Goal: Information Seeking & Learning: Check status

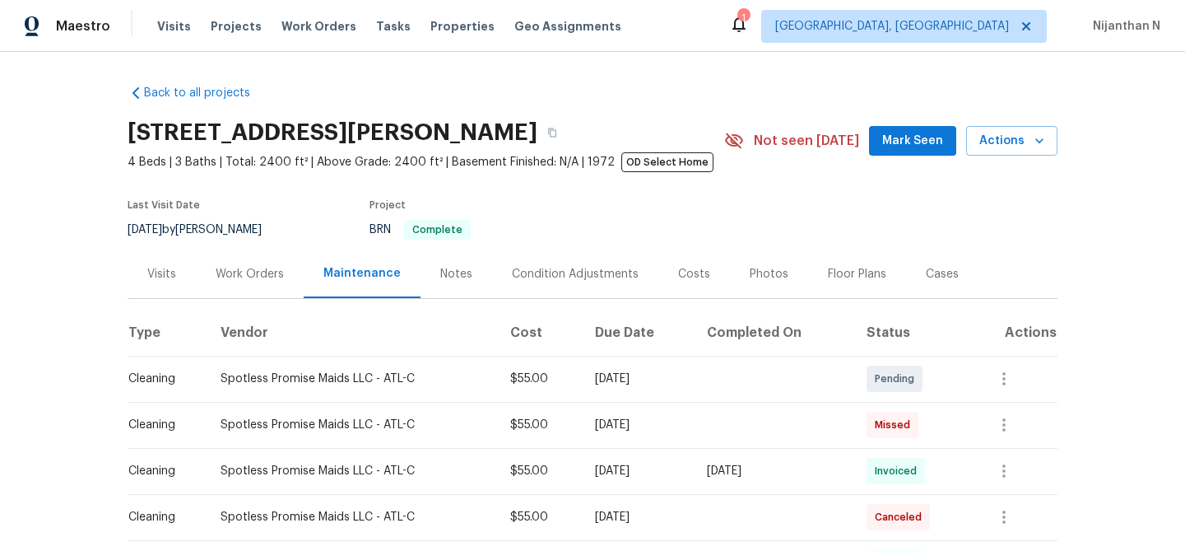
scroll to position [181, 0]
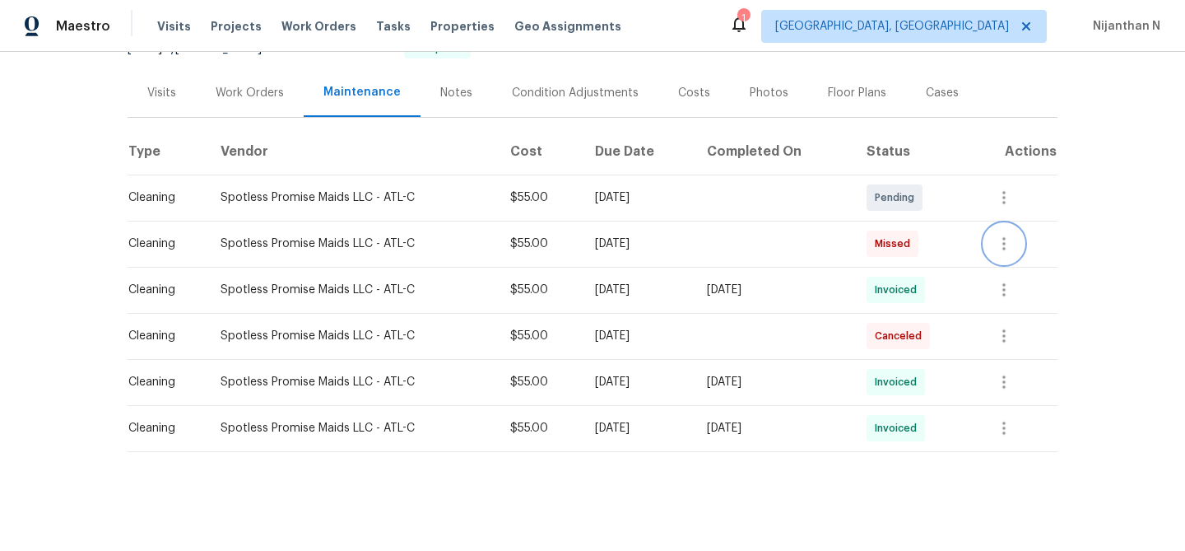
click at [1006, 249] on icon "button" at bounding box center [1004, 243] width 3 height 13
click at [1014, 268] on li "View details" at bounding box center [1050, 271] width 115 height 27
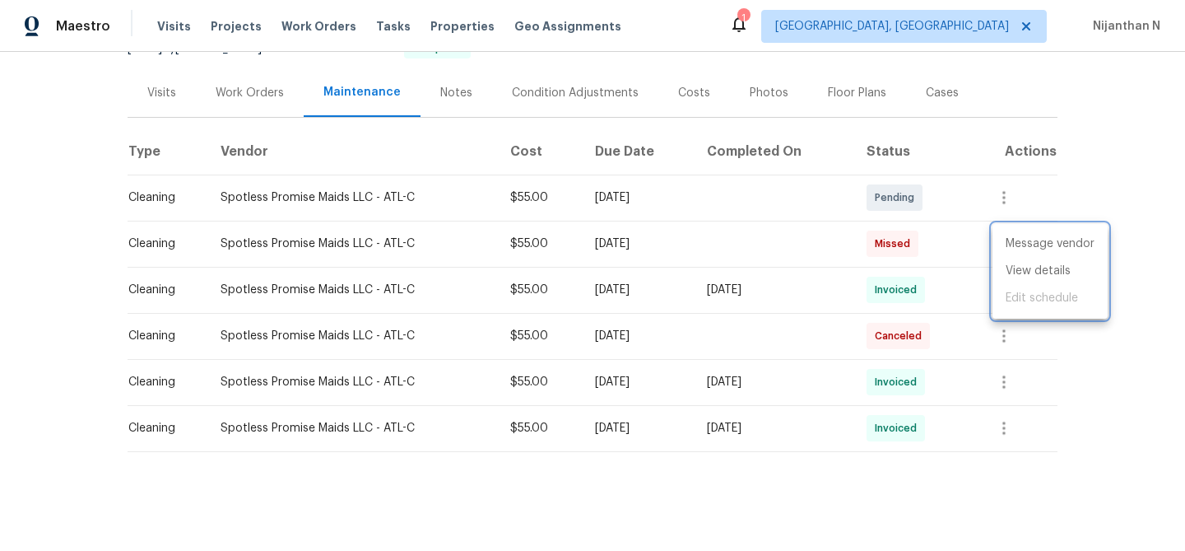
click at [659, 140] on div at bounding box center [592, 275] width 1185 height 551
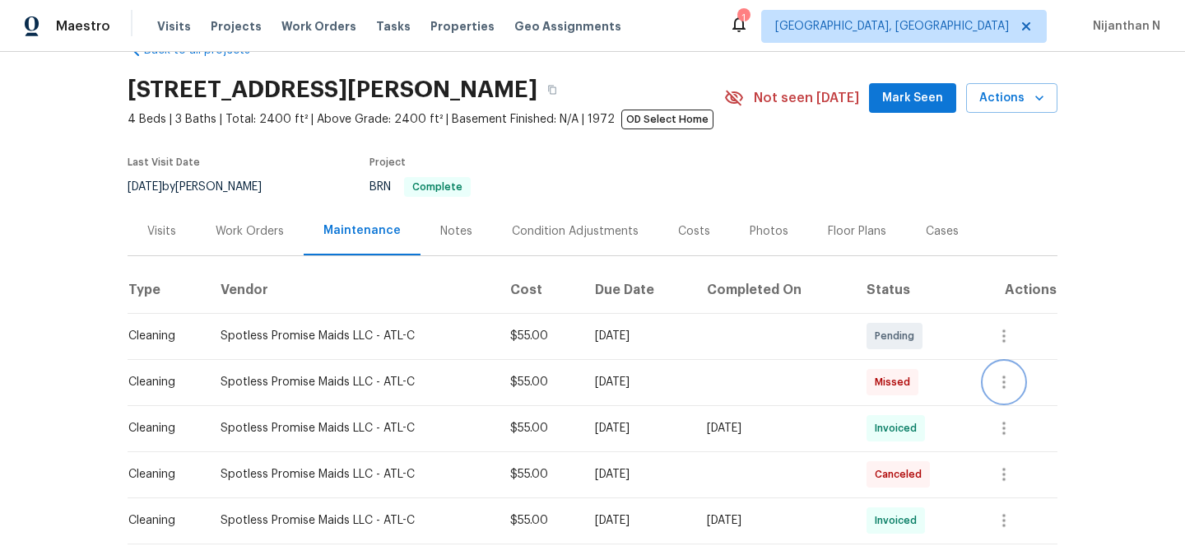
scroll to position [0, 0]
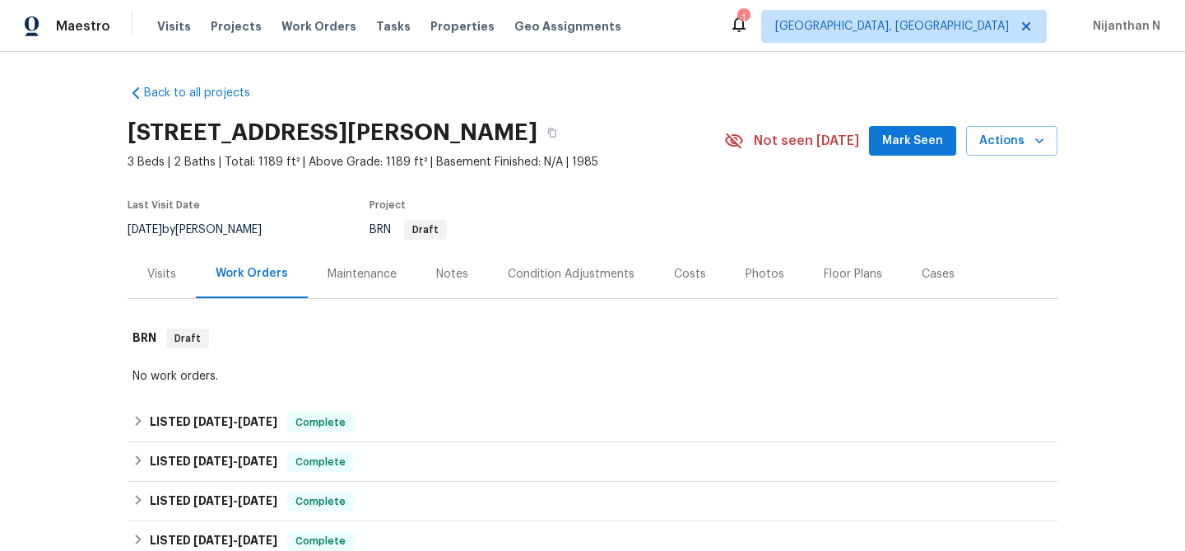
click at [329, 286] on div "Maintenance" at bounding box center [362, 273] width 109 height 49
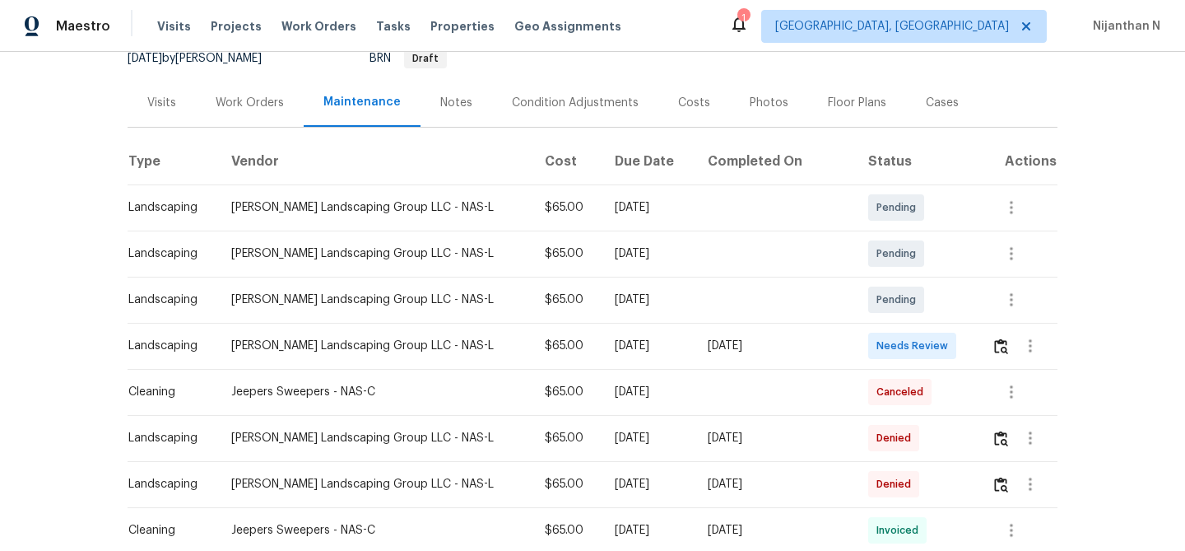
scroll to position [237, 0]
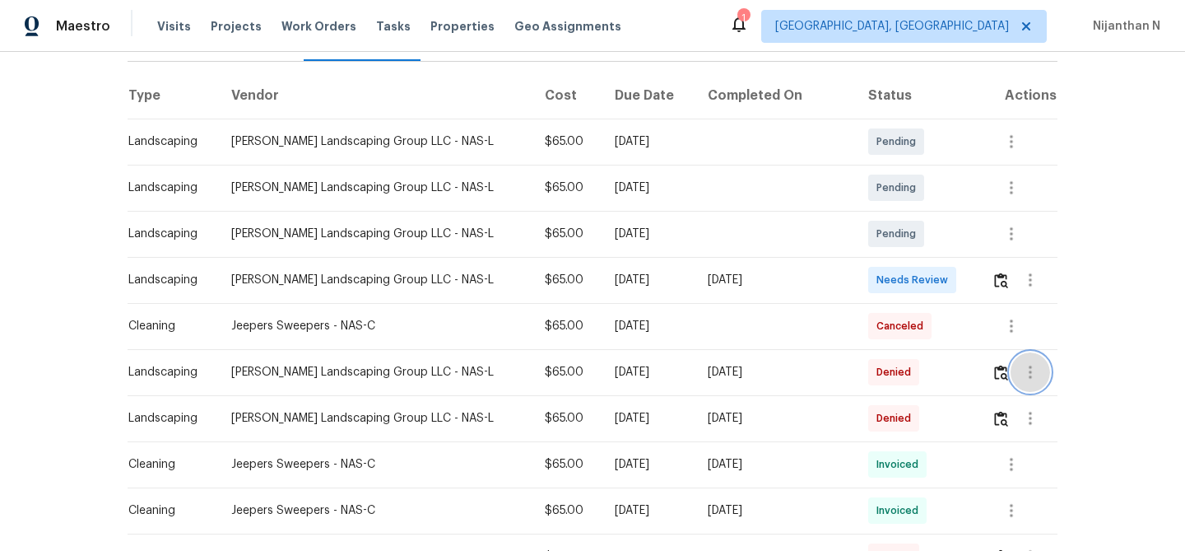
click at [1013, 368] on button "button" at bounding box center [1031, 372] width 40 height 40
click at [994, 372] on div at bounding box center [592, 275] width 1185 height 551
click at [998, 372] on img "button" at bounding box center [1001, 373] width 14 height 16
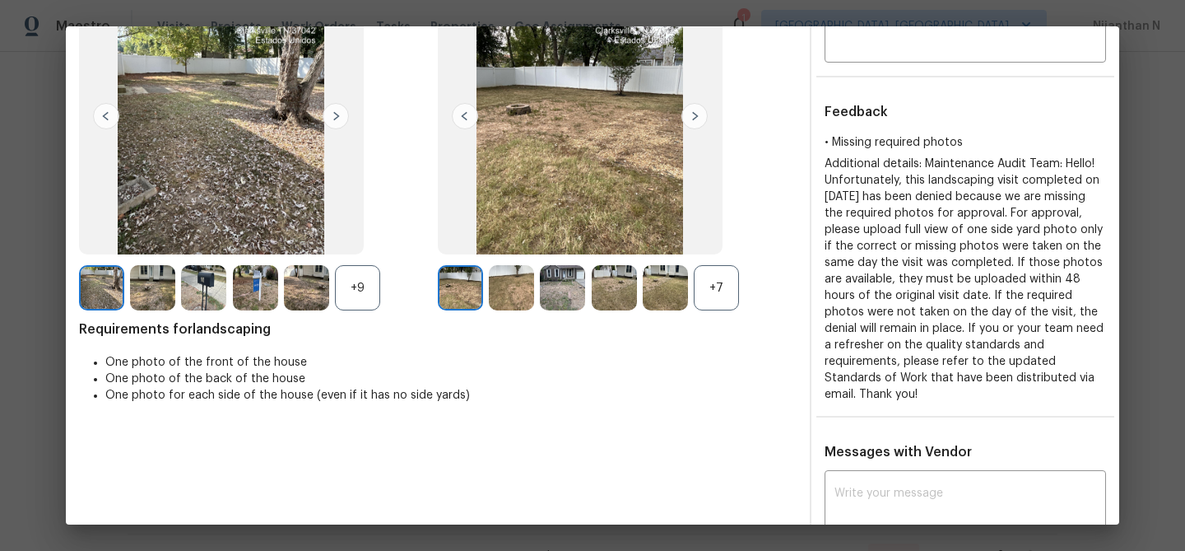
scroll to position [38, 0]
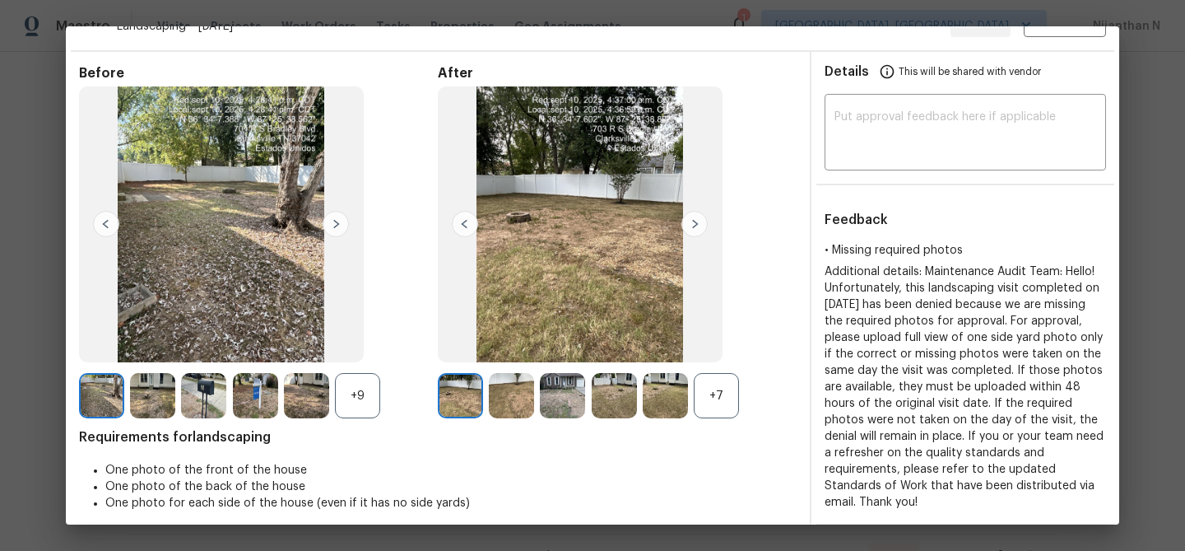
click at [719, 391] on div "+7" at bounding box center [716, 395] width 45 height 45
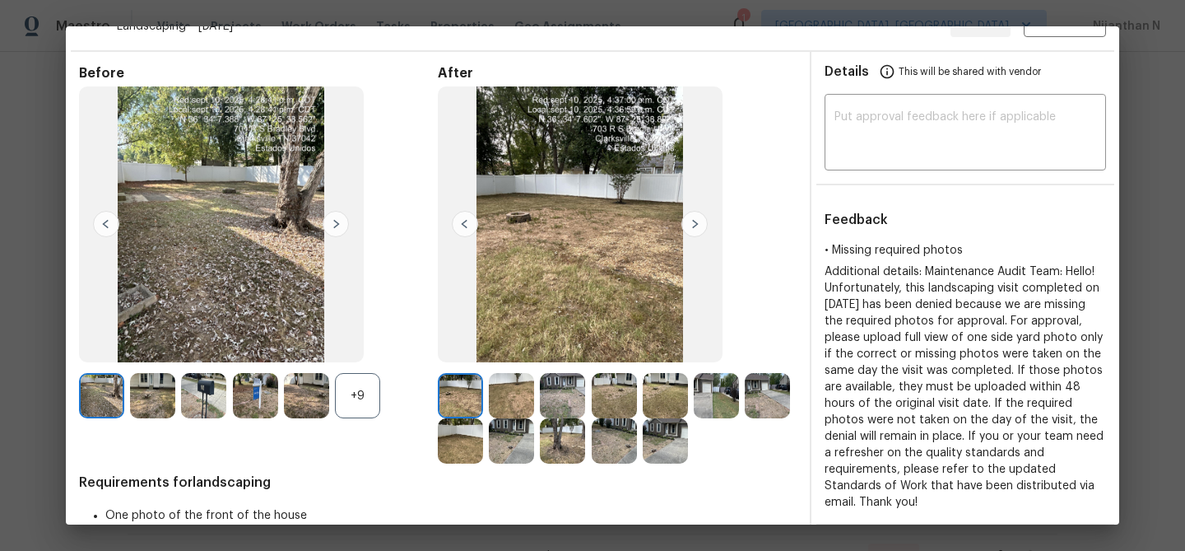
click at [364, 396] on div "+9" at bounding box center [357, 395] width 45 height 45
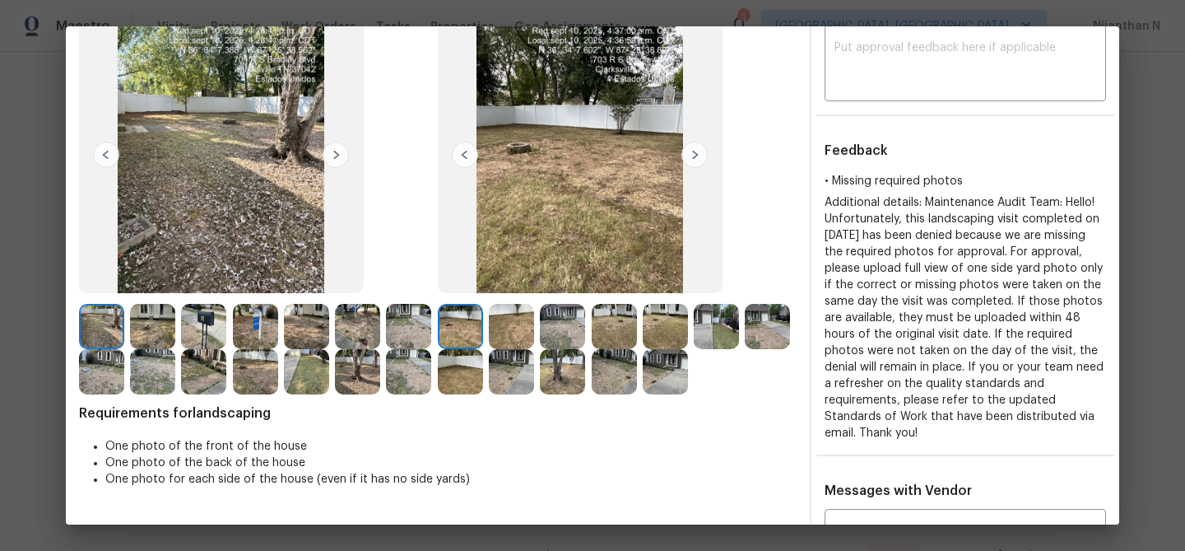
scroll to position [17, 0]
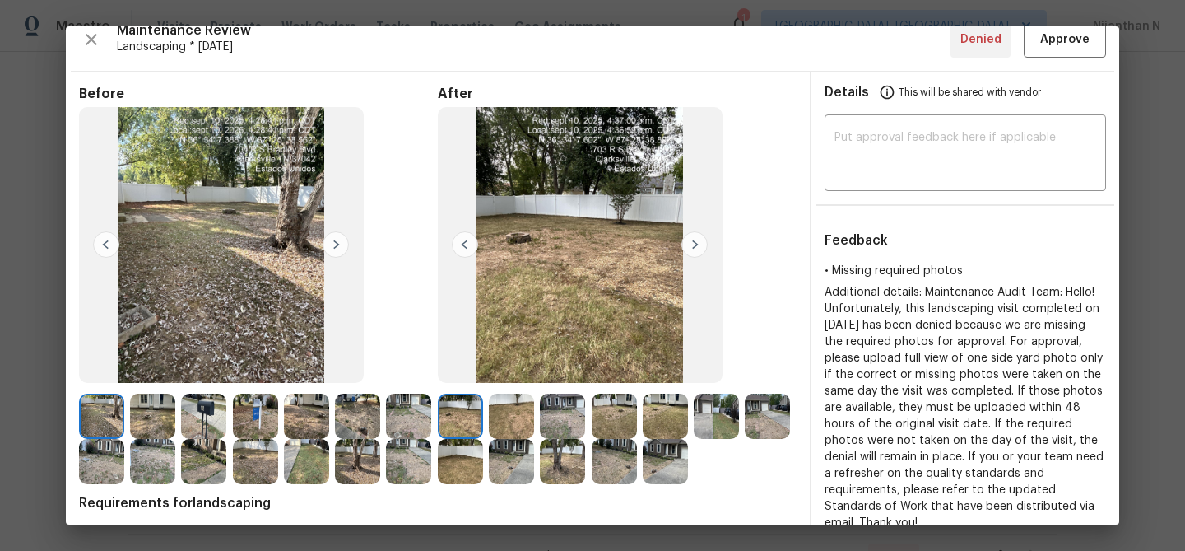
click at [564, 451] on img at bounding box center [562, 461] width 45 height 45
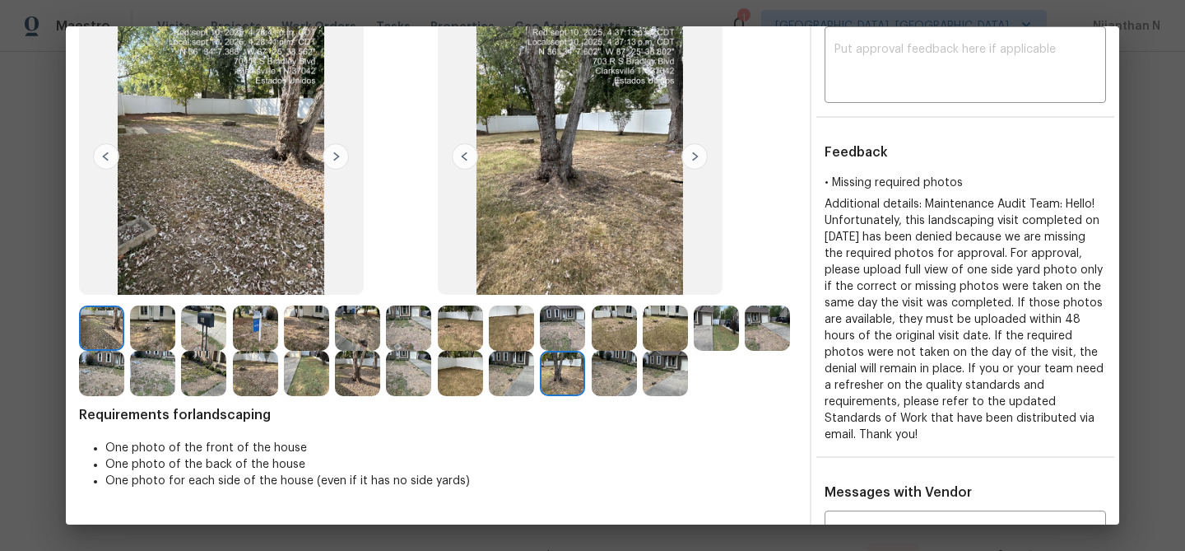
scroll to position [0, 0]
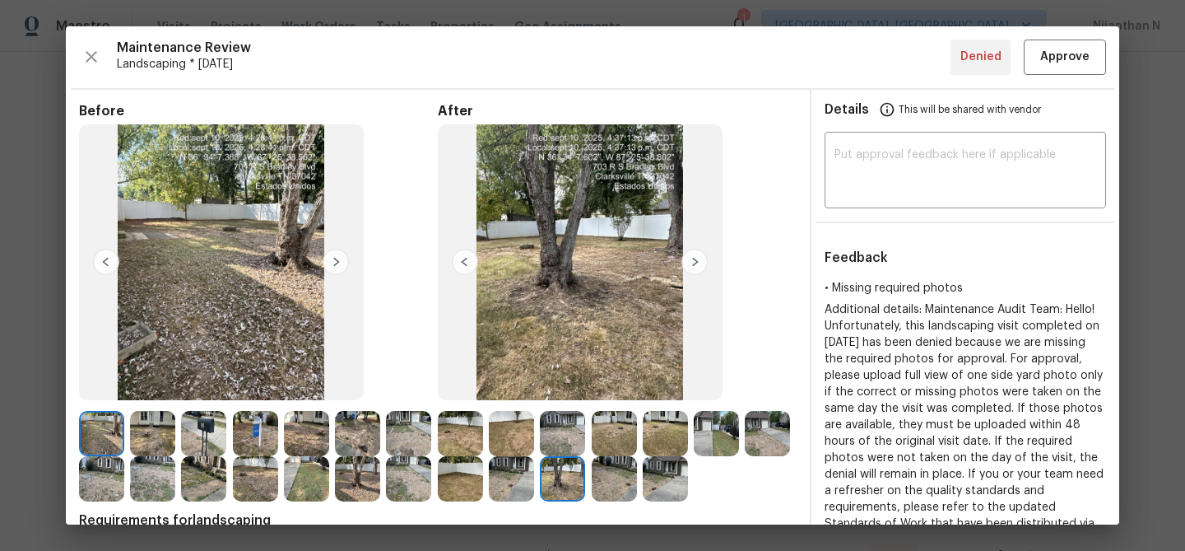
click at [457, 431] on img at bounding box center [460, 433] width 45 height 45
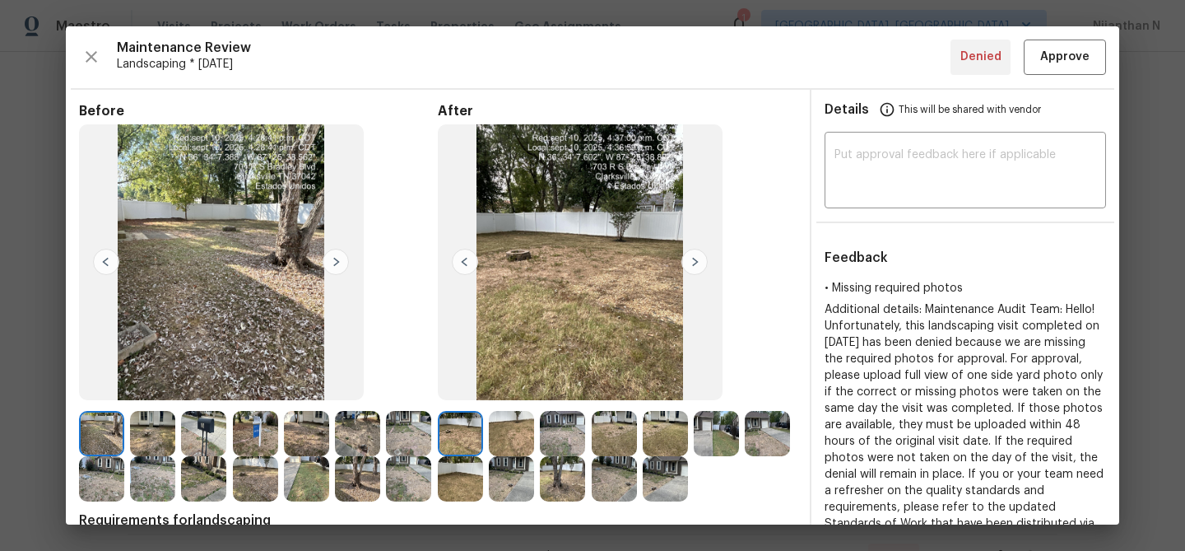
click at [520, 422] on img at bounding box center [511, 433] width 45 height 45
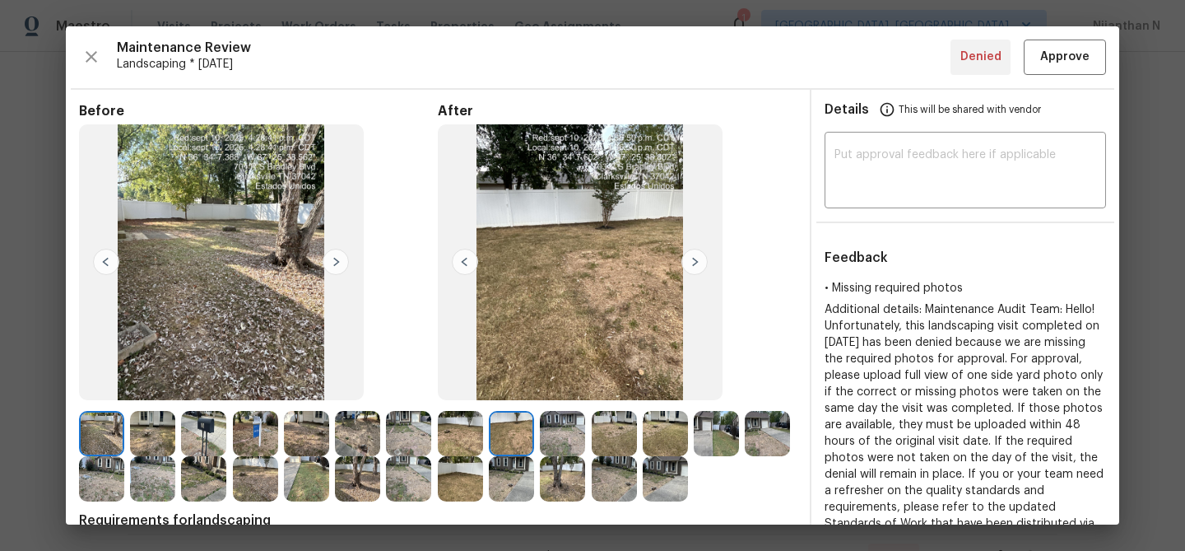
click at [574, 432] on img at bounding box center [562, 433] width 45 height 45
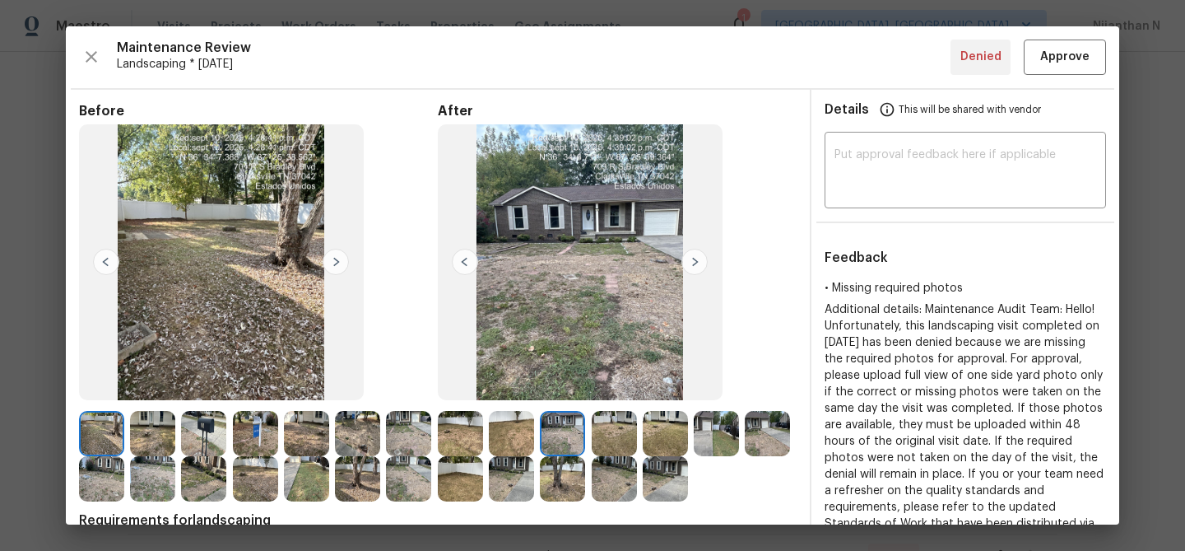
click at [649, 429] on img at bounding box center [665, 433] width 45 height 45
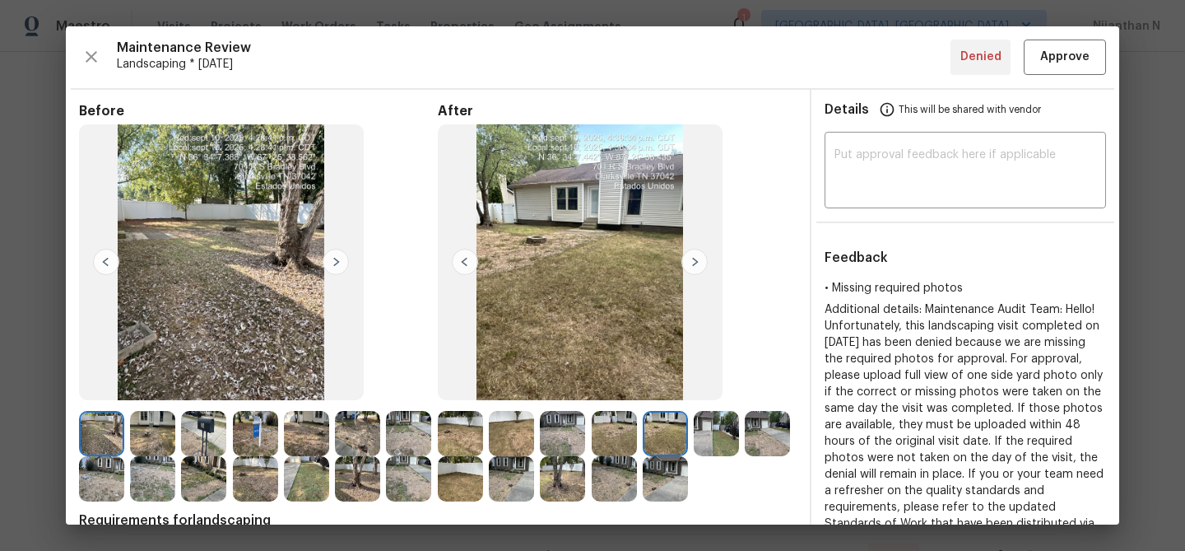
click at [738, 431] on img at bounding box center [716, 433] width 45 height 45
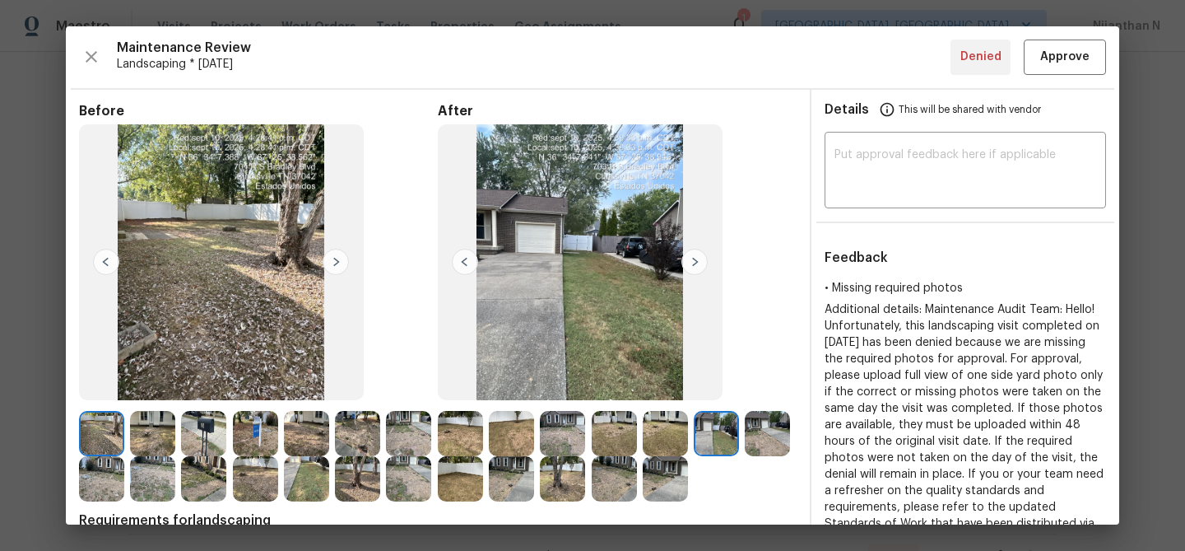
click at [776, 440] on img at bounding box center [767, 433] width 45 height 45
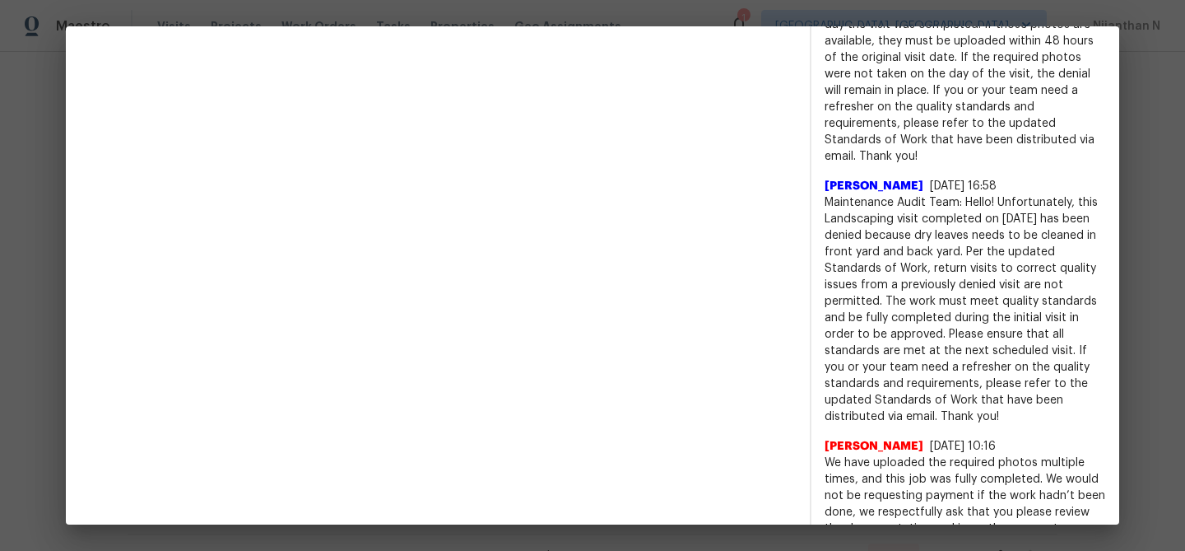
scroll to position [1422, 0]
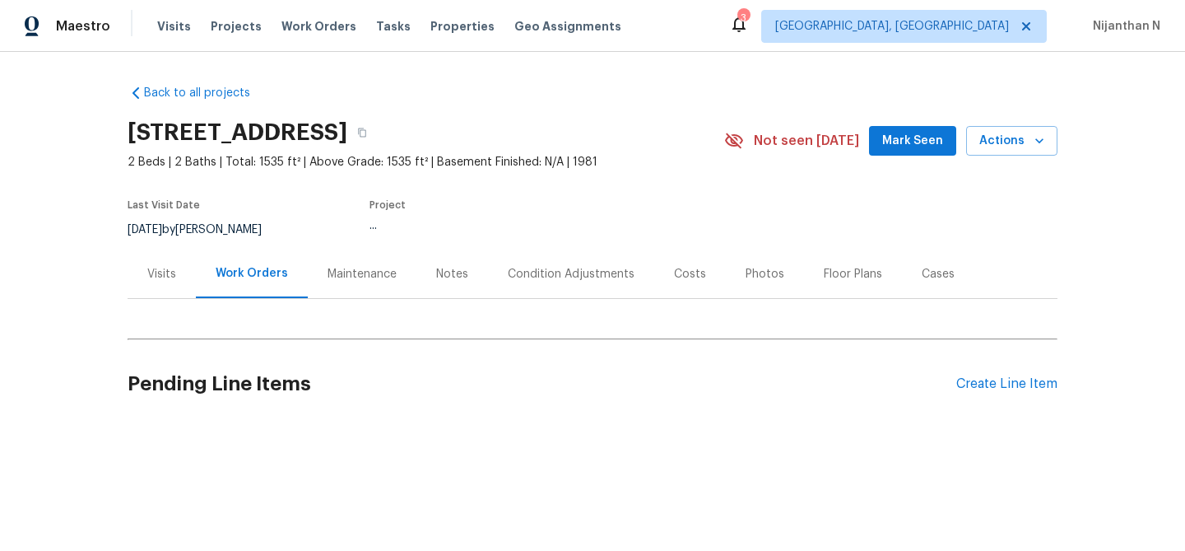
click at [343, 277] on div "Maintenance" at bounding box center [362, 274] width 69 height 16
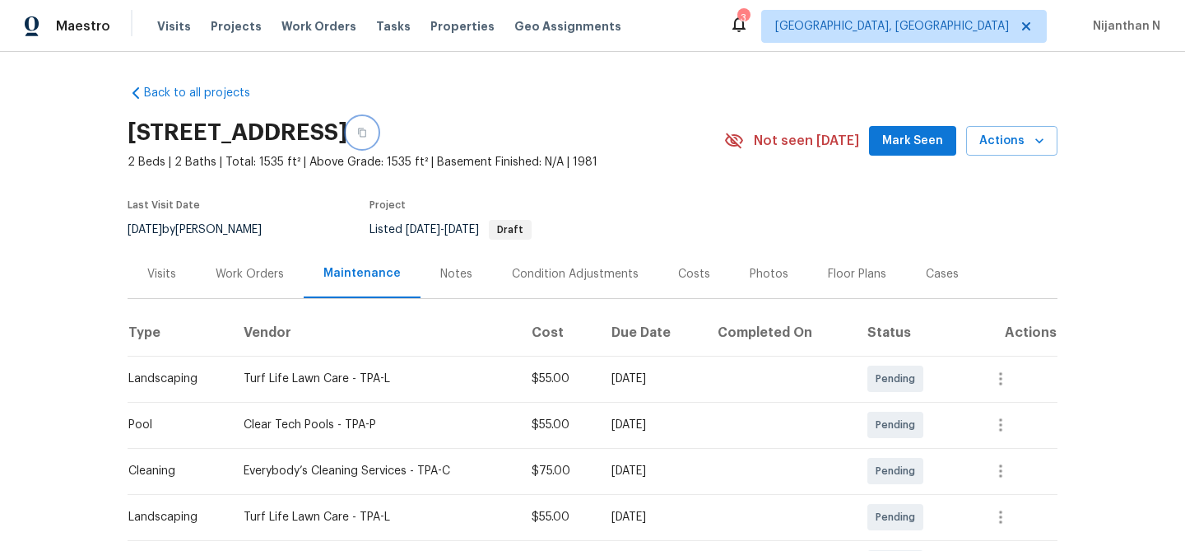
click at [367, 136] on icon "button" at bounding box center [362, 133] width 10 height 10
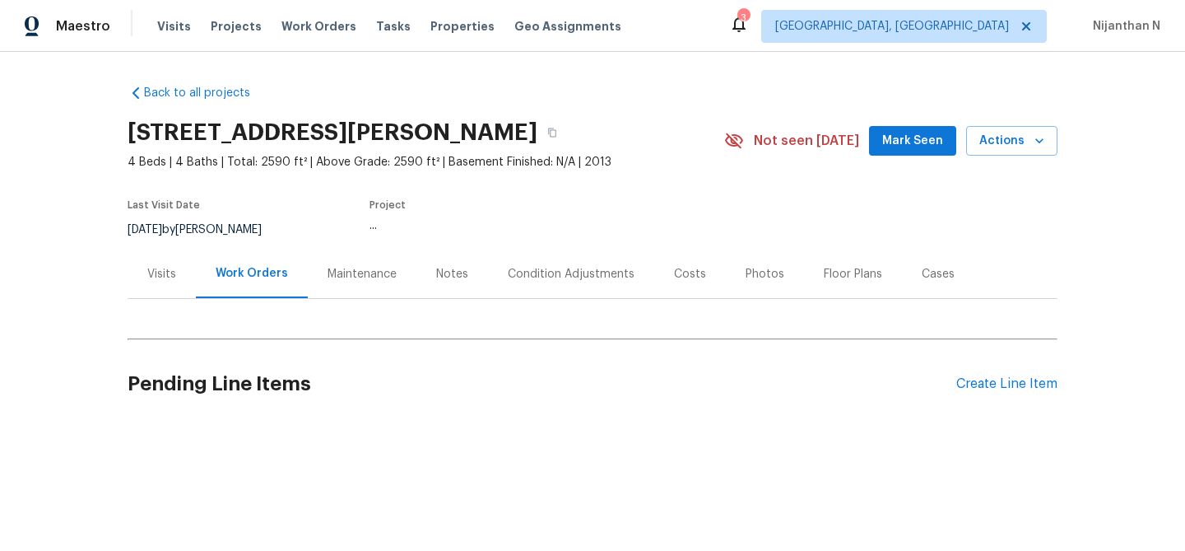
click at [356, 277] on div "Maintenance" at bounding box center [362, 274] width 69 height 16
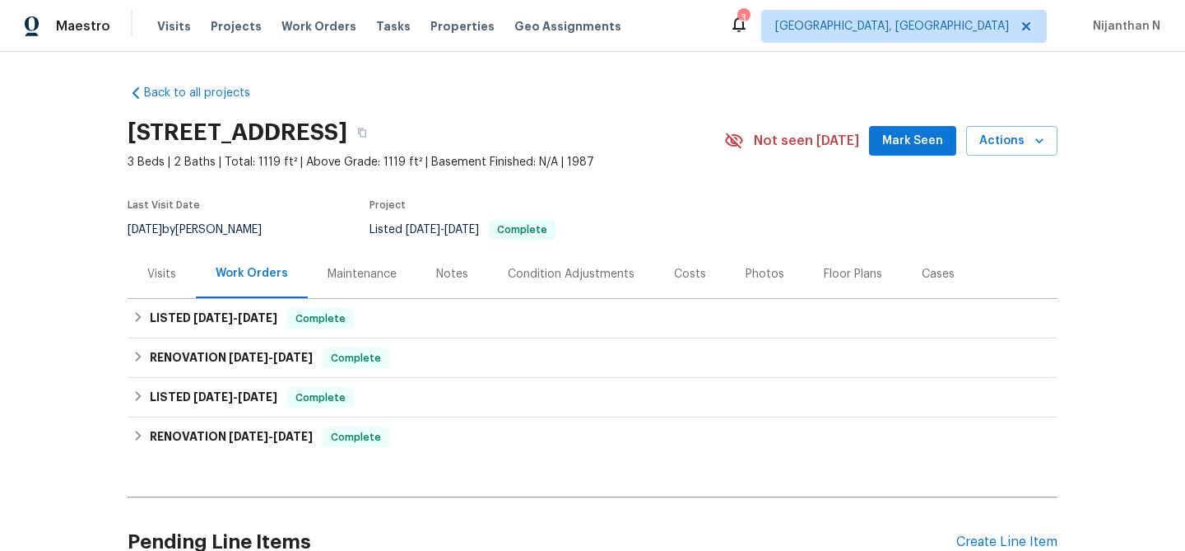
click at [348, 282] on div "Maintenance" at bounding box center [362, 274] width 69 height 16
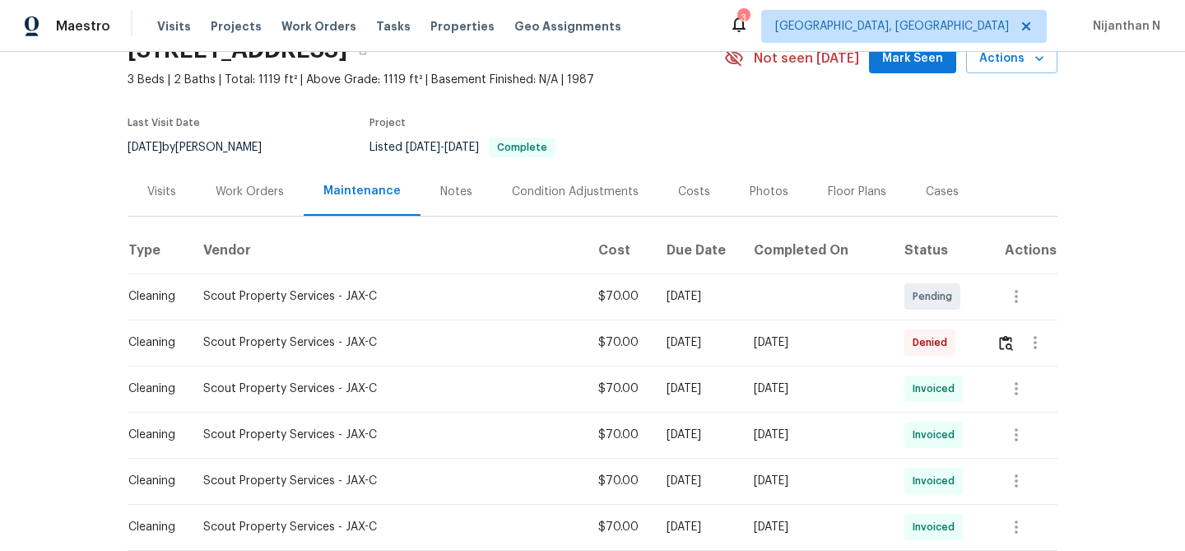
scroll to position [171, 0]
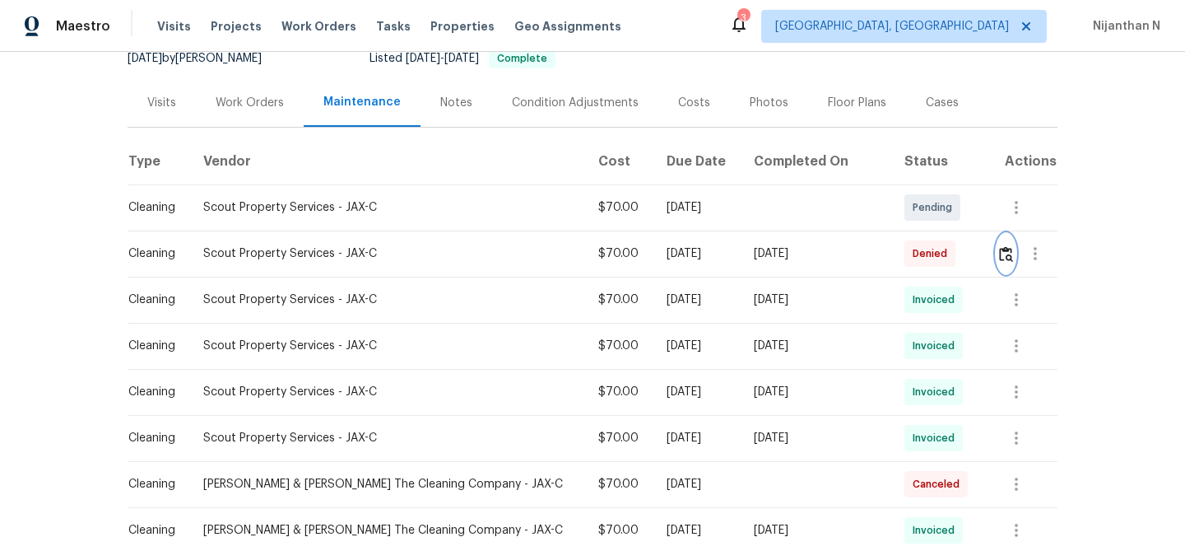
click at [1003, 262] on img "button" at bounding box center [1006, 254] width 14 height 16
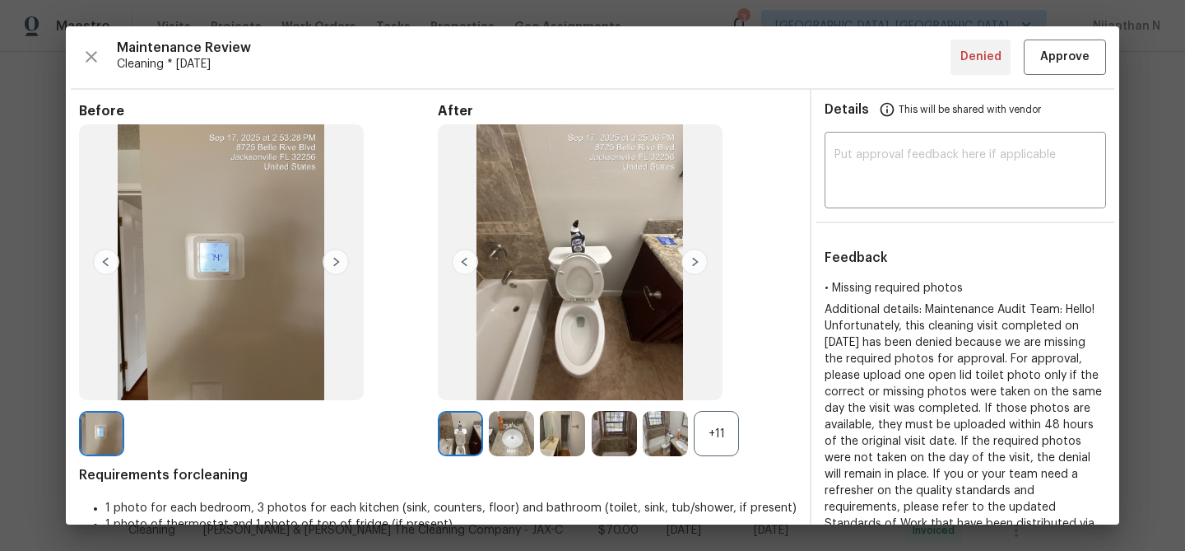
click at [748, 445] on div "+11" at bounding box center [617, 433] width 359 height 45
click at [738, 445] on div "+11" at bounding box center [716, 433] width 45 height 45
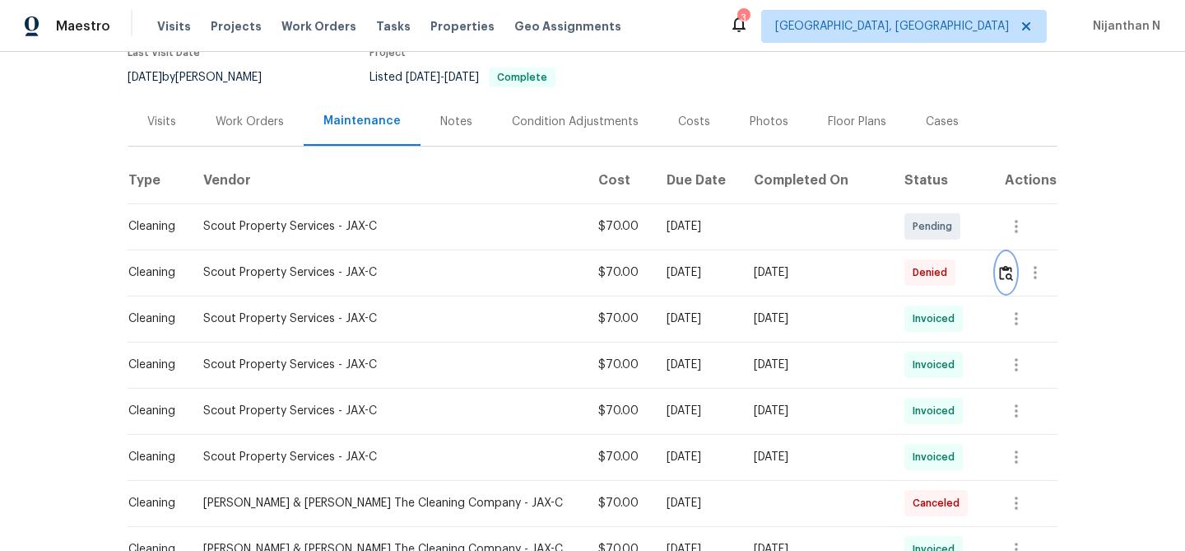
scroll to position [191, 0]
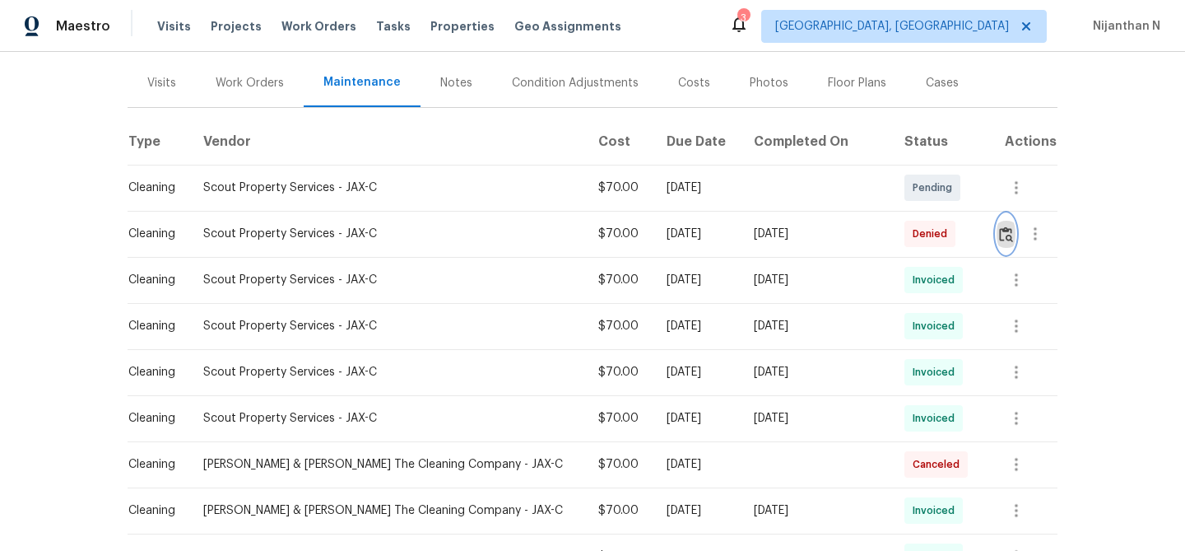
click at [999, 242] on img "button" at bounding box center [1006, 234] width 14 height 16
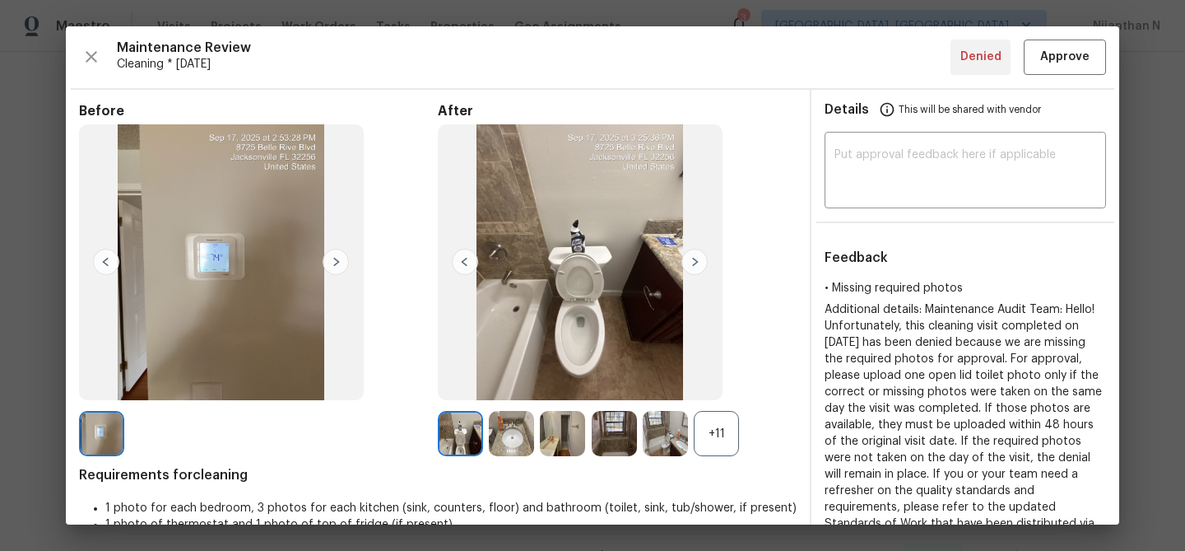
click at [726, 421] on div "+11" at bounding box center [716, 433] width 45 height 45
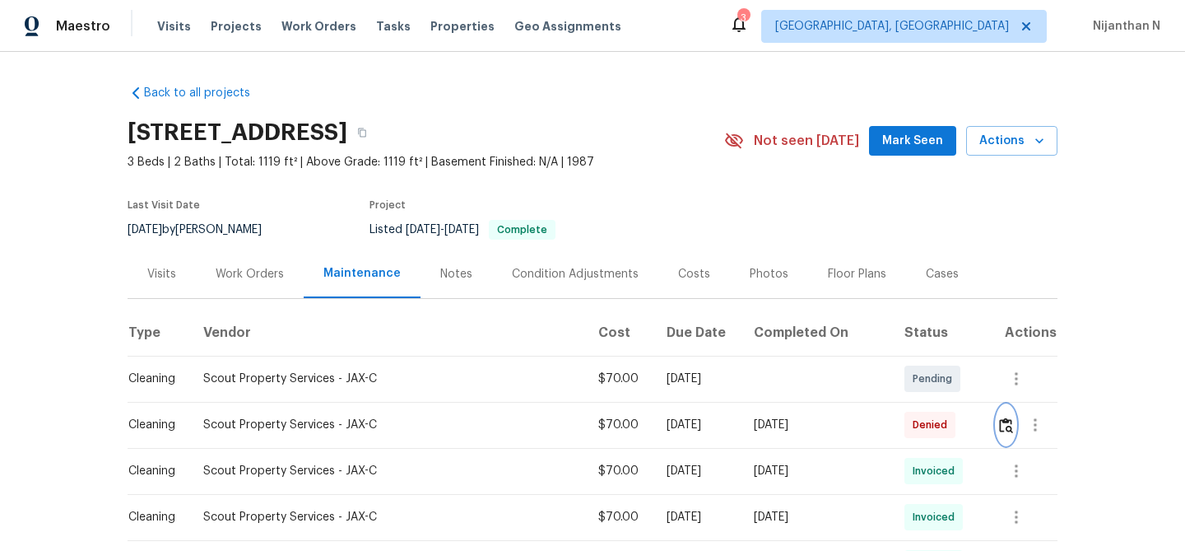
scroll to position [2, 0]
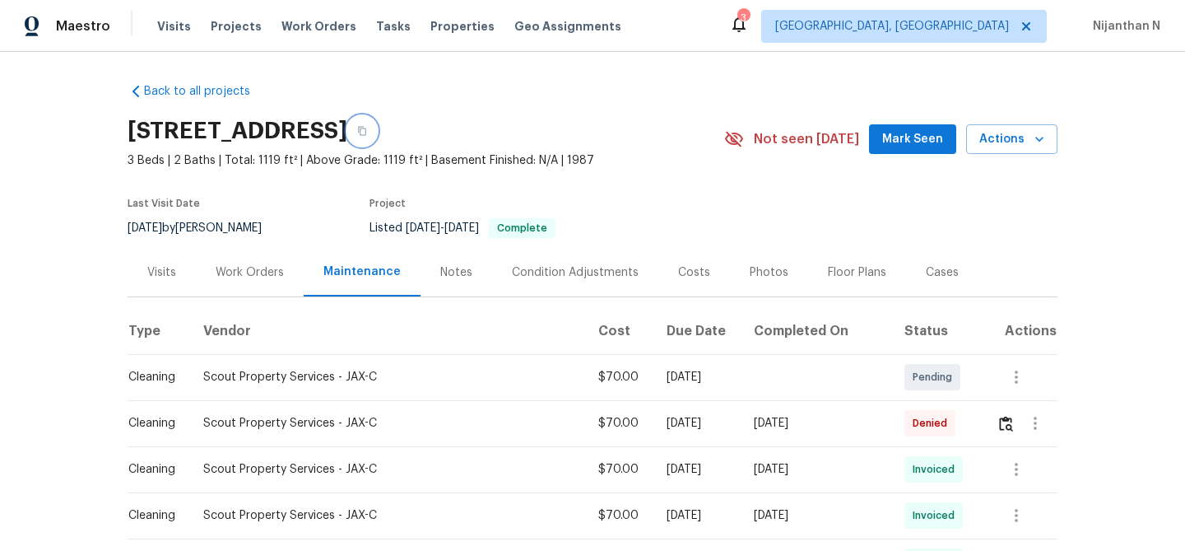
click at [367, 136] on icon "button" at bounding box center [362, 131] width 10 height 10
click at [1002, 431] on img "button" at bounding box center [1006, 424] width 14 height 16
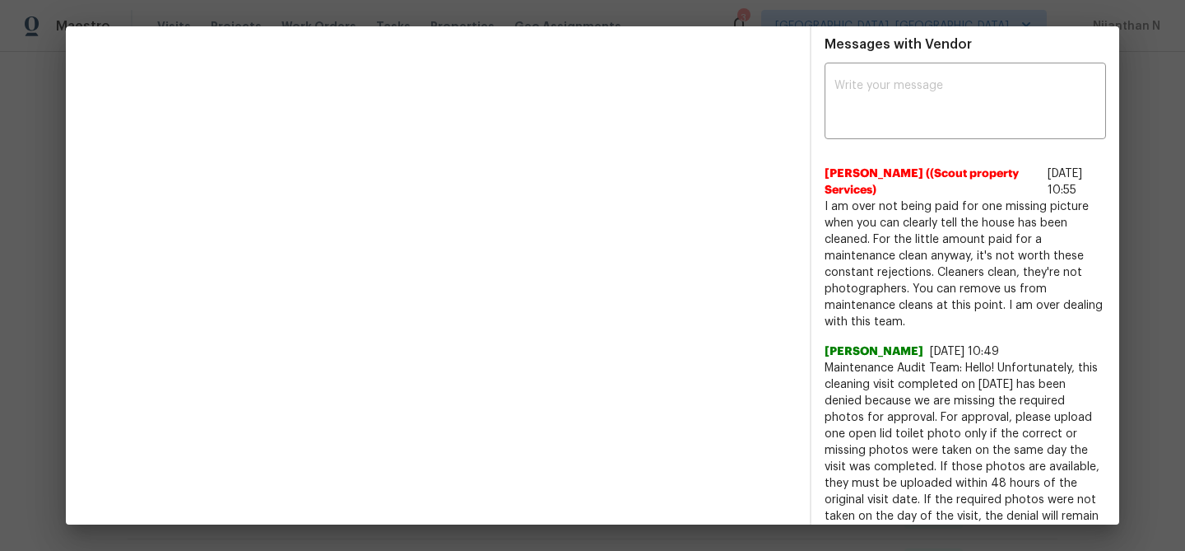
scroll to position [589, 0]
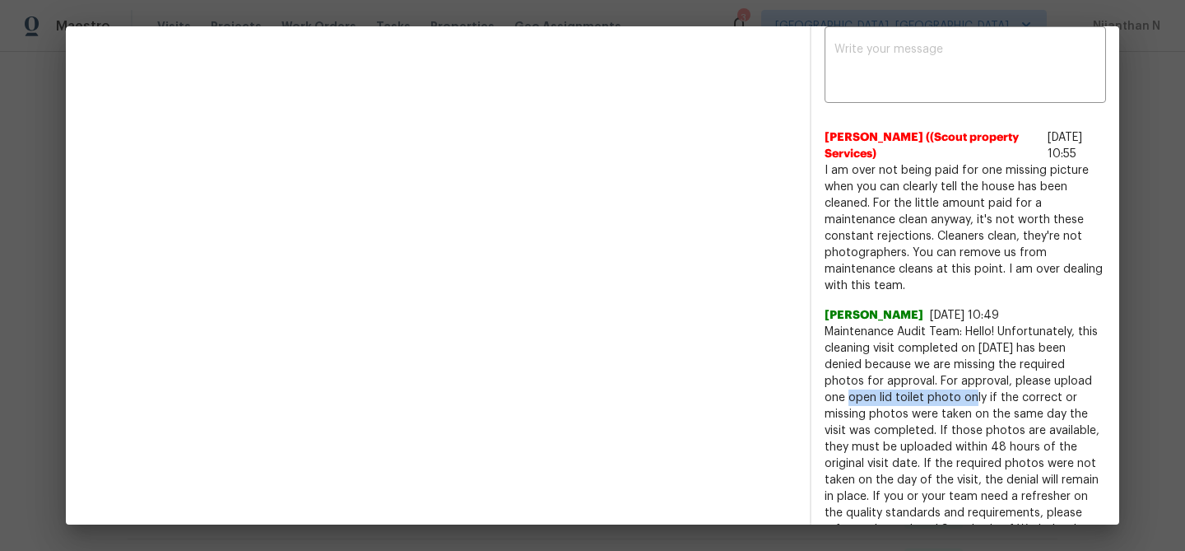
drag, startPoint x: 1047, startPoint y: 382, endPoint x: 903, endPoint y: 393, distance: 144.5
click at [903, 393] on span "Maintenance Audit Team: Hello! Unfortunately, this cleaning visit completed on …" at bounding box center [966, 439] width 282 height 230
copy span "one open lid toilet photo"
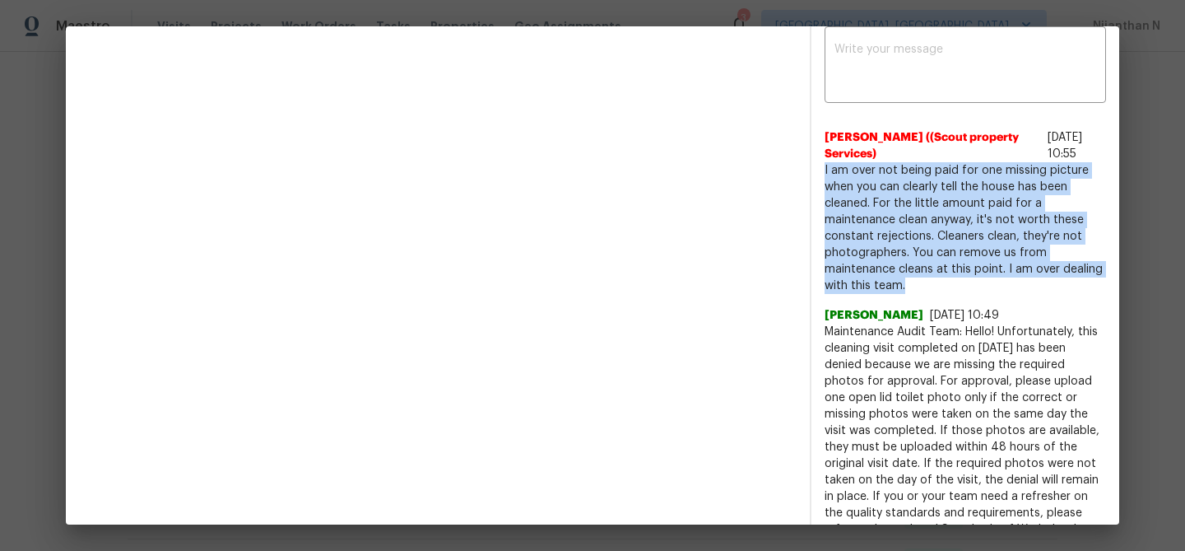
drag, startPoint x: 825, startPoint y: 168, endPoint x: 908, endPoint y: 282, distance: 141.4
click at [908, 282] on span "I am over not being paid for one missing picture when you can clearly tell the …" at bounding box center [966, 228] width 282 height 132
copy span "I am over not being paid for one missing picture when you can clearly tell the …"
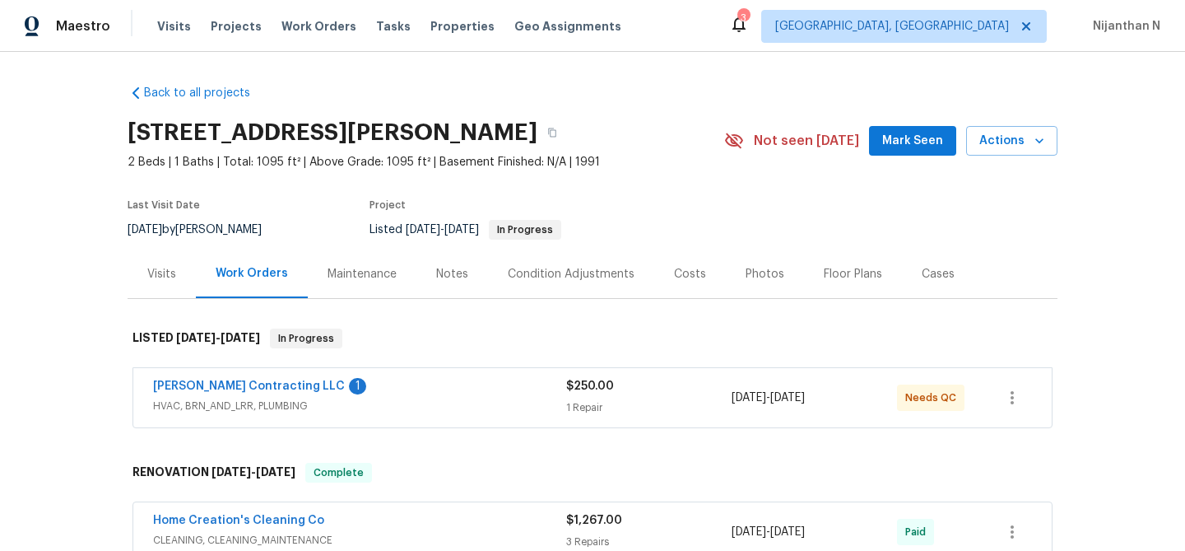
click at [370, 275] on div "Maintenance" at bounding box center [362, 274] width 69 height 16
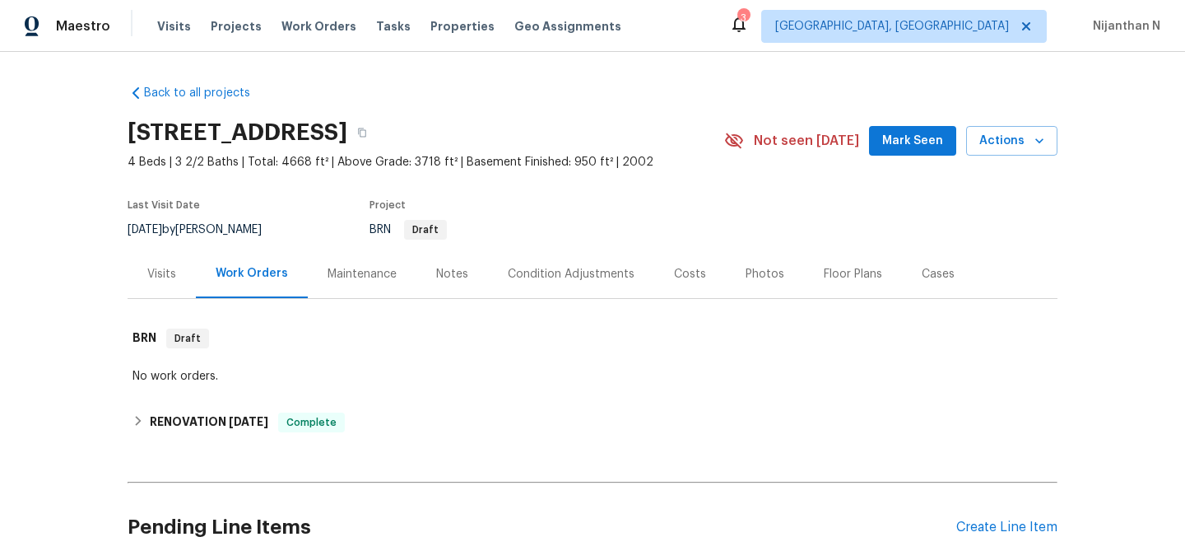
click at [349, 266] on div "Maintenance" at bounding box center [362, 274] width 69 height 16
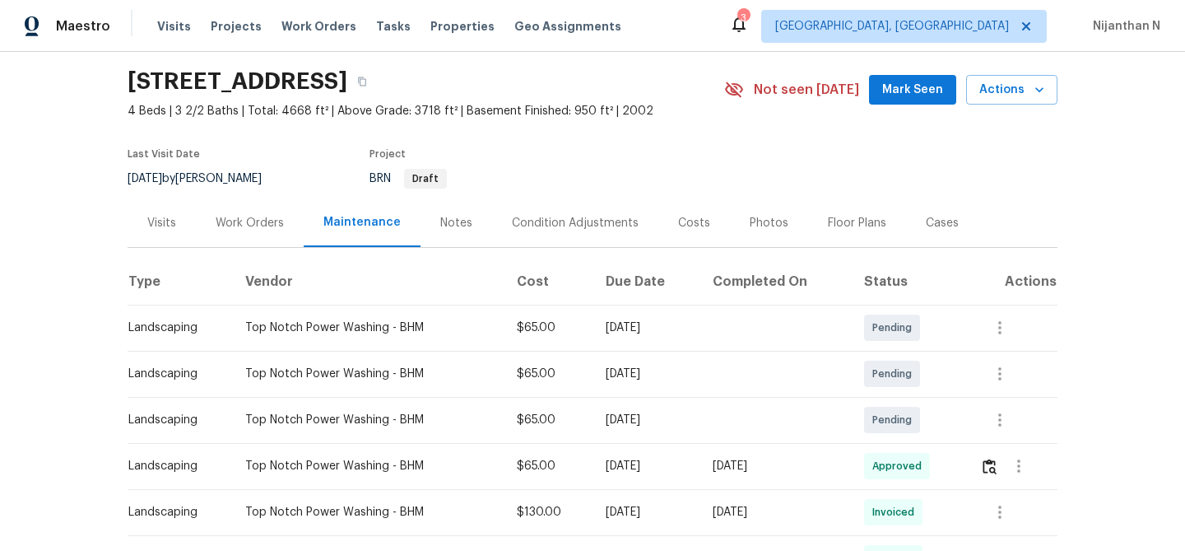
scroll to position [127, 0]
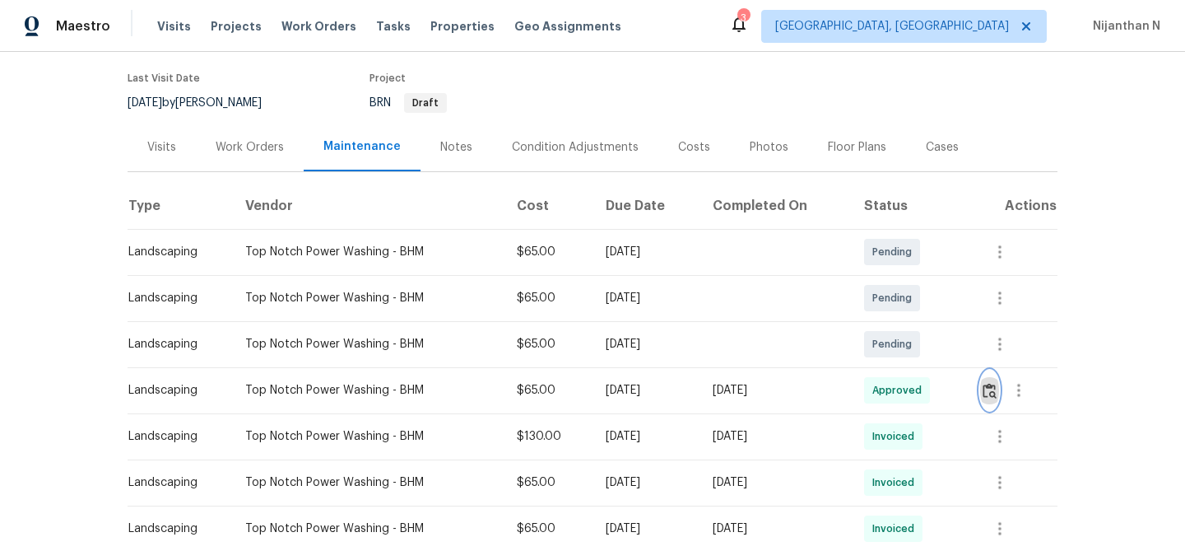
click at [989, 391] on img "button" at bounding box center [990, 391] width 14 height 16
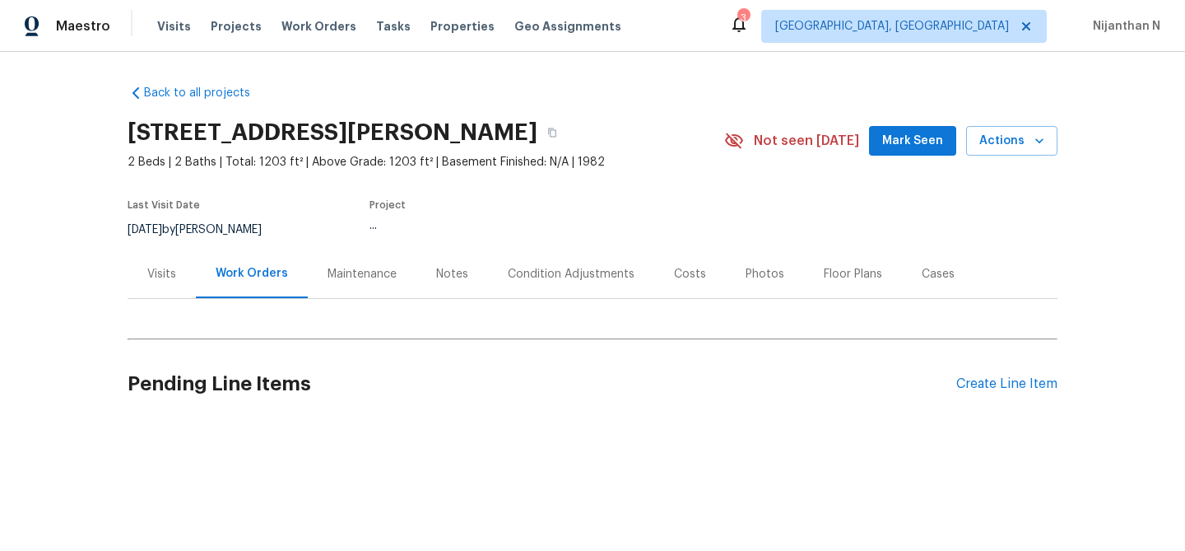
click at [420, 287] on div "Notes" at bounding box center [453, 273] width 72 height 49
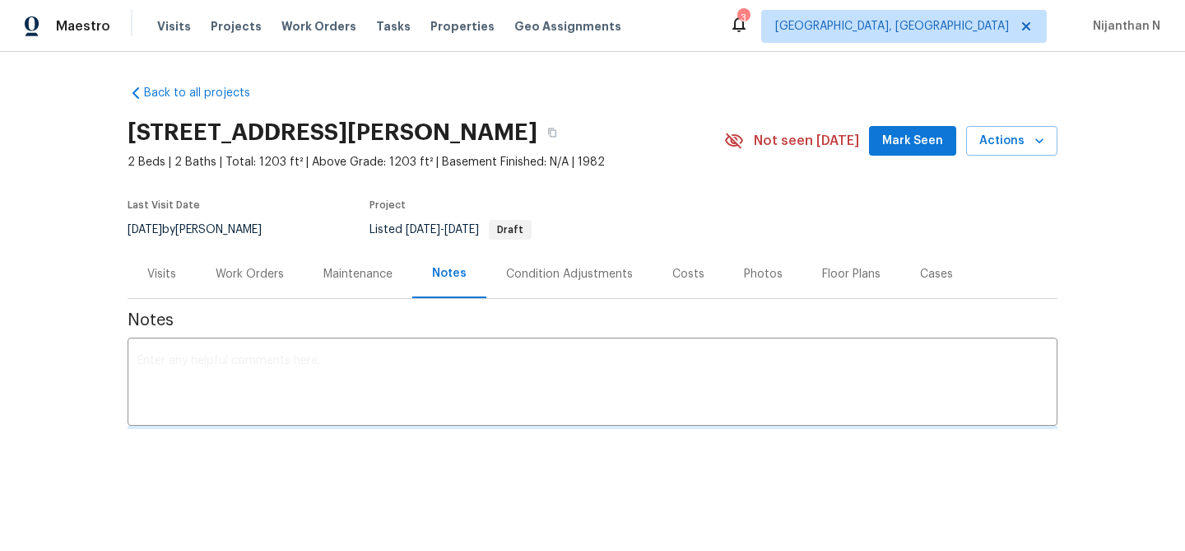
click at [353, 270] on div "Maintenance" at bounding box center [358, 274] width 69 height 16
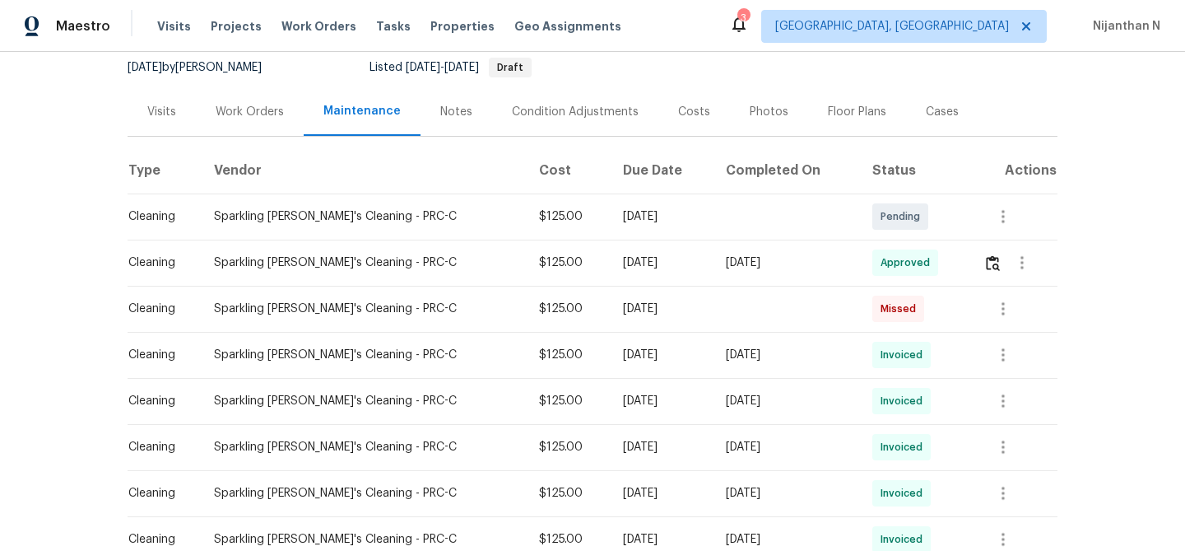
scroll to position [26, 0]
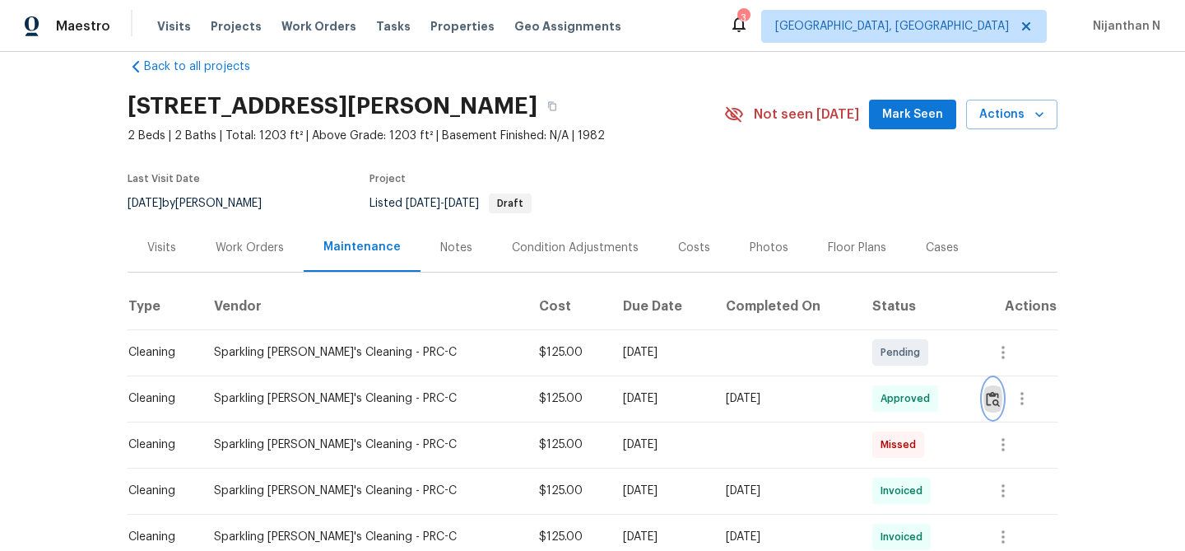
click at [990, 408] on button "button" at bounding box center [993, 399] width 19 height 40
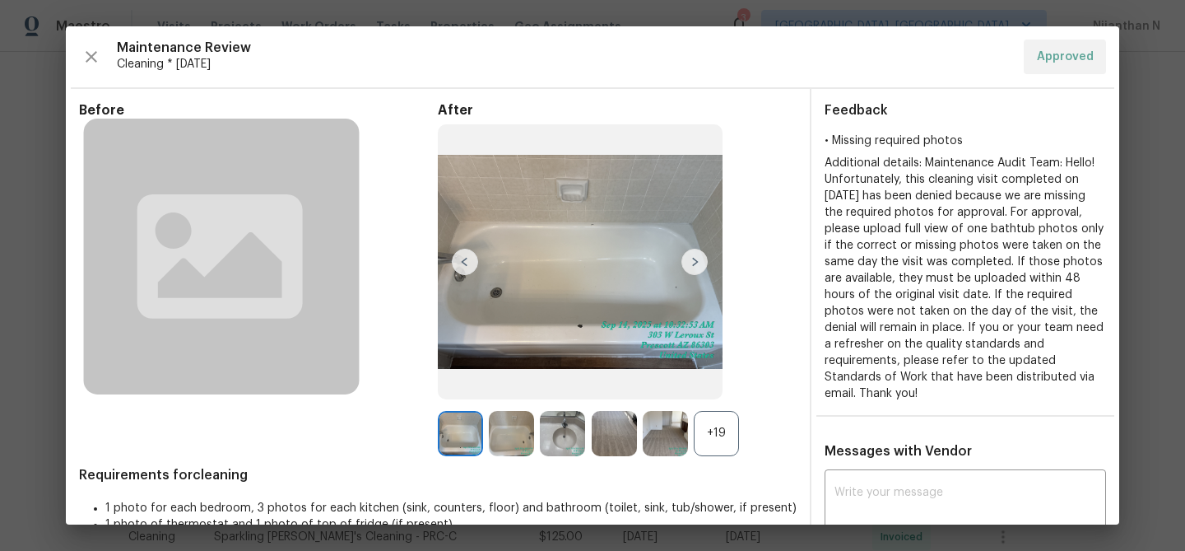
click at [732, 447] on div "+19" at bounding box center [716, 433] width 45 height 45
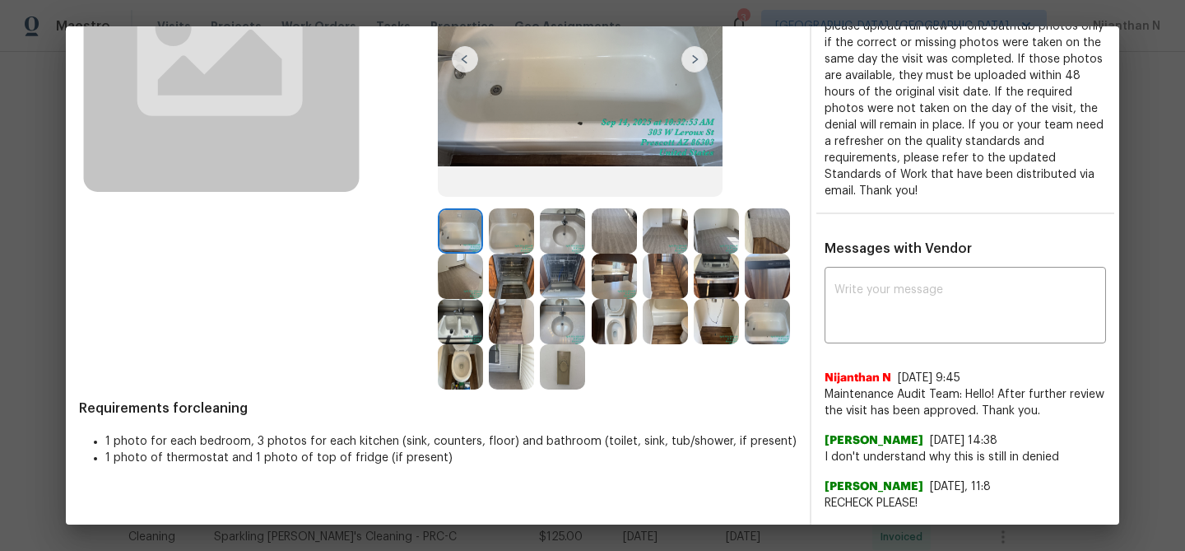
scroll to position [0, 0]
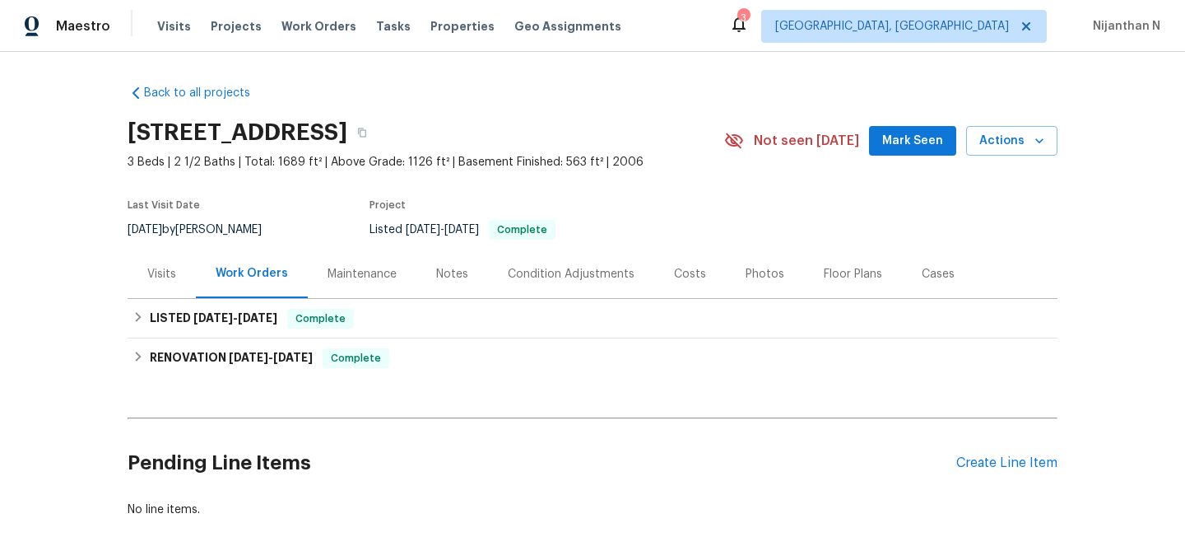
click at [351, 280] on div "Maintenance" at bounding box center [362, 274] width 69 height 16
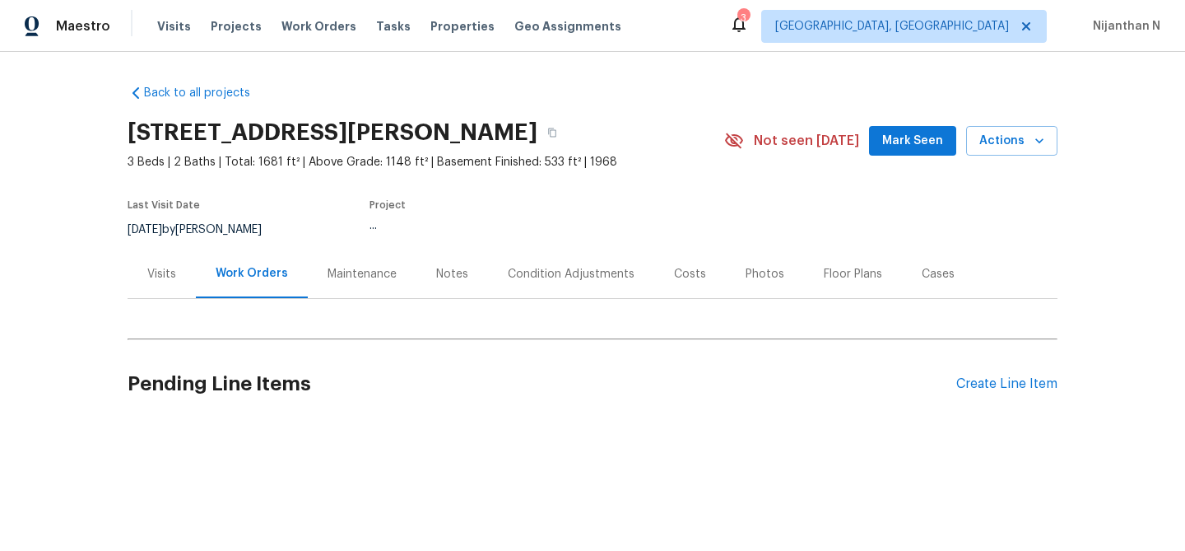
click at [335, 279] on div "Maintenance" at bounding box center [362, 274] width 69 height 16
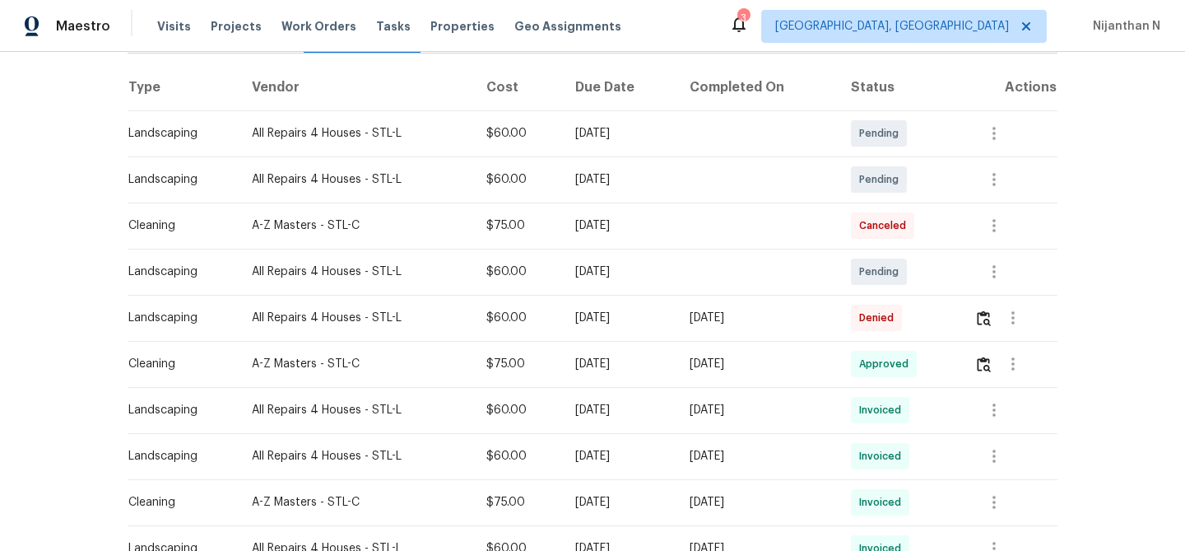
scroll to position [270, 0]
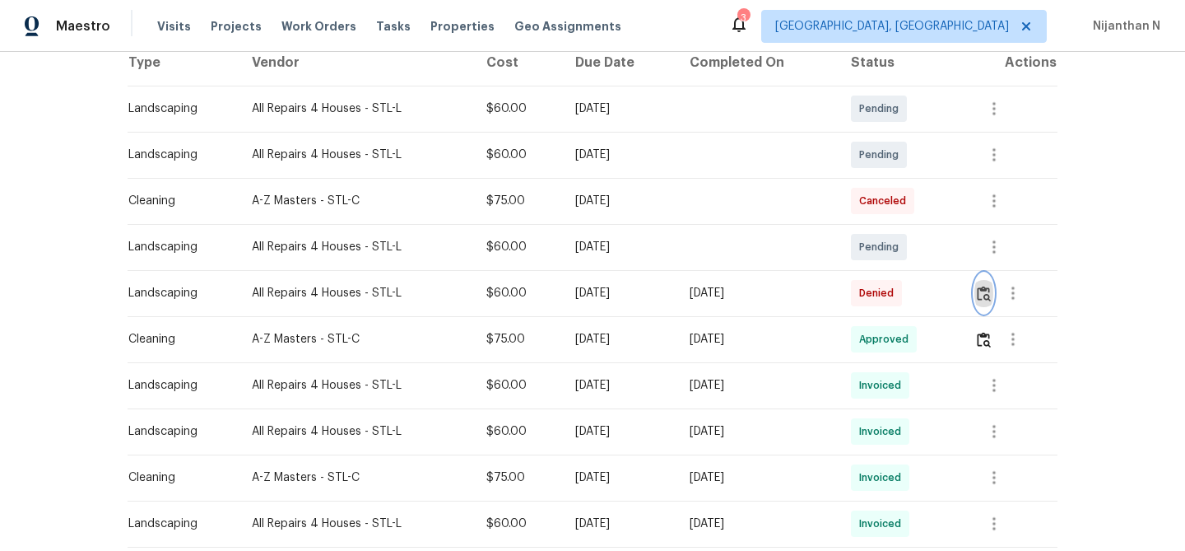
click at [990, 296] on img "button" at bounding box center [984, 294] width 14 height 16
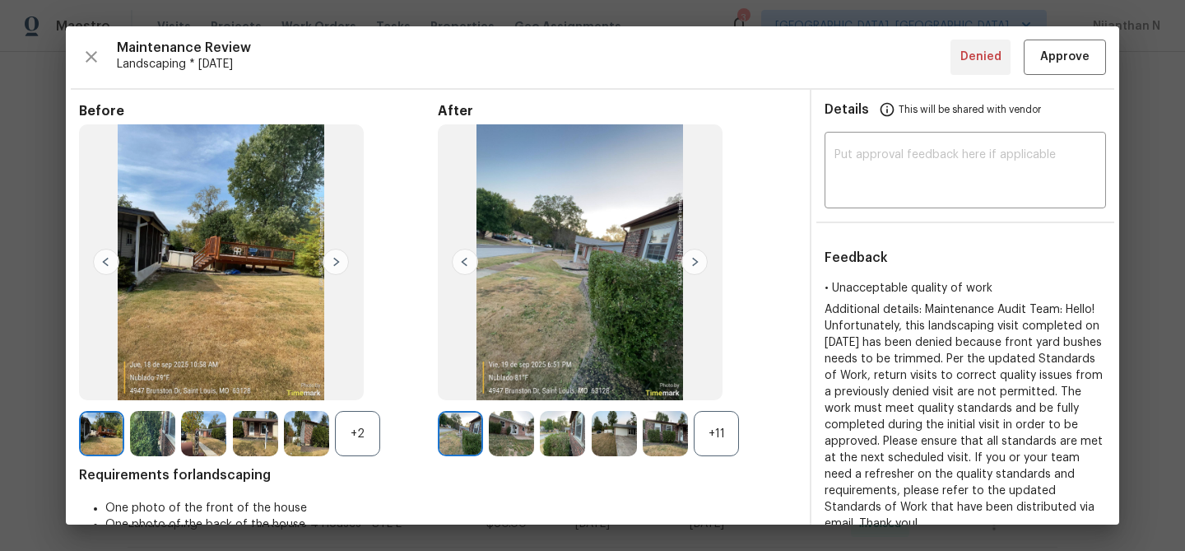
click at [723, 436] on div "+11" at bounding box center [716, 433] width 45 height 45
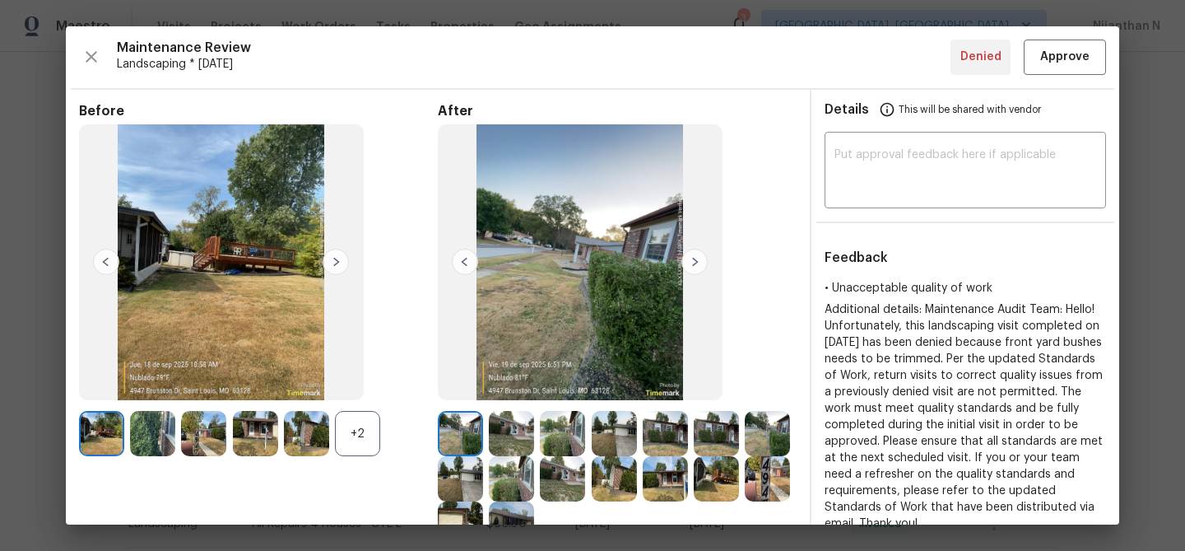
click at [371, 424] on div "+2" at bounding box center [357, 433] width 45 height 45
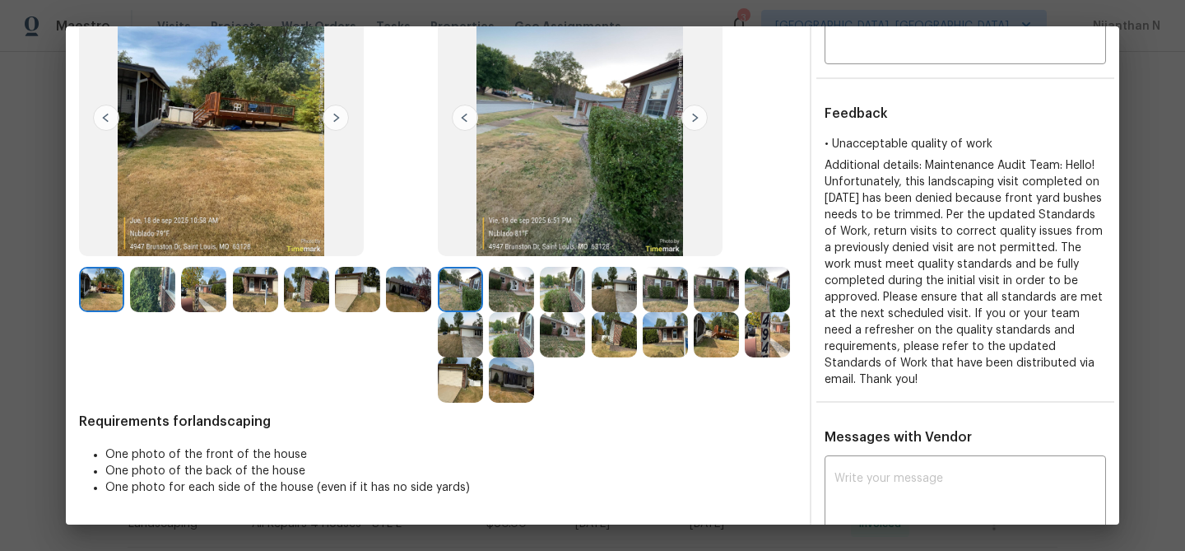
scroll to position [69, 0]
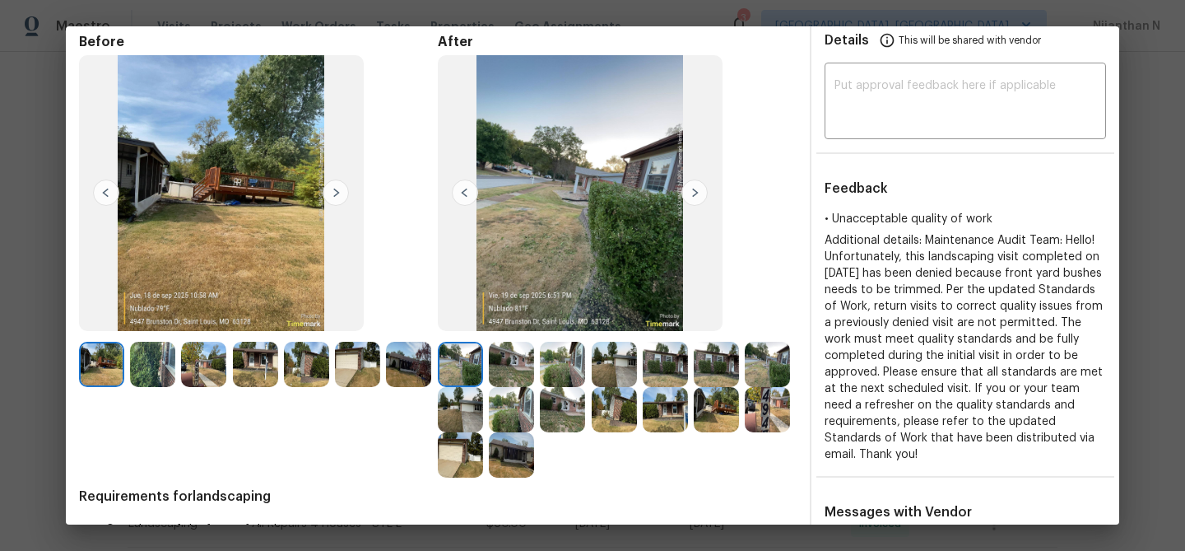
click at [513, 454] on img at bounding box center [511, 454] width 45 height 45
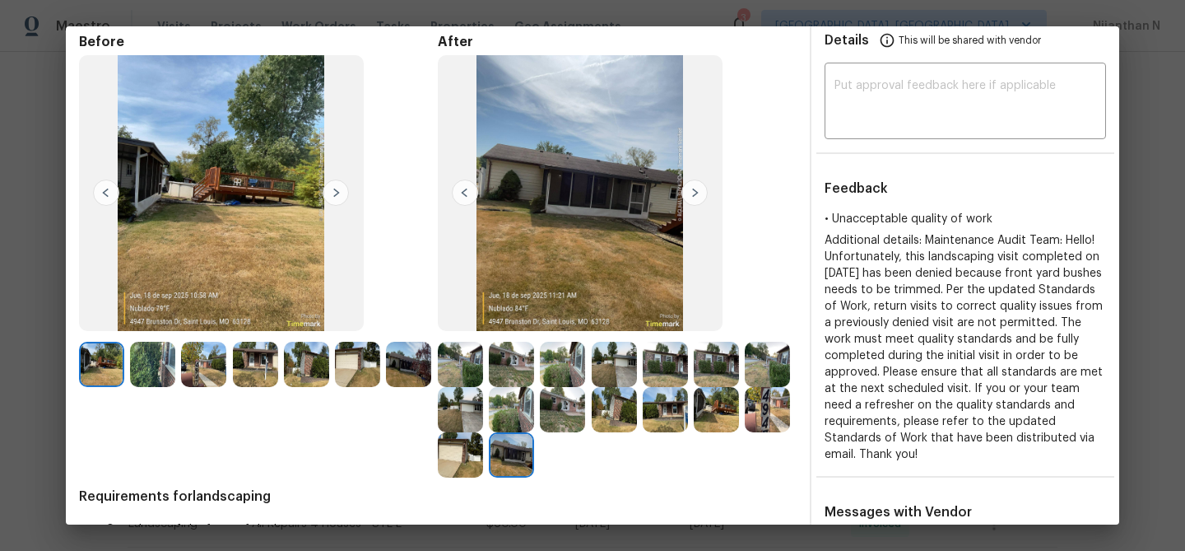
click at [673, 373] on img at bounding box center [665, 364] width 45 height 45
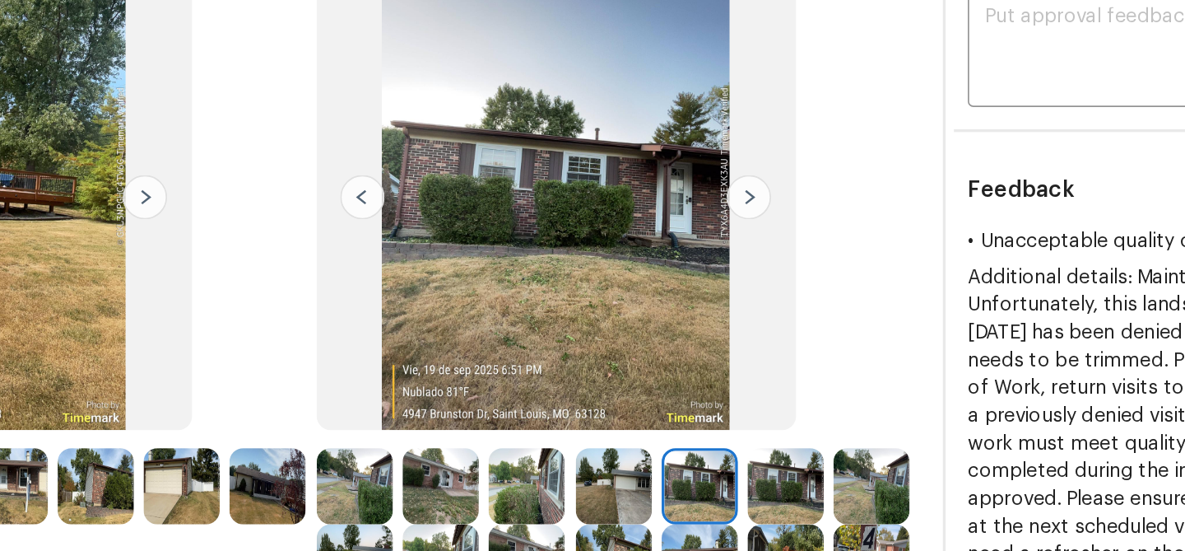
click at [520, 364] on img at bounding box center [511, 364] width 45 height 45
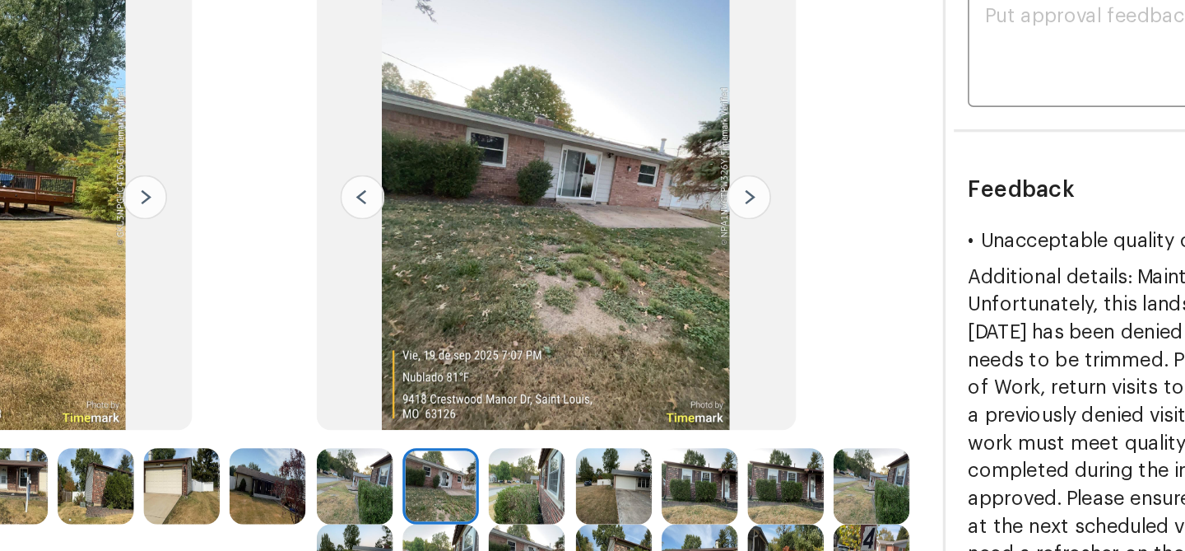
click at [666, 367] on img at bounding box center [665, 364] width 45 height 45
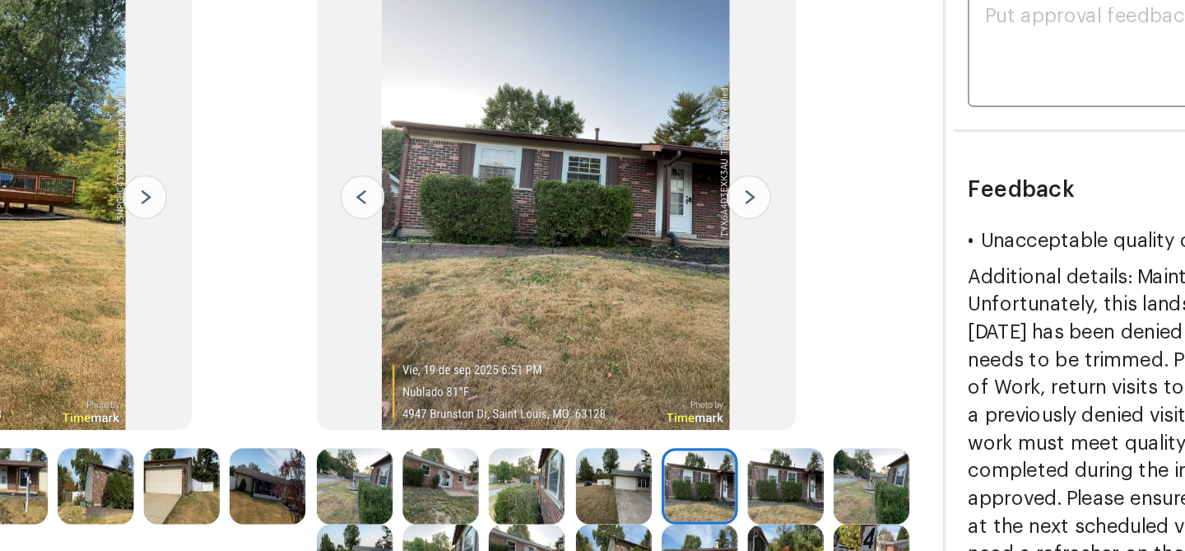
click at [722, 370] on img at bounding box center [716, 364] width 45 height 45
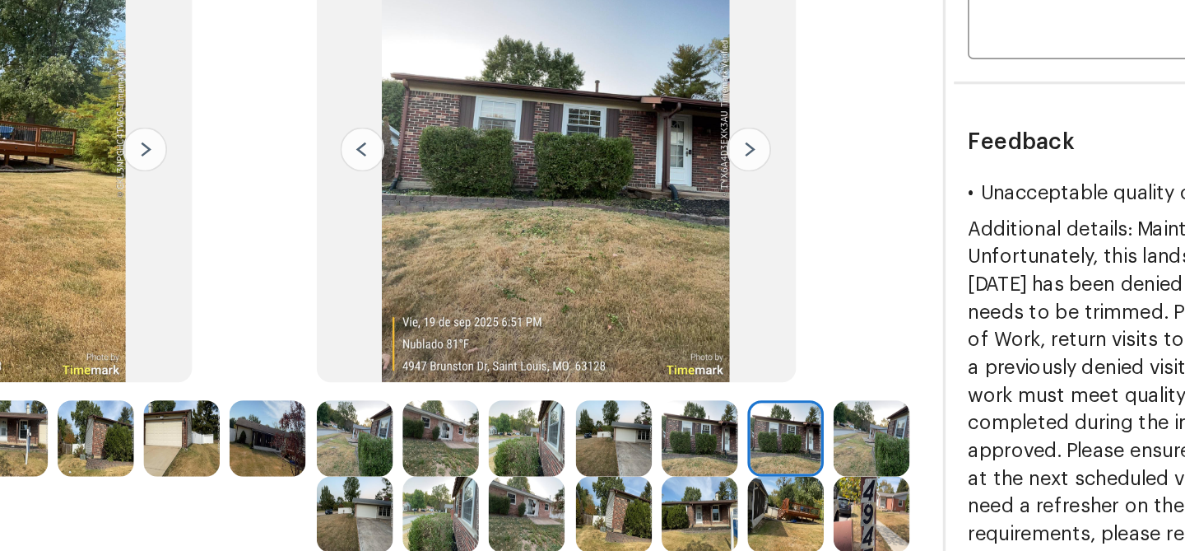
scroll to position [130, 0]
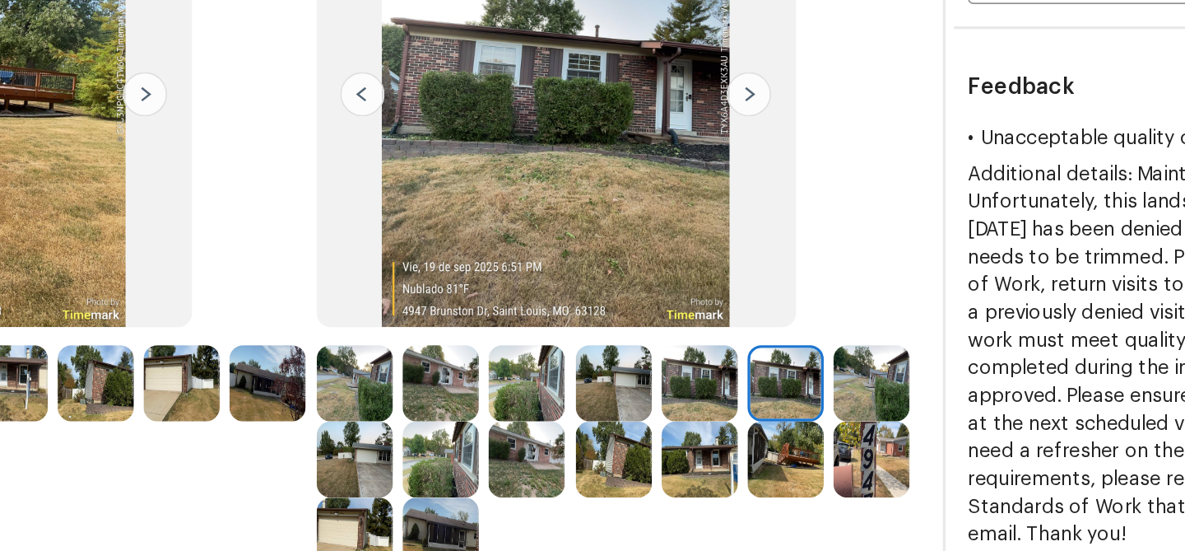
click at [569, 349] on img at bounding box center [562, 348] width 45 height 45
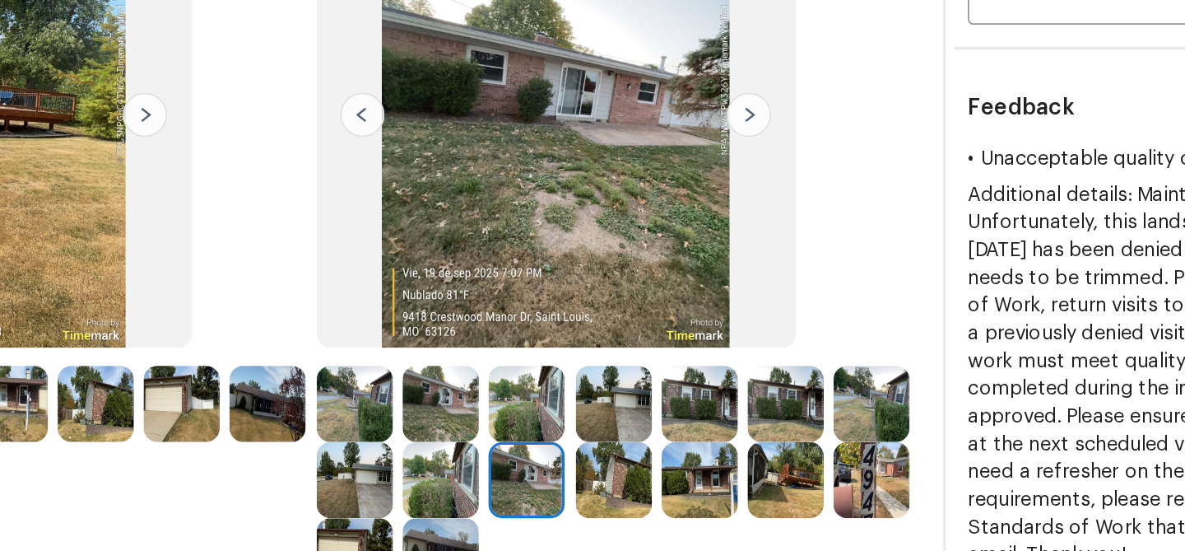
scroll to position [105, 0]
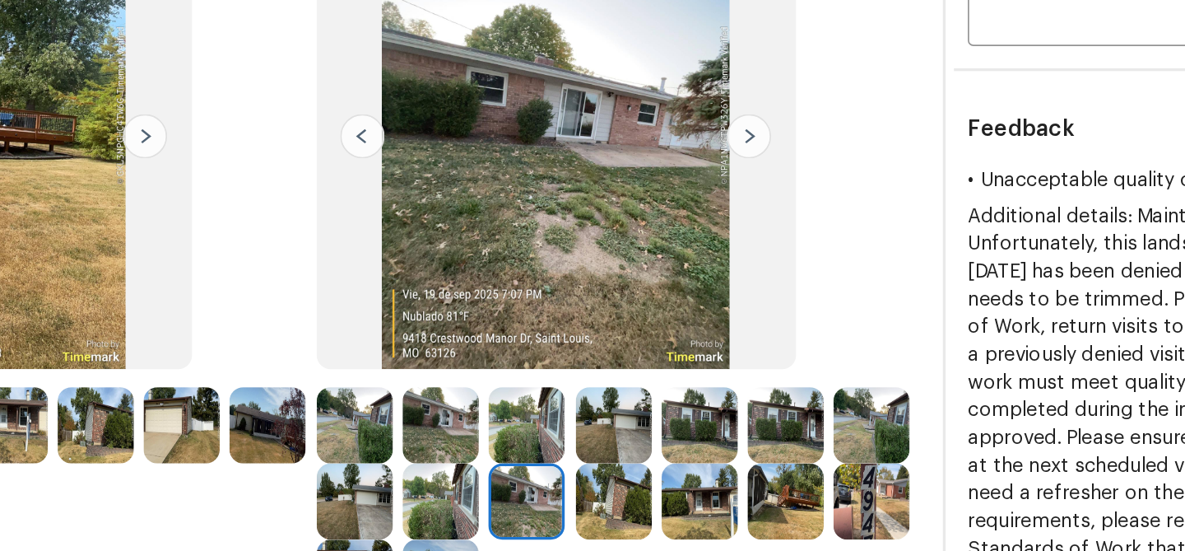
click at [509, 328] on img at bounding box center [511, 327] width 45 height 45
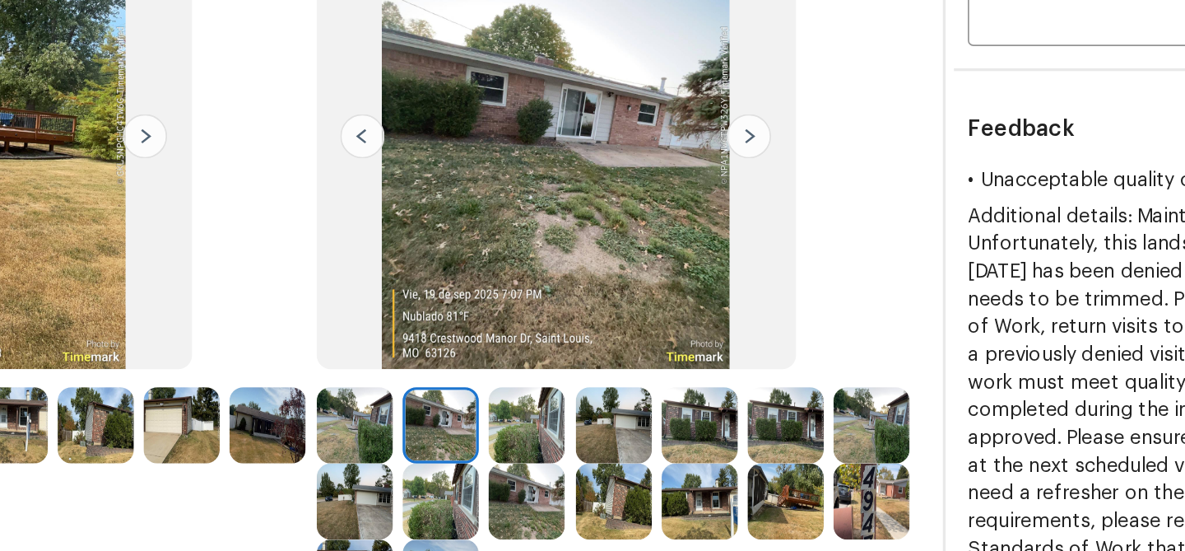
click at [463, 338] on img at bounding box center [460, 327] width 45 height 45
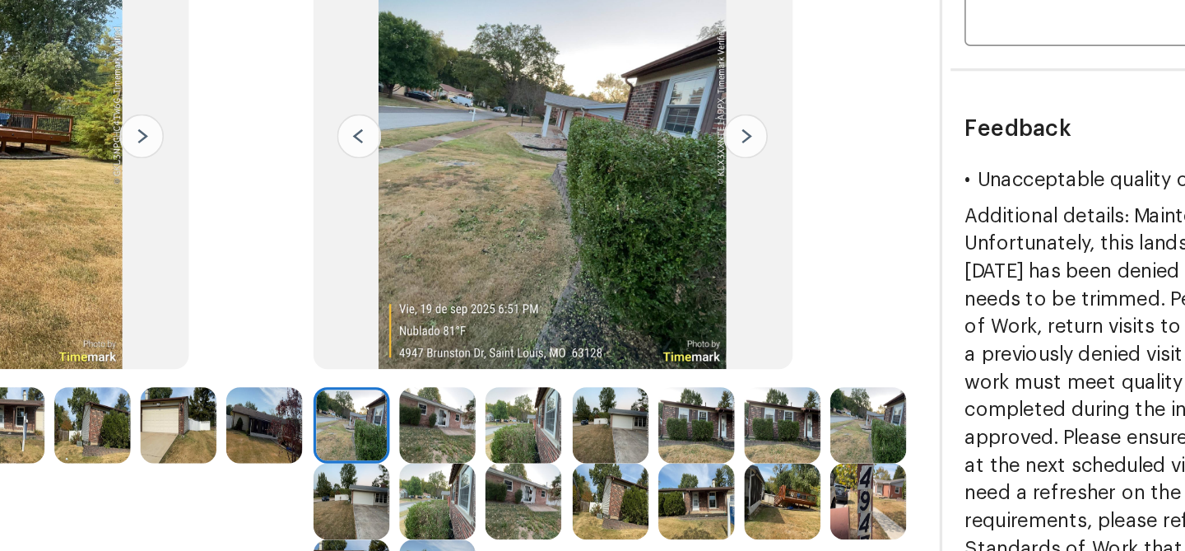
click at [514, 337] on img at bounding box center [511, 327] width 45 height 45
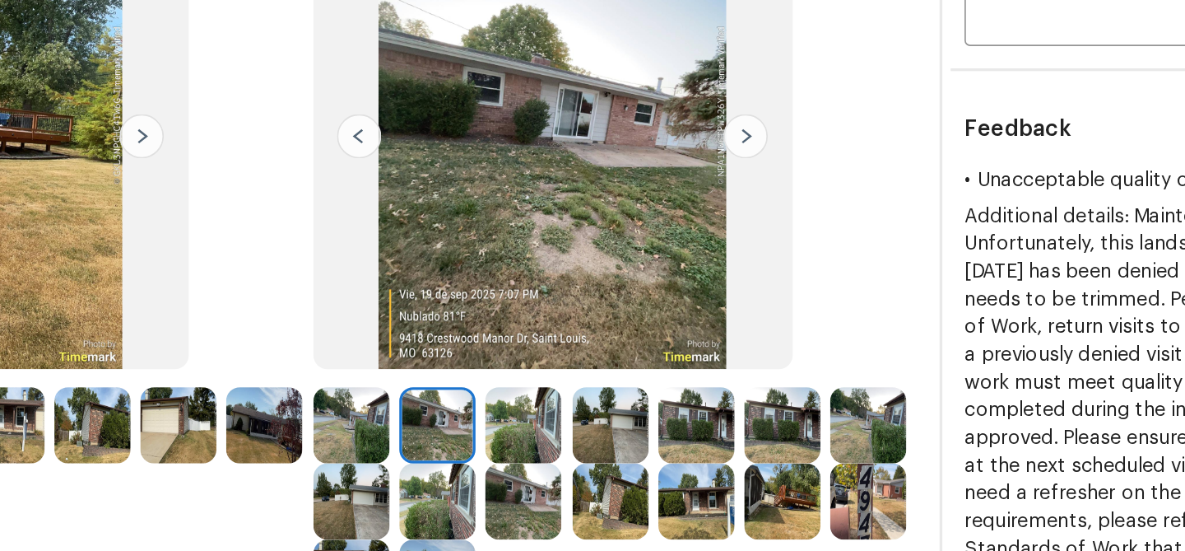
scroll to position [176, 0]
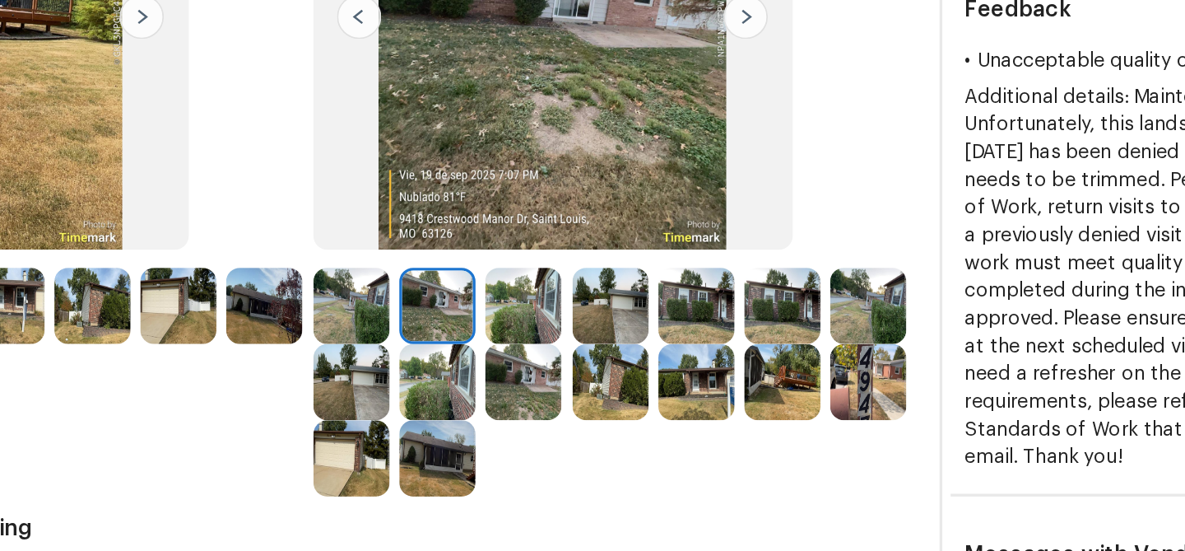
click at [566, 311] on img at bounding box center [562, 302] width 45 height 45
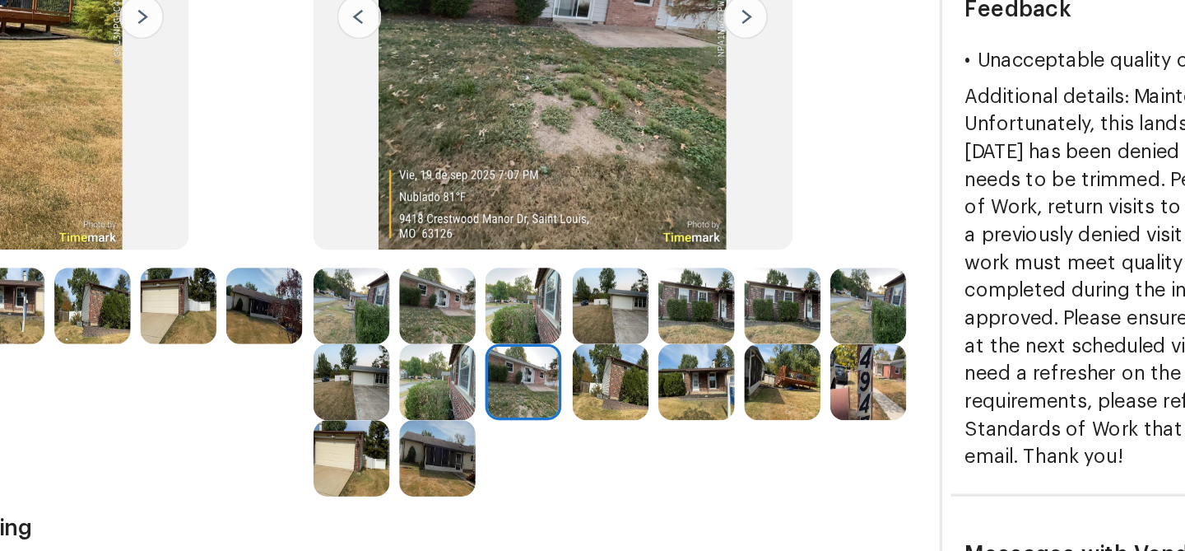
click at [454, 261] on img at bounding box center [460, 257] width 45 height 45
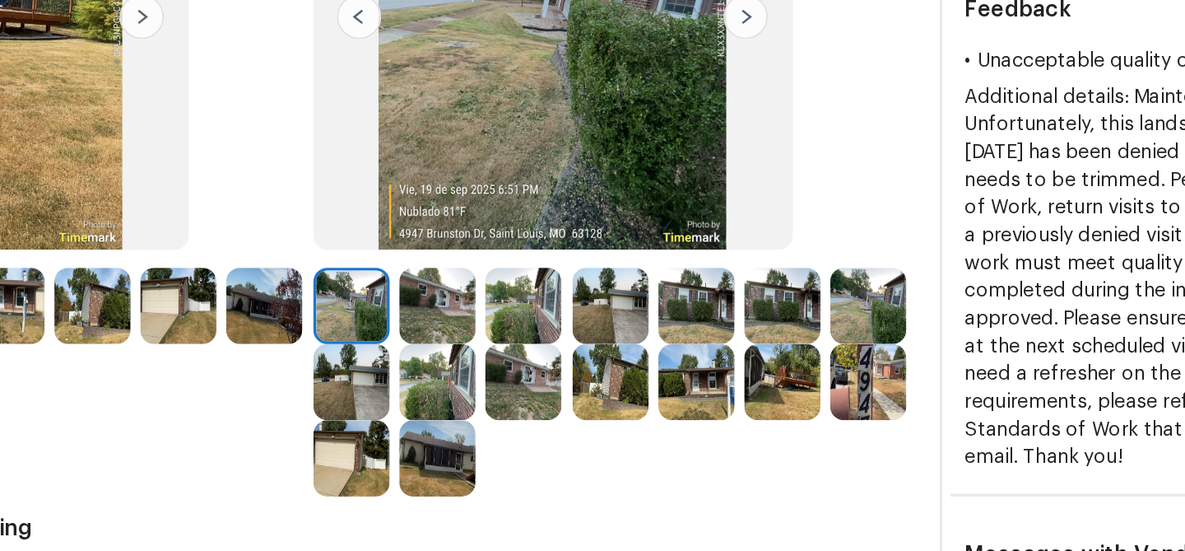
click at [556, 313] on img at bounding box center [562, 302] width 45 height 45
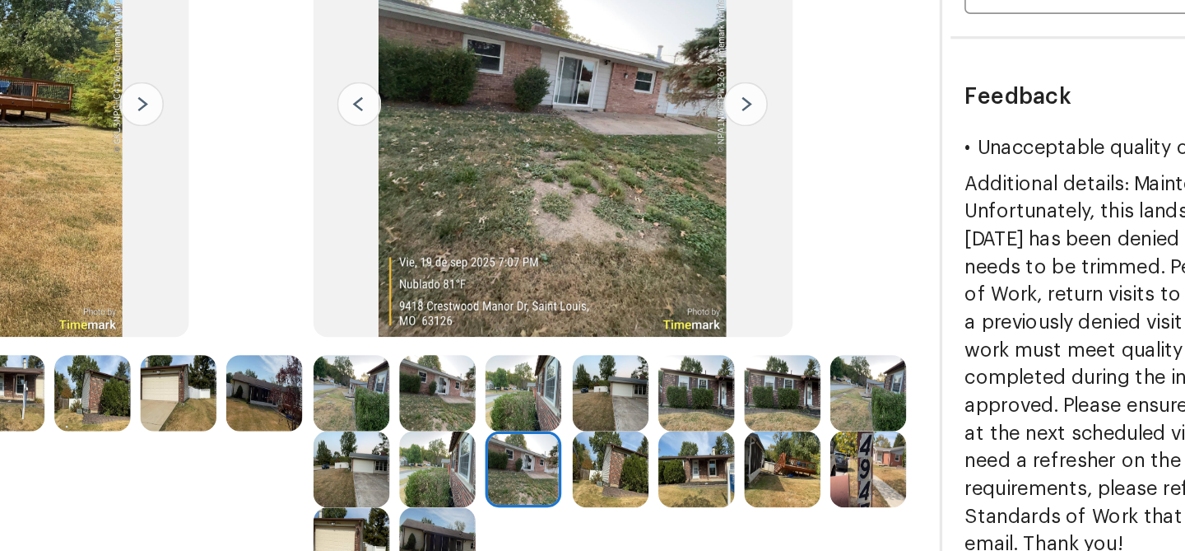
scroll to position [109, 0]
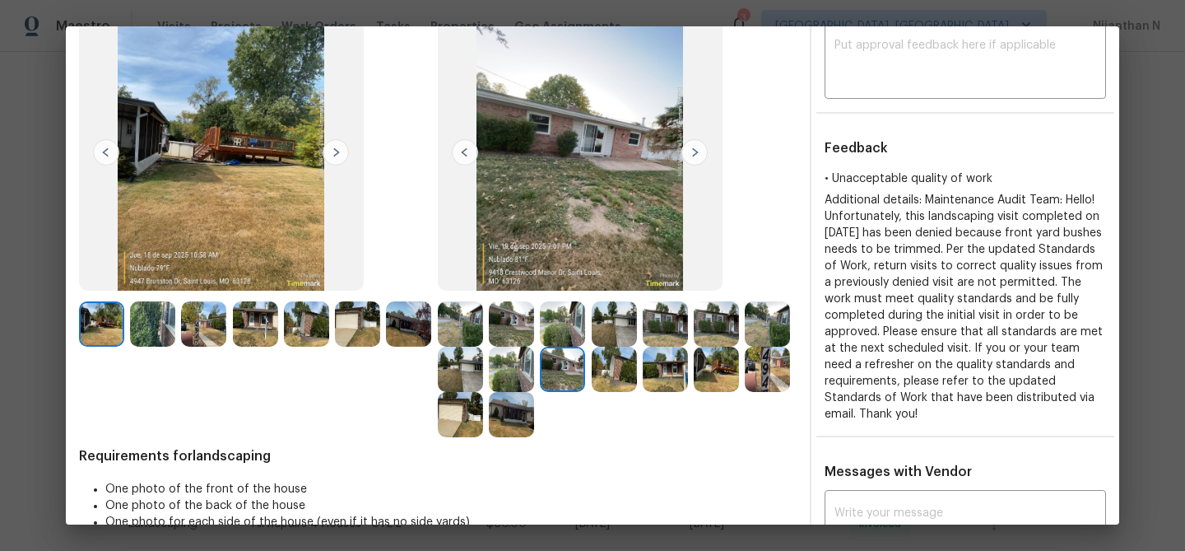
click at [504, 422] on img at bounding box center [511, 414] width 45 height 45
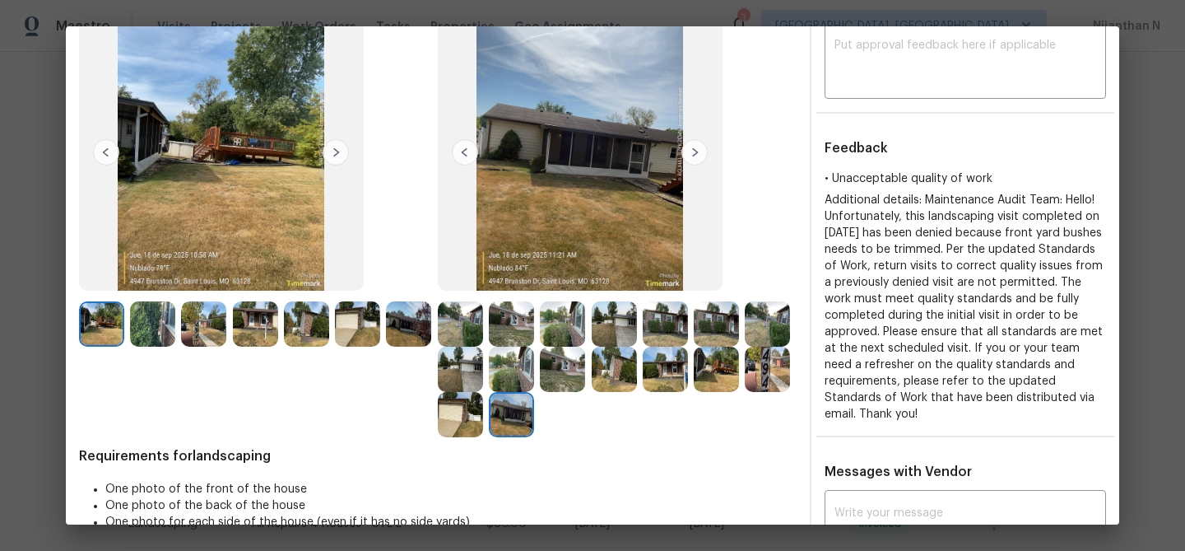
click at [470, 410] on img at bounding box center [460, 414] width 45 height 45
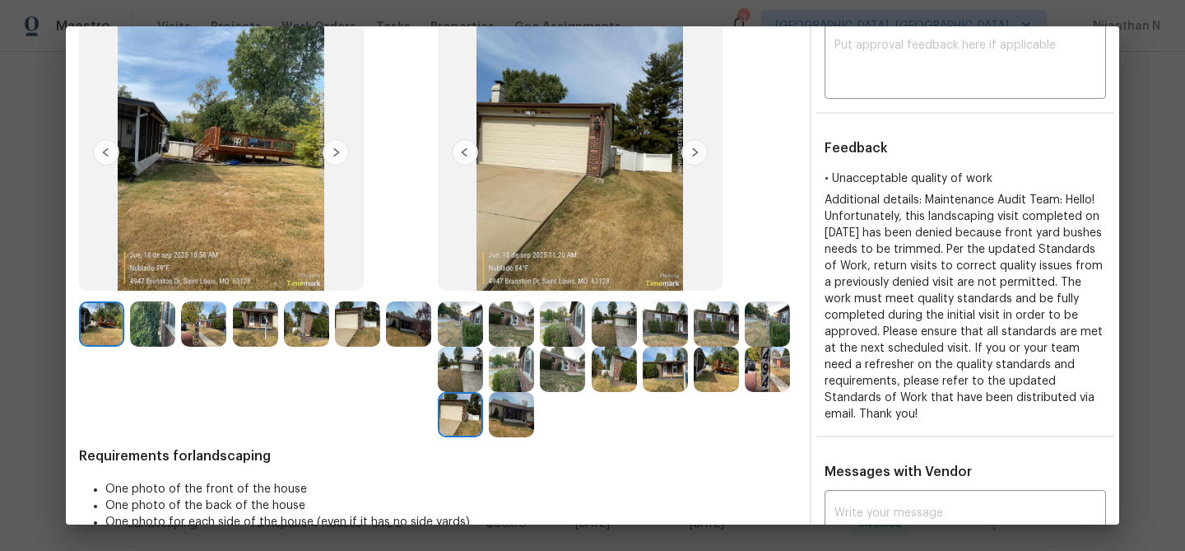
click at [611, 375] on img at bounding box center [614, 369] width 45 height 45
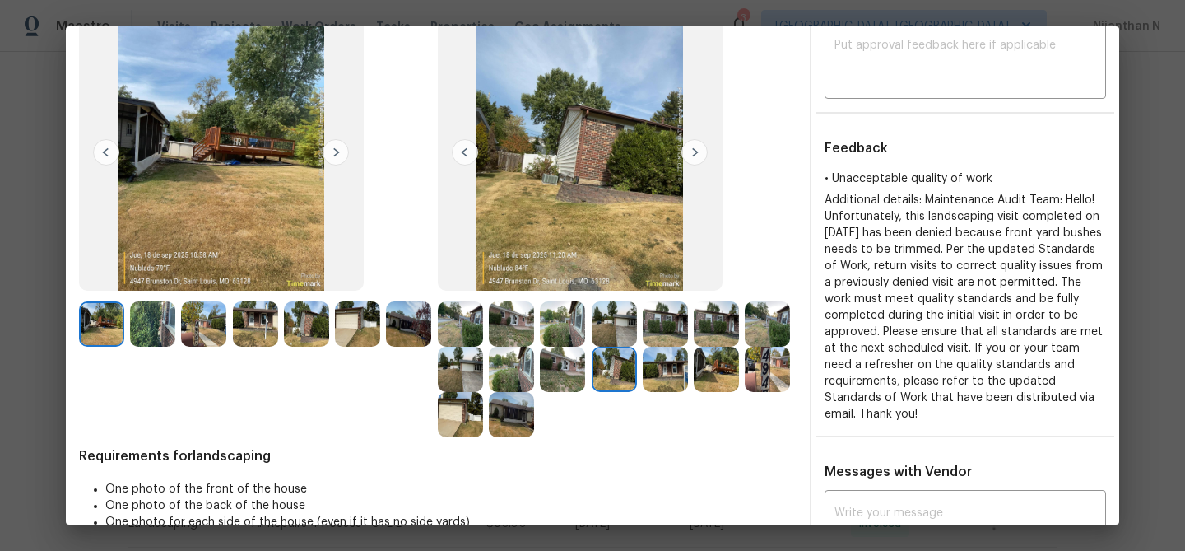
click at [659, 374] on img at bounding box center [665, 369] width 45 height 45
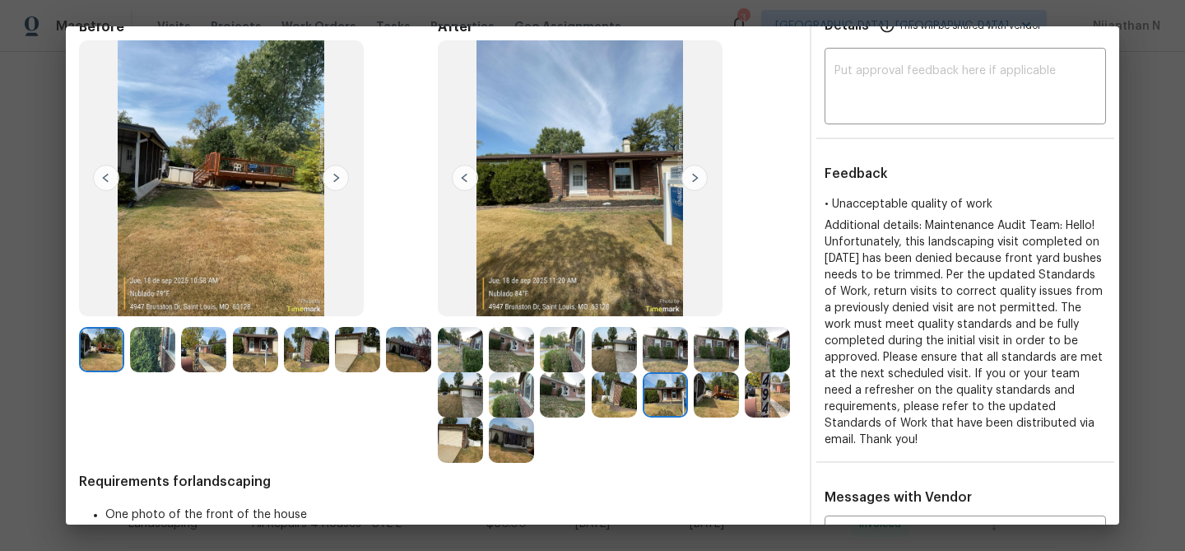
scroll to position [128, 0]
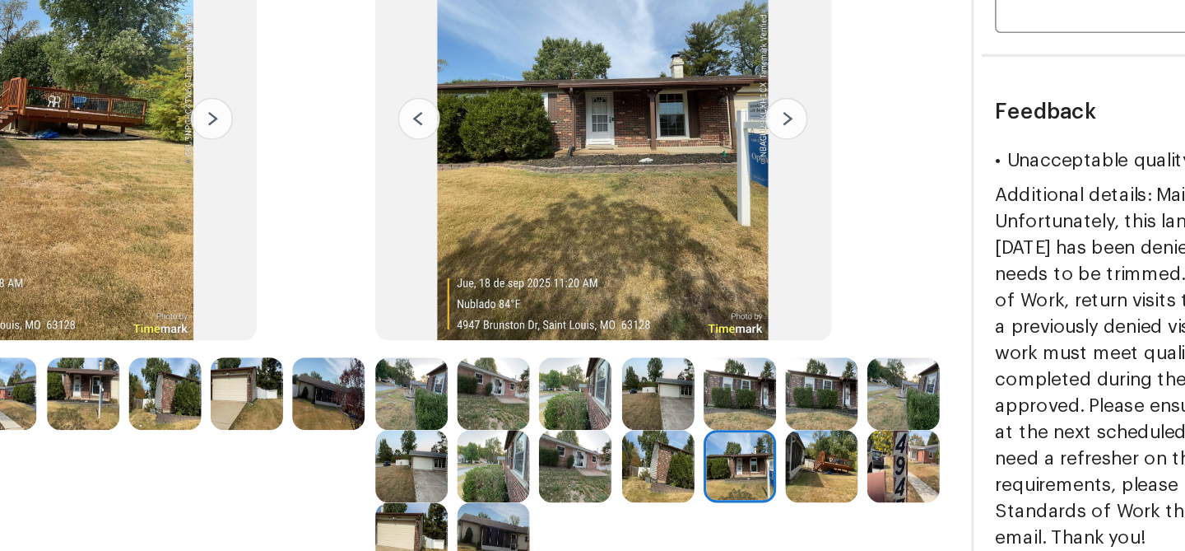
click at [510, 305] on img at bounding box center [511, 304] width 45 height 45
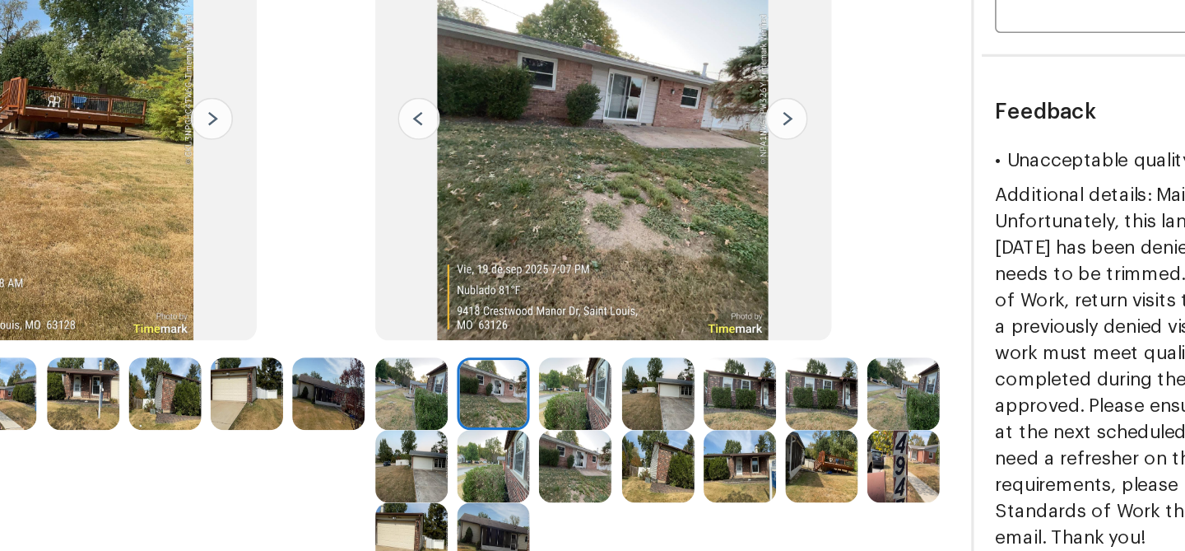
click at [675, 352] on img at bounding box center [665, 350] width 45 height 45
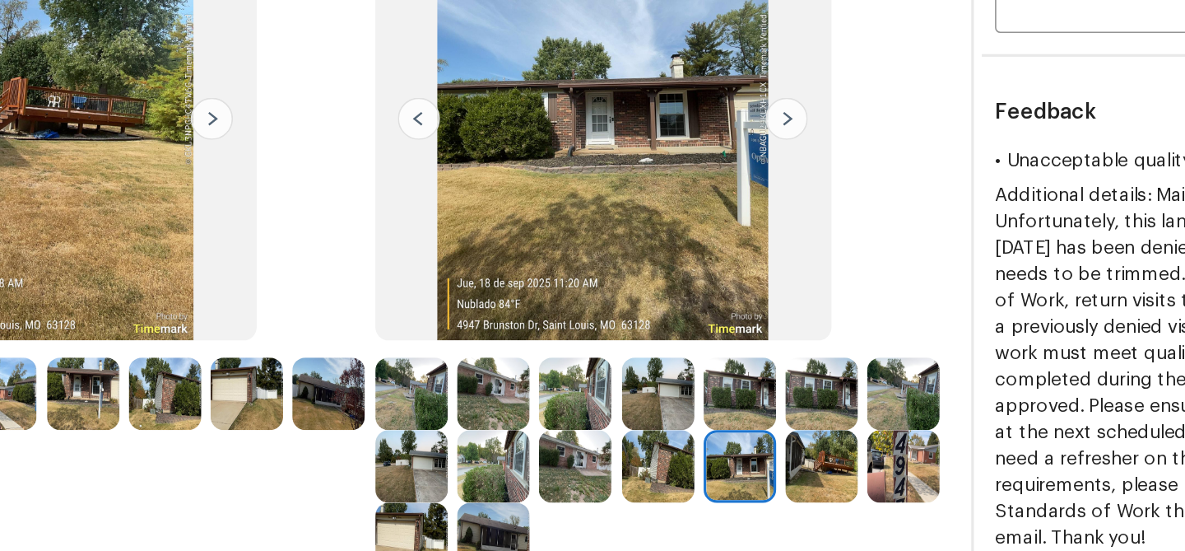
click at [511, 304] on img at bounding box center [511, 304] width 45 height 45
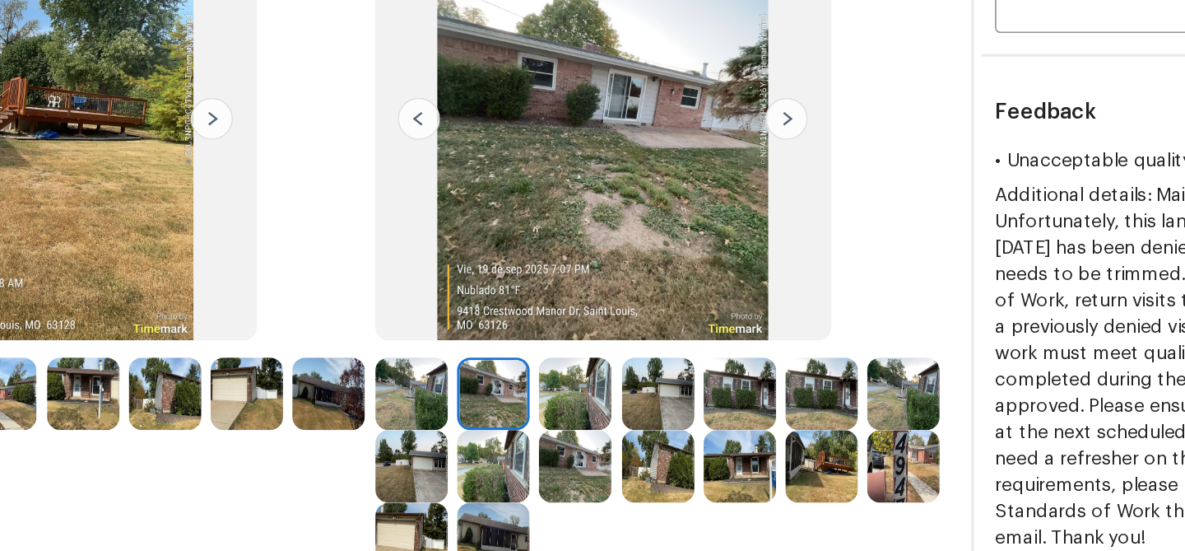
click at [558, 347] on img at bounding box center [562, 350] width 45 height 45
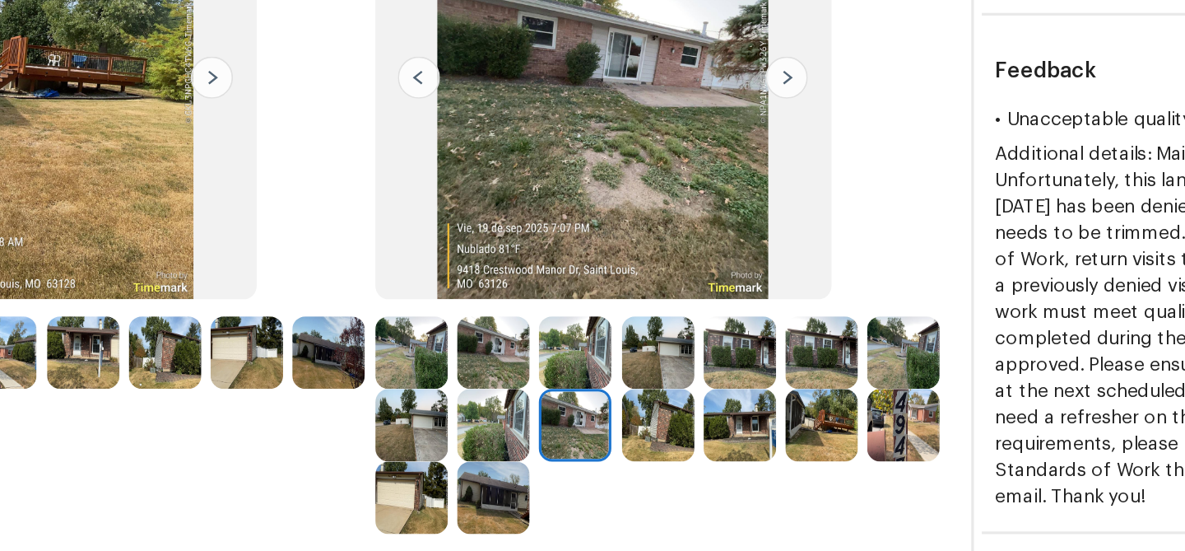
scroll to position [184, 0]
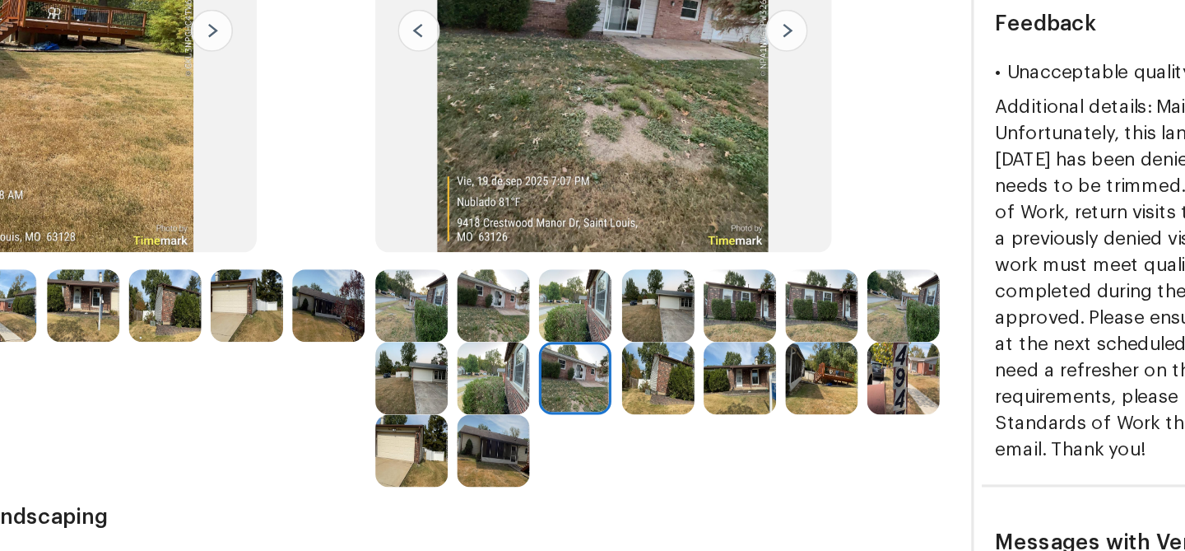
click at [510, 348] on img at bounding box center [511, 340] width 45 height 45
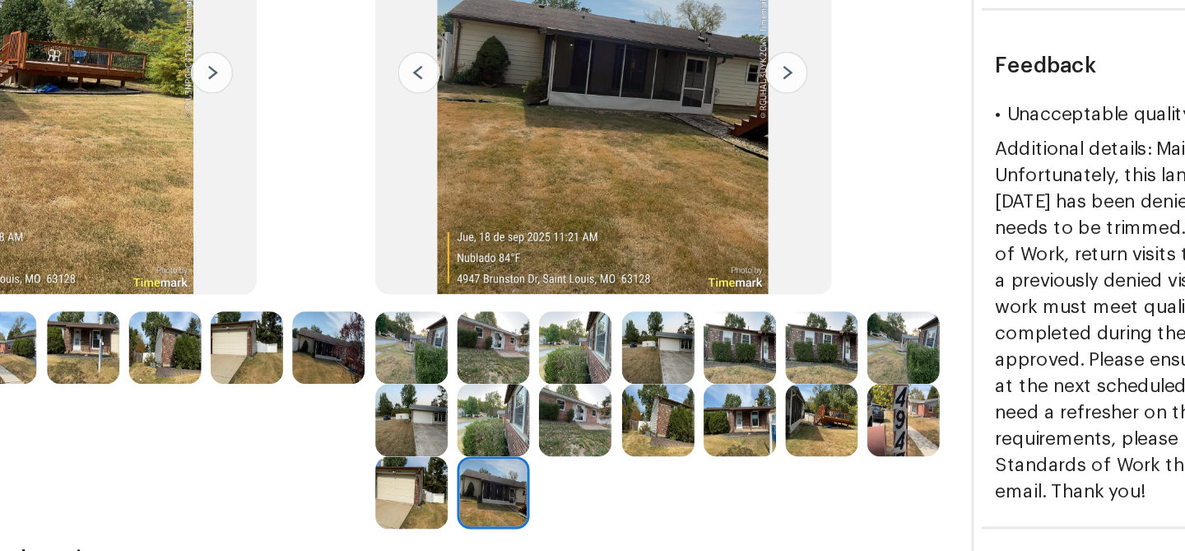
scroll to position [179, 0]
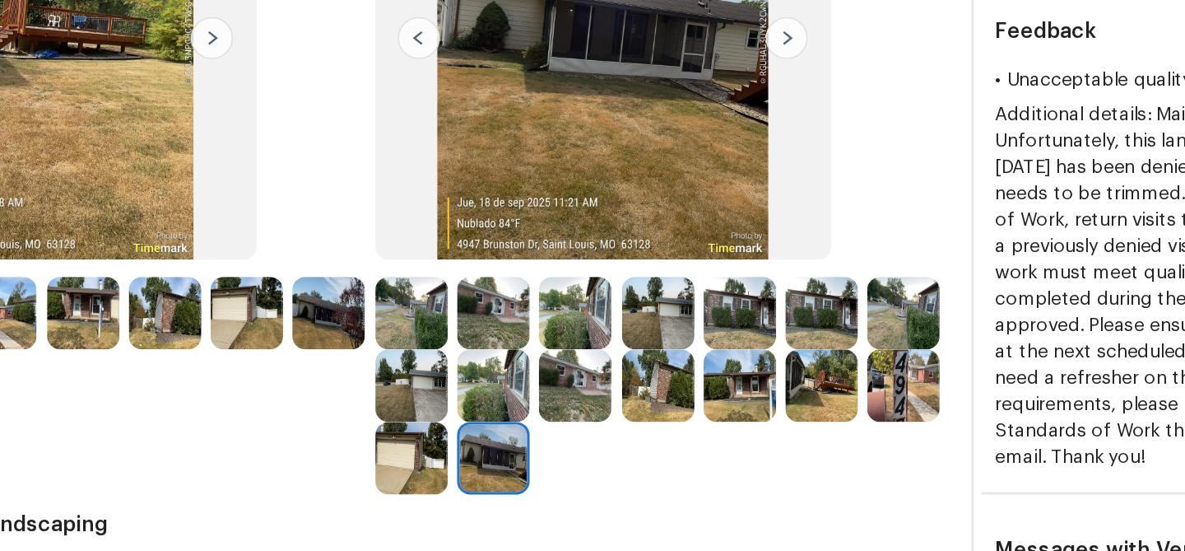
click at [661, 312] on img at bounding box center [665, 299] width 45 height 45
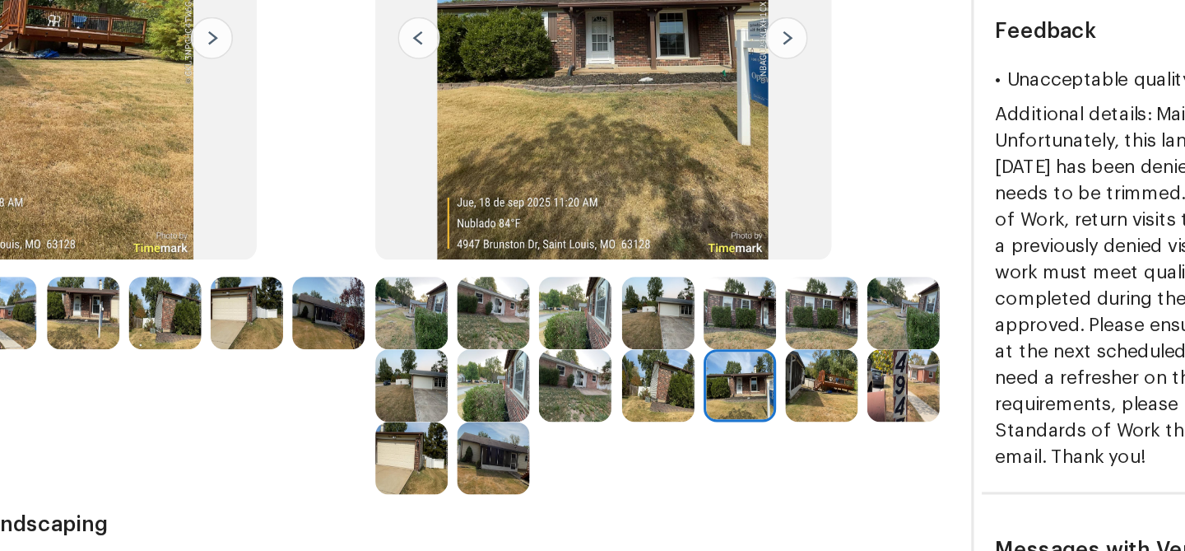
scroll to position [153, 0]
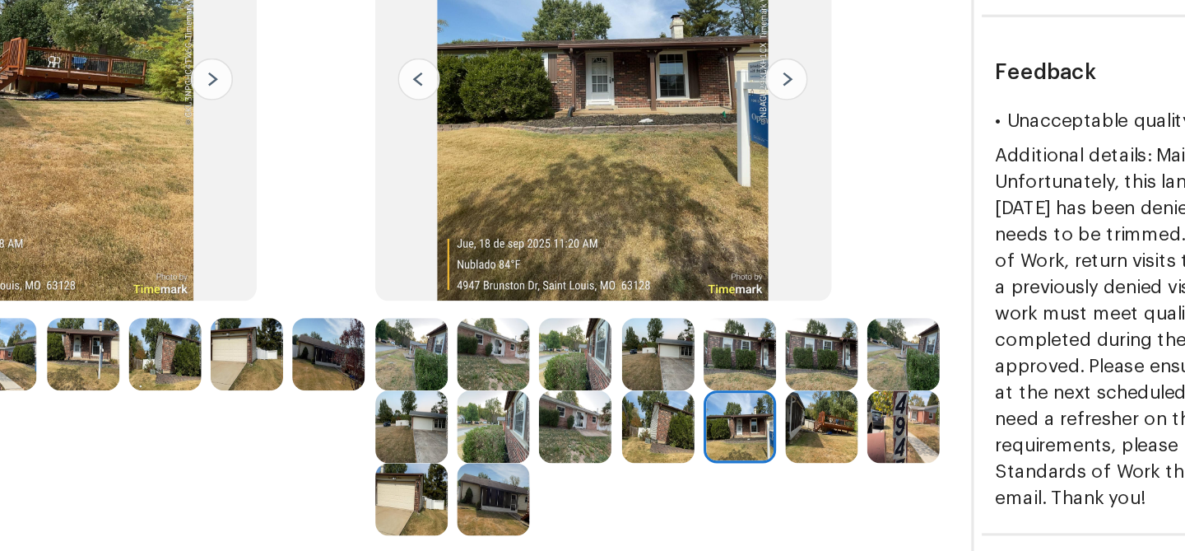
click at [520, 282] on img at bounding box center [511, 280] width 45 height 45
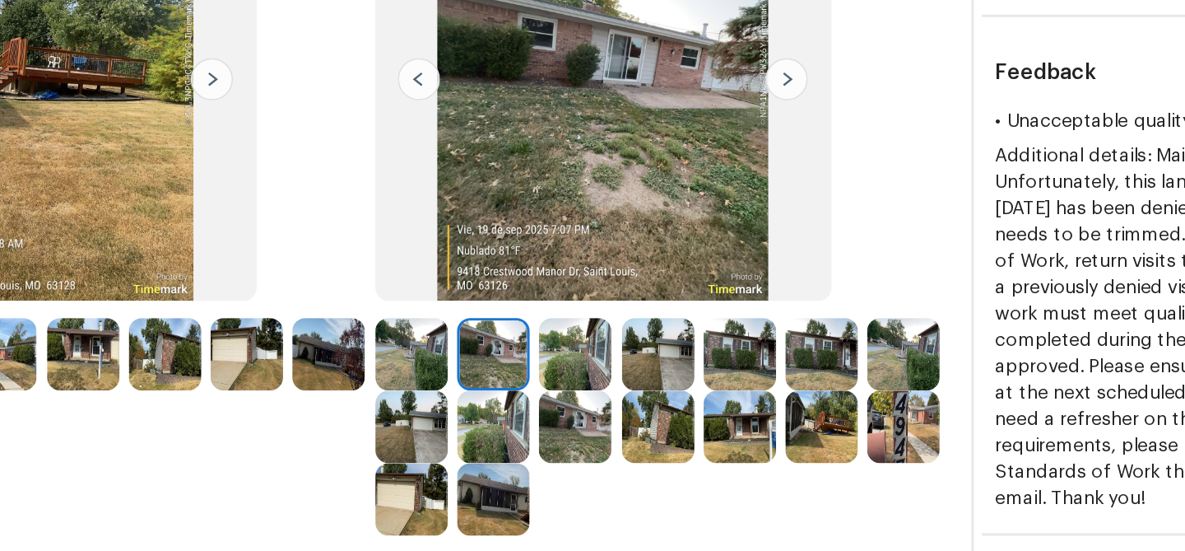
click at [466, 325] on img at bounding box center [460, 325] width 45 height 45
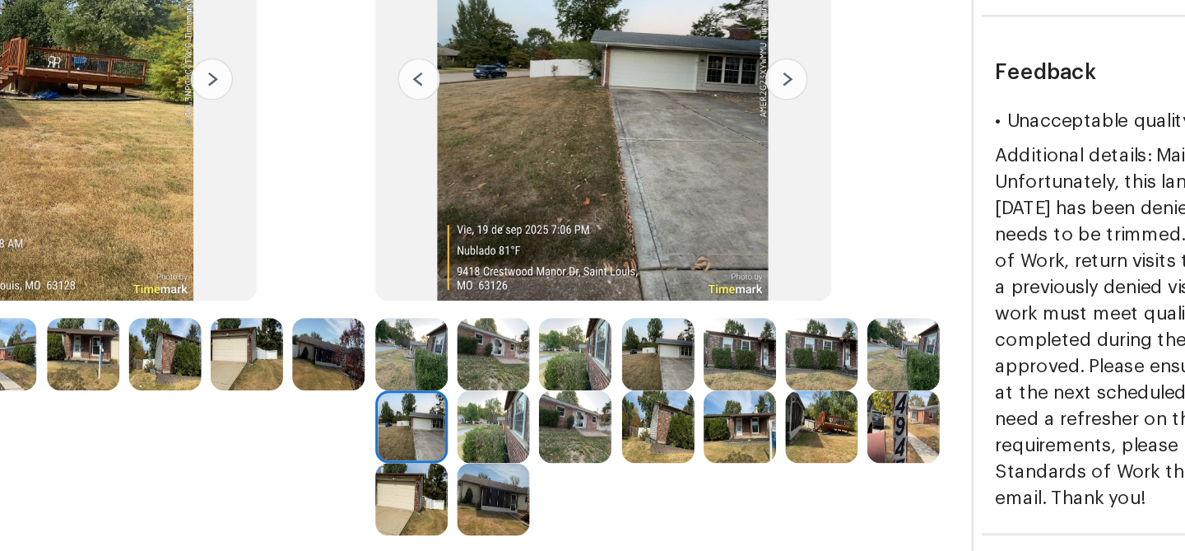
click at [667, 335] on img at bounding box center [665, 325] width 45 height 45
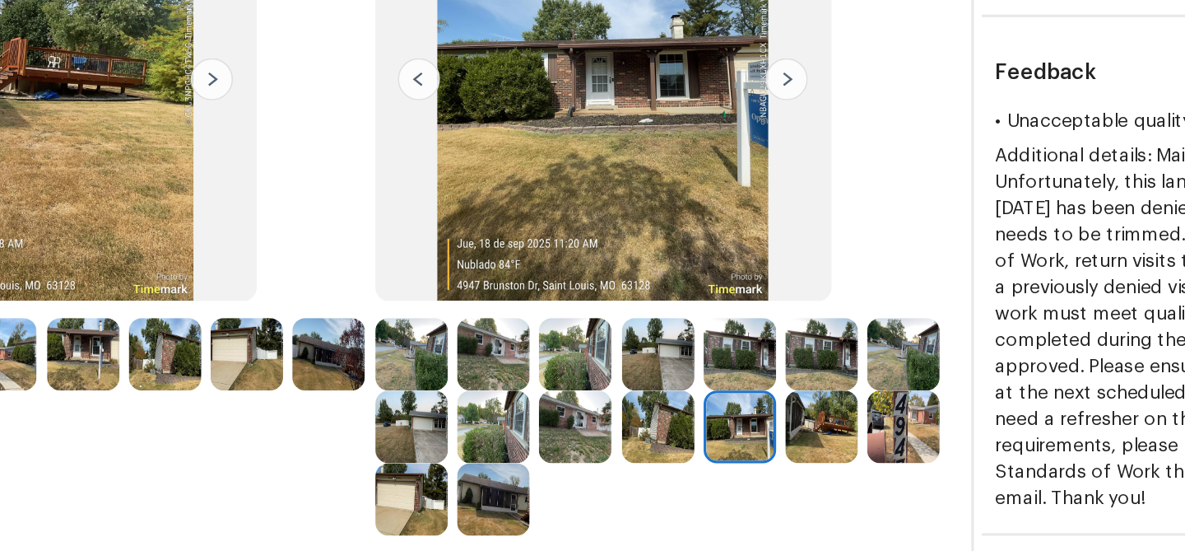
click at [471, 331] on img at bounding box center [460, 325] width 45 height 45
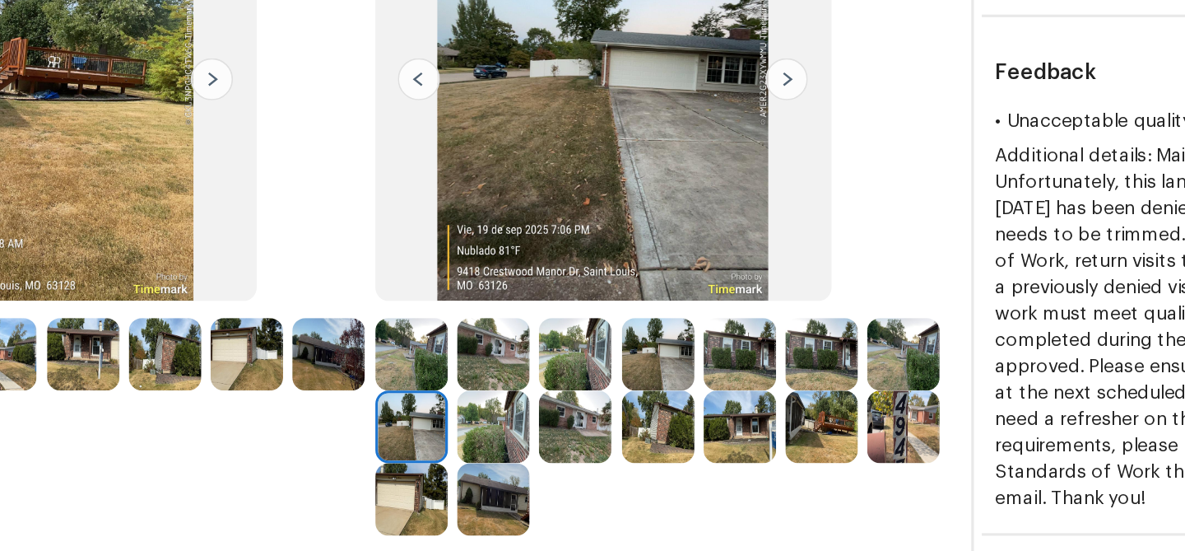
click at [651, 331] on img at bounding box center [665, 325] width 45 height 45
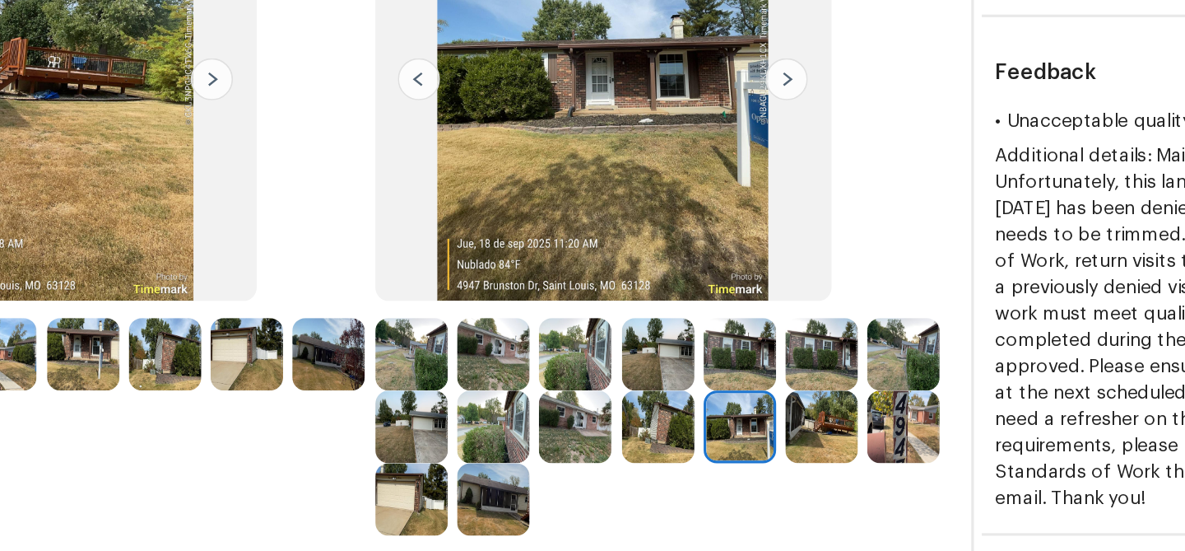
click at [516, 290] on img at bounding box center [511, 280] width 45 height 45
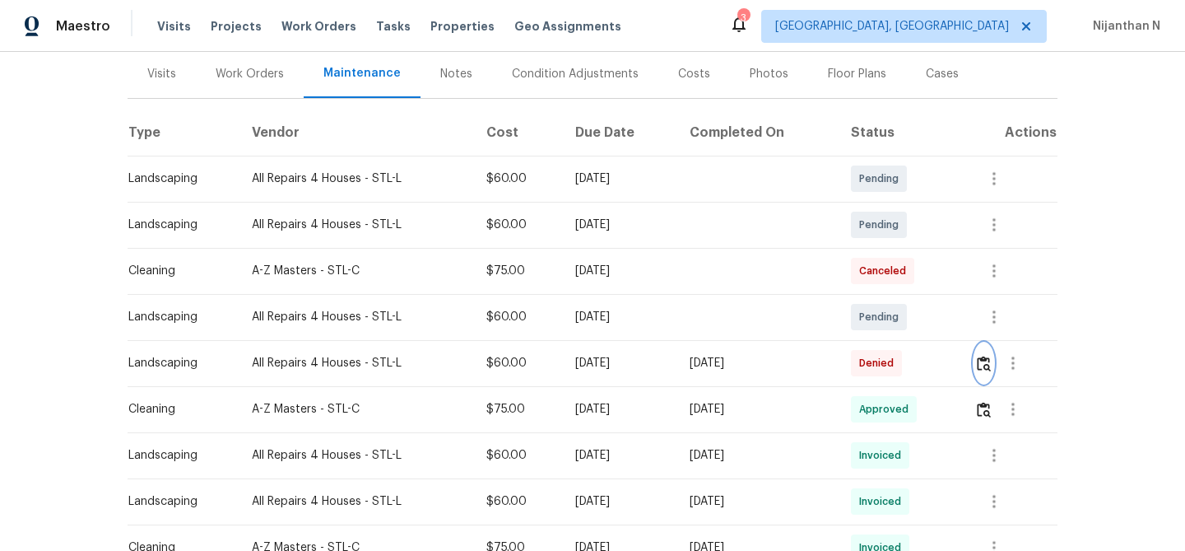
scroll to position [211, 0]
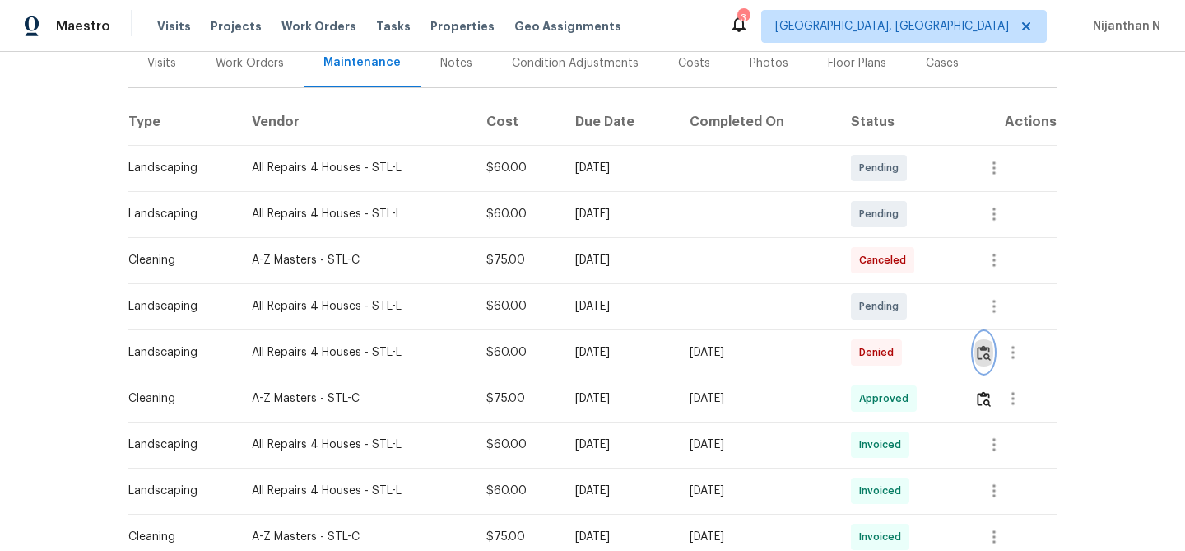
click at [985, 357] on img "button" at bounding box center [984, 353] width 14 height 16
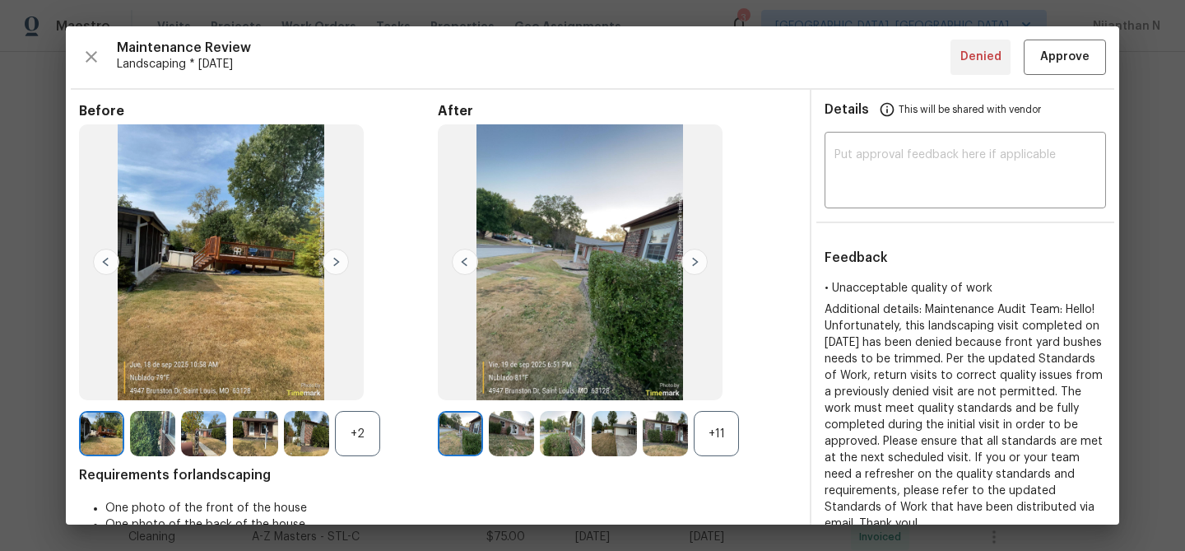
click at [725, 426] on div "+11" at bounding box center [716, 433] width 45 height 45
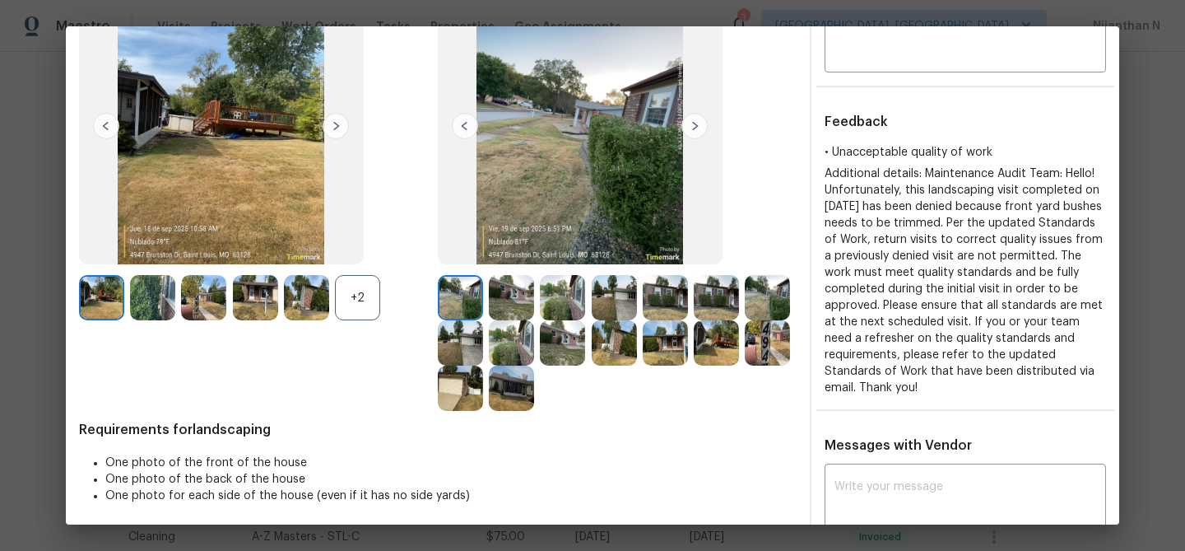
scroll to position [77, 0]
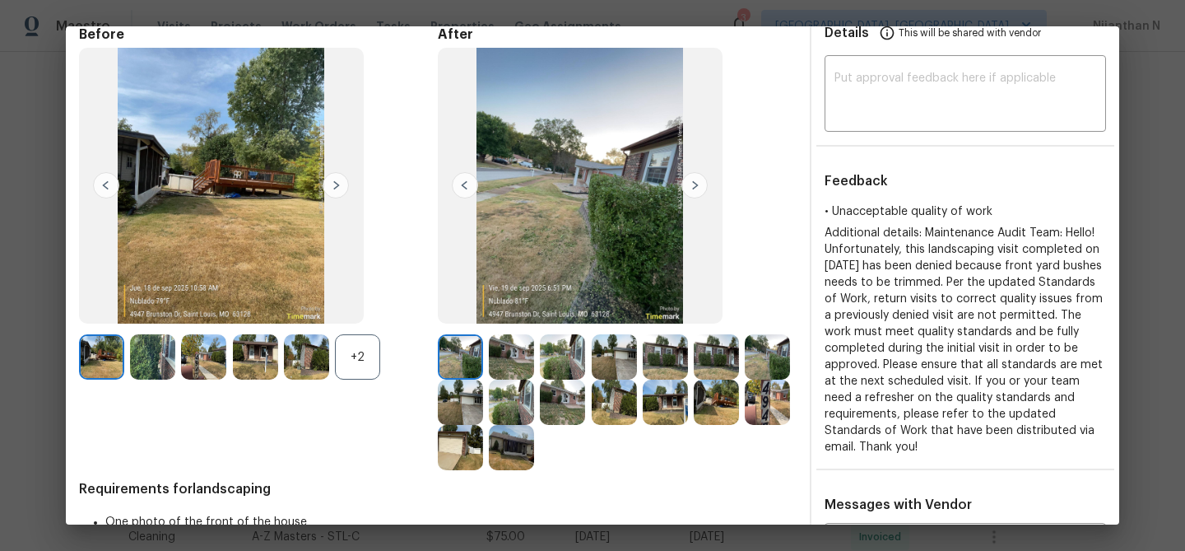
click at [463, 448] on img at bounding box center [460, 447] width 45 height 45
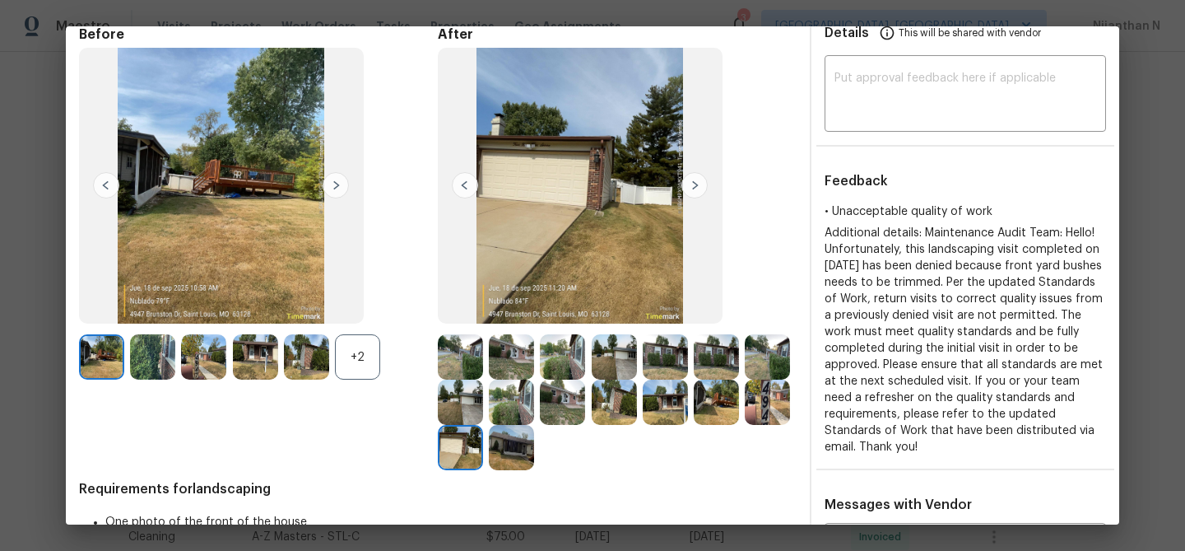
click at [527, 456] on img at bounding box center [511, 447] width 45 height 45
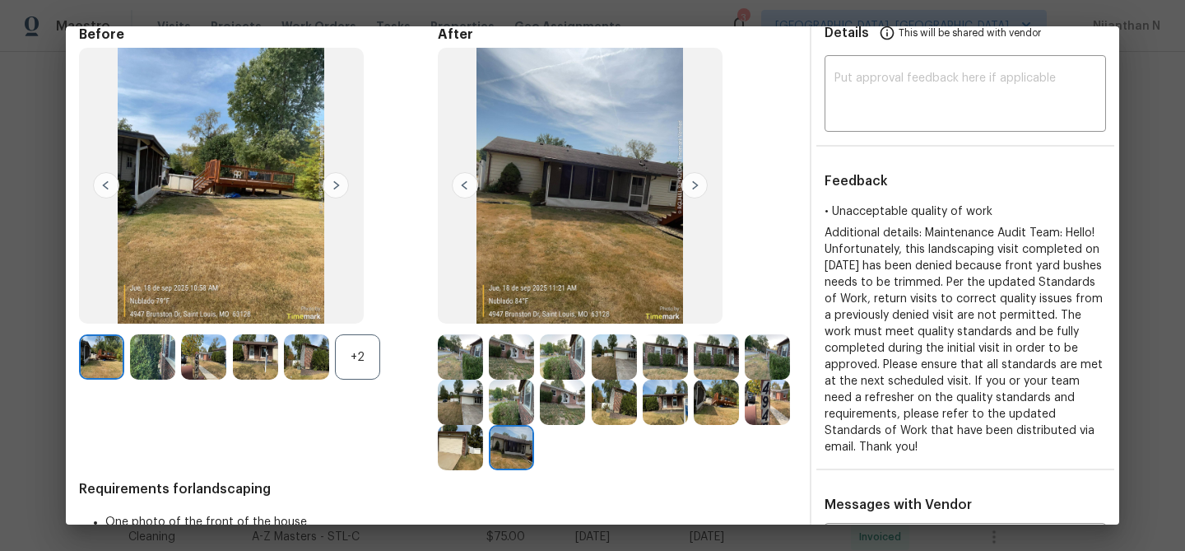
click at [462, 361] on img at bounding box center [460, 356] width 45 height 45
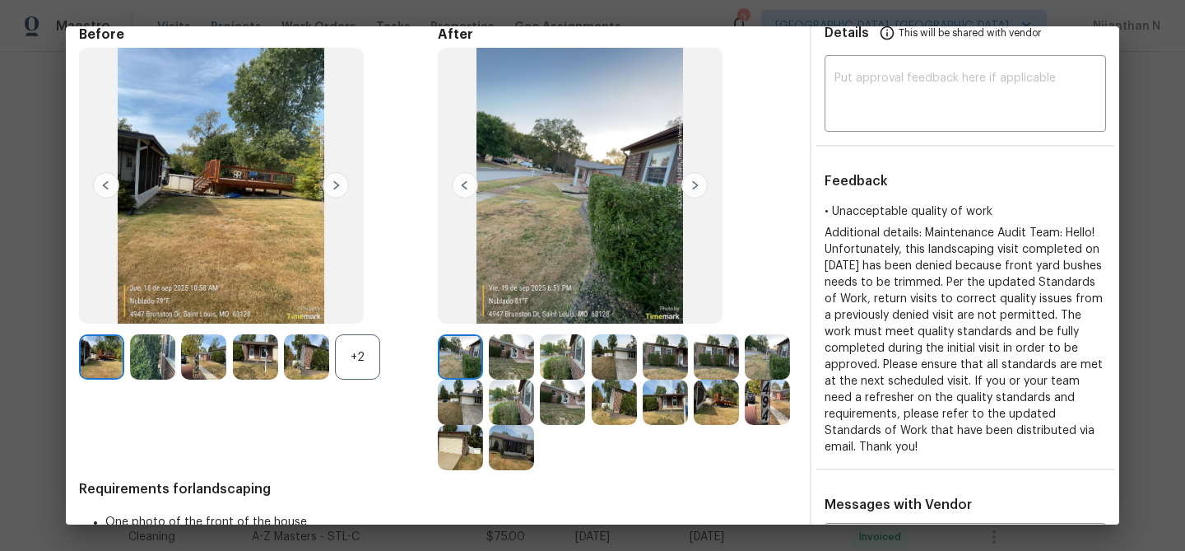
click at [521, 356] on img at bounding box center [511, 356] width 45 height 45
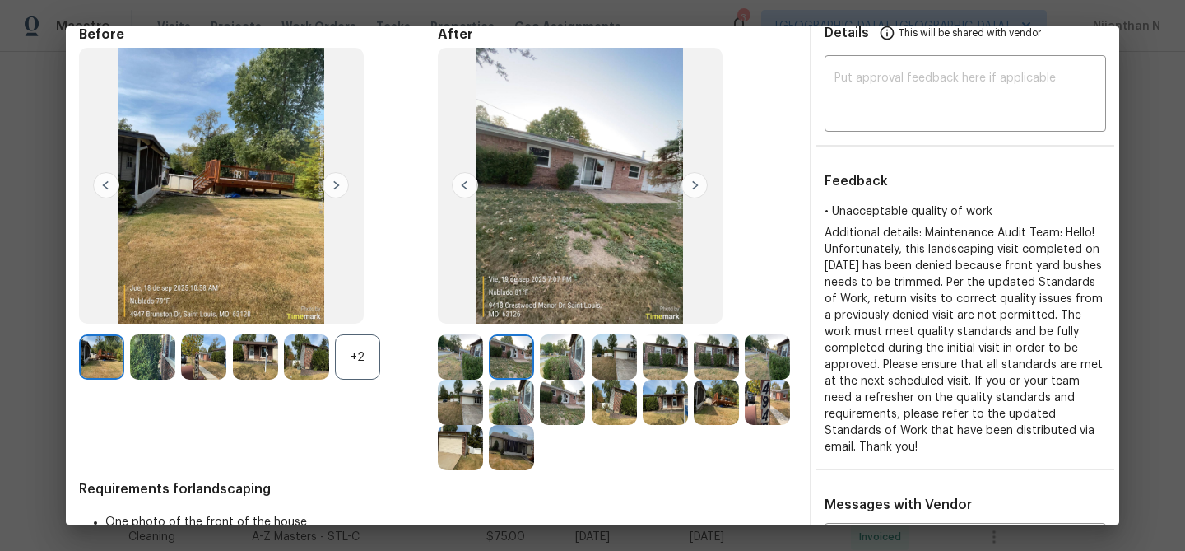
click at [604, 352] on img at bounding box center [614, 356] width 45 height 45
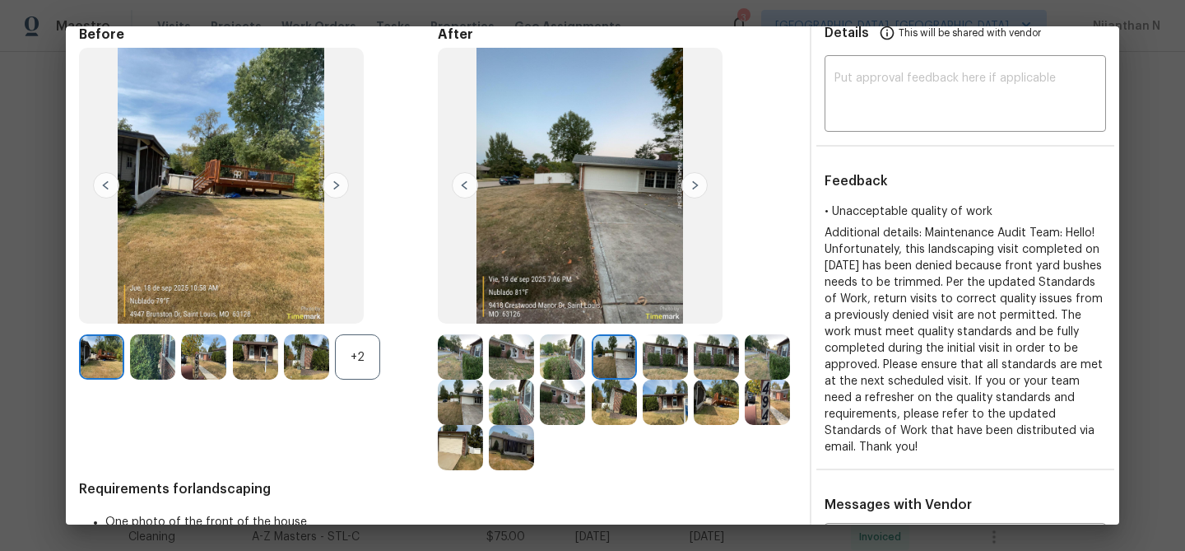
click at [478, 347] on img at bounding box center [460, 356] width 45 height 45
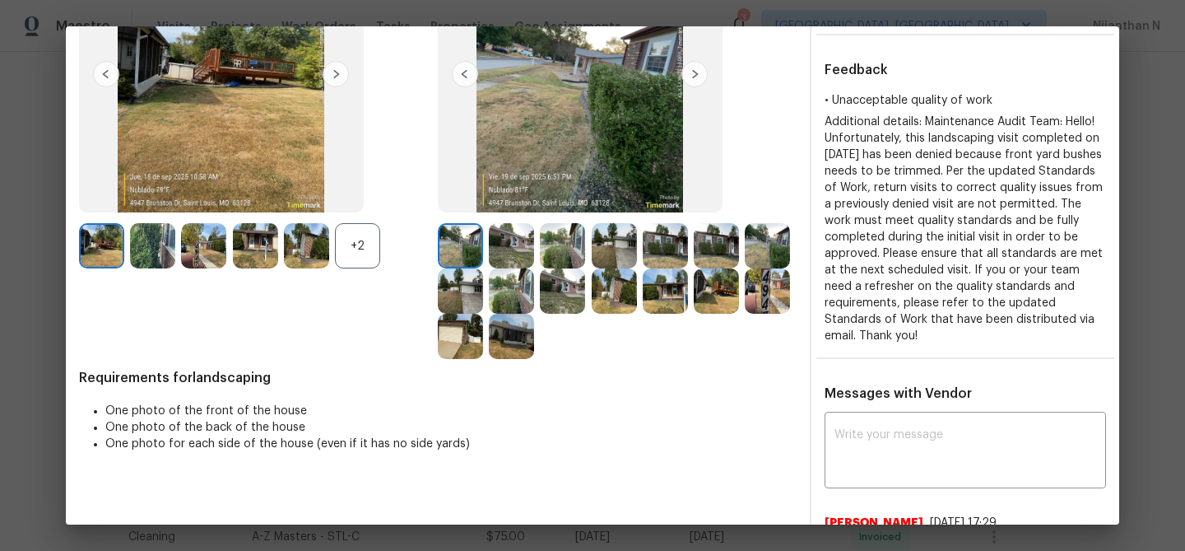
scroll to position [205, 0]
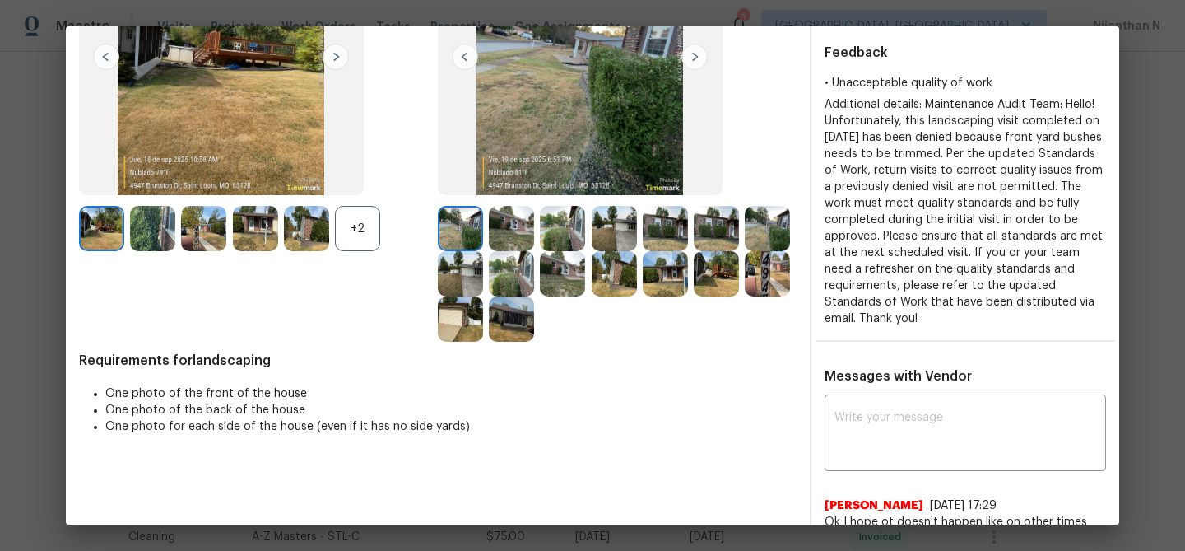
click at [723, 223] on img at bounding box center [716, 228] width 45 height 45
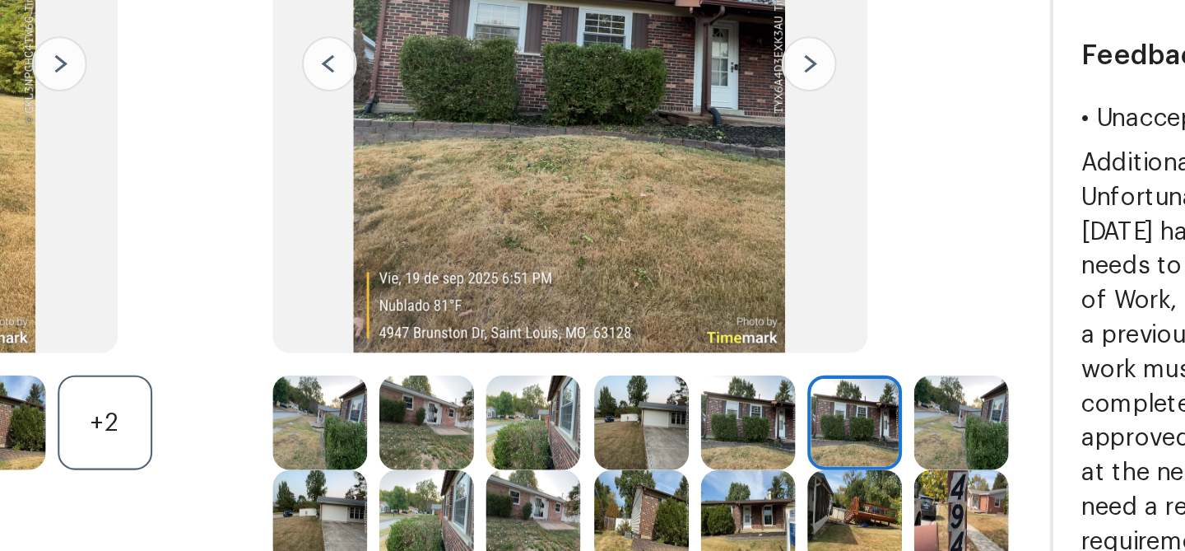
scroll to position [173, 0]
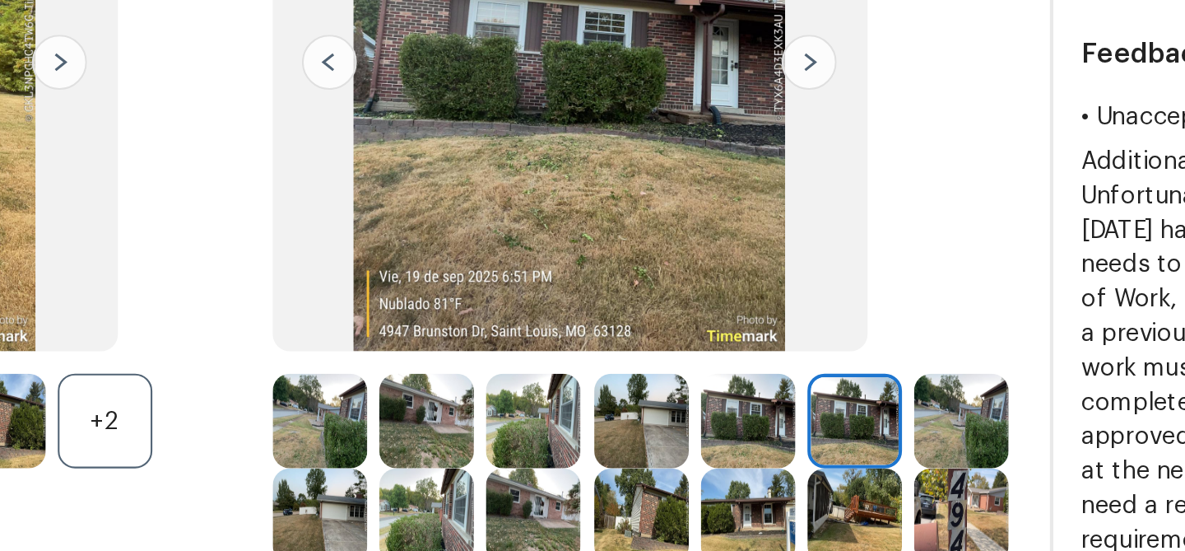
click at [670, 310] on img at bounding box center [665, 305] width 45 height 45
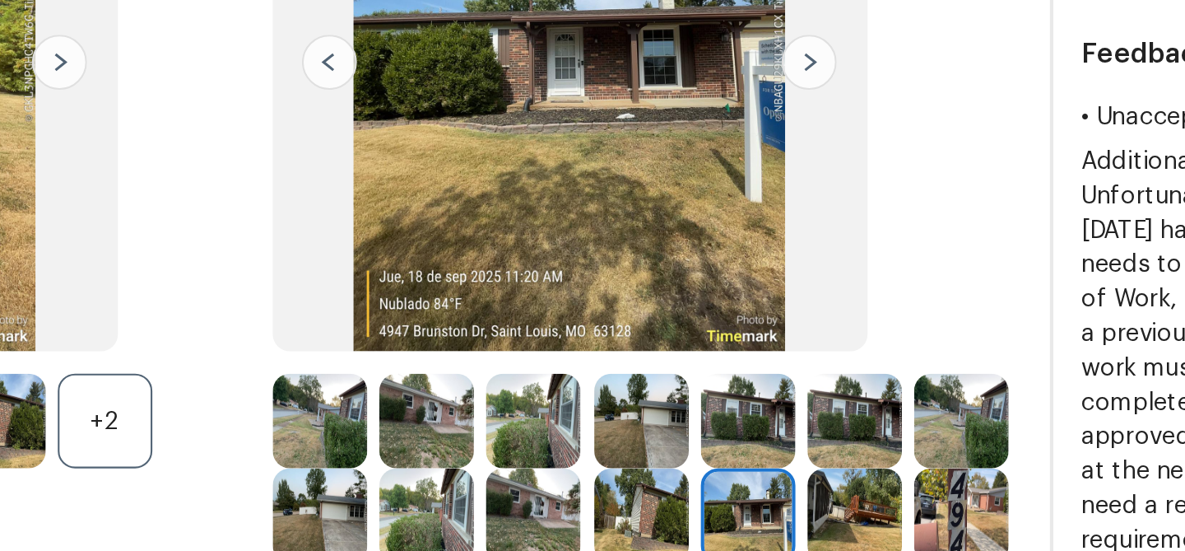
click at [657, 263] on img at bounding box center [665, 260] width 45 height 45
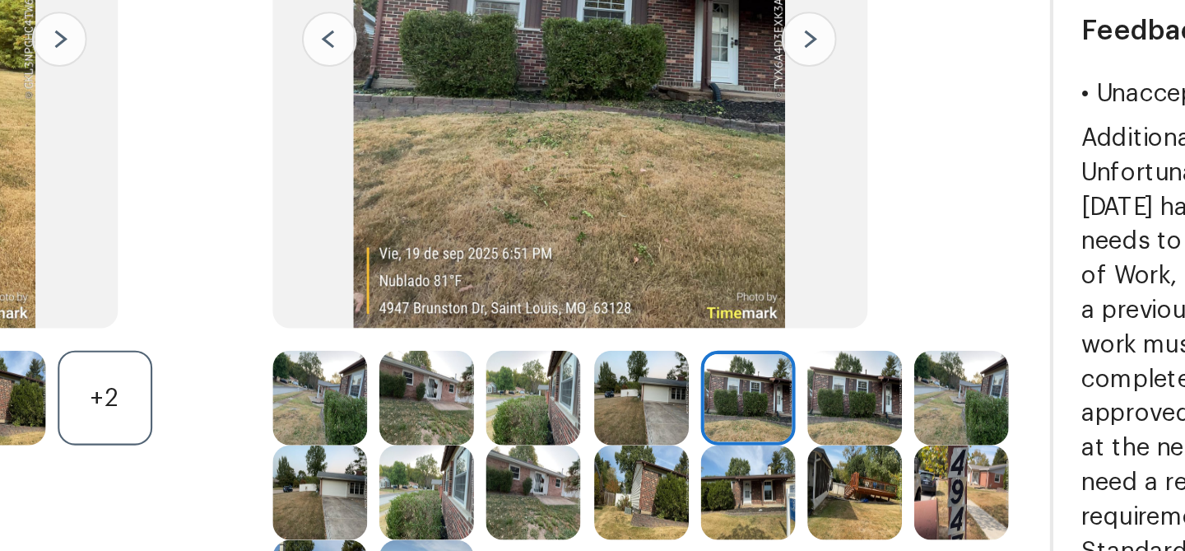
scroll to position [226, 0]
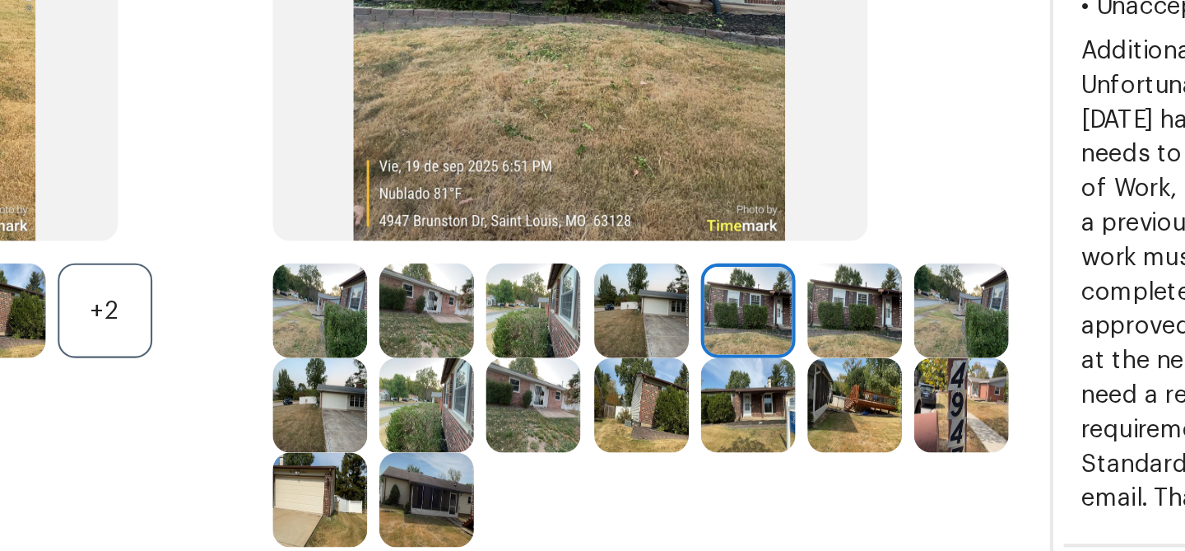
click at [663, 254] on img at bounding box center [665, 252] width 45 height 45
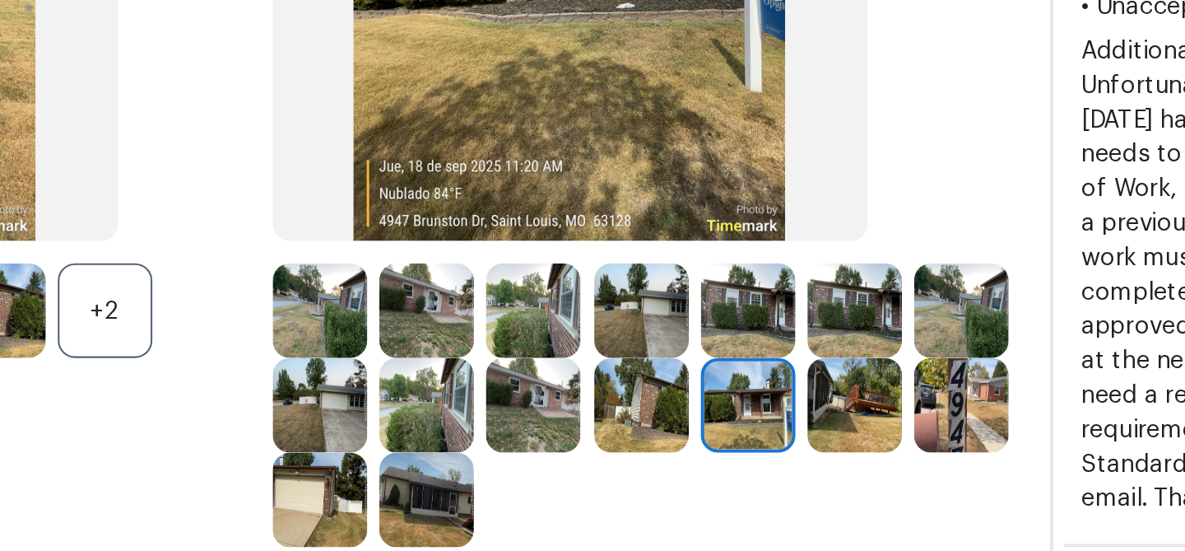
scroll to position [152, 0]
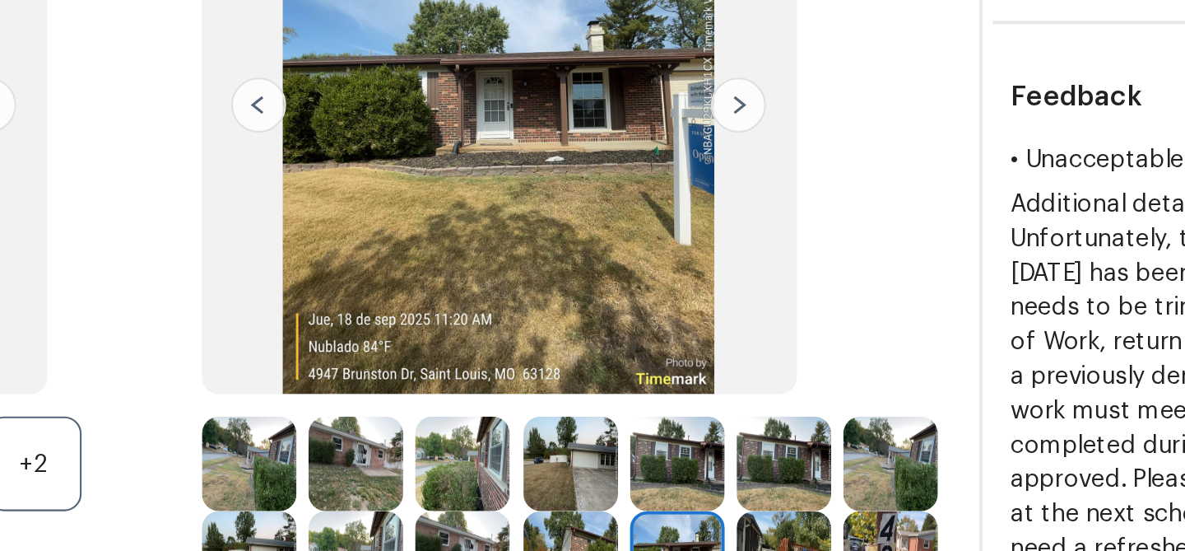
click at [673, 286] on img at bounding box center [665, 280] width 45 height 45
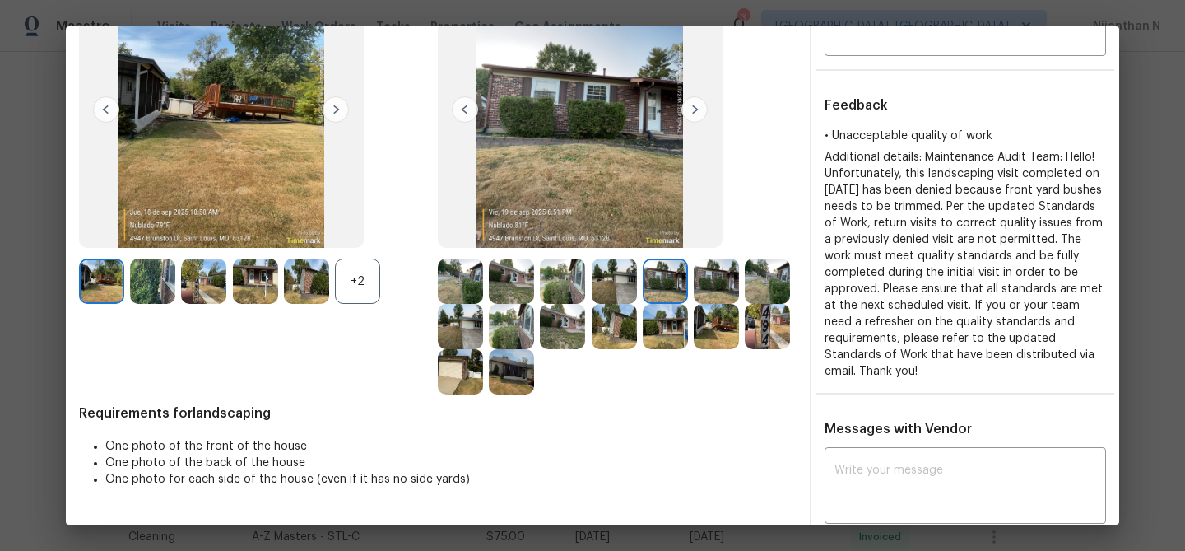
click at [354, 291] on div "+2" at bounding box center [357, 280] width 45 height 45
click at [247, 295] on img at bounding box center [255, 280] width 45 height 45
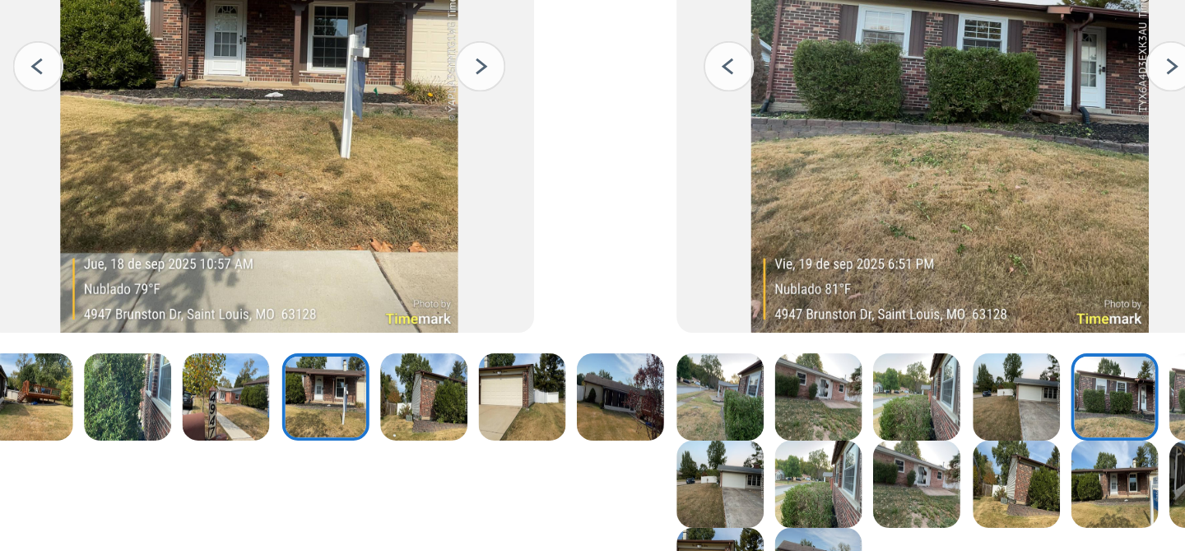
scroll to position [138, 0]
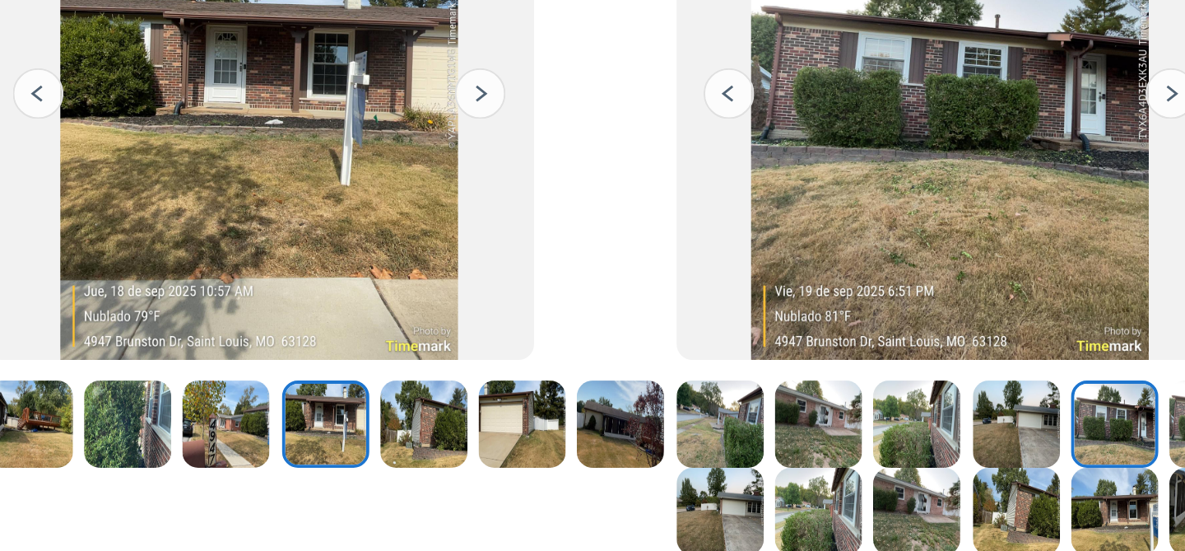
click at [352, 303] on img at bounding box center [357, 294] width 45 height 45
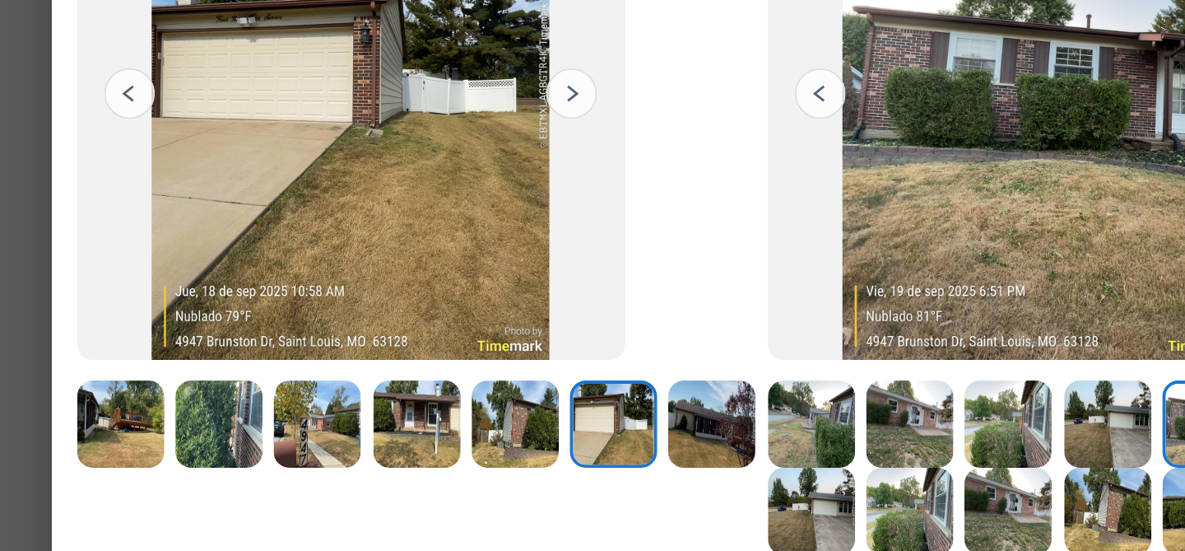
click at [162, 302] on img at bounding box center [152, 294] width 45 height 45
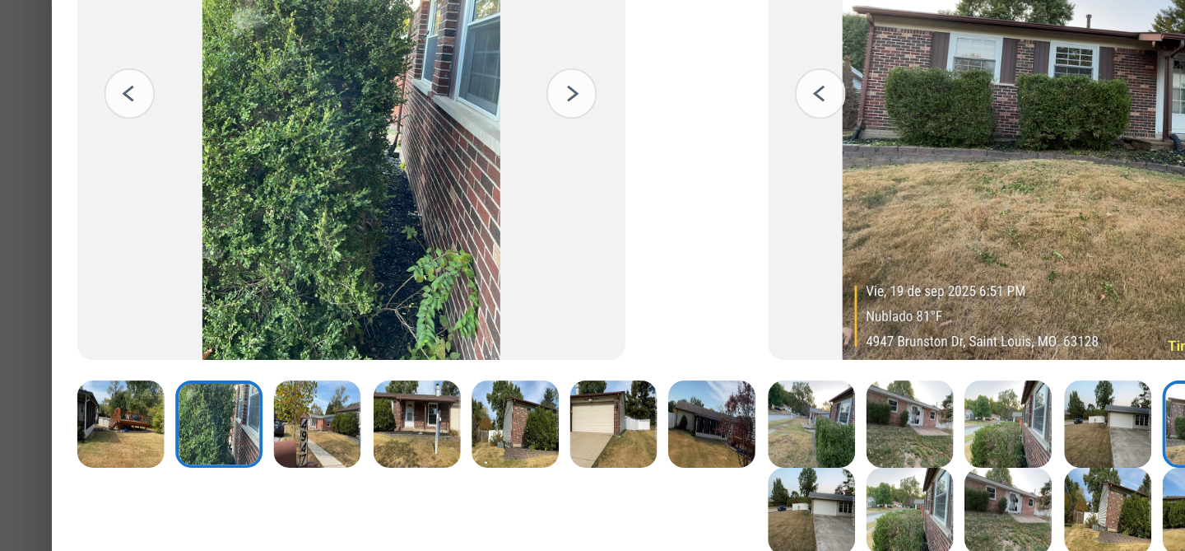
click at [472, 296] on img at bounding box center [460, 294] width 45 height 45
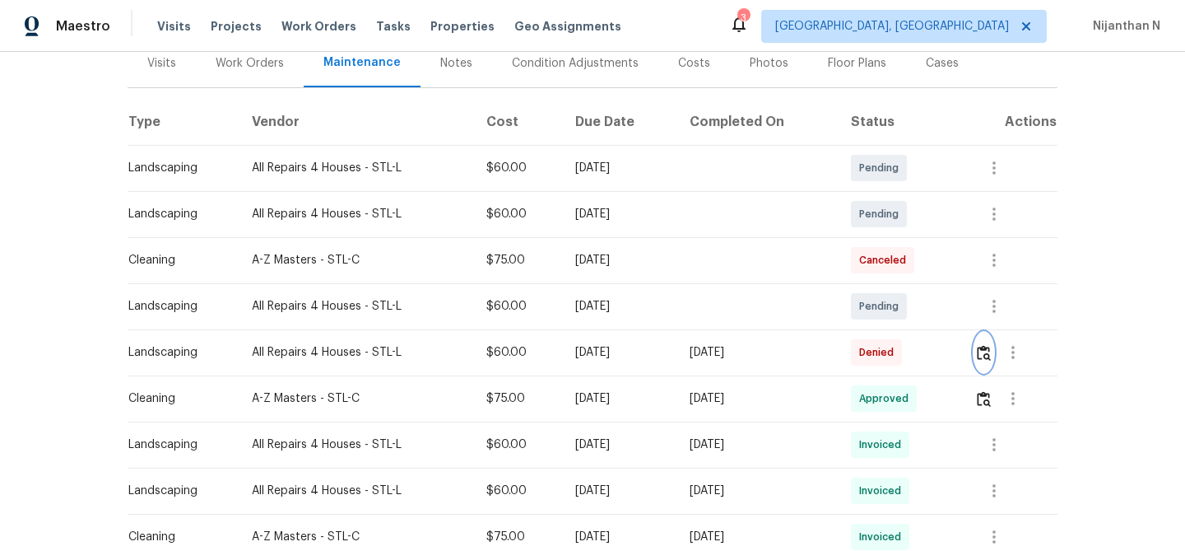
scroll to position [0, 0]
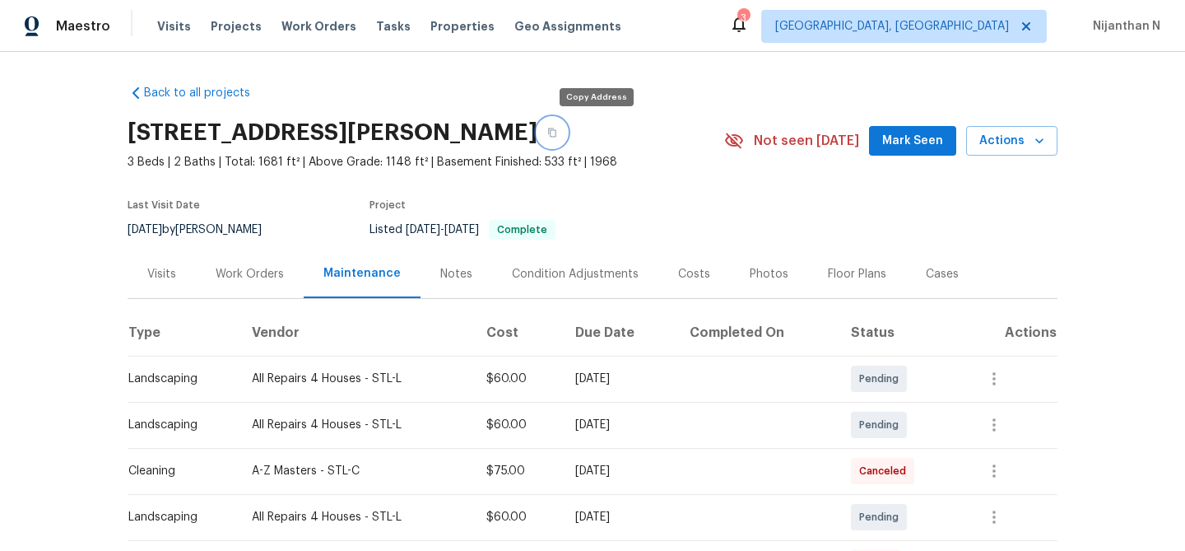
click at [556, 133] on icon "button" at bounding box center [552, 132] width 8 height 9
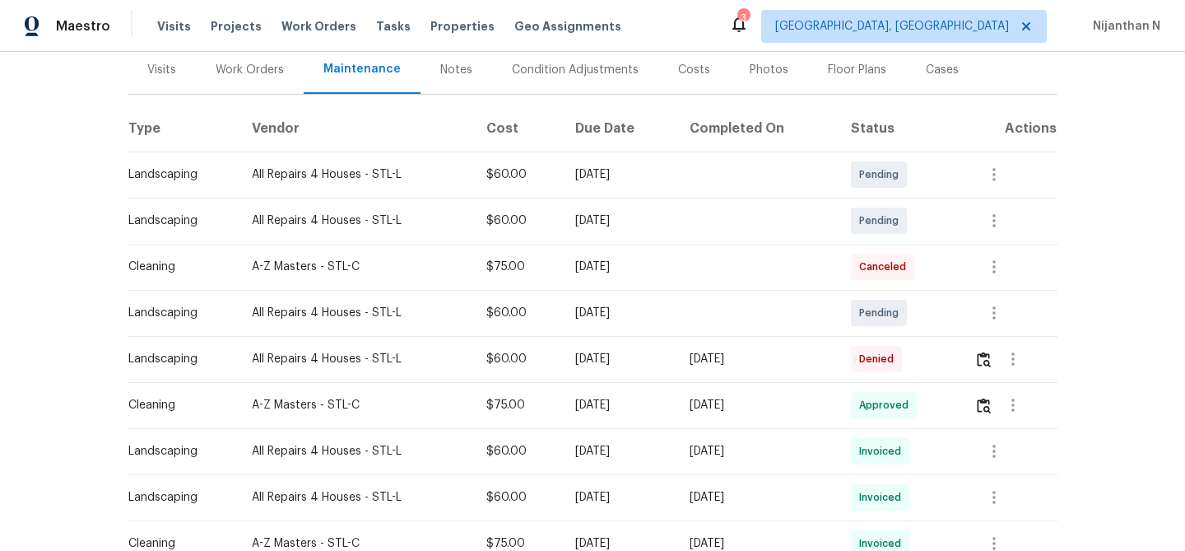
scroll to position [206, 0]
click at [986, 355] on img "button" at bounding box center [984, 358] width 14 height 16
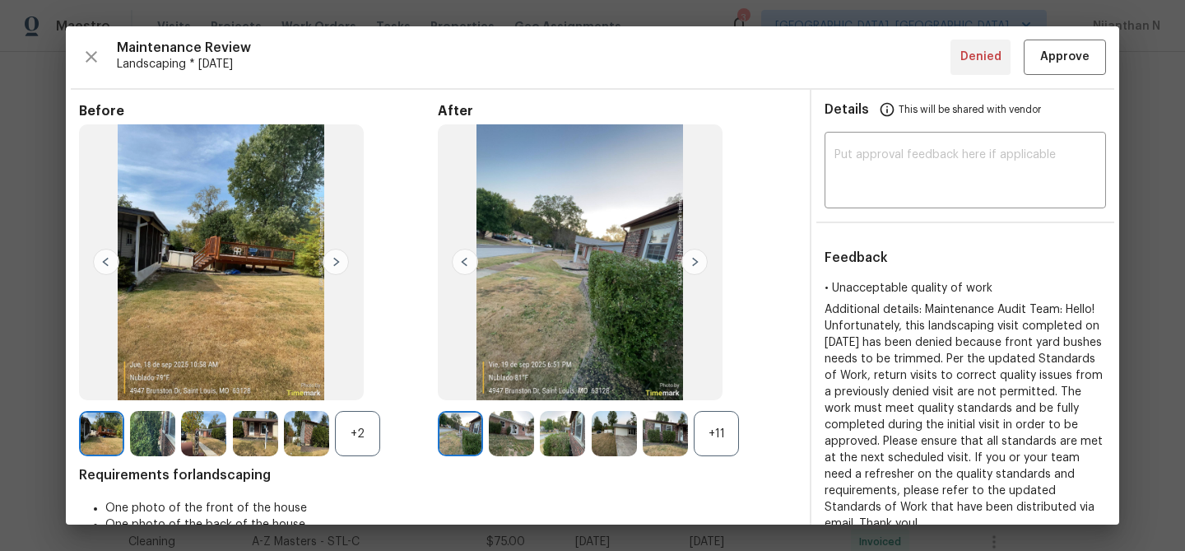
click at [715, 431] on div "+11" at bounding box center [716, 433] width 45 height 45
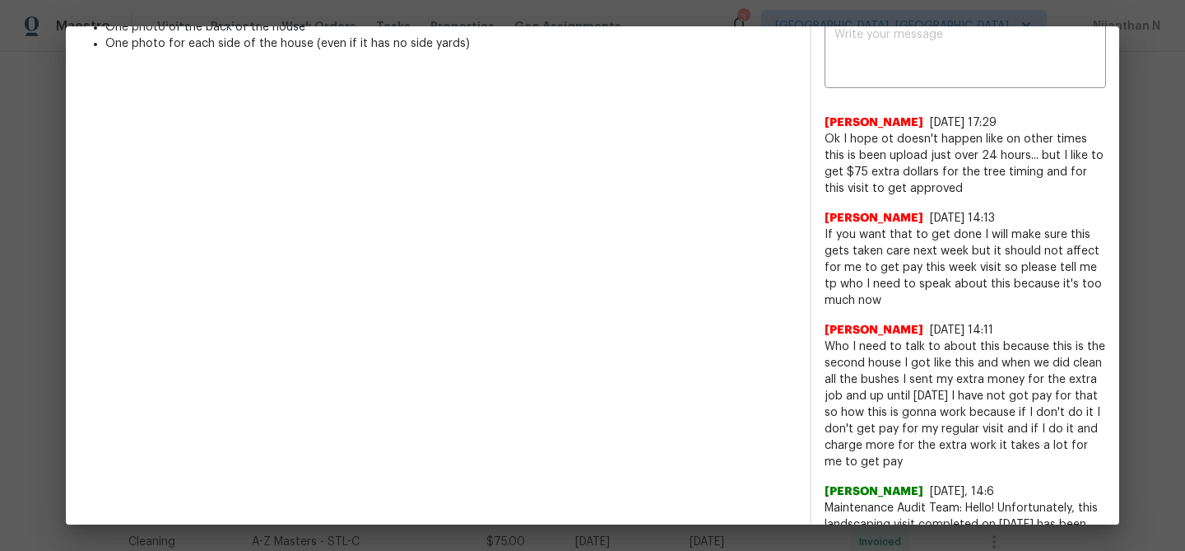
scroll to position [919, 0]
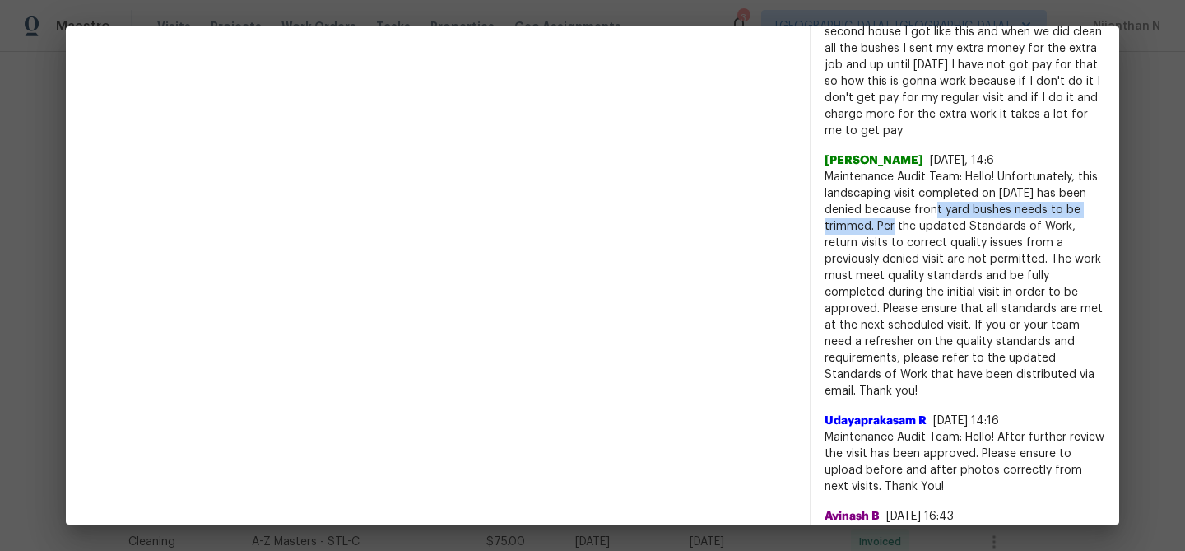
drag, startPoint x: 943, startPoint y: 207, endPoint x: 876, endPoint y: 225, distance: 69.1
click at [875, 225] on span "Maintenance Audit Team: Hello! Unfortunately, this landscaping visit completed …" at bounding box center [966, 284] width 282 height 230
copy span "front yard bushes needs to be trimmed."
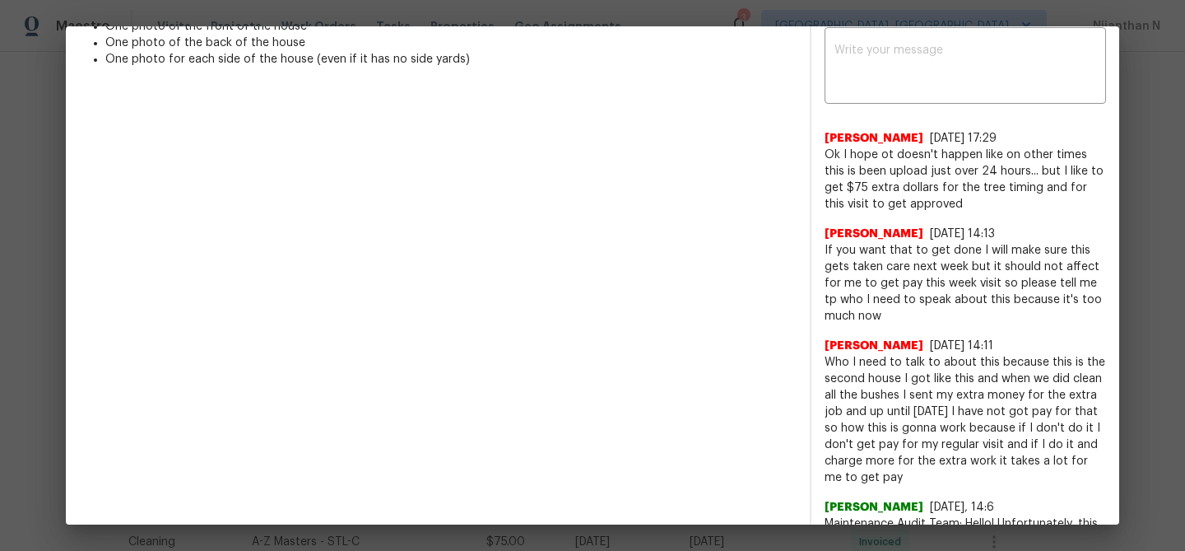
scroll to position [570, 0]
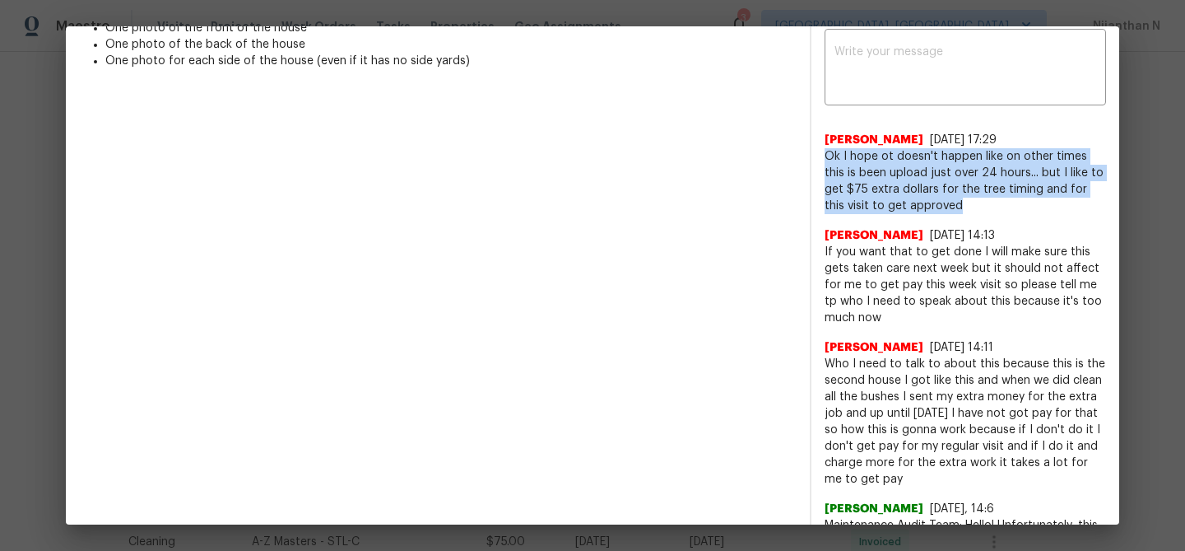
drag, startPoint x: 826, startPoint y: 156, endPoint x: 923, endPoint y: 206, distance: 108.6
click at [923, 206] on span "Ok I hope ot doesn't happen like on other times this is been upload just over 2…" at bounding box center [966, 181] width 282 height 66
copy span "Ok I hope ot doesn't happen like on other times this is been upload just over 2…"
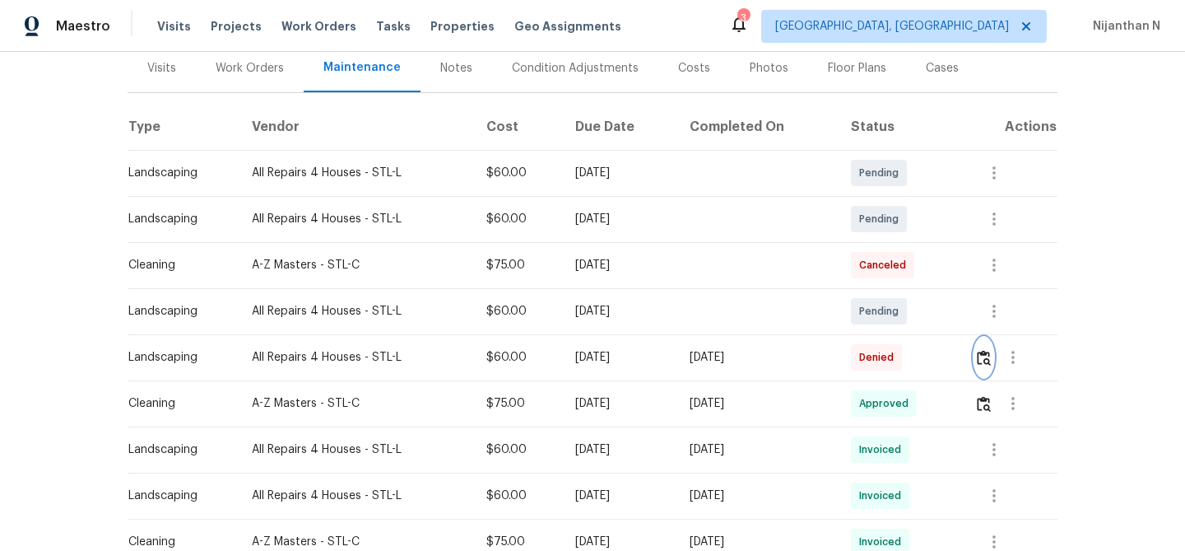
scroll to position [0, 0]
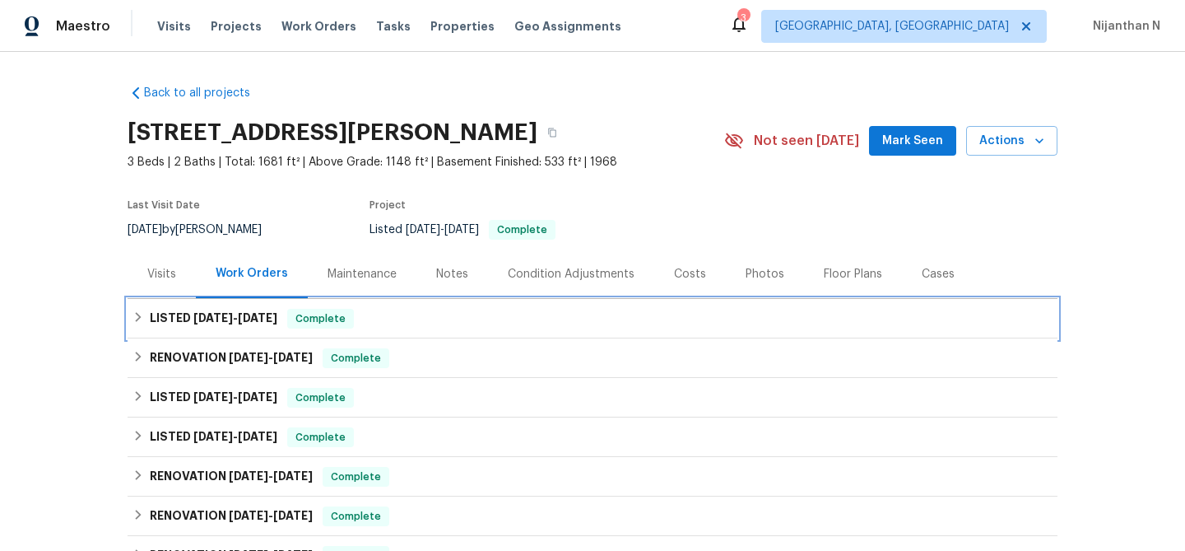
click at [171, 323] on h6 "LISTED 9/12/25 - 9/17/25" at bounding box center [214, 319] width 128 height 20
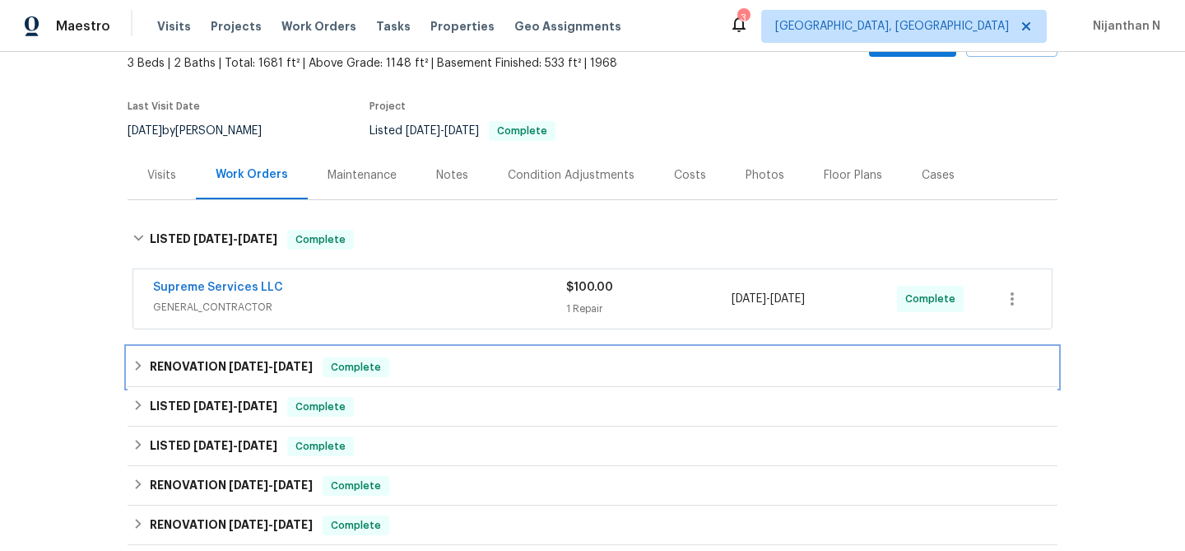
click at [193, 370] on h6 "RENOVATION 8/19/25 - 8/22/25" at bounding box center [231, 367] width 163 height 20
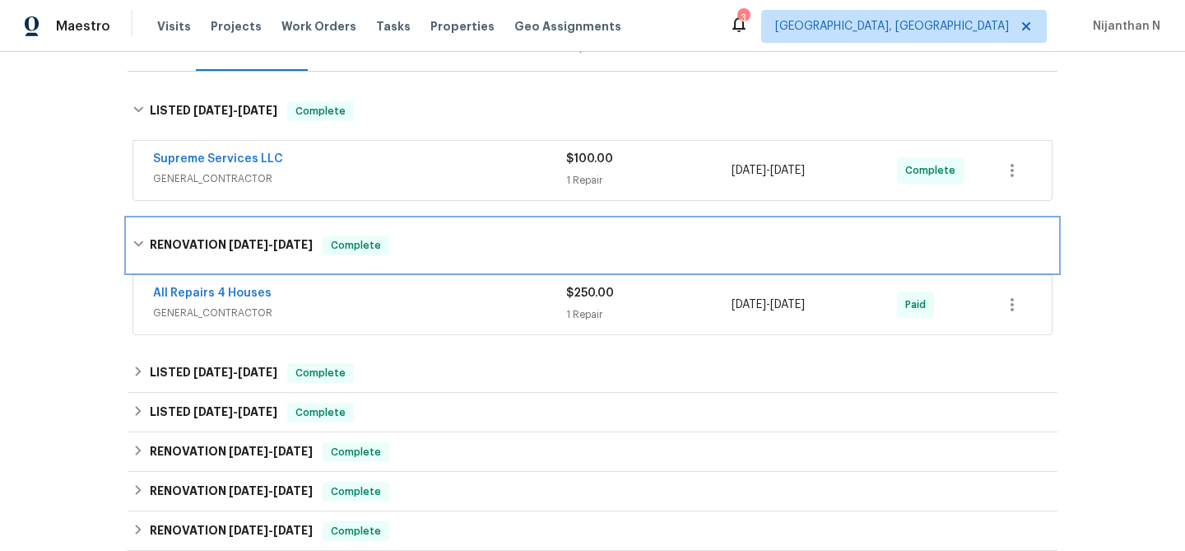
scroll to position [233, 0]
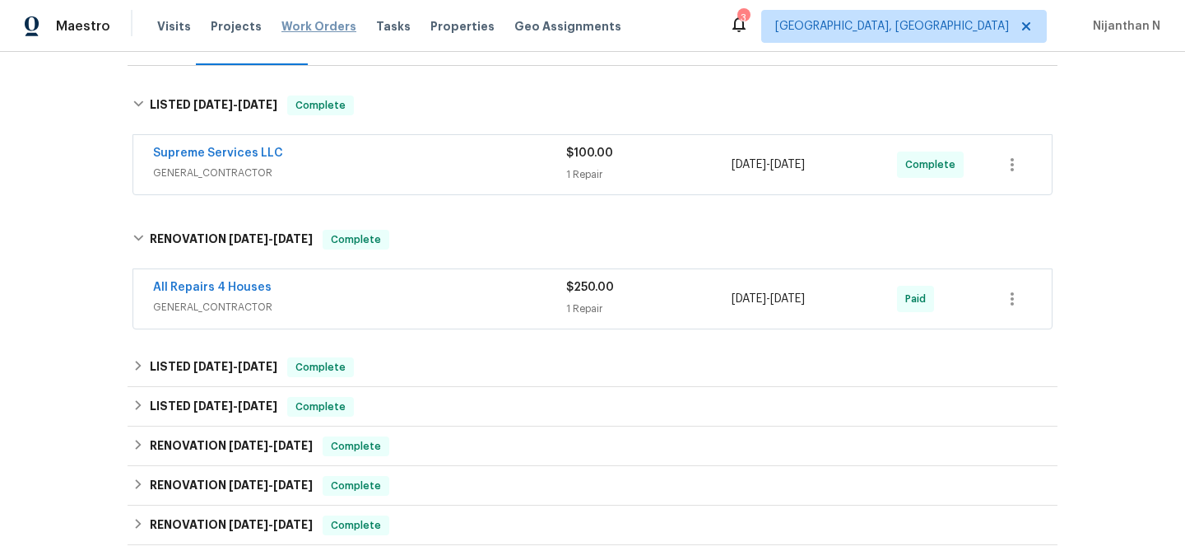
click at [303, 23] on span "Work Orders" at bounding box center [319, 26] width 75 height 16
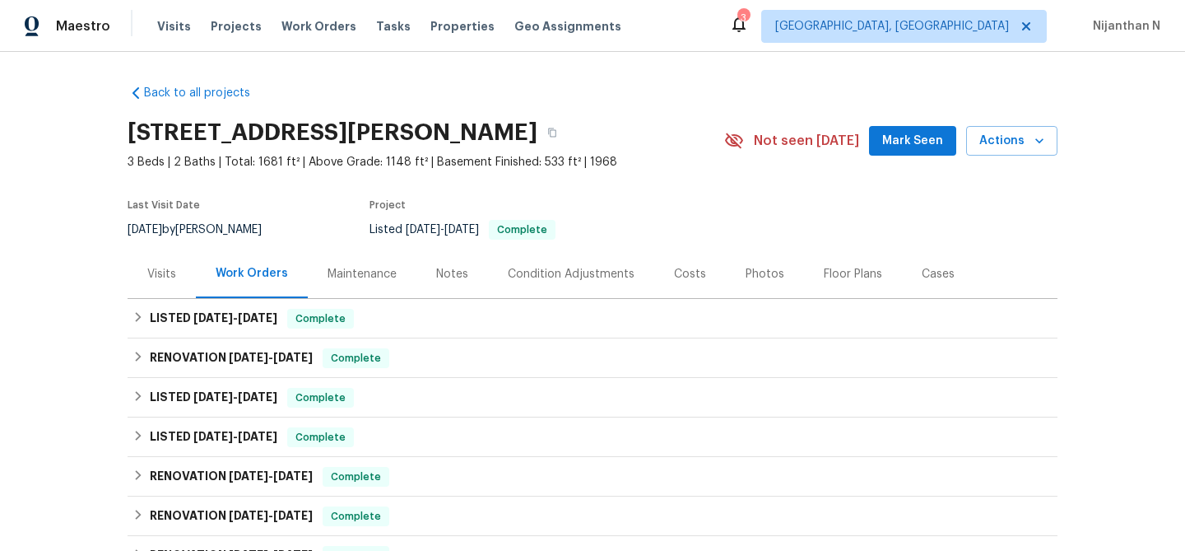
click at [370, 287] on div "Maintenance" at bounding box center [362, 273] width 109 height 49
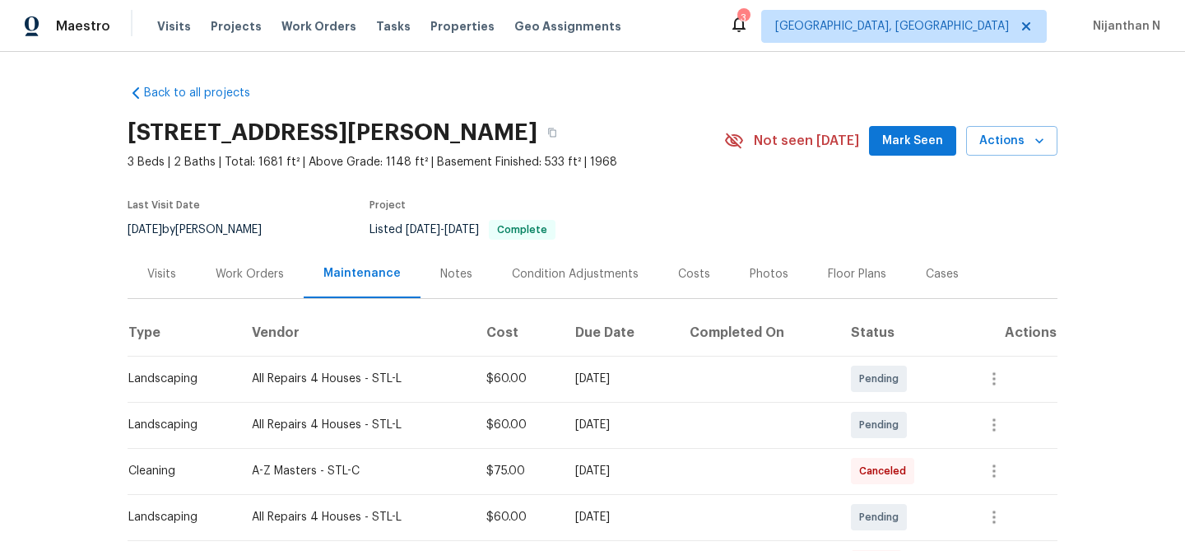
click at [255, 272] on div "Work Orders" at bounding box center [250, 274] width 68 height 16
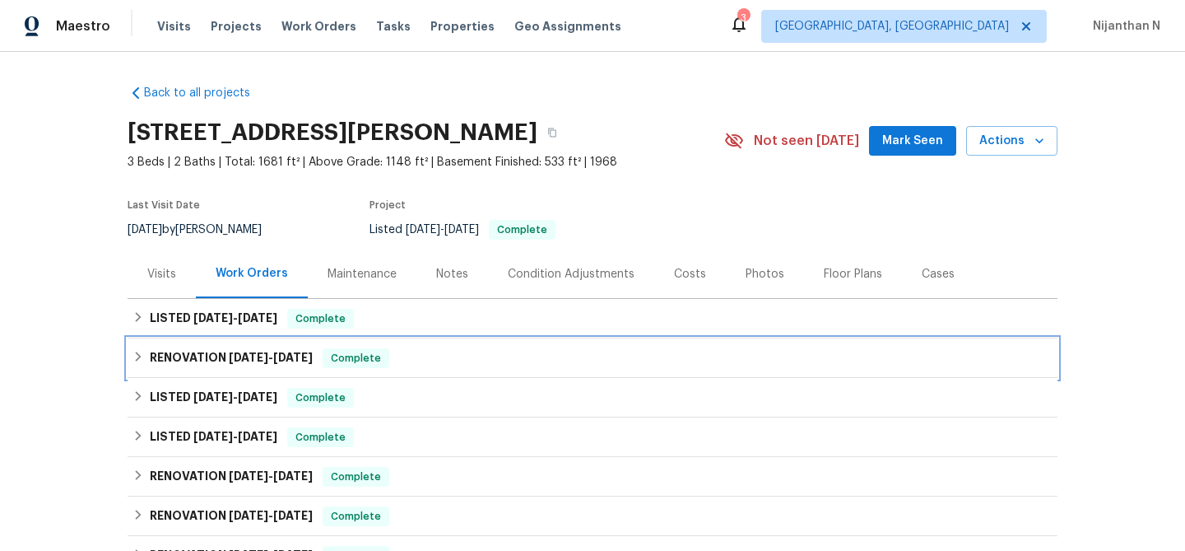
click at [227, 347] on div "RENOVATION [DATE] - [DATE] Complete" at bounding box center [593, 358] width 930 height 40
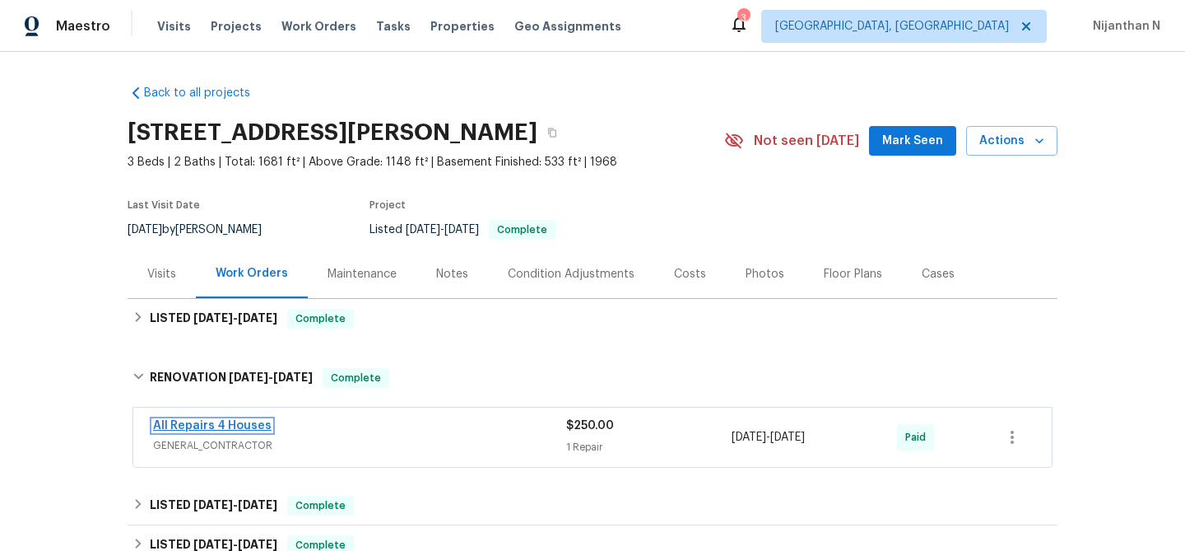
click at [212, 420] on link "All Repairs 4 Houses" at bounding box center [212, 426] width 119 height 12
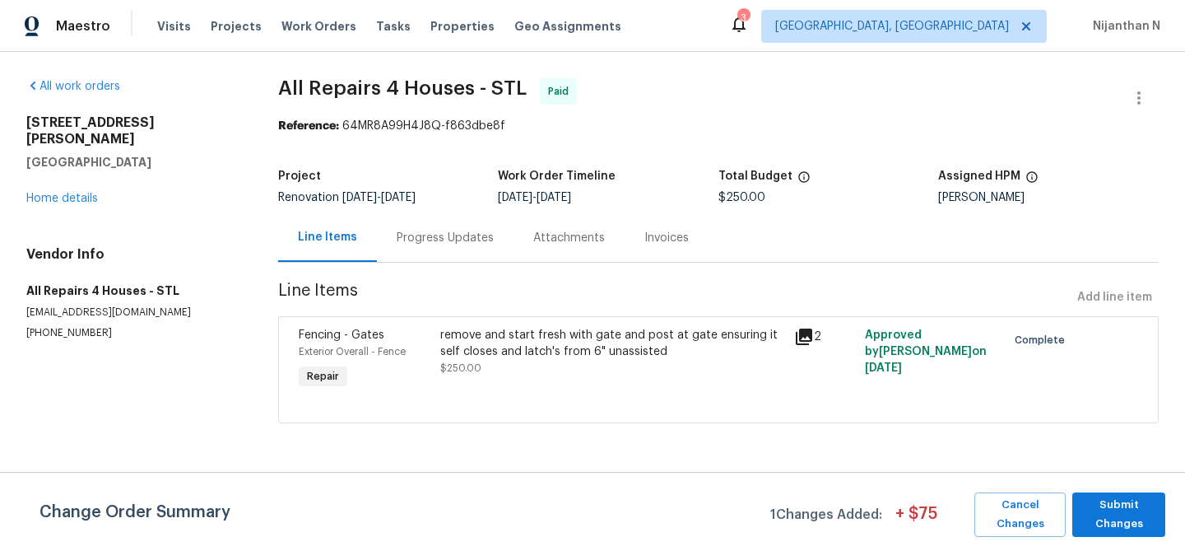
click at [815, 344] on div "2" at bounding box center [824, 337] width 61 height 20
click at [805, 336] on icon at bounding box center [804, 336] width 16 height 16
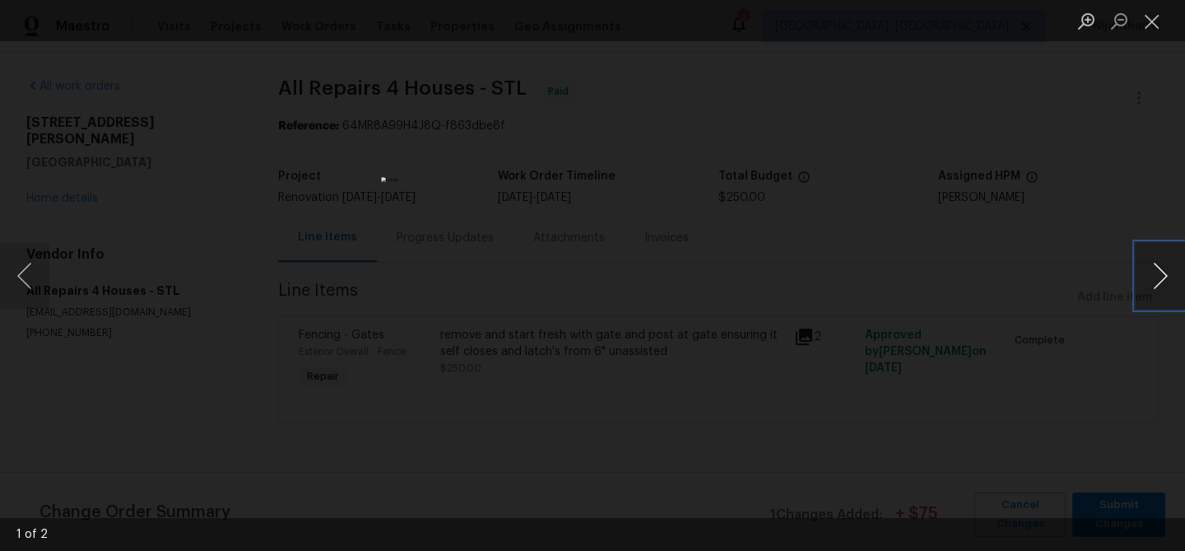
click at [1151, 287] on button "Next image" at bounding box center [1160, 276] width 49 height 66
click at [21, 287] on button "Previous image" at bounding box center [24, 276] width 49 height 66
click at [1156, 31] on button "Close lightbox" at bounding box center [1152, 21] width 33 height 29
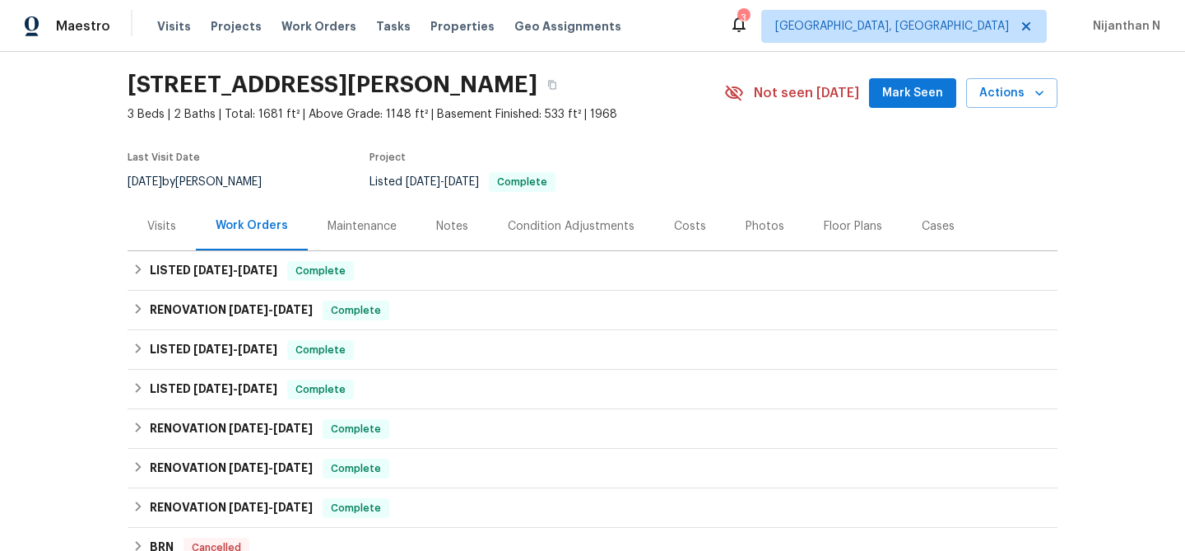
scroll to position [19, 0]
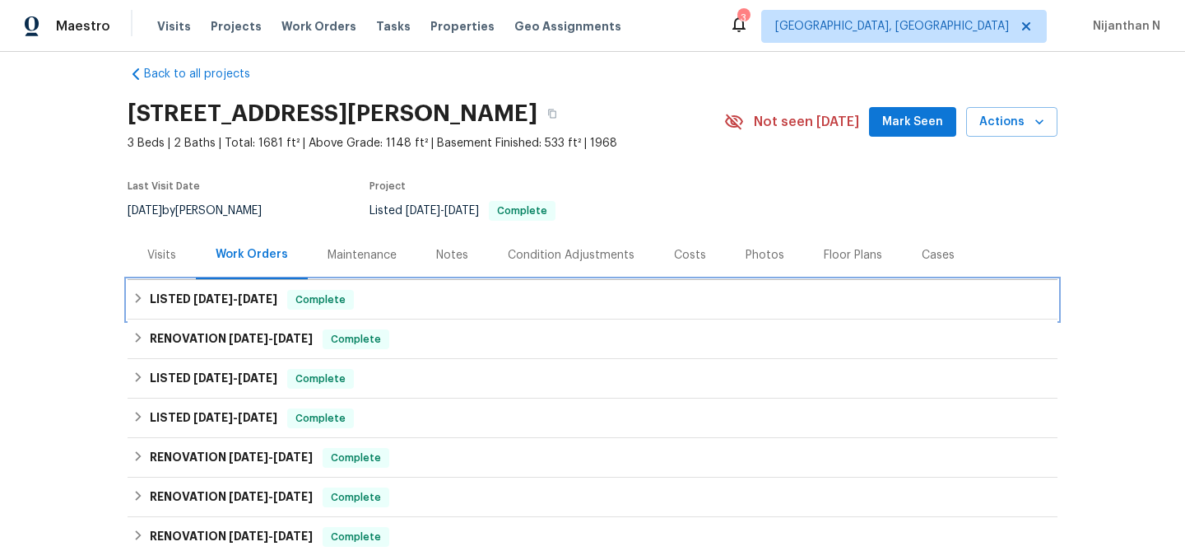
click at [234, 303] on span "[DATE] - [DATE]" at bounding box center [235, 299] width 84 height 12
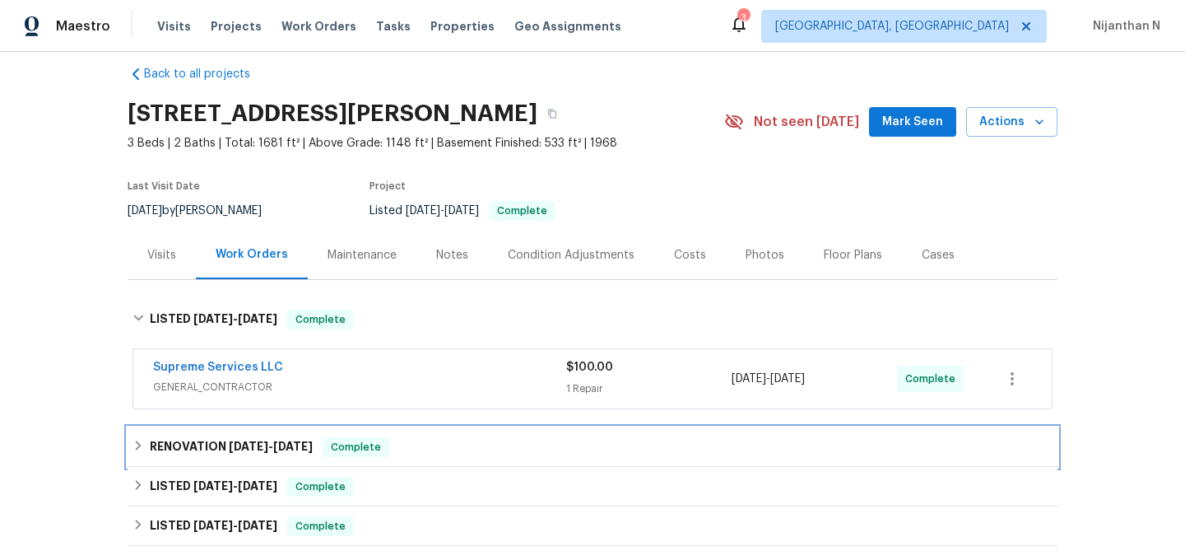
click at [234, 438] on h6 "RENOVATION [DATE] - [DATE]" at bounding box center [231, 447] width 163 height 20
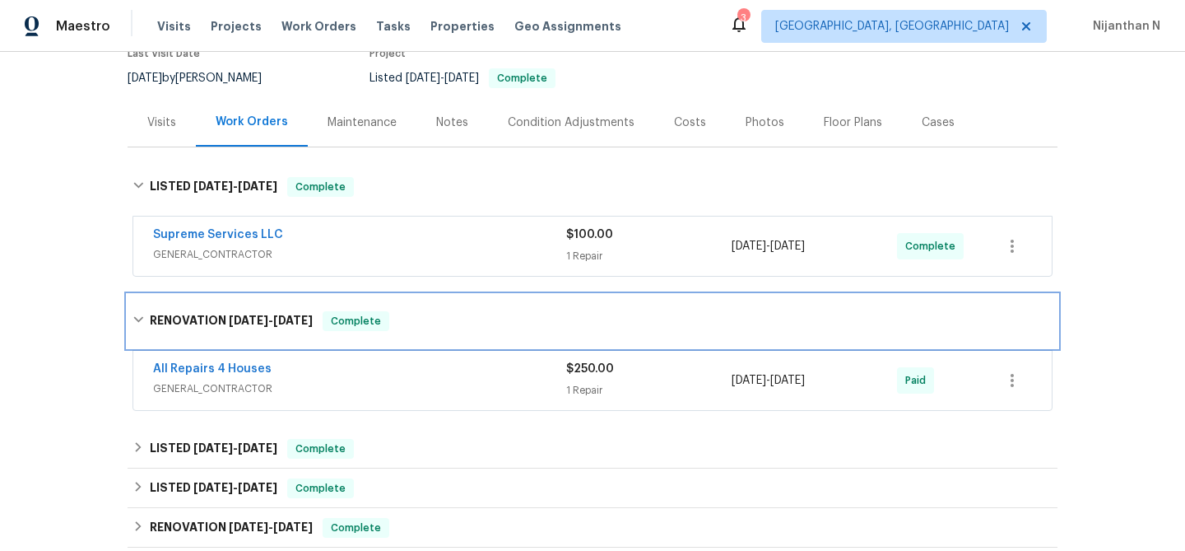
scroll to position [155, 0]
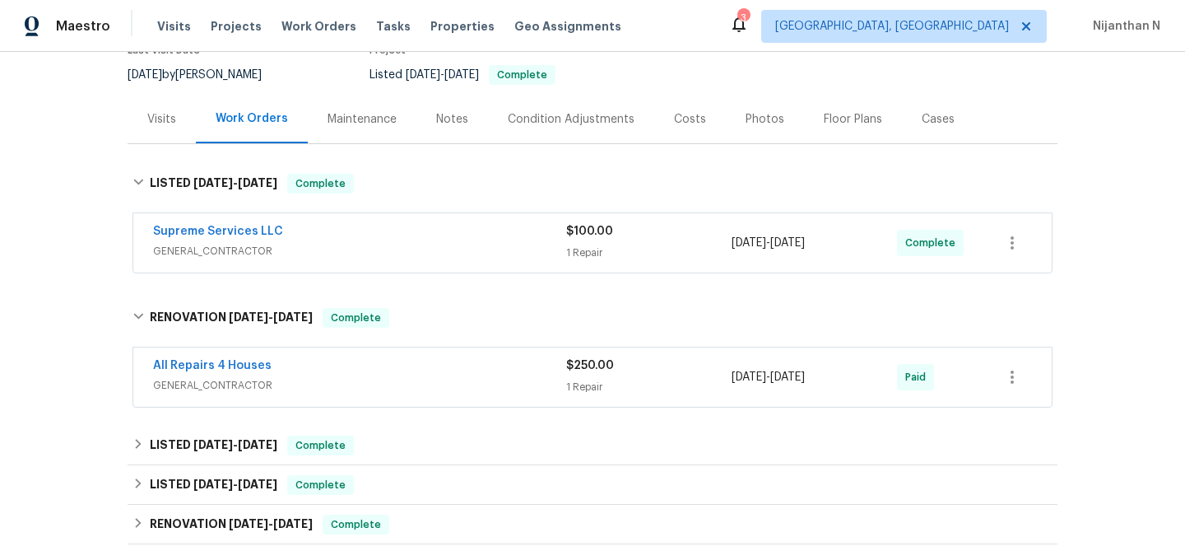
click at [361, 123] on div "Maintenance" at bounding box center [362, 119] width 69 height 16
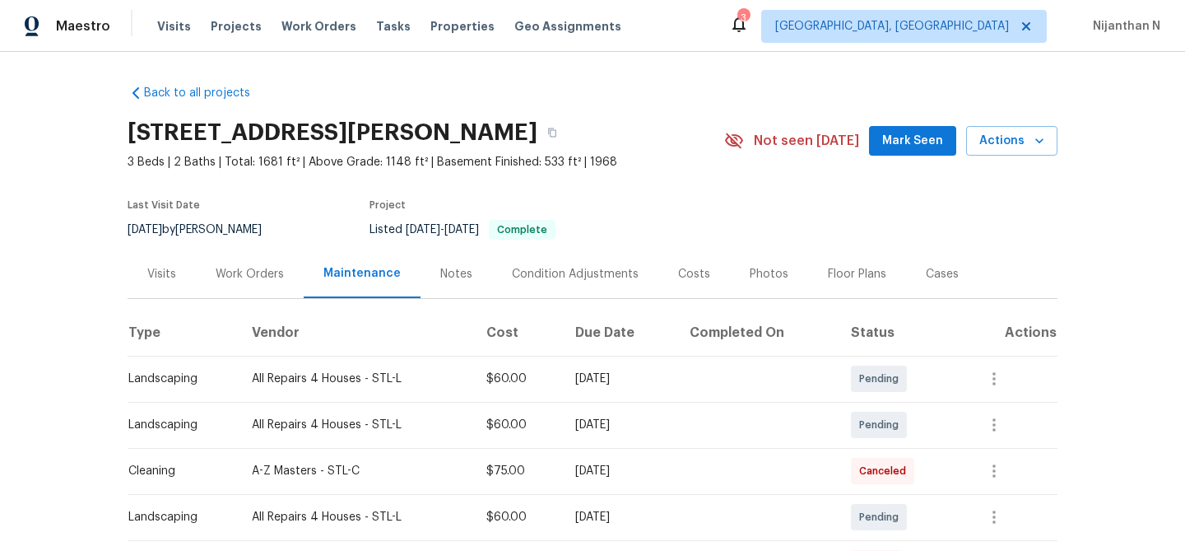
scroll to position [150, 0]
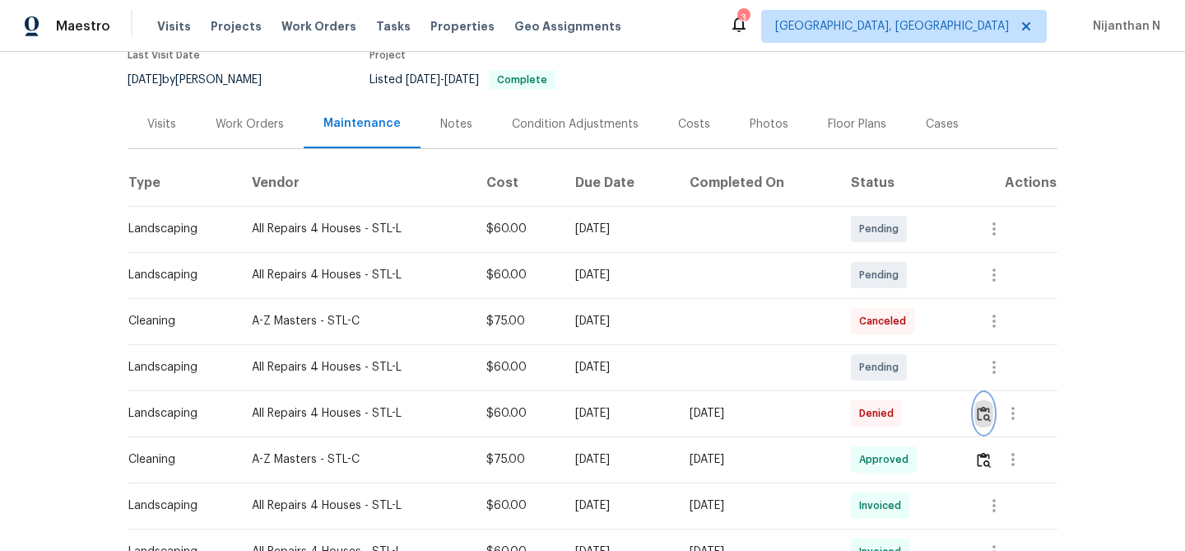
click at [989, 412] on img "button" at bounding box center [984, 414] width 14 height 16
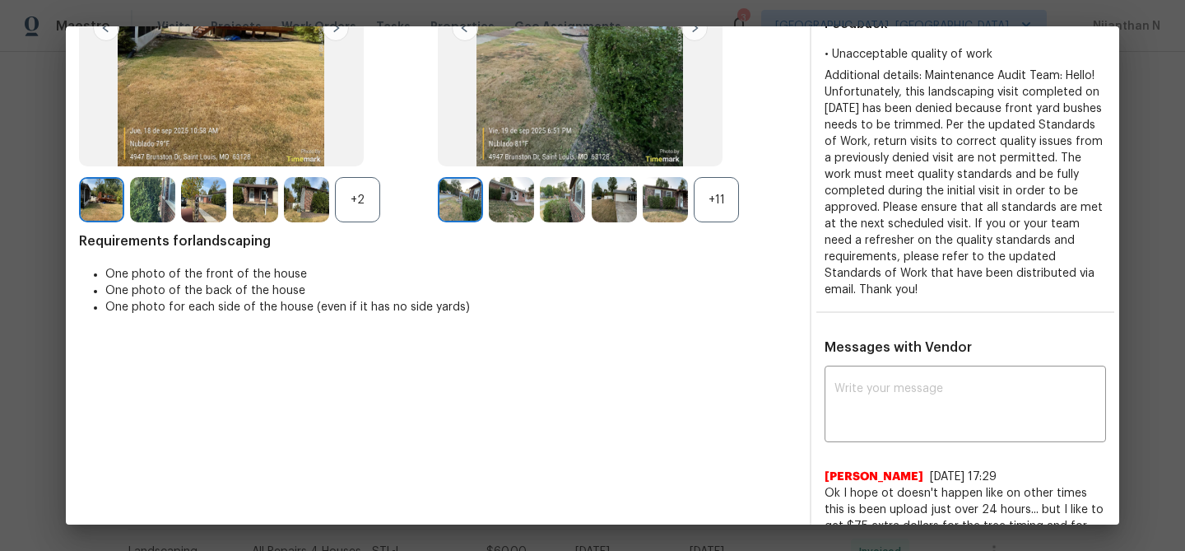
scroll to position [242, 0]
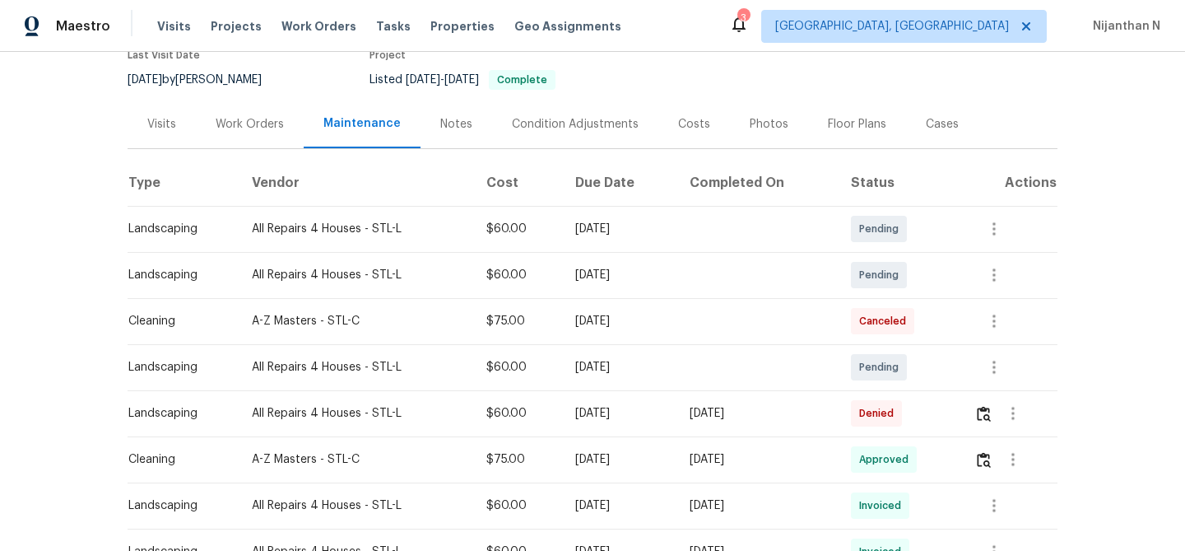
click at [239, 137] on div "Work Orders" at bounding box center [250, 124] width 108 height 49
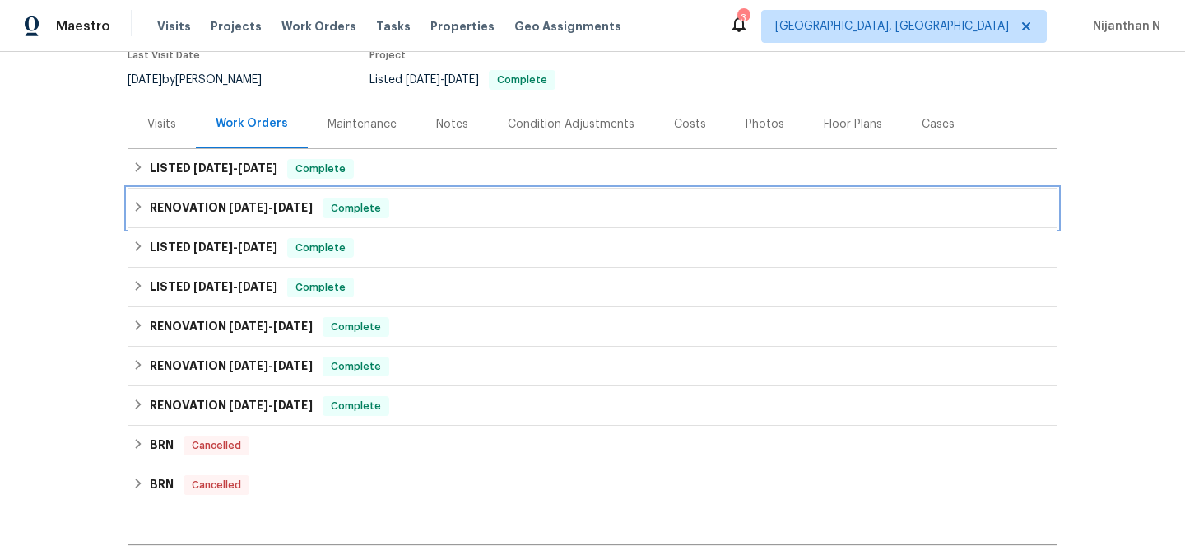
click at [180, 212] on h6 "RENOVATION 8/19/25 - 8/22/25" at bounding box center [231, 208] width 163 height 20
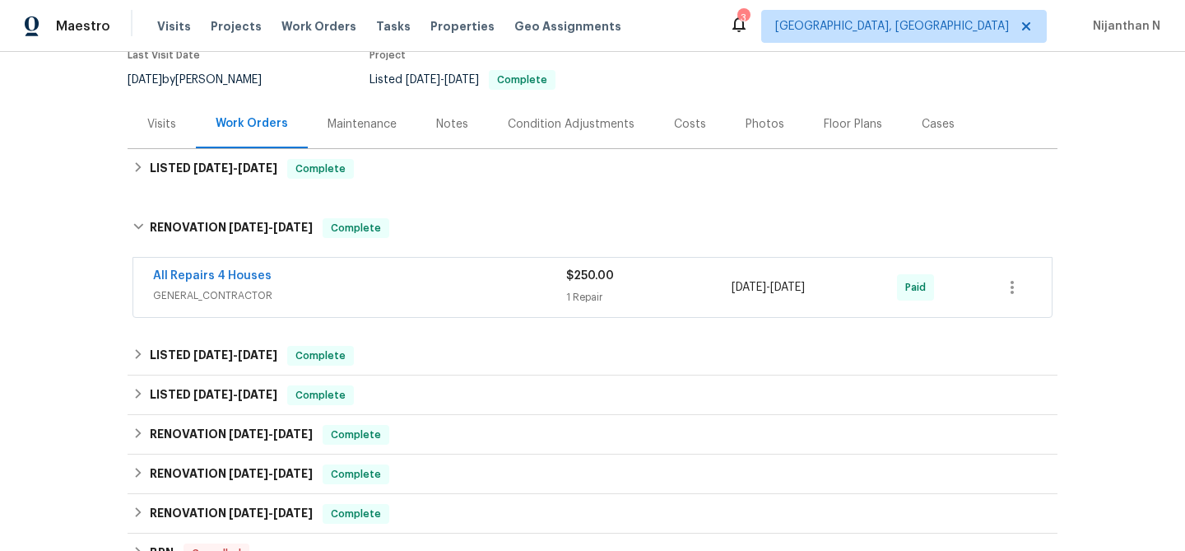
click at [380, 117] on div "Maintenance" at bounding box center [362, 124] width 69 height 16
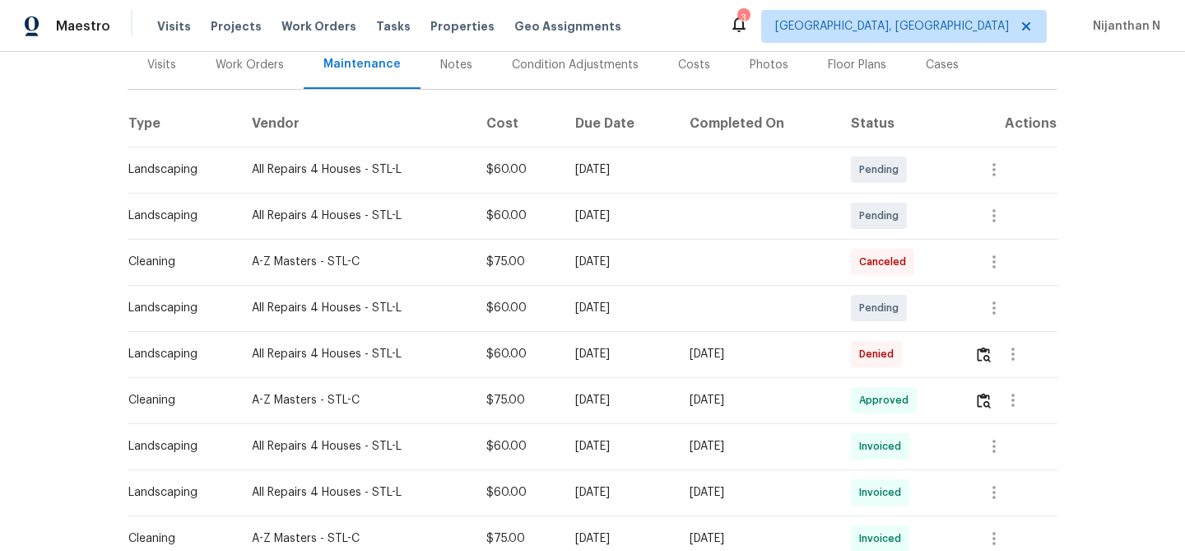
scroll to position [286, 0]
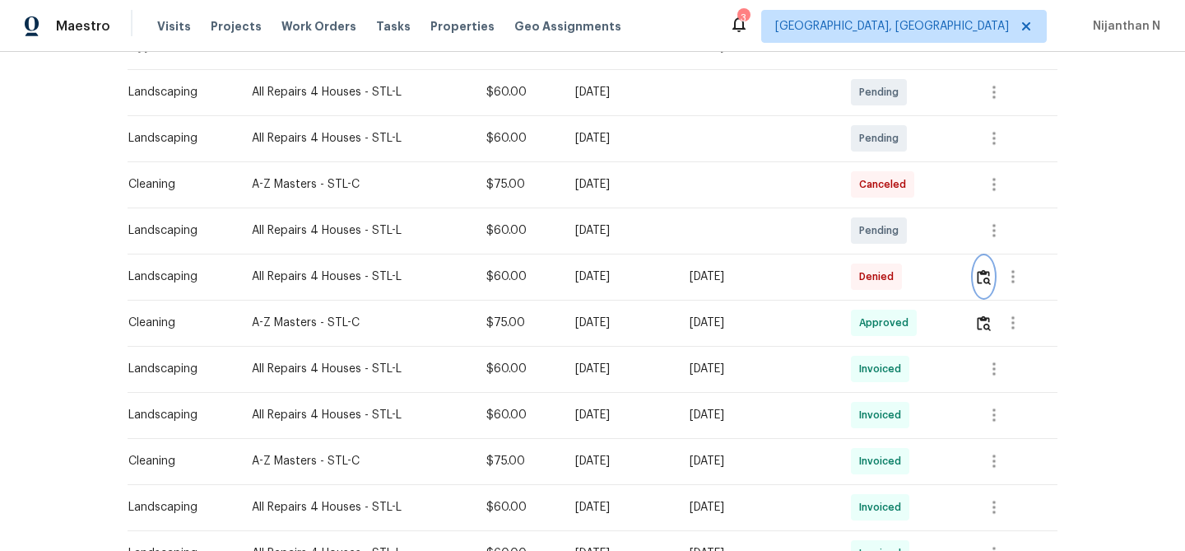
click at [991, 280] on img "button" at bounding box center [984, 277] width 14 height 16
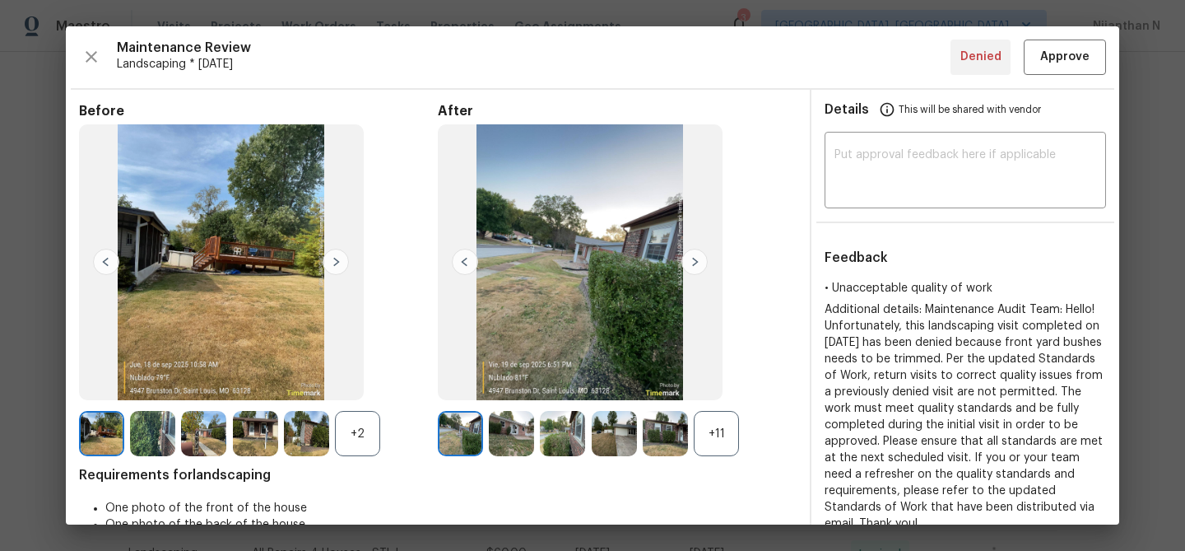
click at [724, 425] on div "+11" at bounding box center [716, 433] width 45 height 45
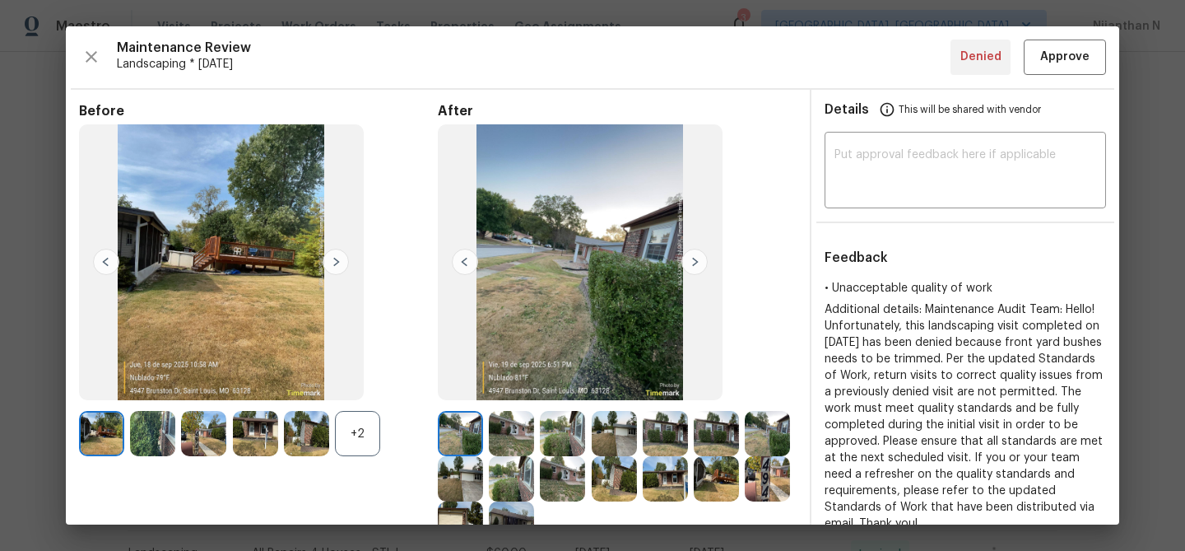
click at [353, 424] on div "+2" at bounding box center [357, 433] width 45 height 45
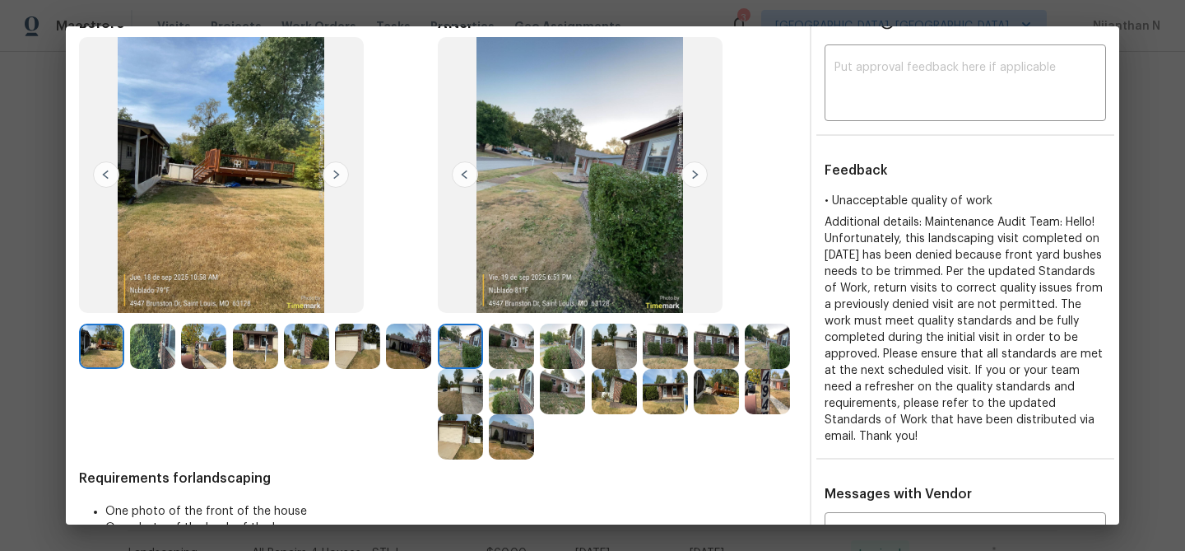
scroll to position [179, 0]
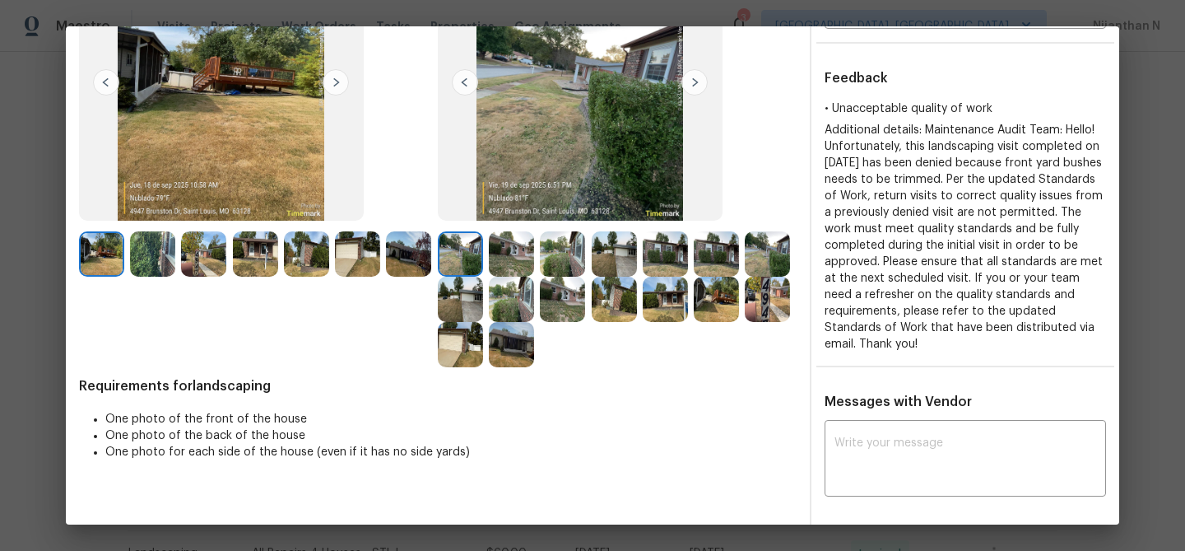
click at [655, 303] on img at bounding box center [665, 299] width 45 height 45
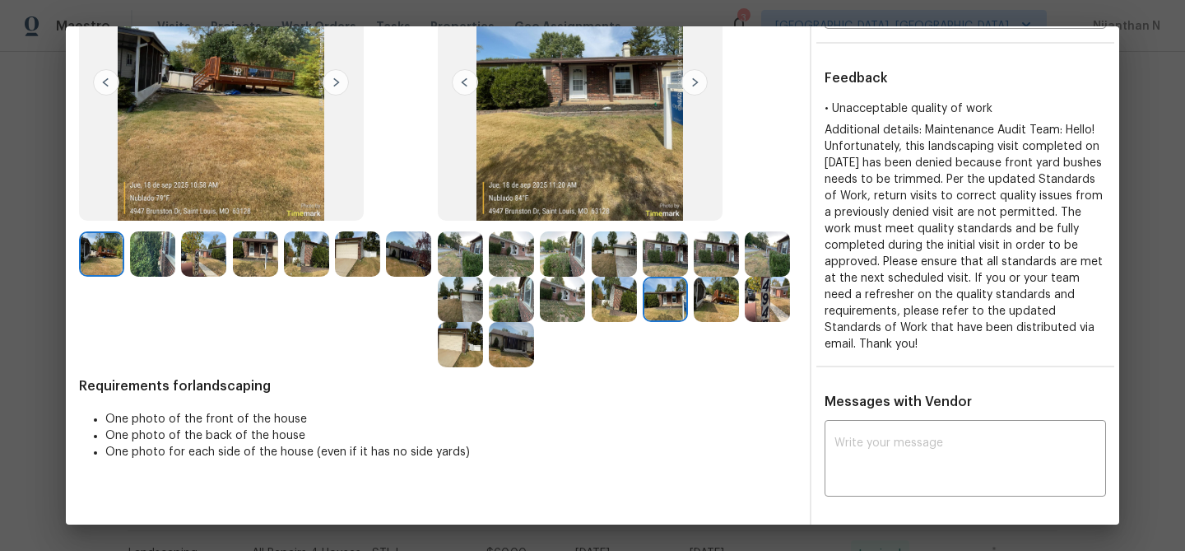
click at [522, 244] on img at bounding box center [511, 253] width 45 height 45
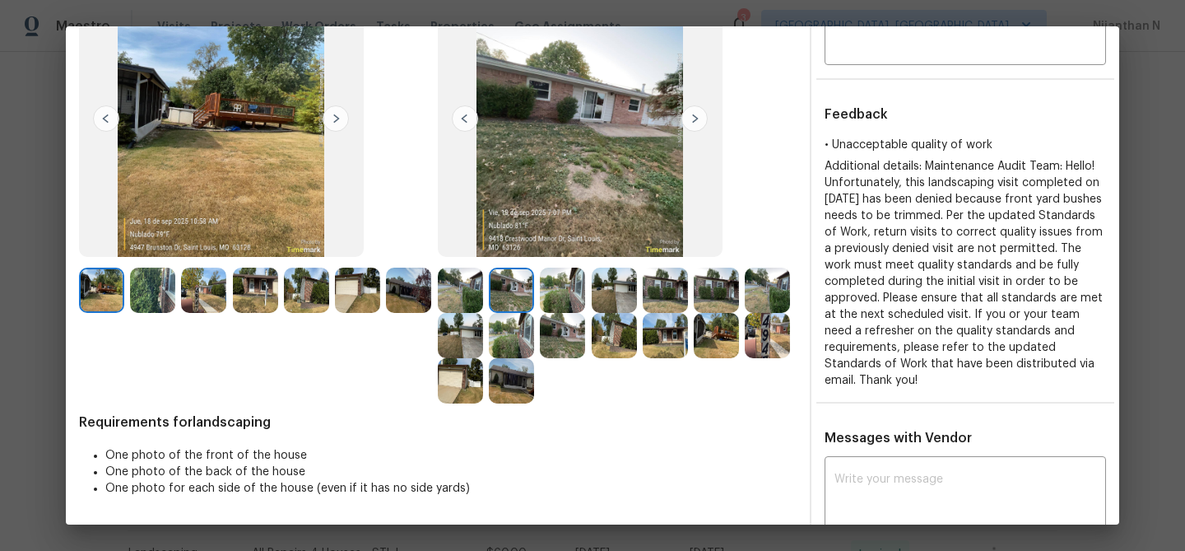
scroll to position [115, 0]
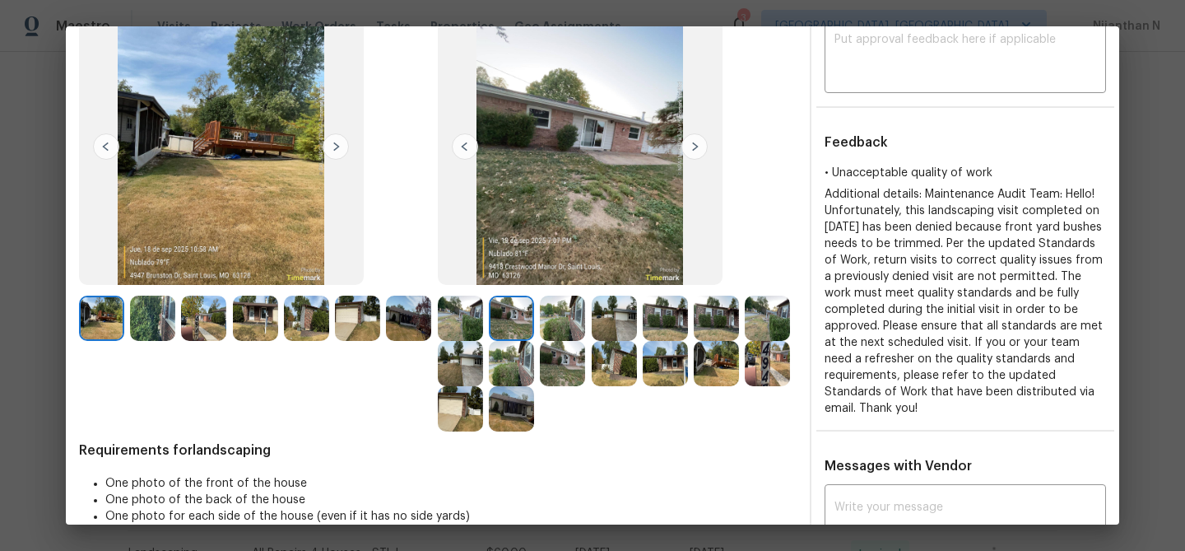
click at [662, 322] on img at bounding box center [665, 318] width 45 height 45
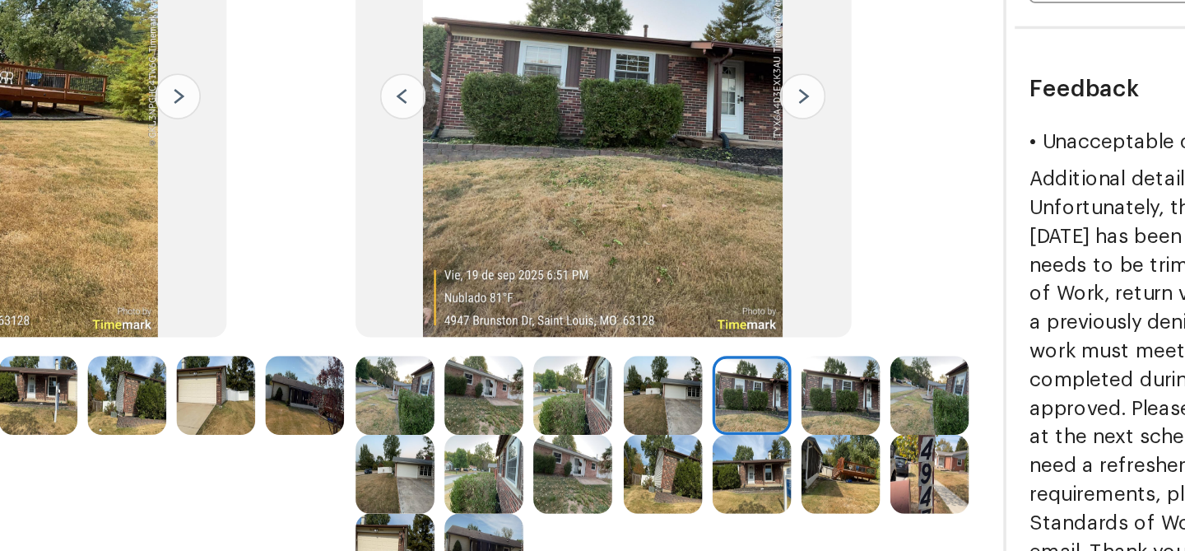
click at [668, 363] on img at bounding box center [665, 363] width 45 height 45
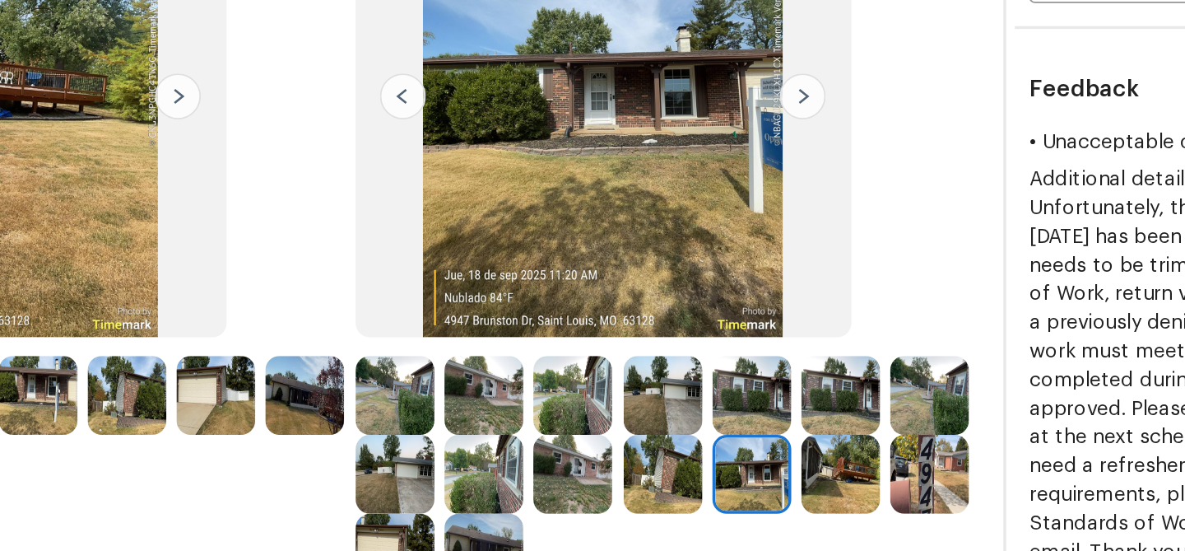
click at [664, 328] on img at bounding box center [665, 318] width 45 height 45
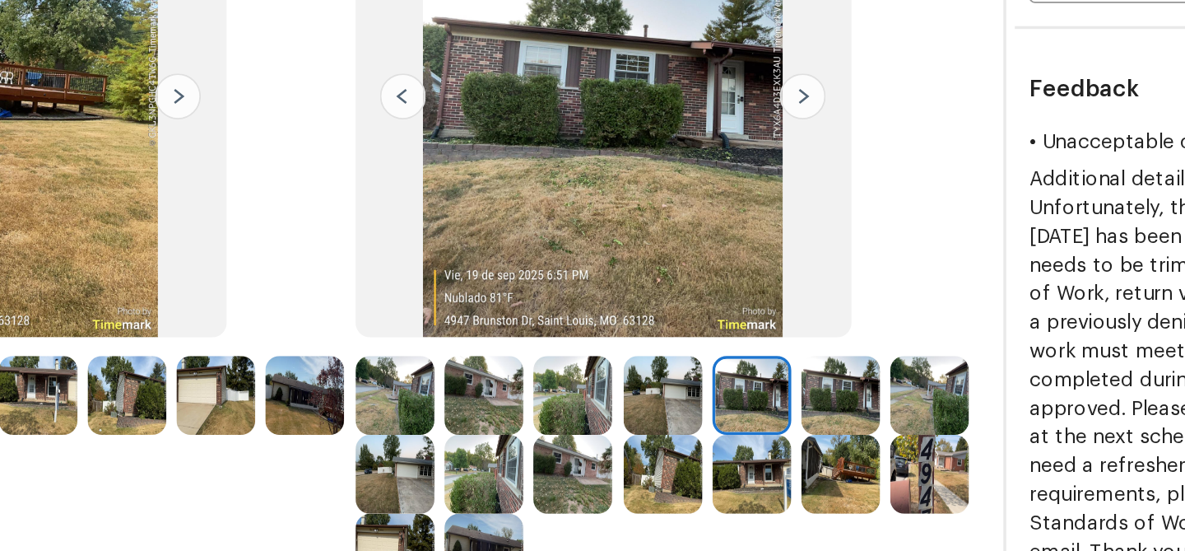
click at [665, 361] on img at bounding box center [665, 363] width 45 height 45
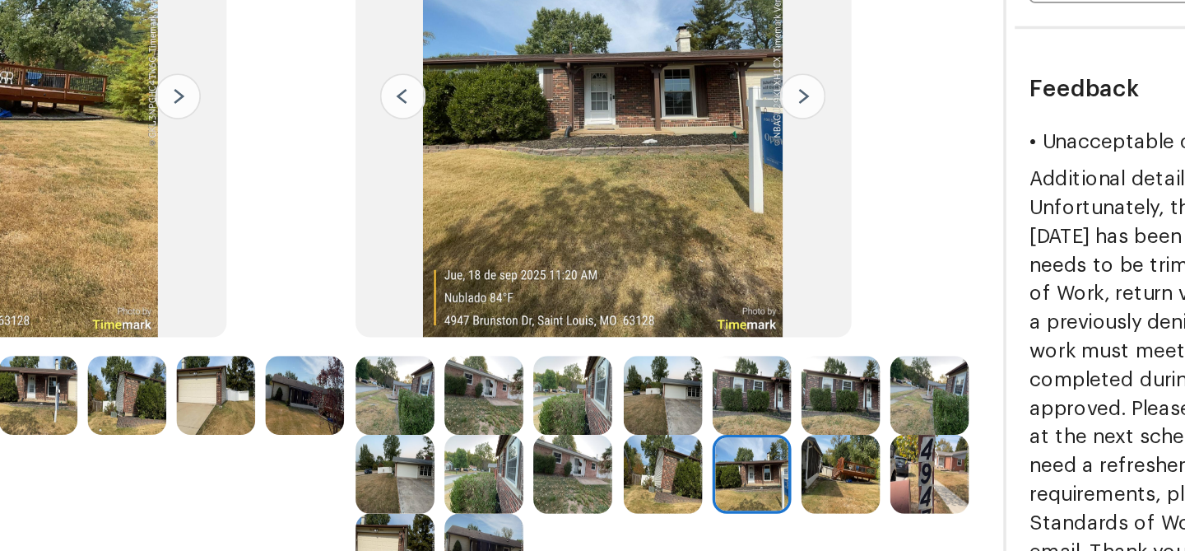
click at [668, 324] on img at bounding box center [665, 318] width 45 height 45
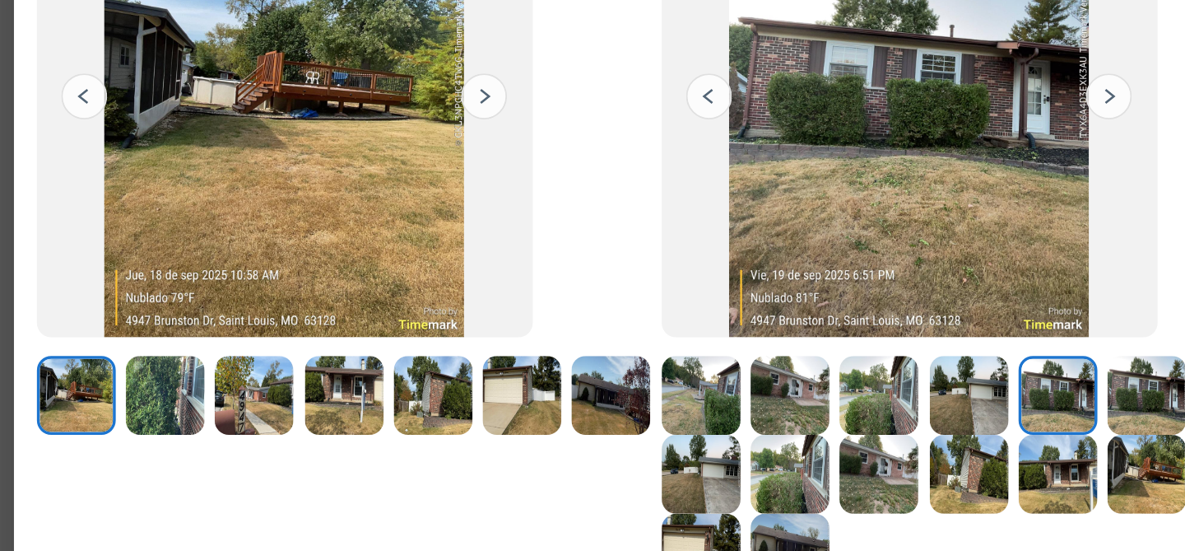
click at [153, 319] on img at bounding box center [152, 318] width 45 height 45
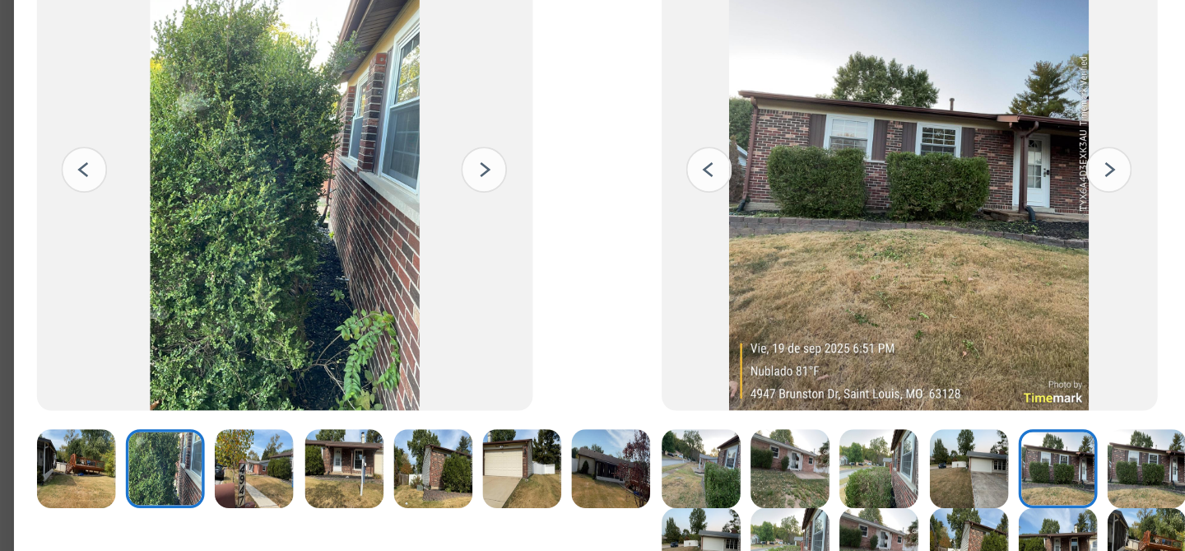
scroll to position [37, 0]
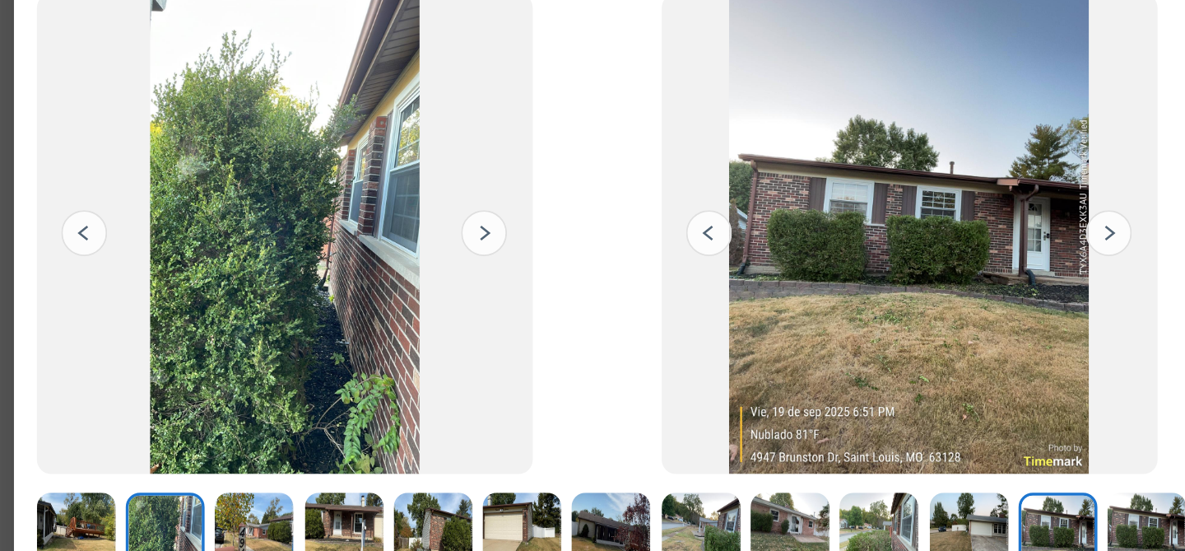
click at [470, 393] on img at bounding box center [460, 396] width 45 height 45
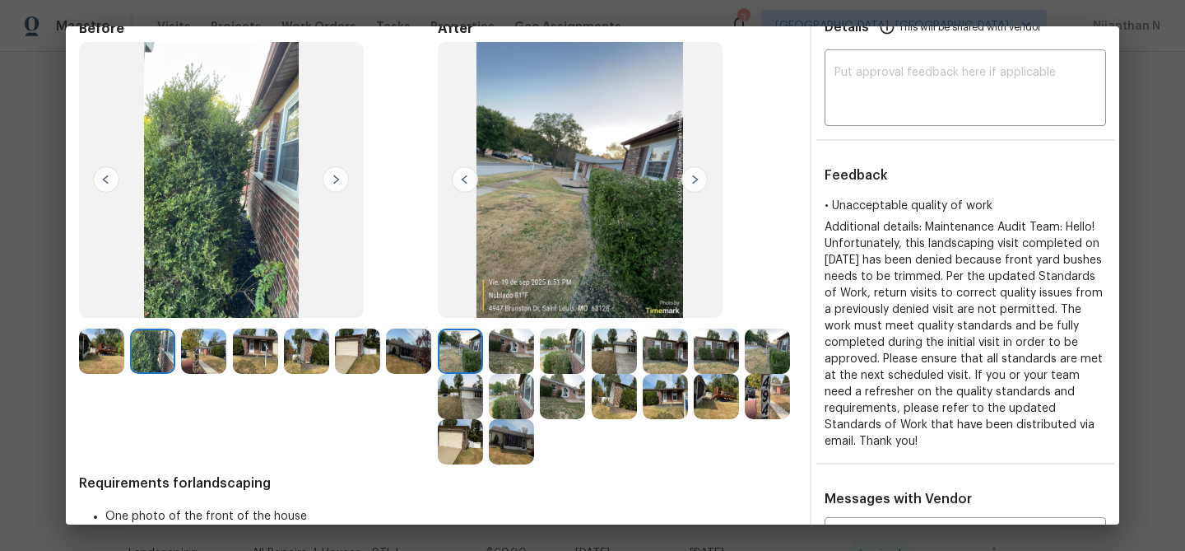
scroll to position [123, 0]
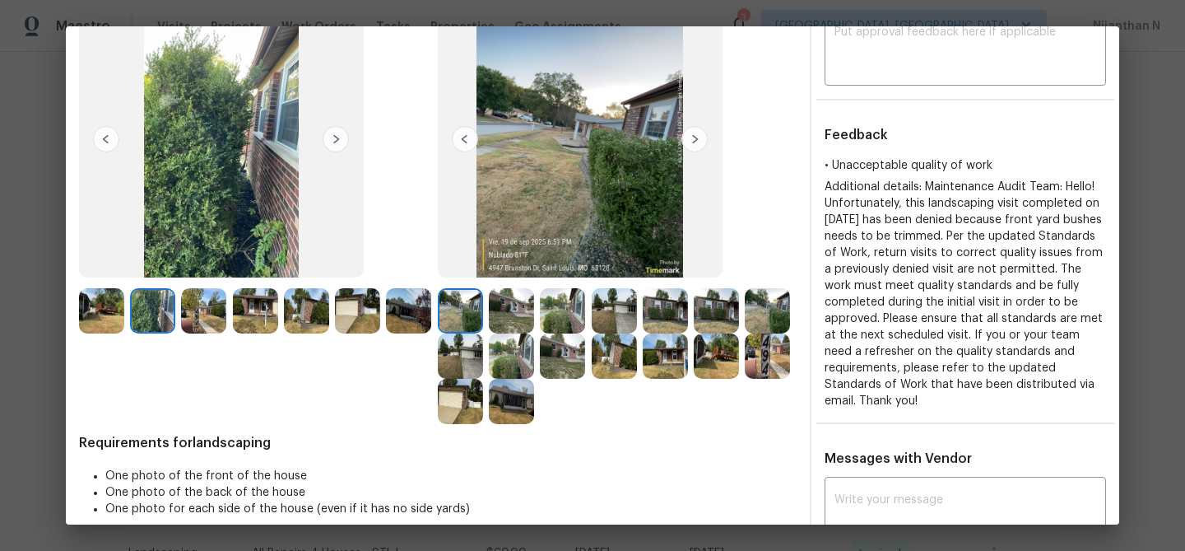
click at [668, 359] on img at bounding box center [665, 355] width 45 height 45
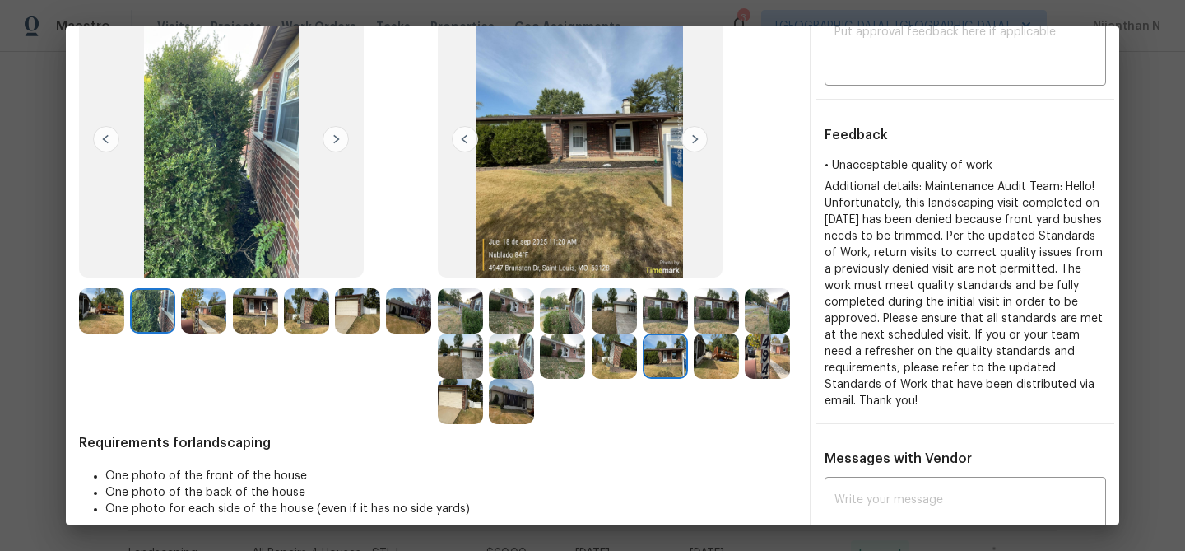
click at [663, 314] on img at bounding box center [665, 310] width 45 height 45
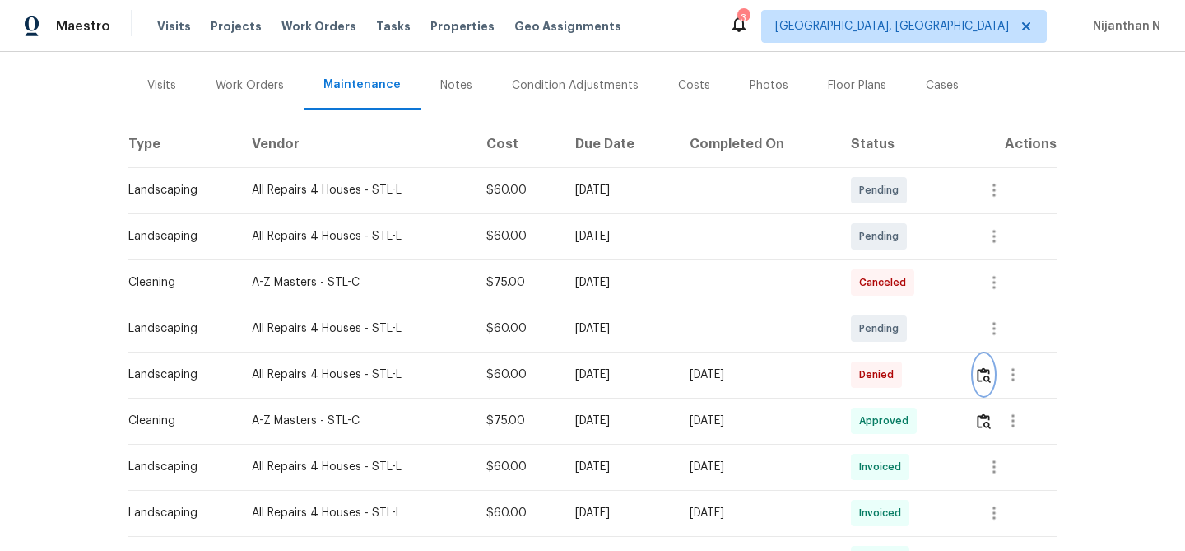
scroll to position [182, 0]
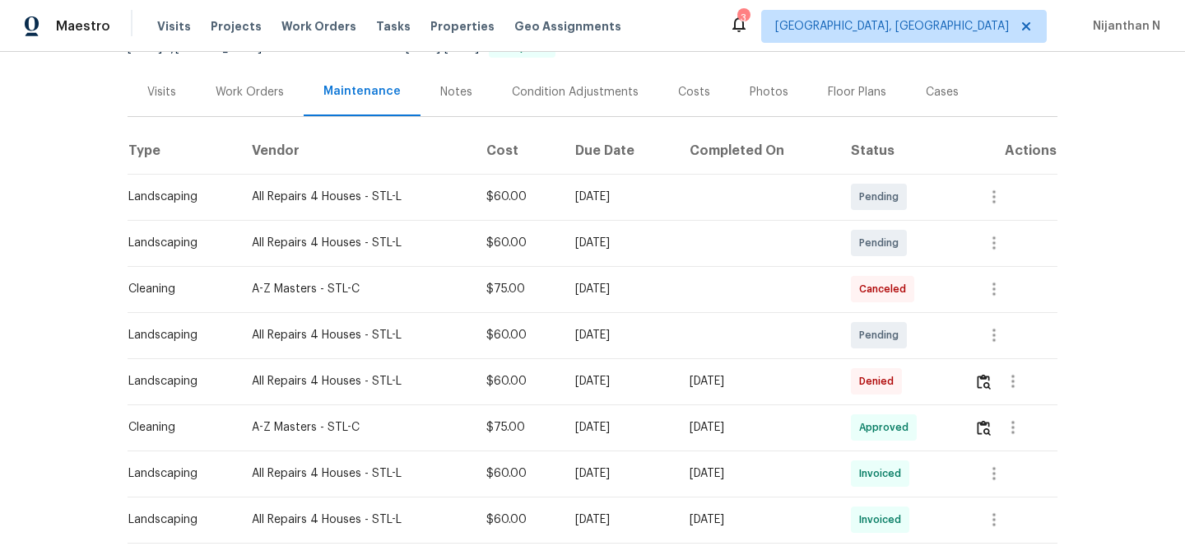
click at [250, 88] on div "Work Orders" at bounding box center [250, 92] width 68 height 16
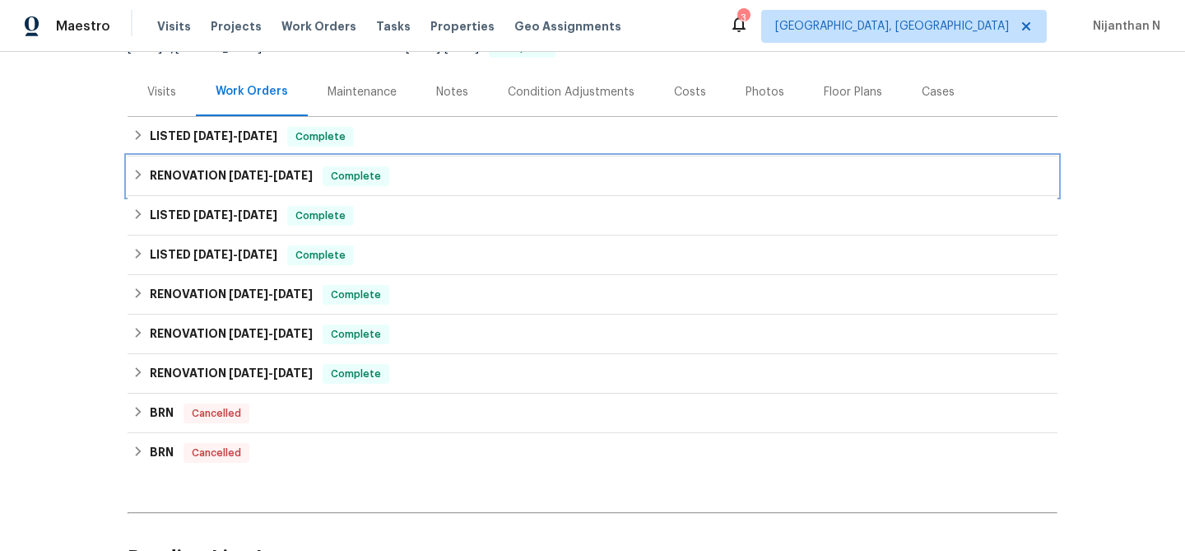
click at [229, 179] on span "8/19/25" at bounding box center [249, 176] width 40 height 12
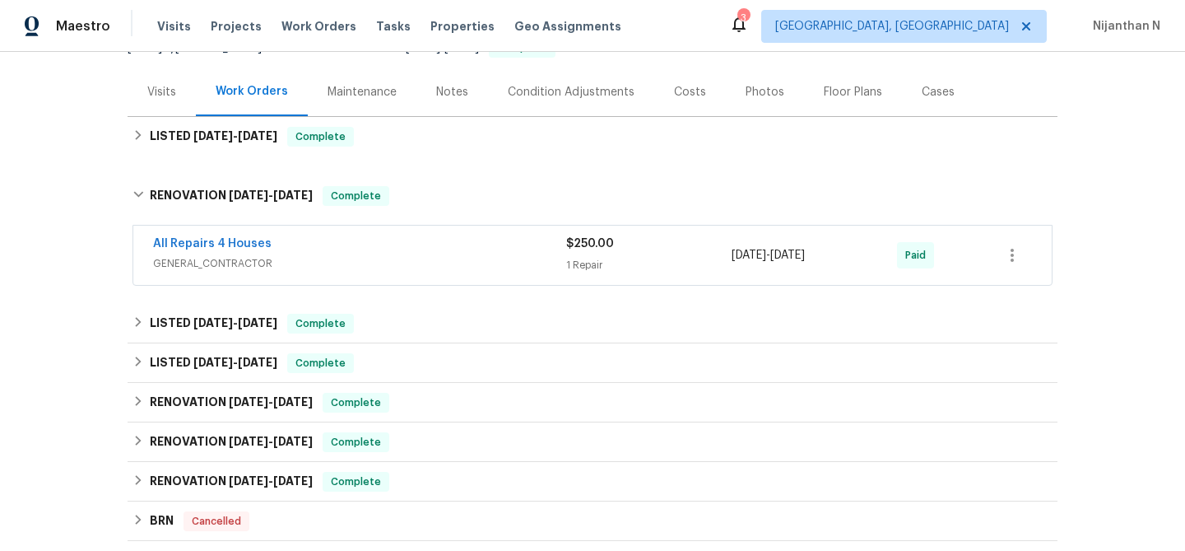
click at [308, 264] on span "GENERAL_CONTRACTOR" at bounding box center [359, 263] width 413 height 16
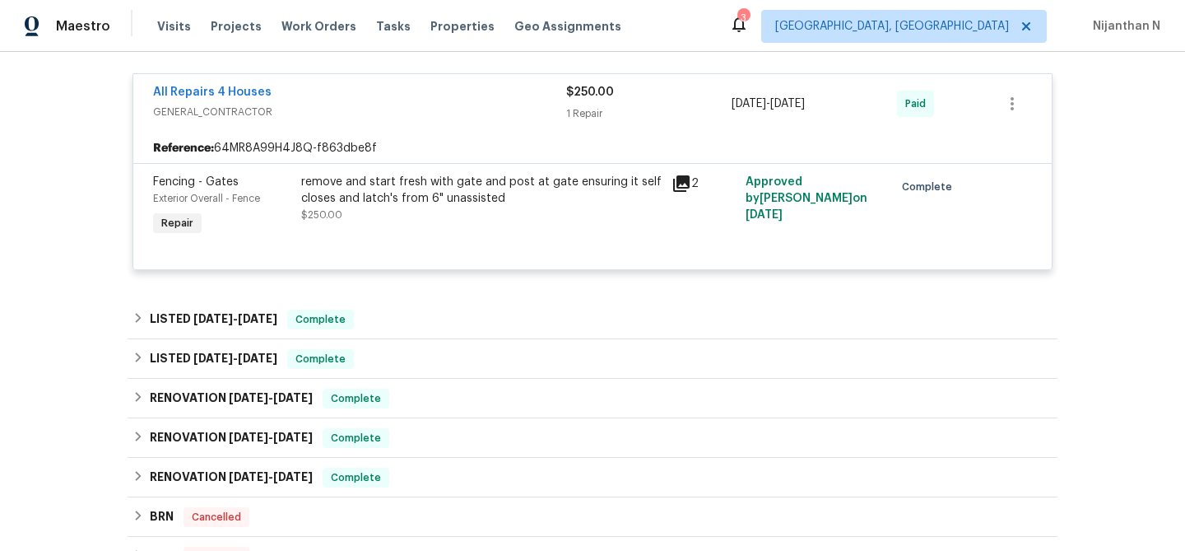
scroll to position [375, 0]
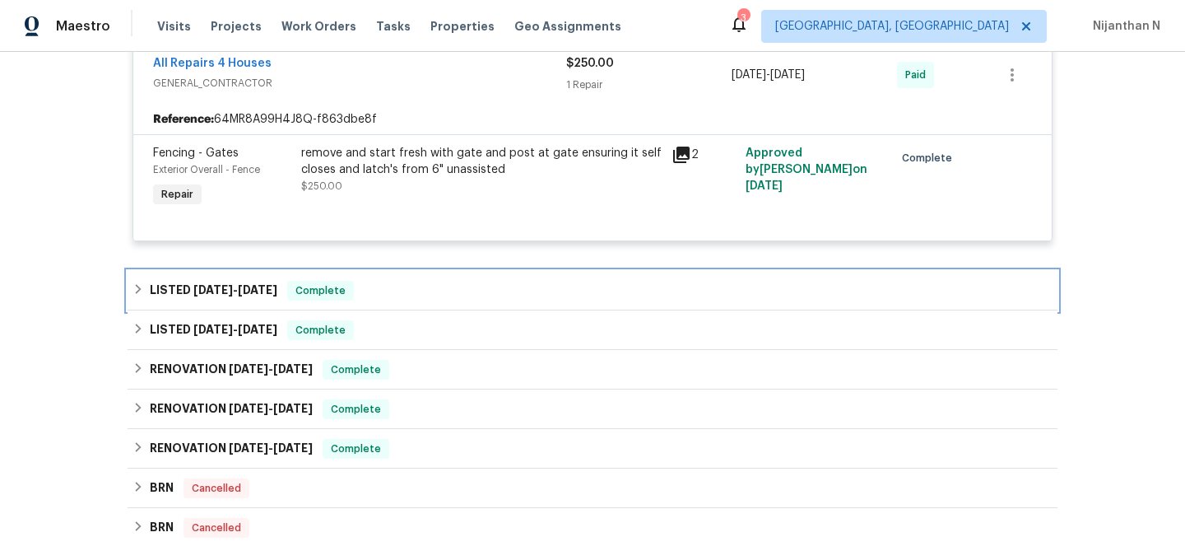
click at [395, 295] on div "LISTED 8/11/25 - 8/18/25 Complete" at bounding box center [593, 291] width 920 height 20
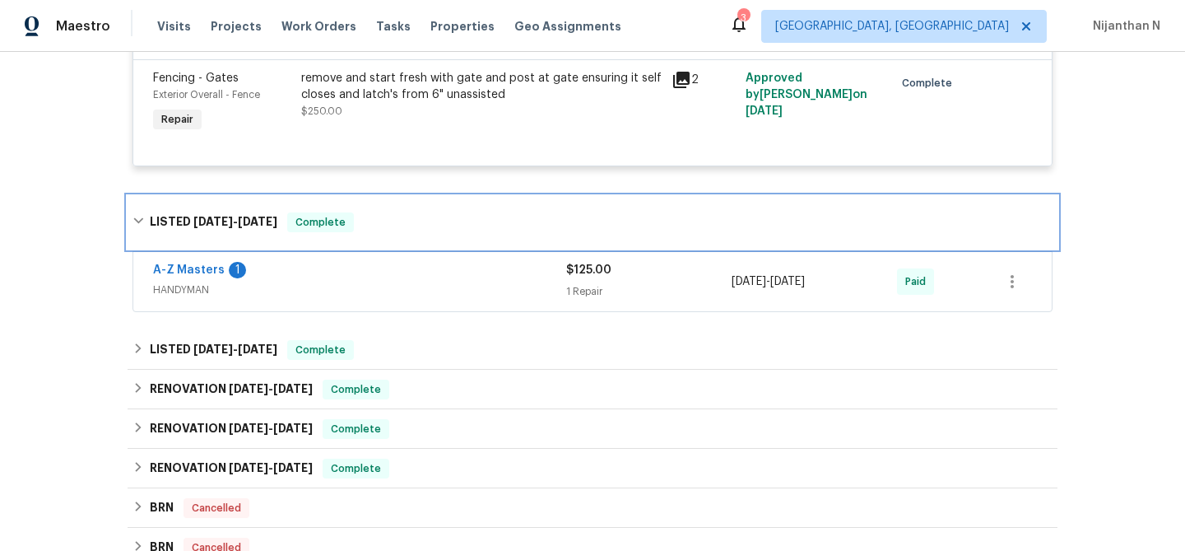
scroll to position [479, 0]
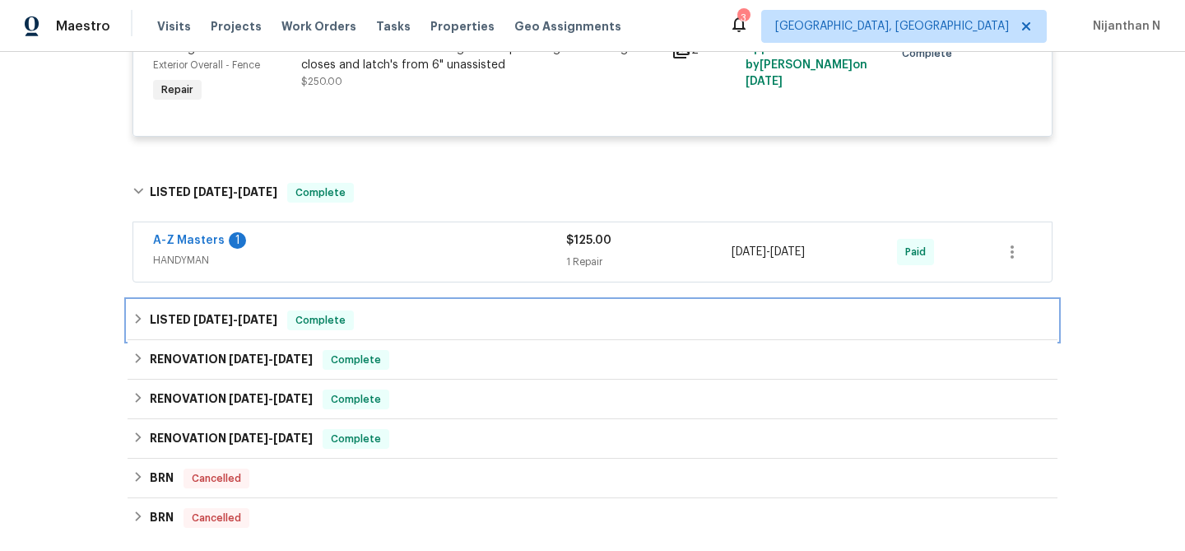
click at [378, 334] on div "LISTED 7/7/25 - 7/10/25 Complete" at bounding box center [593, 320] width 930 height 40
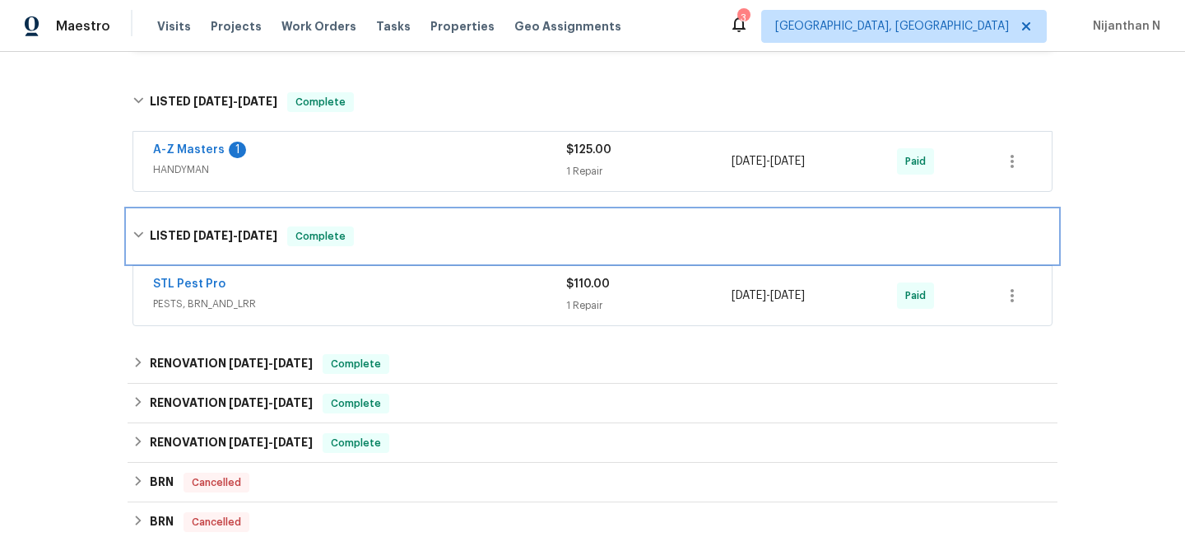
scroll to position [631, 0]
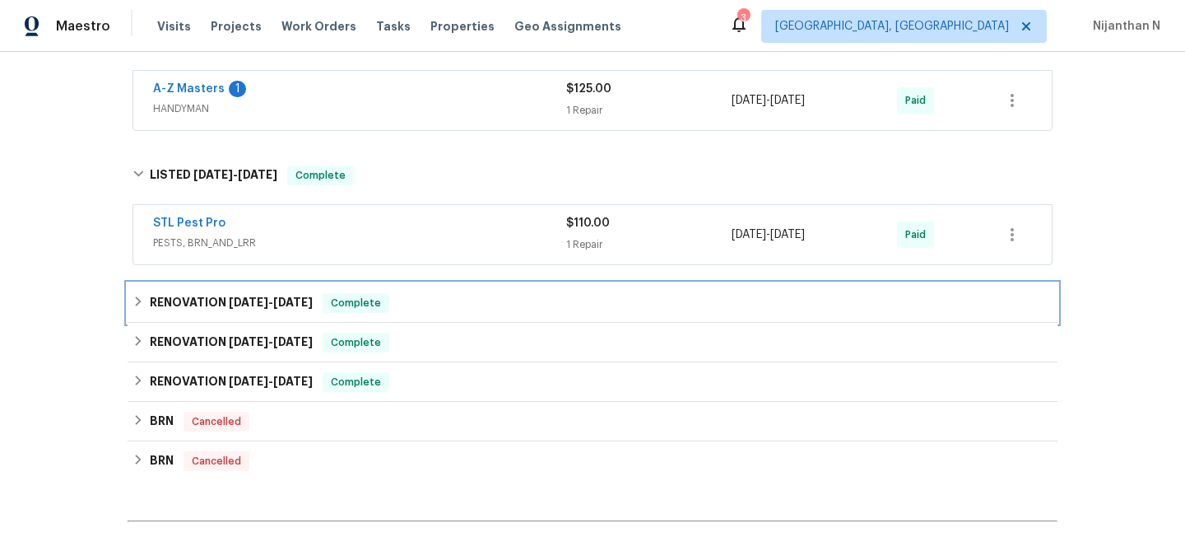
click at [417, 312] on div "RENOVATION 5/29/25 - 7/11/25 Complete" at bounding box center [593, 303] width 920 height 20
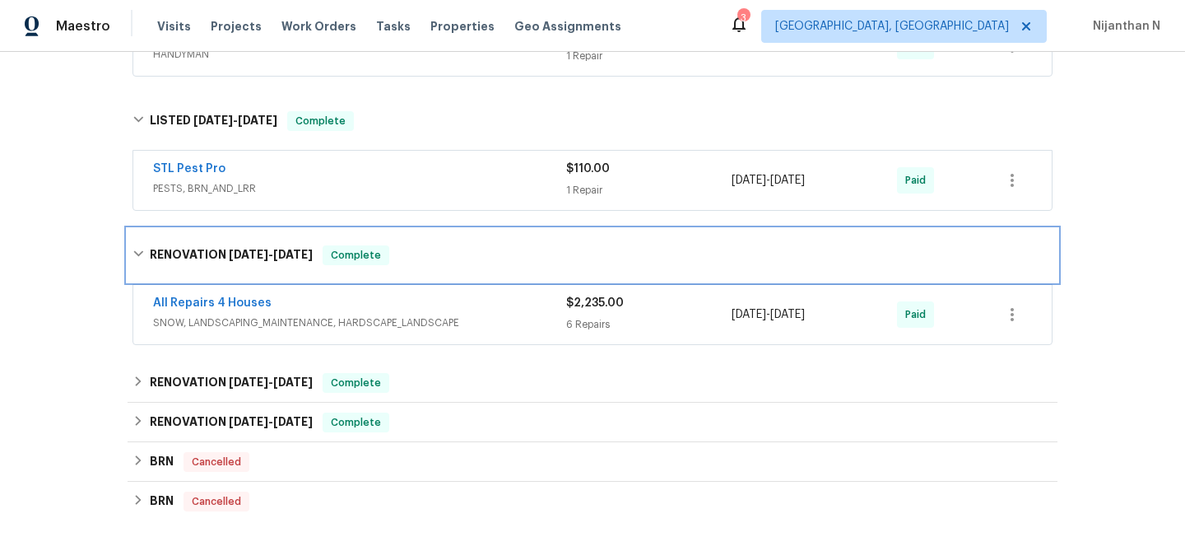
scroll to position [702, 0]
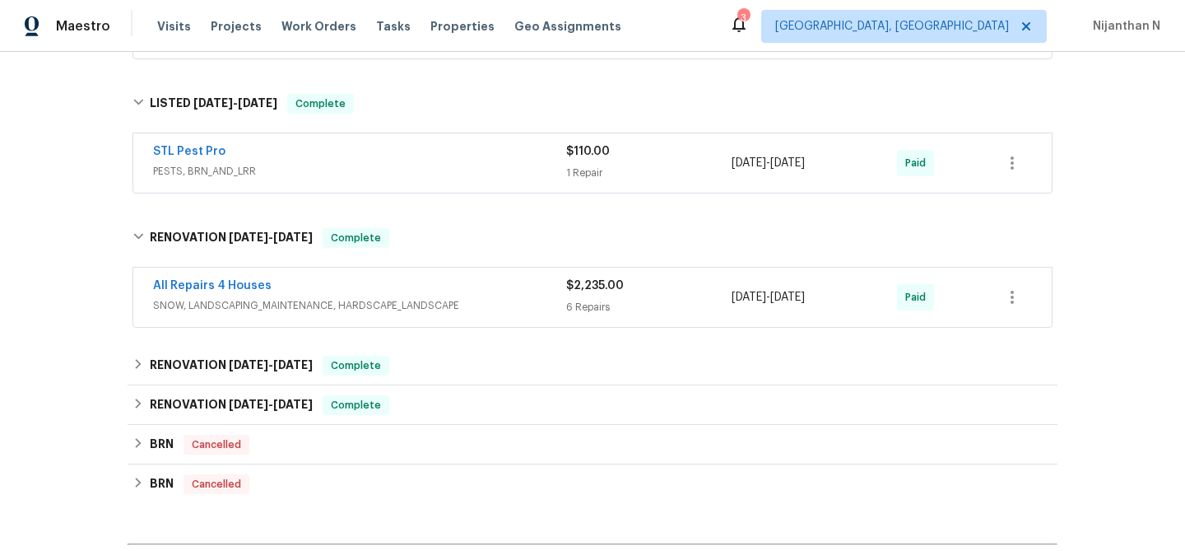
click at [403, 296] on div "All Repairs 4 Houses" at bounding box center [359, 287] width 413 height 20
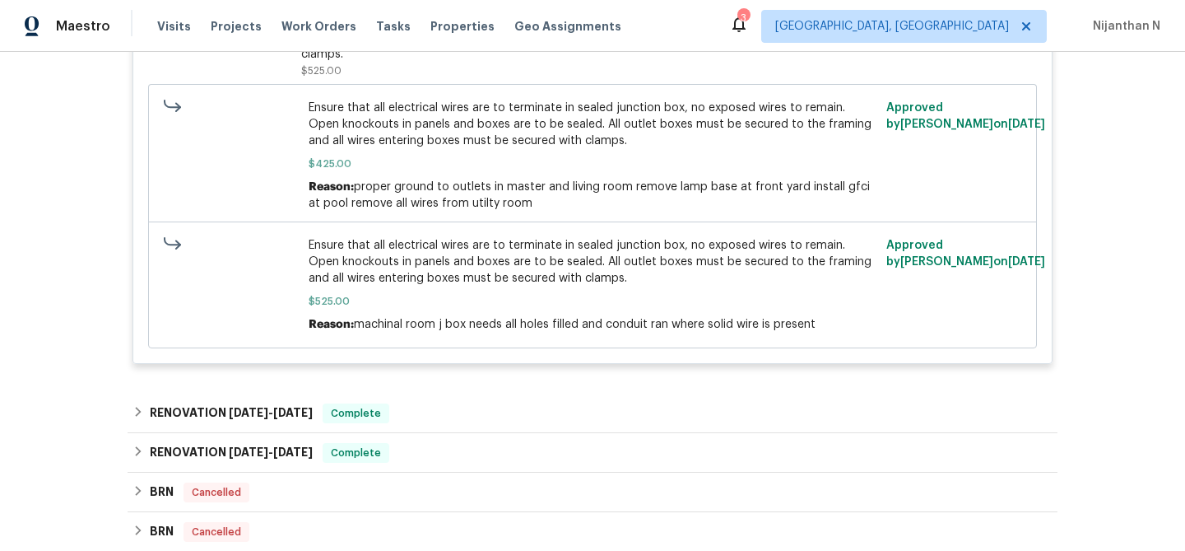
scroll to position [2758, 0]
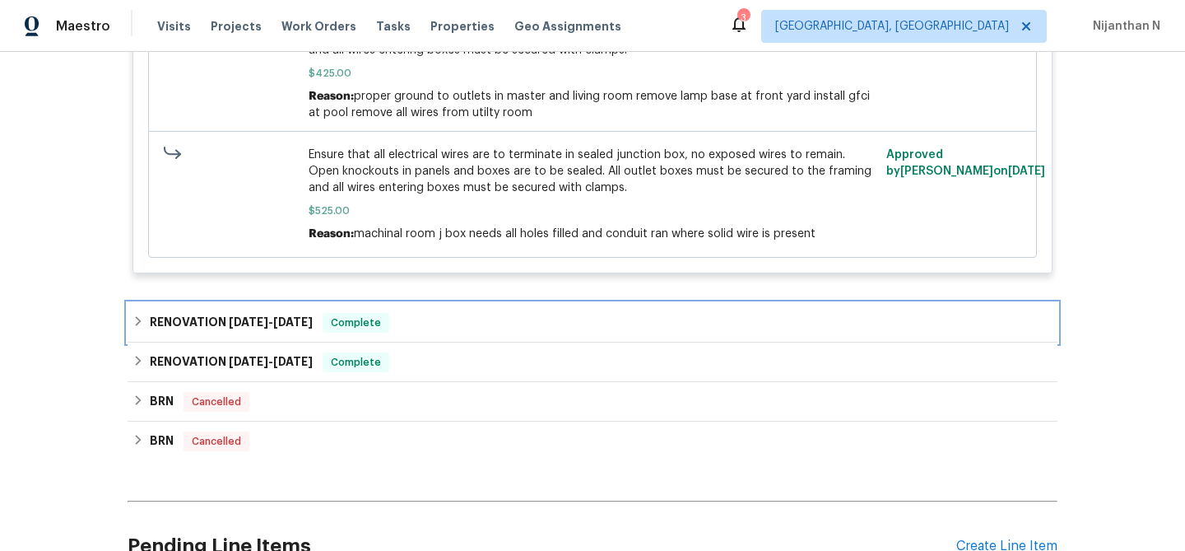
click at [426, 313] on div "RENOVATION 5/28/25 - 6/4/25 Complete" at bounding box center [593, 323] width 920 height 20
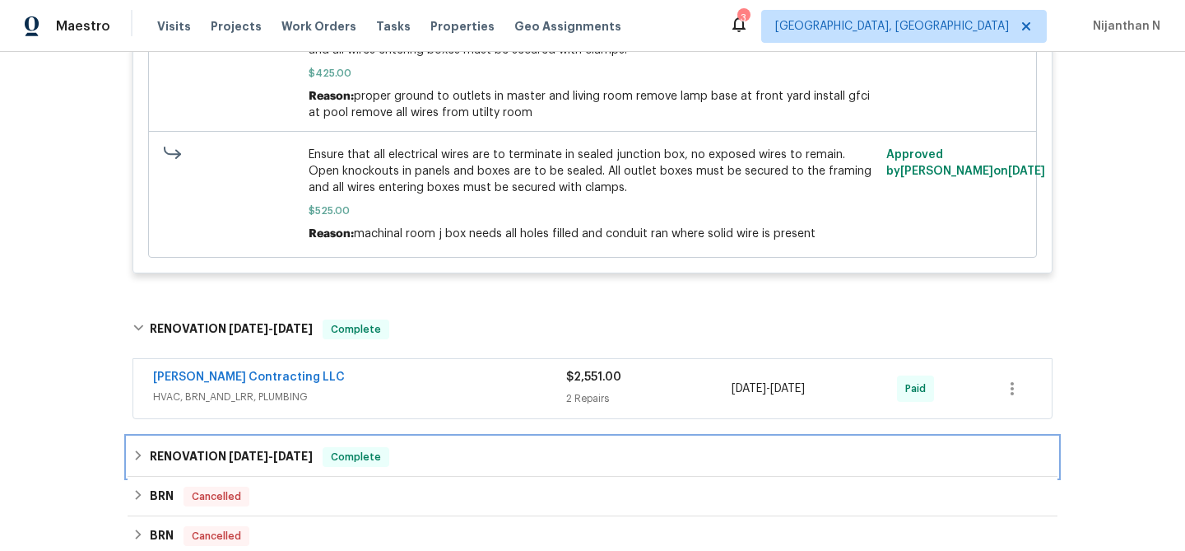
click at [420, 447] on div "RENOVATION 3/27/25 - 5/7/25 Complete" at bounding box center [593, 457] width 920 height 20
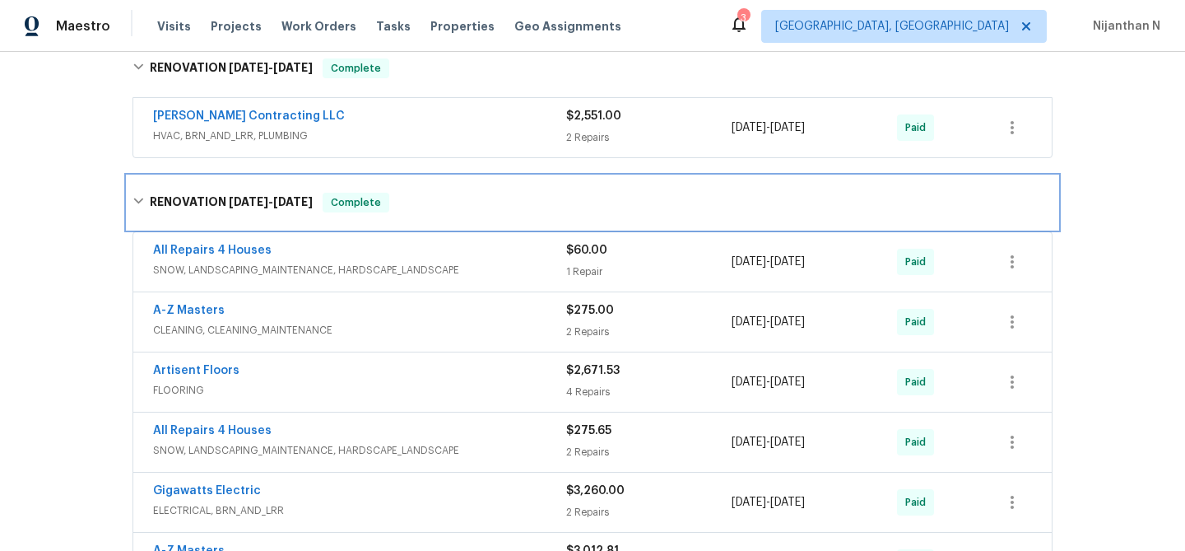
scroll to position [3027, 0]
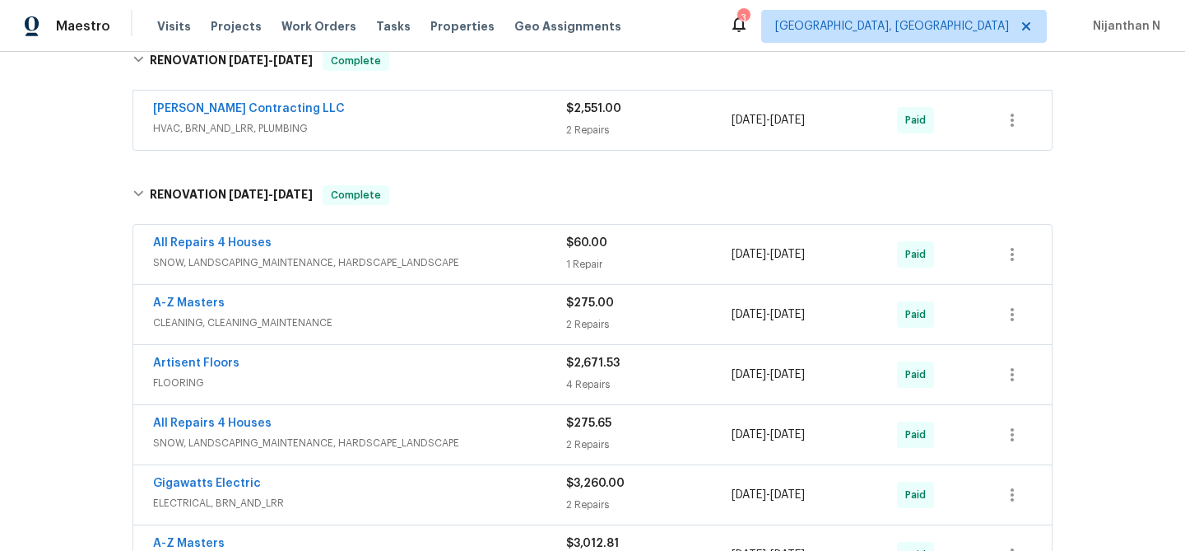
click at [417, 254] on span "SNOW, LANDSCAPING_MAINTENANCE, HARDSCAPE_LANDSCAPE" at bounding box center [359, 262] width 413 height 16
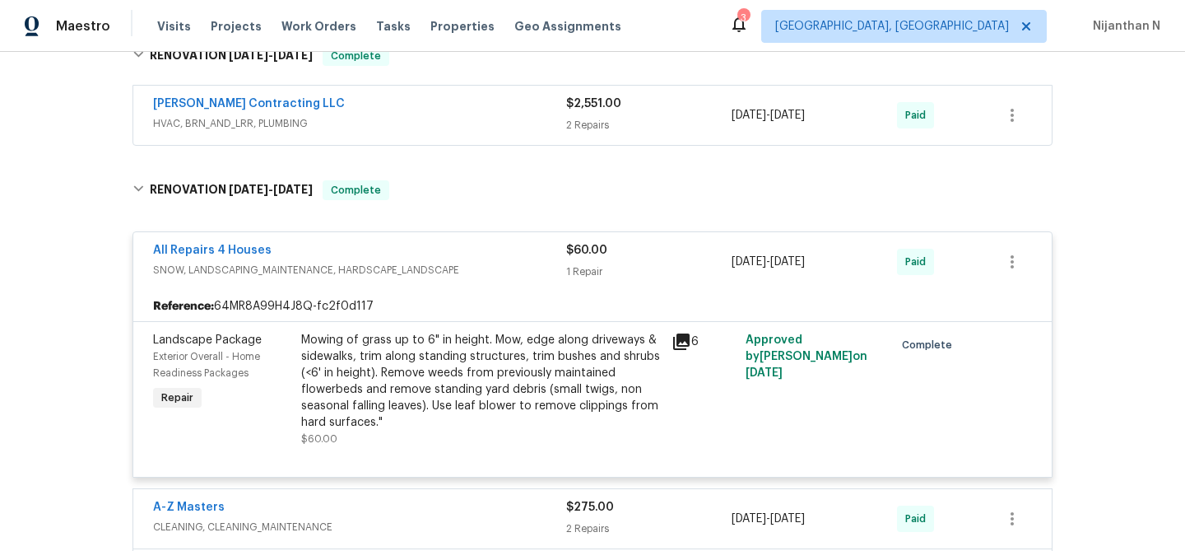
scroll to position [3033, 0]
drag, startPoint x: 730, startPoint y: 232, endPoint x: 766, endPoint y: 235, distance: 36.4
click at [766, 241] on div "All Repairs 4 Houses SNOW, LANDSCAPING_MAINTENANCE, HARDSCAPE_LANDSCAPE $60.00 …" at bounding box center [573, 261] width 840 height 40
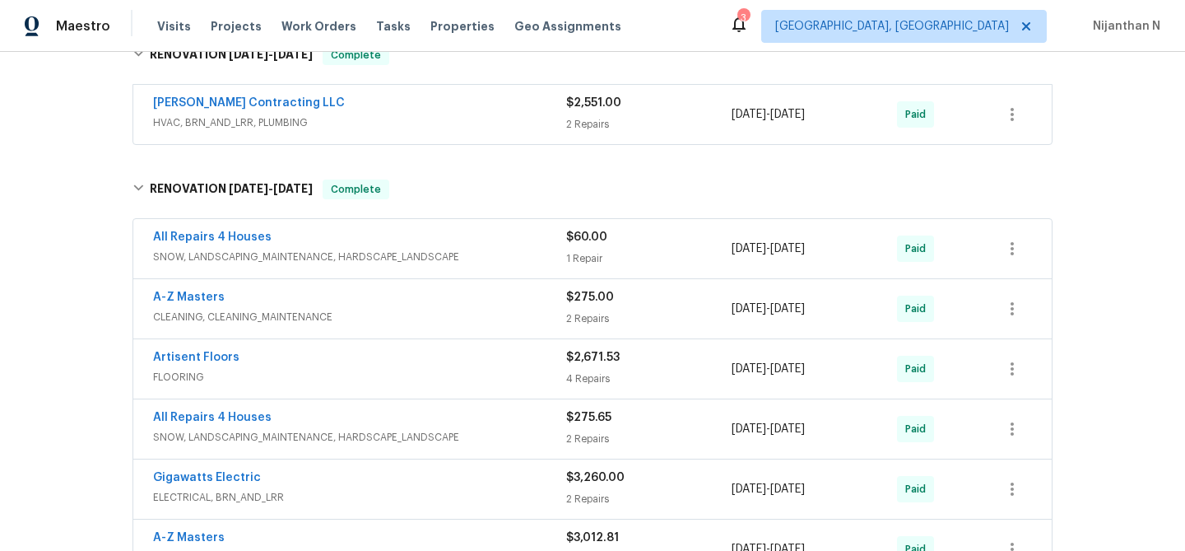
click at [766, 235] on div "3/27/2025 - 4/4/2025" at bounding box center [814, 249] width 165 height 40
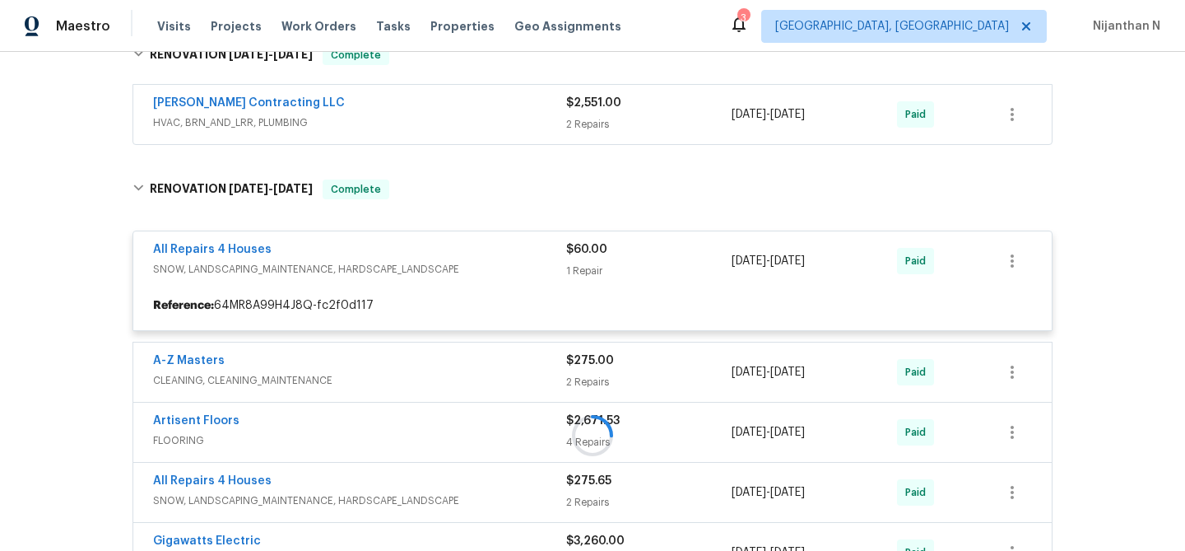
drag, startPoint x: 727, startPoint y: 233, endPoint x: 752, endPoint y: 235, distance: 25.6
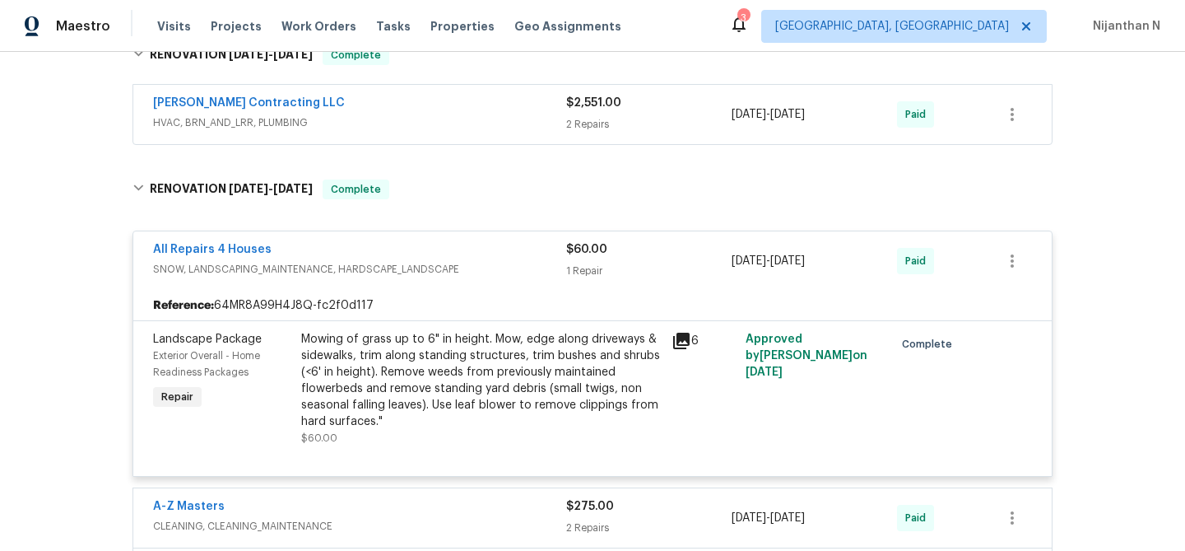
drag, startPoint x: 730, startPoint y: 234, endPoint x: 779, endPoint y: 237, distance: 48.7
click at [779, 241] on div "All Repairs 4 Houses SNOW, LANDSCAPING_MAINTENANCE, HARDSCAPE_LANDSCAPE $60.00 …" at bounding box center [573, 261] width 840 height 40
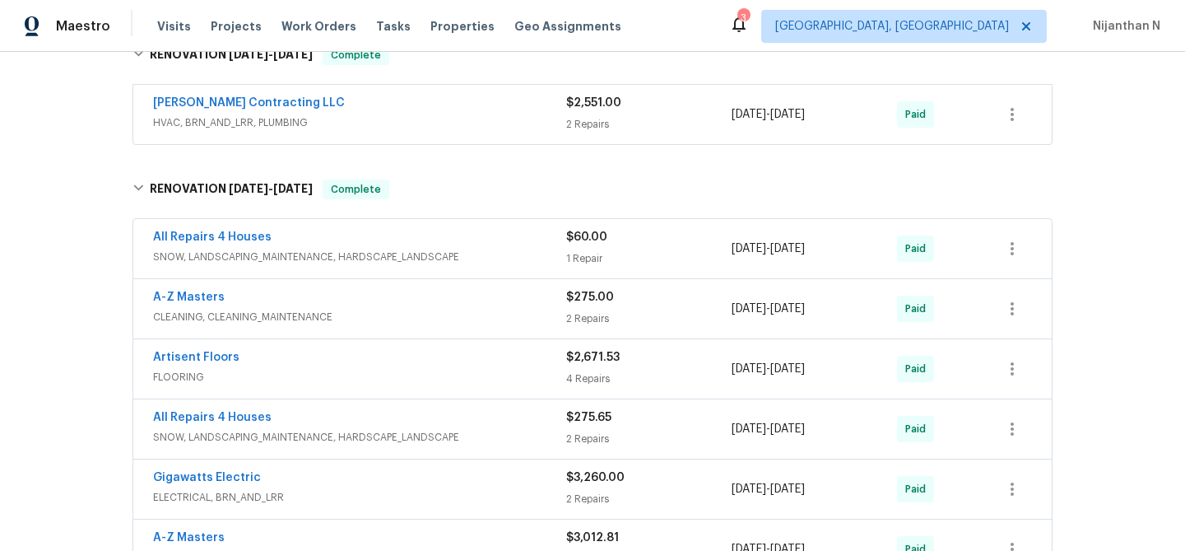
click at [805, 243] on span "4/4/2025" at bounding box center [788, 249] width 35 height 12
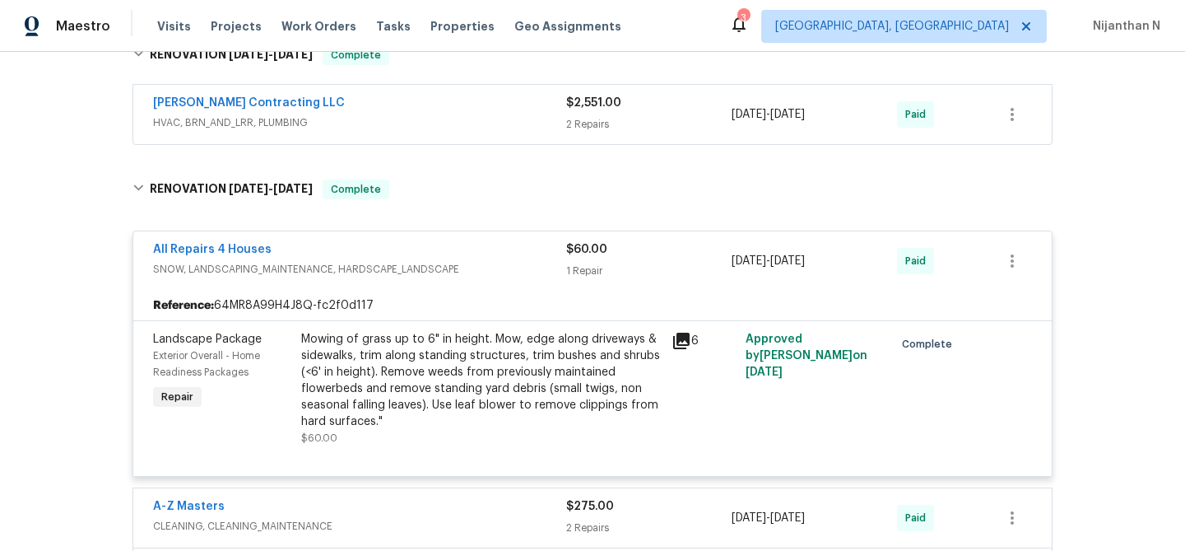
drag, startPoint x: 821, startPoint y: 331, endPoint x: 876, endPoint y: 328, distance: 55.2
click at [876, 328] on div "Approved by Matt Bohlinger on 3/27/2025" at bounding box center [815, 388] width 148 height 125
copy span "3/27/2025"
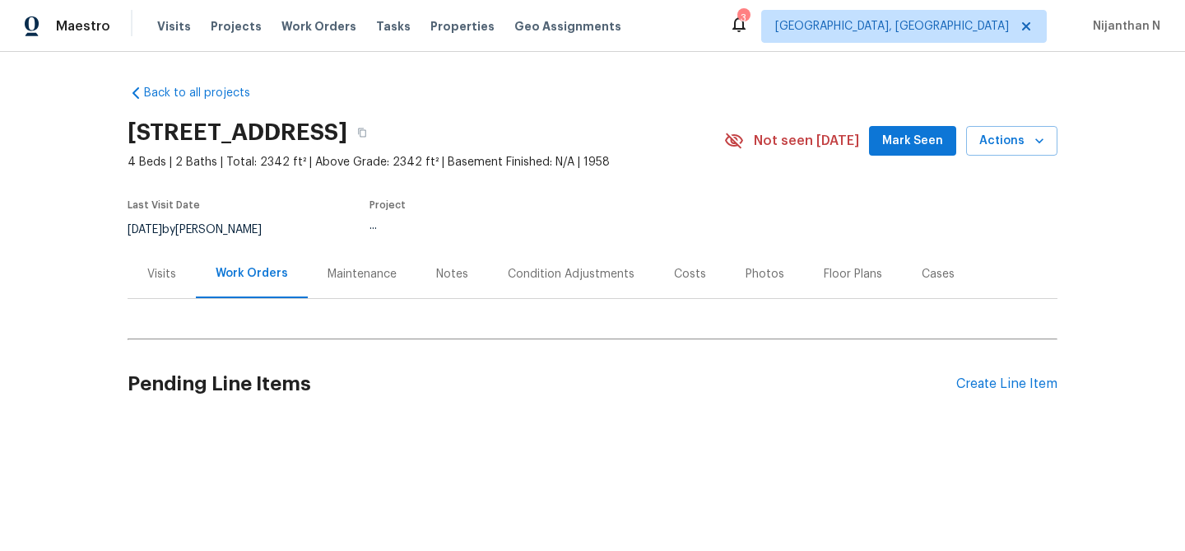
click at [333, 280] on div "Maintenance" at bounding box center [362, 274] width 69 height 16
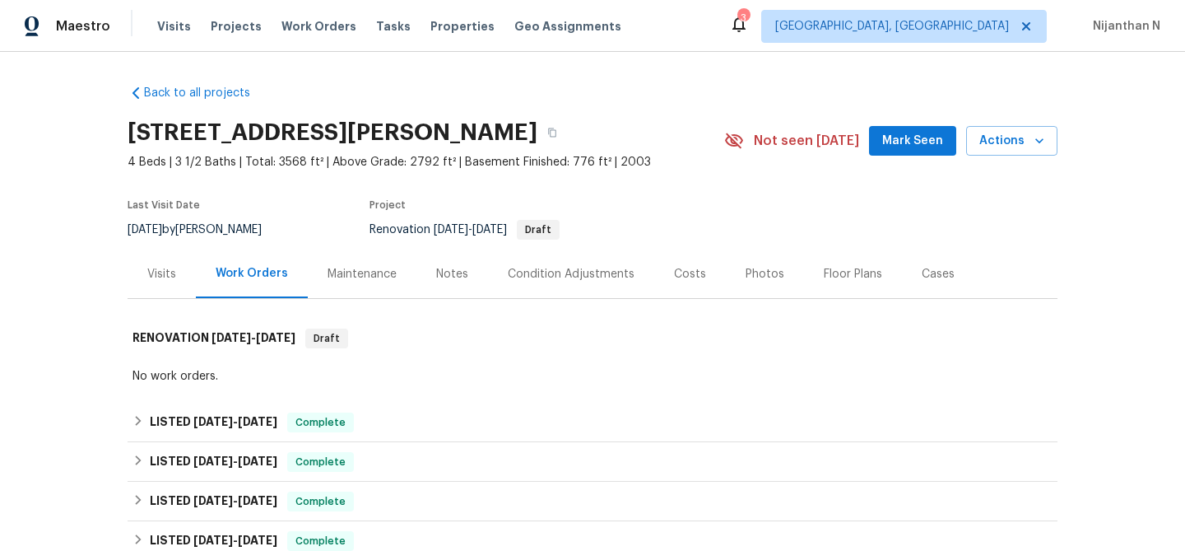
click at [356, 266] on div "Maintenance" at bounding box center [362, 274] width 69 height 16
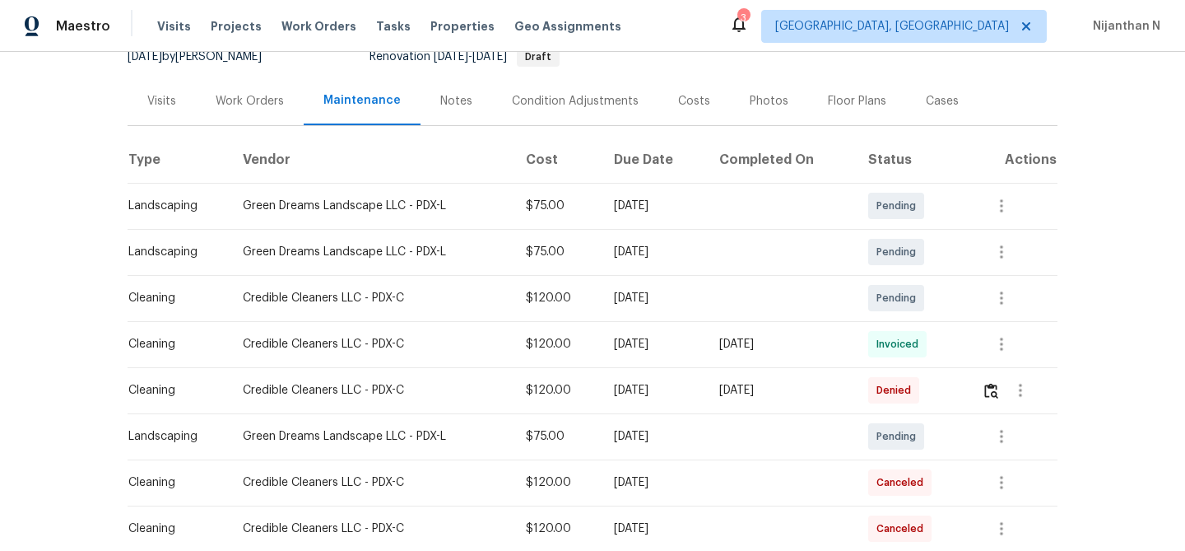
scroll to position [186, 0]
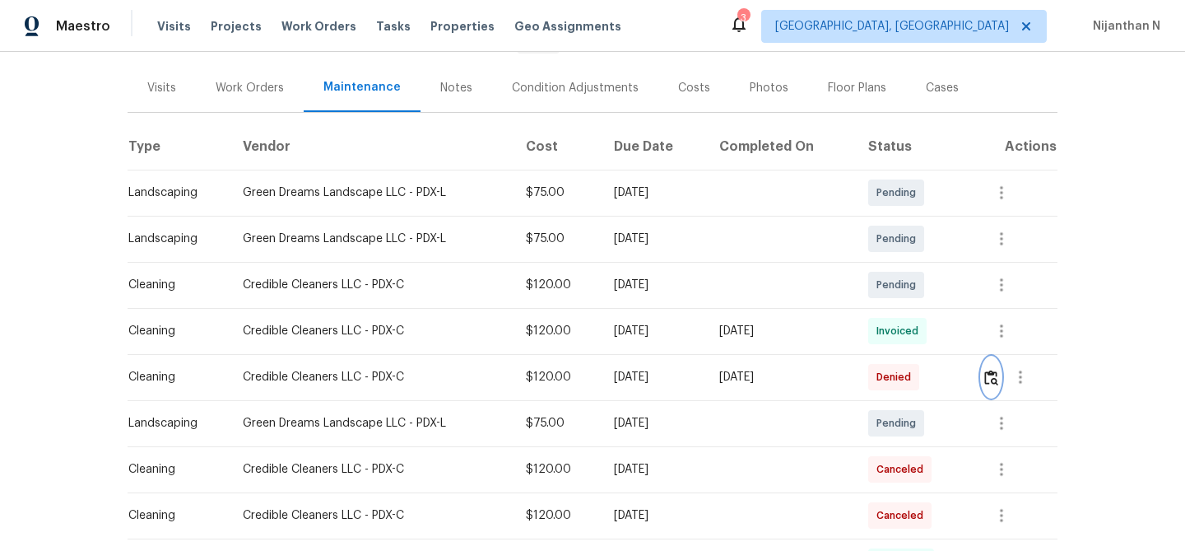
click at [1001, 384] on button "button" at bounding box center [991, 377] width 19 height 40
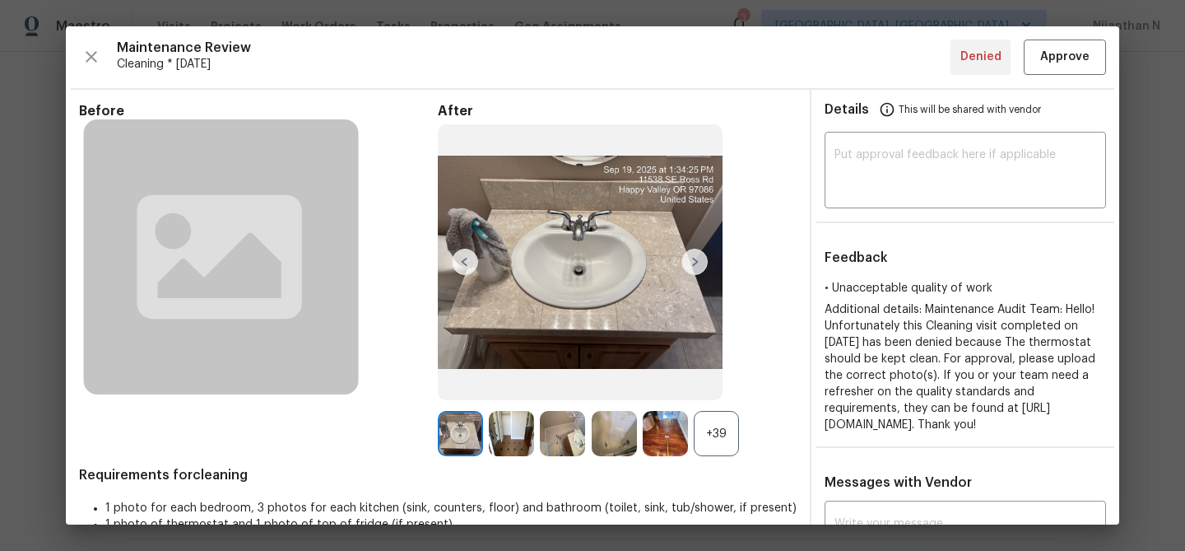
click at [696, 431] on div "+39" at bounding box center [716, 433] width 45 height 45
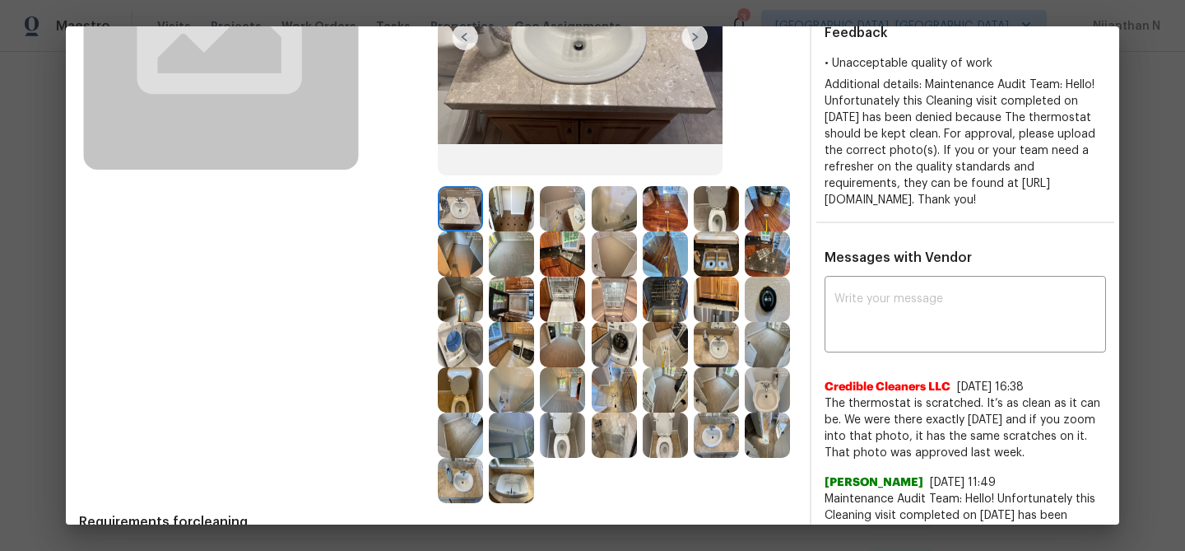
scroll to position [200, 0]
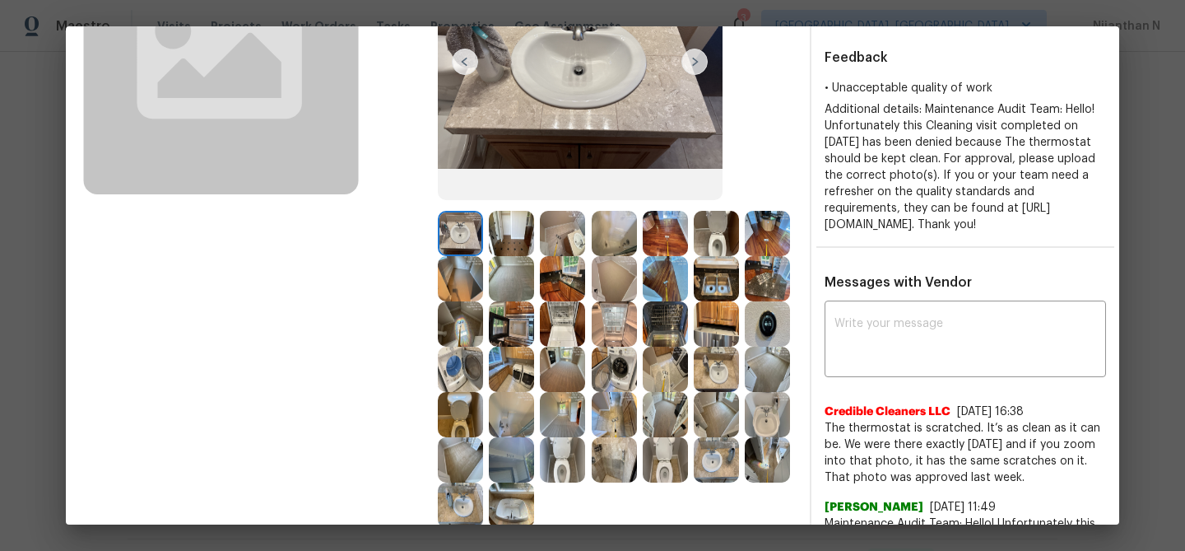
click at [775, 323] on img at bounding box center [767, 323] width 45 height 45
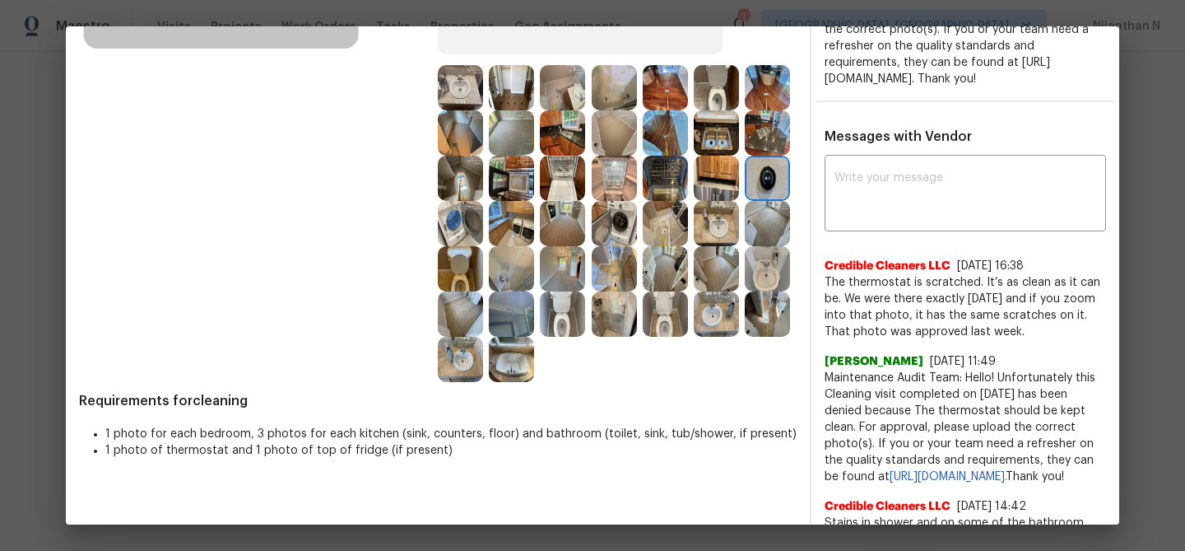
scroll to position [325, 0]
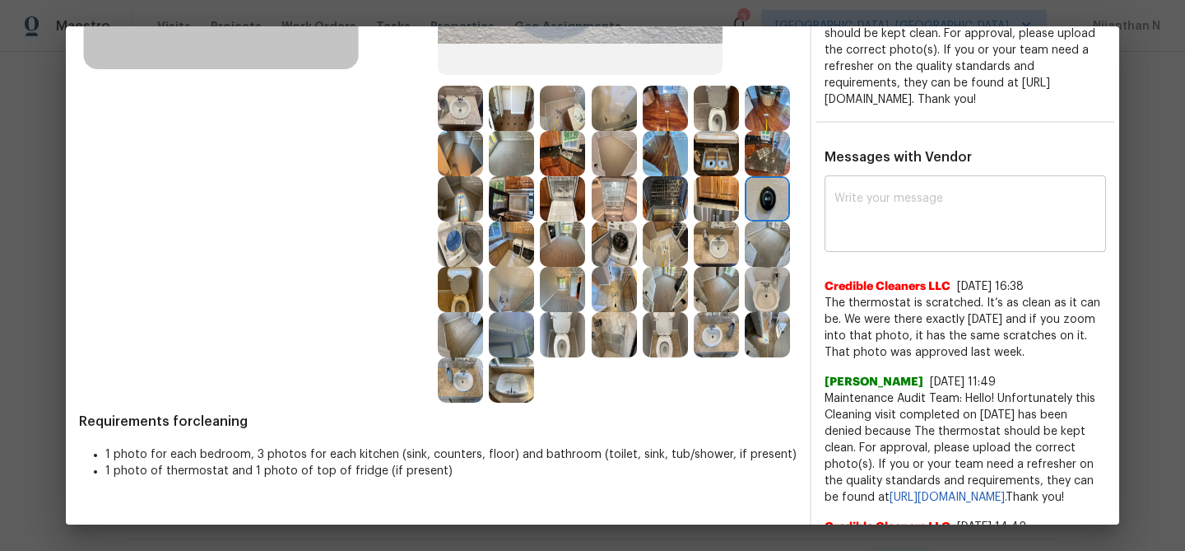
click at [886, 239] on textarea at bounding box center [966, 216] width 262 height 46
paste textarea "Maintenance Audit Team: Hello! Thank you for the feedback after further review …"
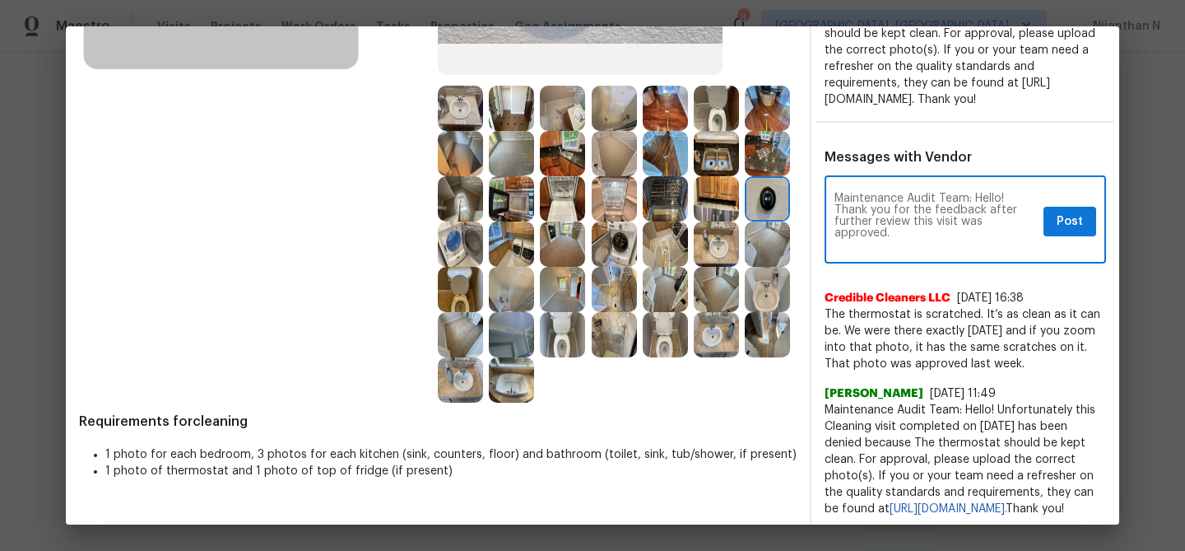
scroll to position [0, 0]
type textarea "Maintenance Audit Team: Hello! Thank you for the feedback after further review …"
click at [1056, 237] on button "Post" at bounding box center [1070, 222] width 53 height 30
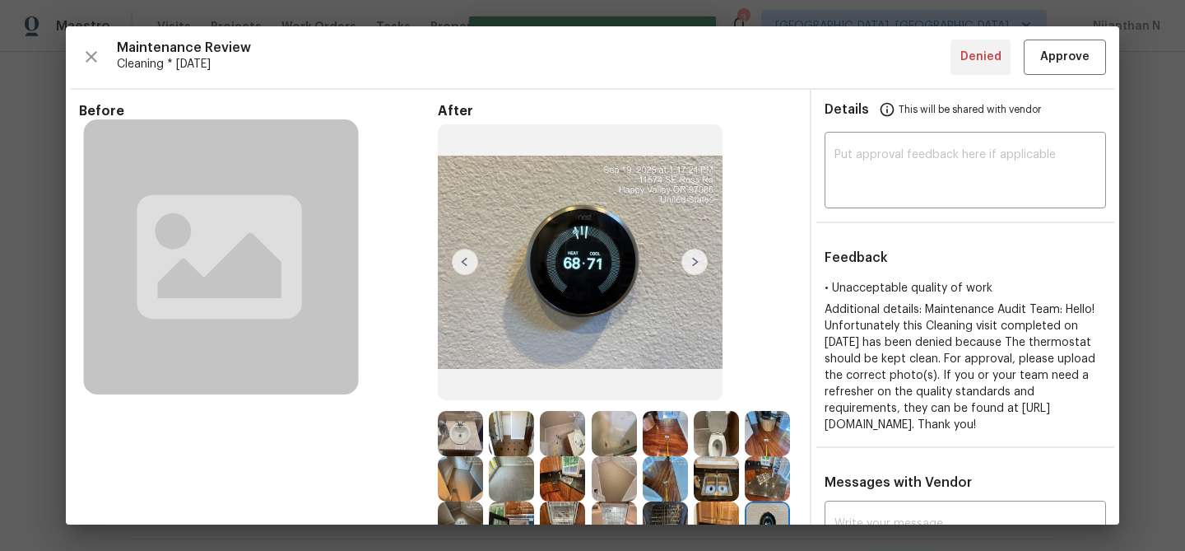
click at [1062, 77] on div "Maintenance Review Cleaning * Fri, Sep 19 Denied Approve Before After Requireme…" at bounding box center [593, 275] width 1054 height 498
click at [1062, 71] on button "Approve" at bounding box center [1065, 57] width 82 height 35
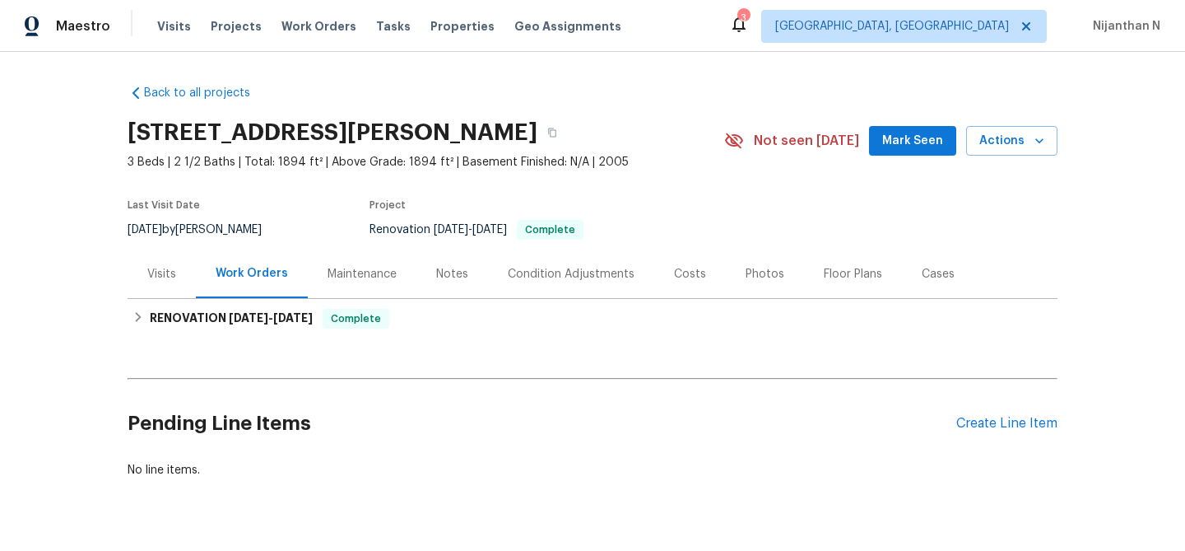
click at [339, 273] on div "Maintenance" at bounding box center [362, 274] width 69 height 16
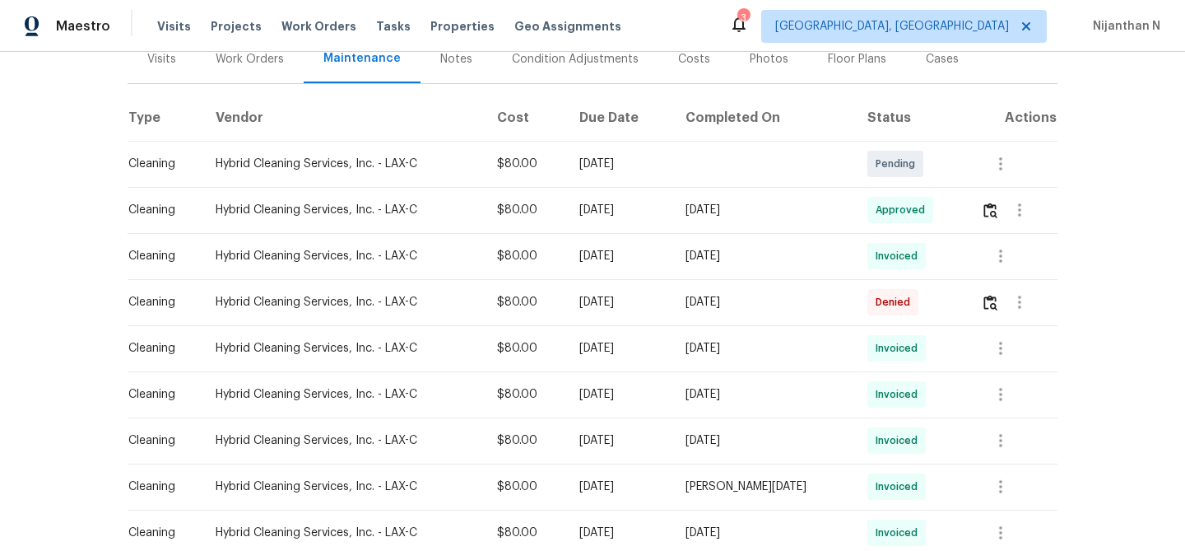
scroll to position [235, 0]
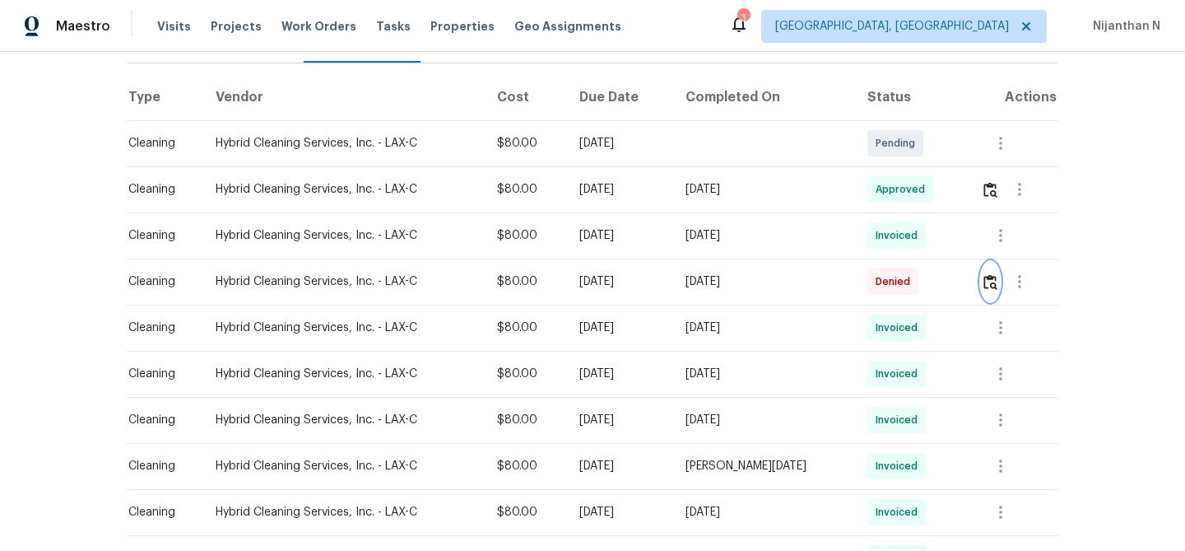
click at [990, 287] on img "button" at bounding box center [991, 282] width 14 height 16
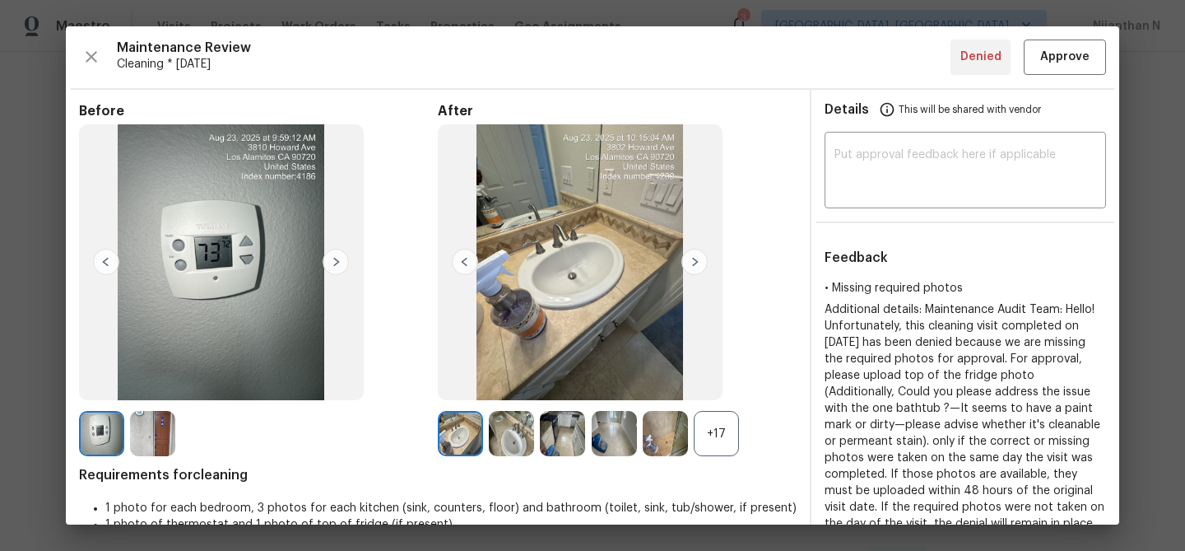
click at [740, 428] on div "+17" at bounding box center [617, 433] width 359 height 45
click at [720, 429] on div "+17" at bounding box center [716, 433] width 45 height 45
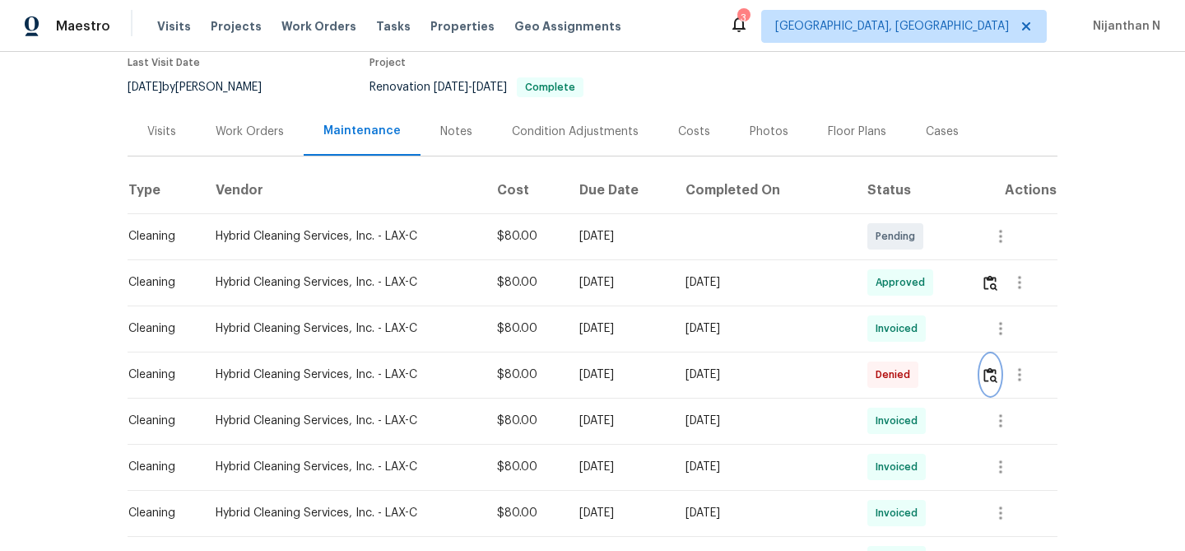
scroll to position [0, 0]
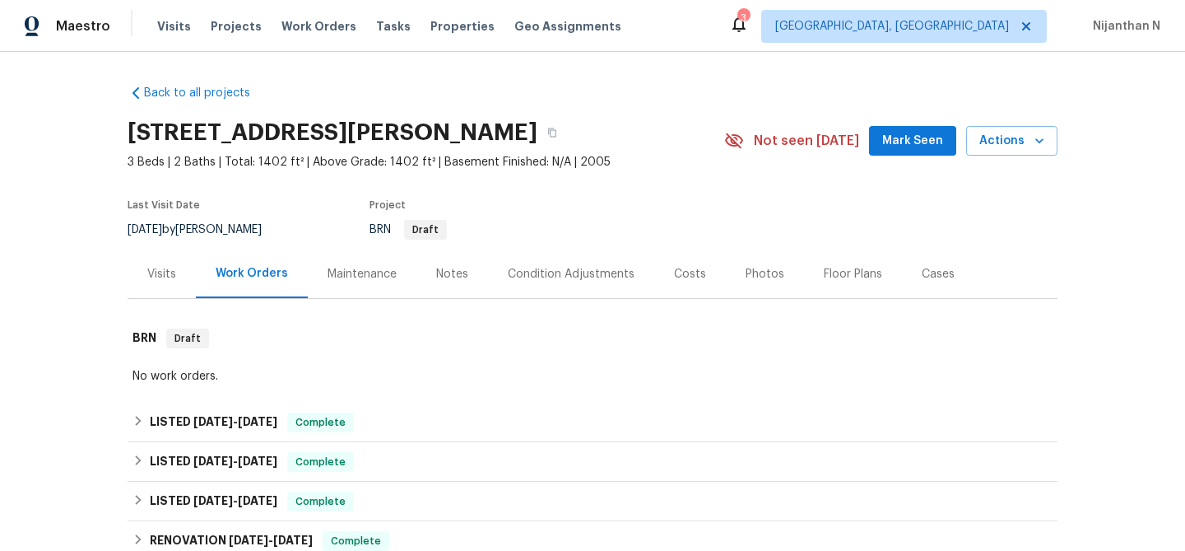
click at [360, 272] on div "Maintenance" at bounding box center [362, 274] width 69 height 16
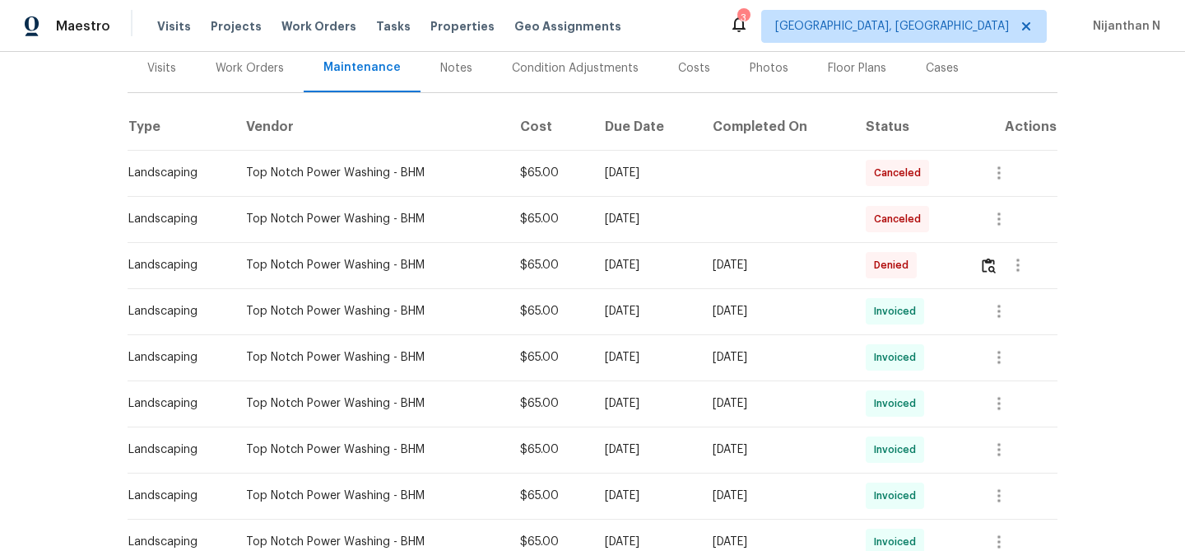
scroll to position [192, 0]
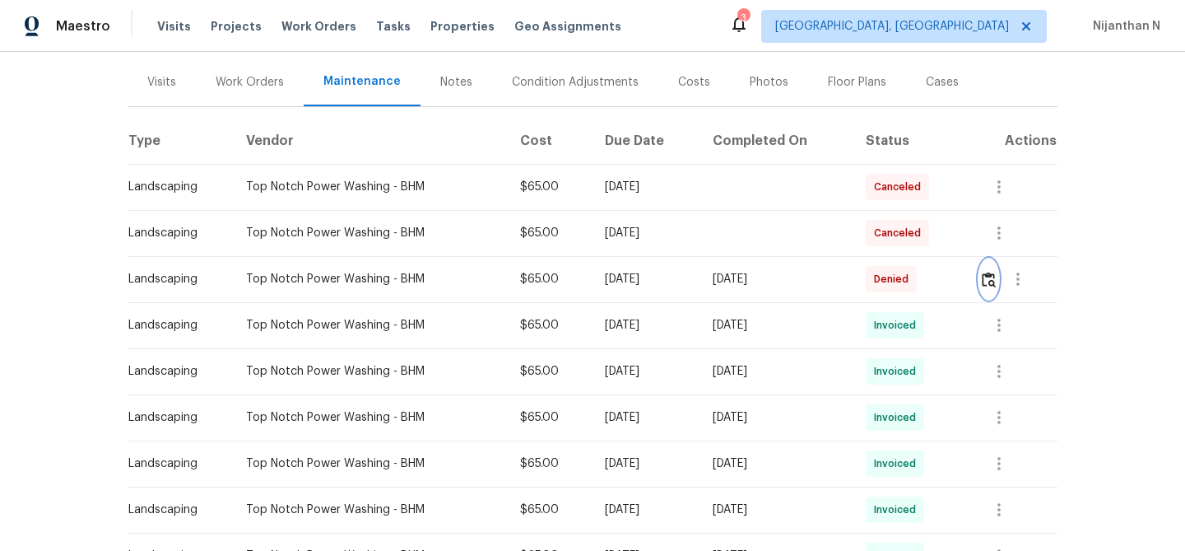
click at [999, 276] on button "button" at bounding box center [989, 279] width 19 height 40
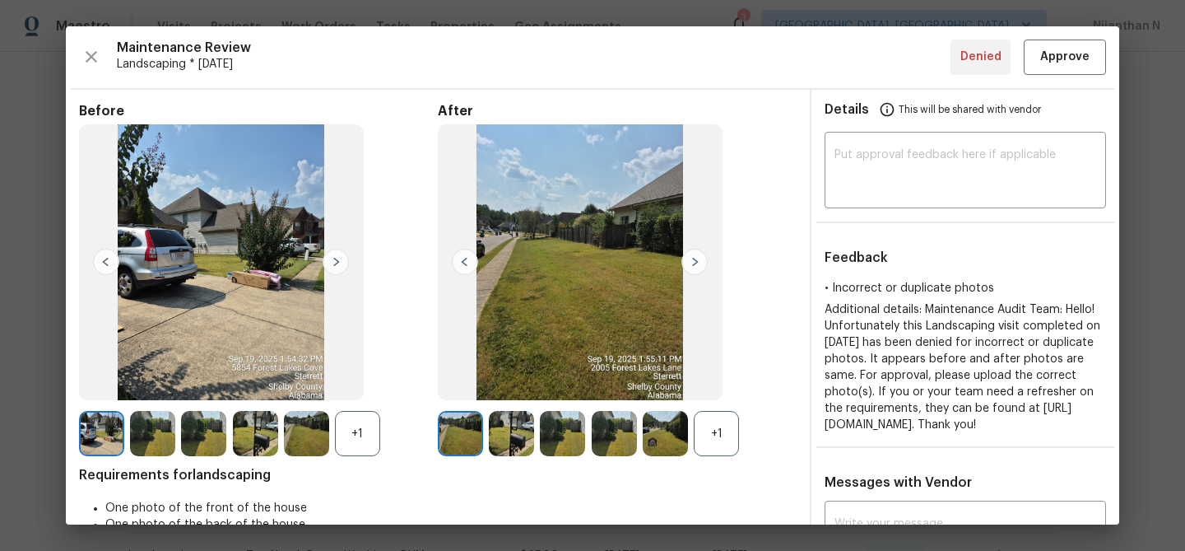
click at [733, 432] on div "+1" at bounding box center [716, 433] width 45 height 45
click at [367, 433] on div "+1" at bounding box center [357, 433] width 45 height 45
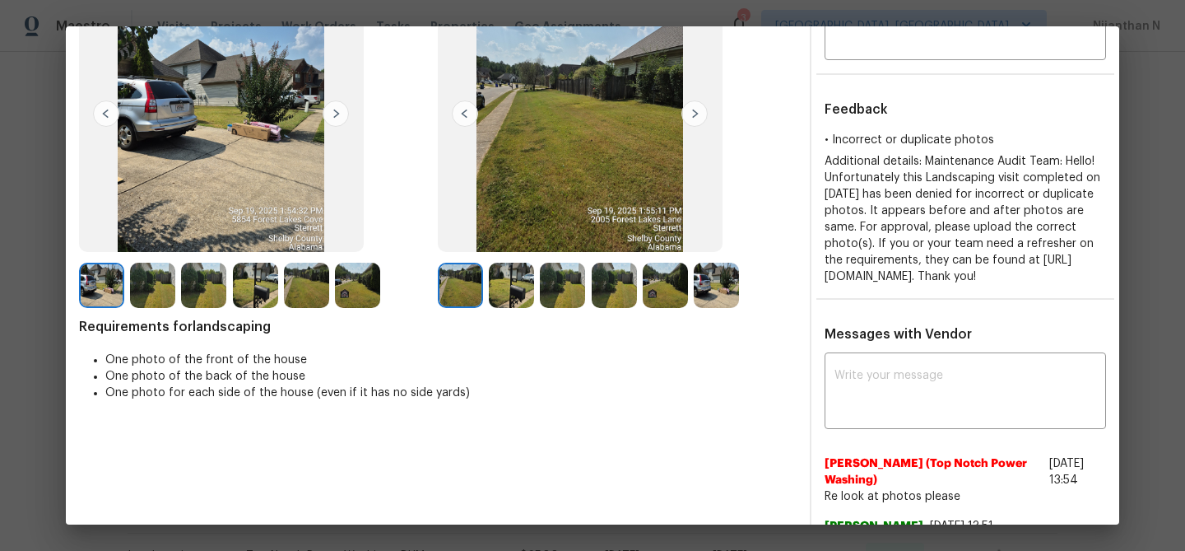
scroll to position [135, 0]
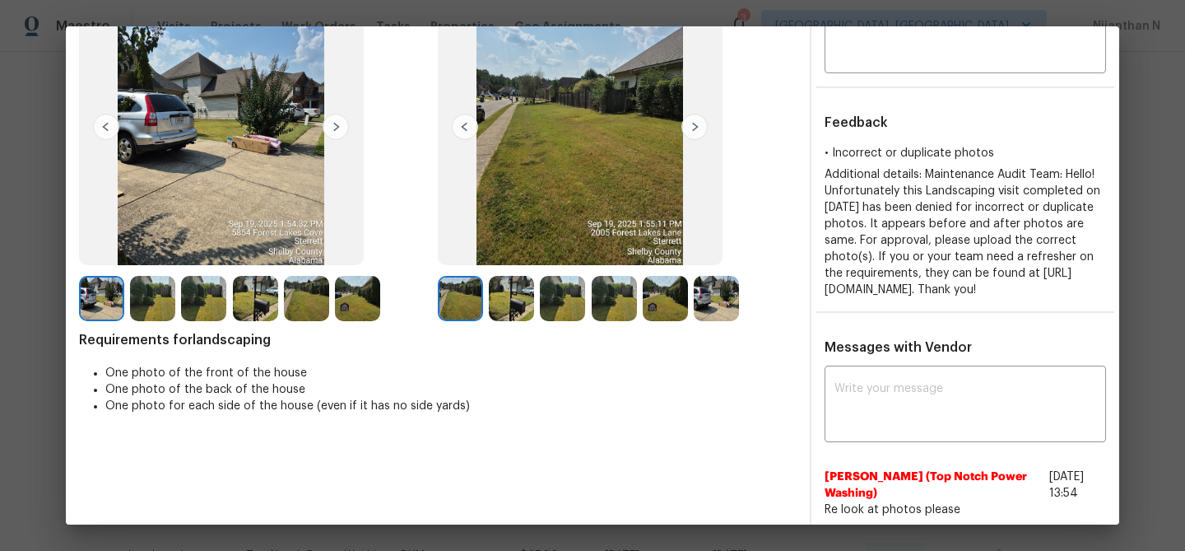
click at [165, 310] on img at bounding box center [152, 298] width 45 height 45
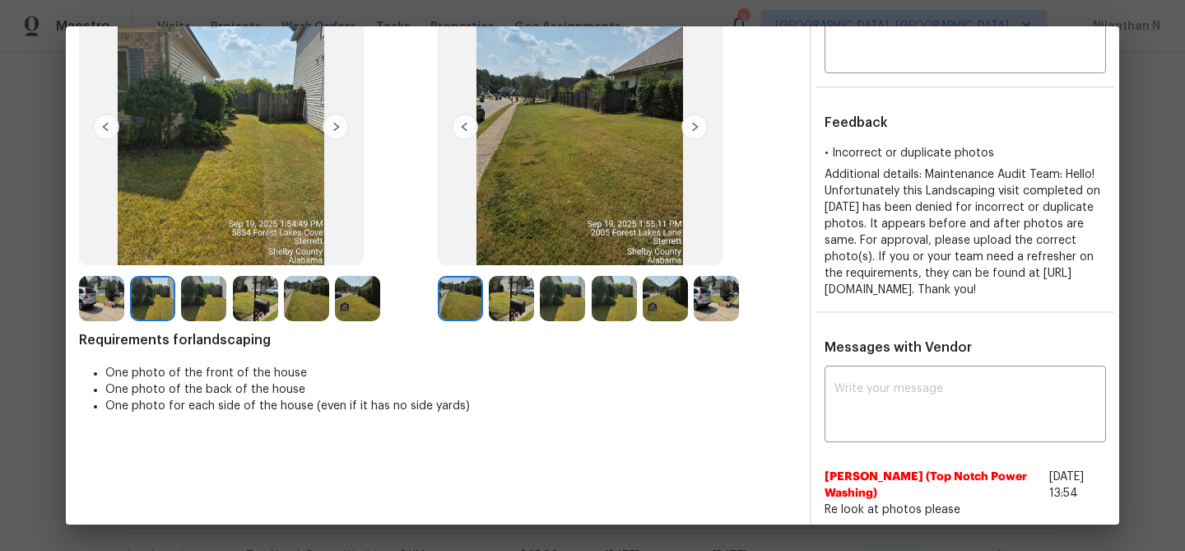
click at [507, 302] on img at bounding box center [511, 298] width 45 height 45
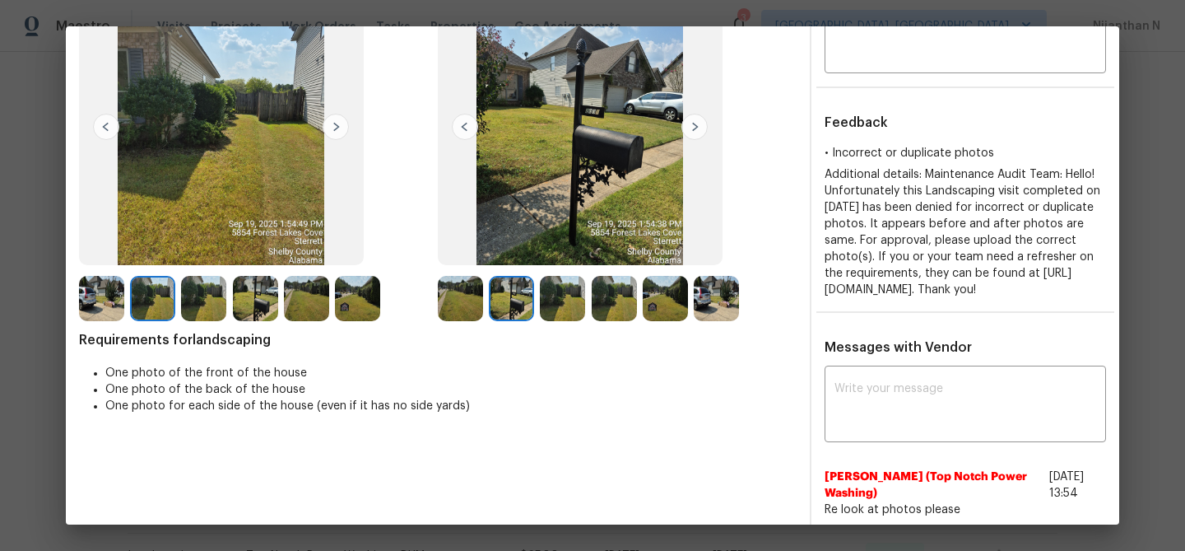
click at [257, 292] on img at bounding box center [255, 298] width 45 height 45
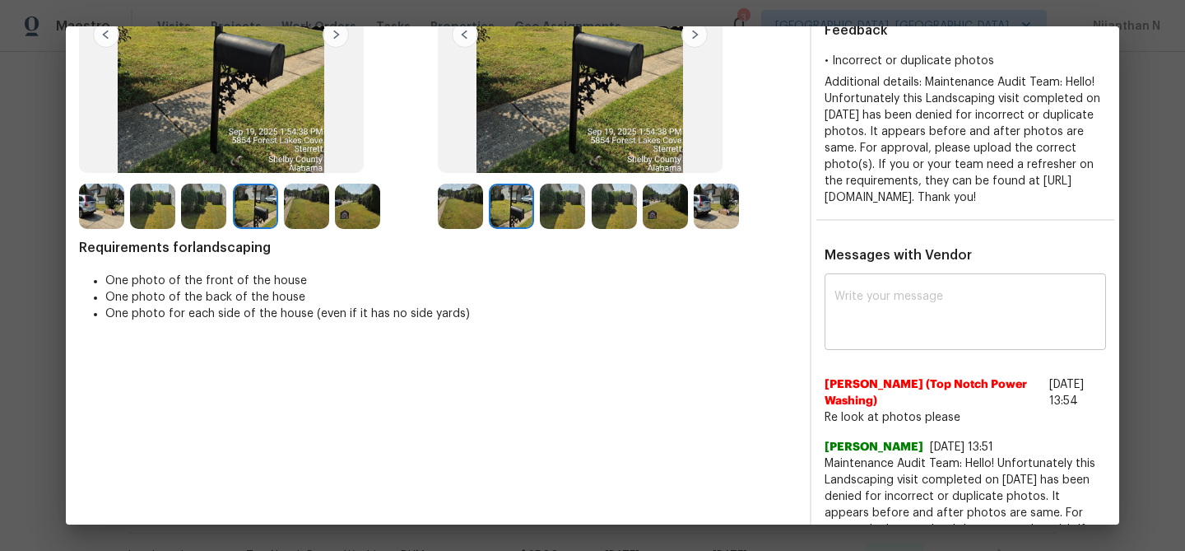
scroll to position [233, 0]
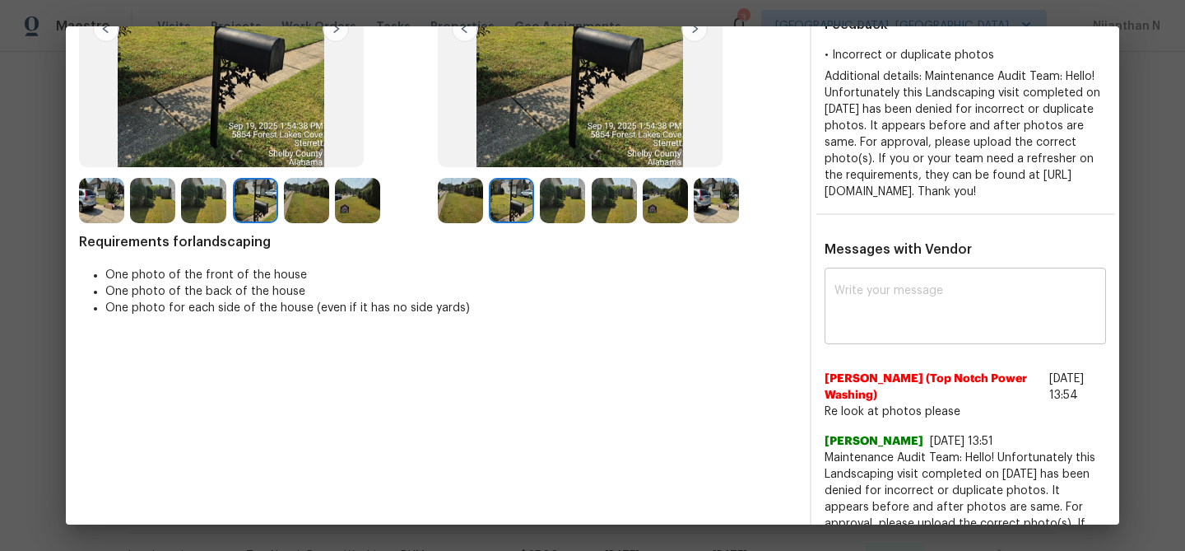
click at [892, 331] on textarea at bounding box center [966, 308] width 262 height 46
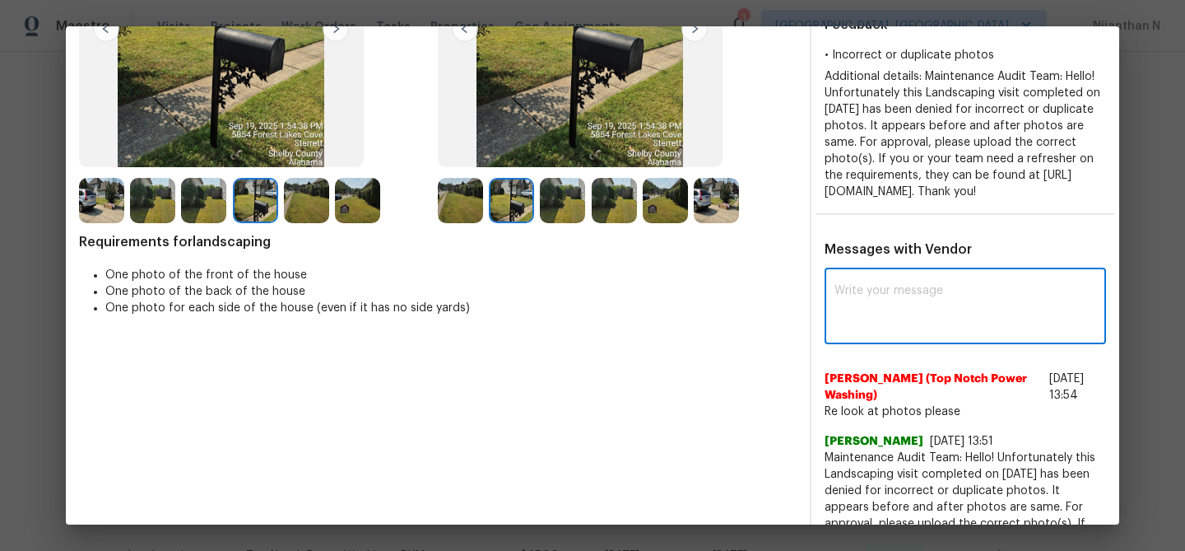
paste textarea "Maintenance Audit Team: Hello! Thank you for the feedback after further review …"
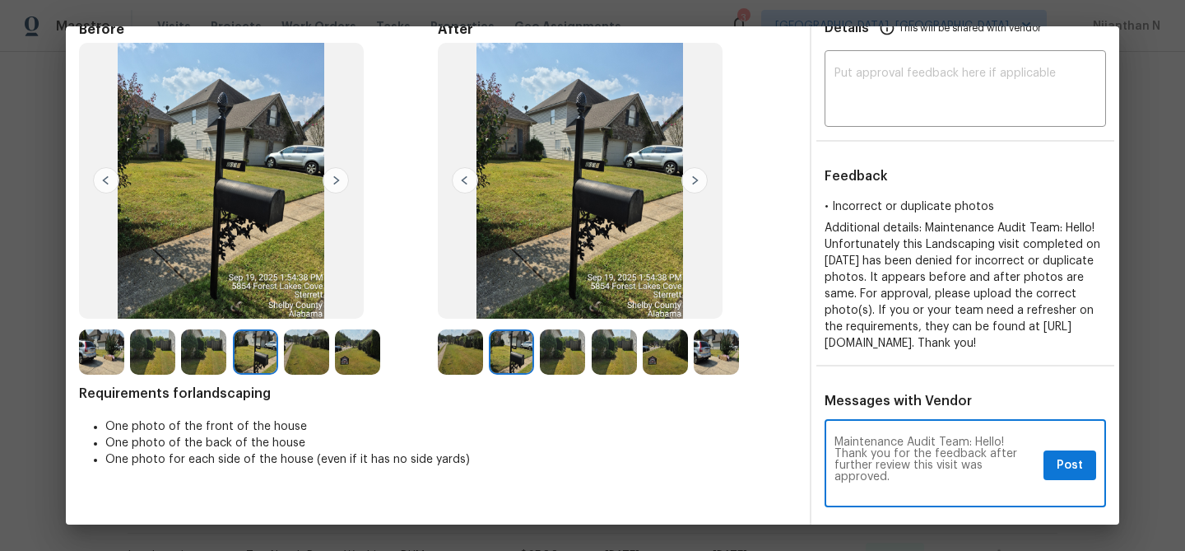
scroll to position [74, 0]
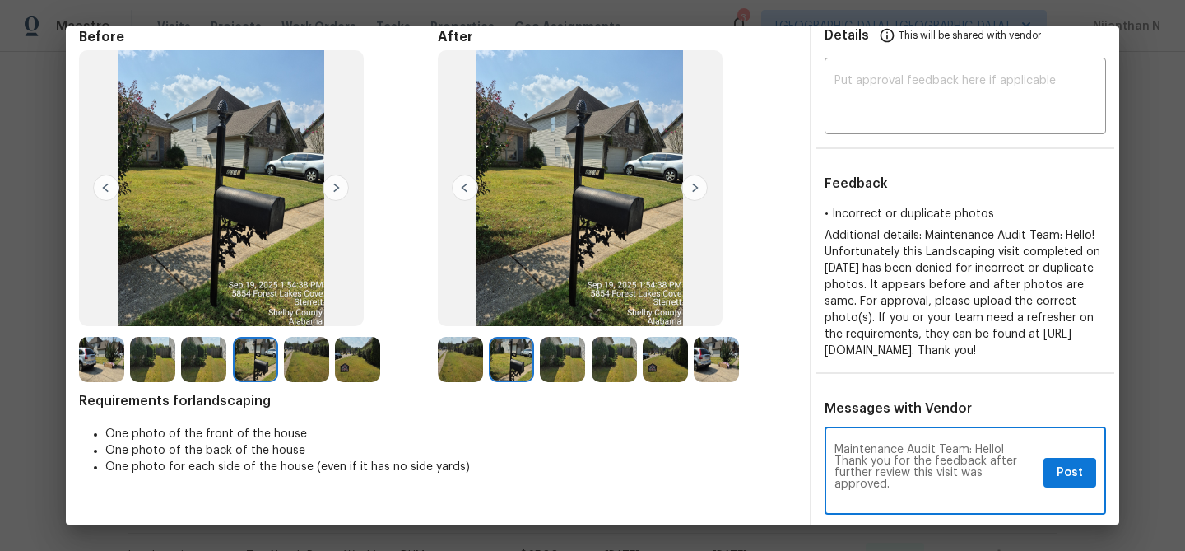
type textarea "Maintenance Audit Team: Hello! Thank you for the feedback after further review …"
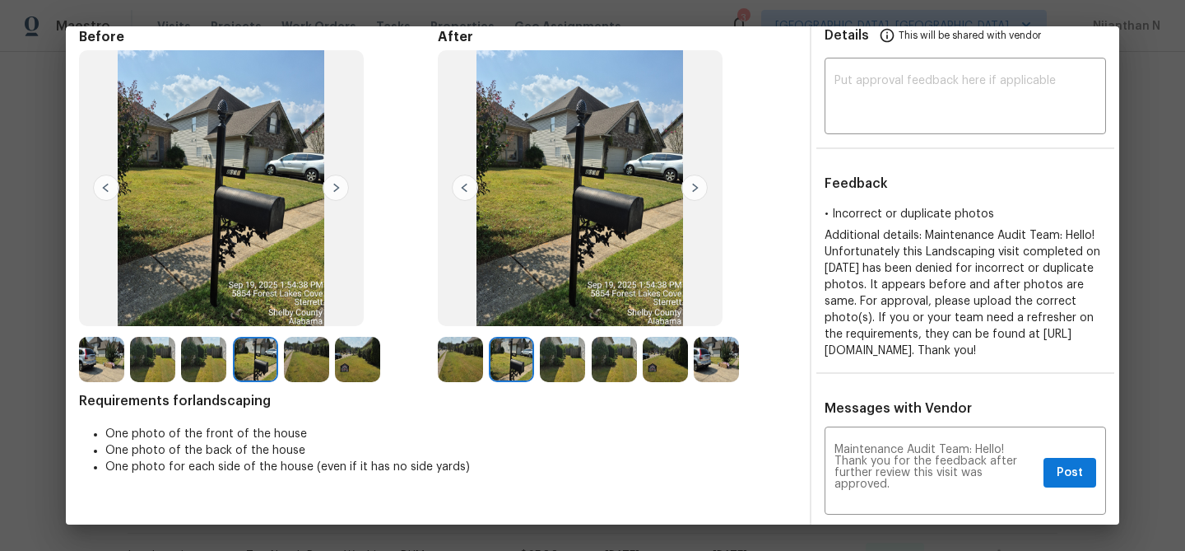
click at [152, 349] on img at bounding box center [152, 359] width 45 height 45
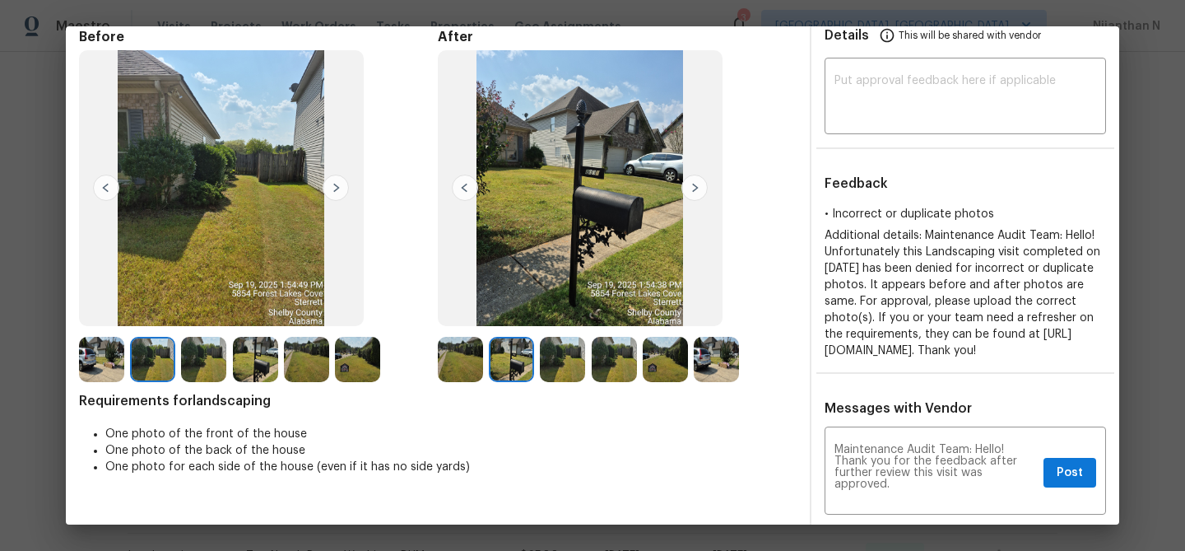
click at [638, 370] on div at bounding box center [617, 359] width 51 height 45
click at [621, 365] on img at bounding box center [614, 359] width 45 height 45
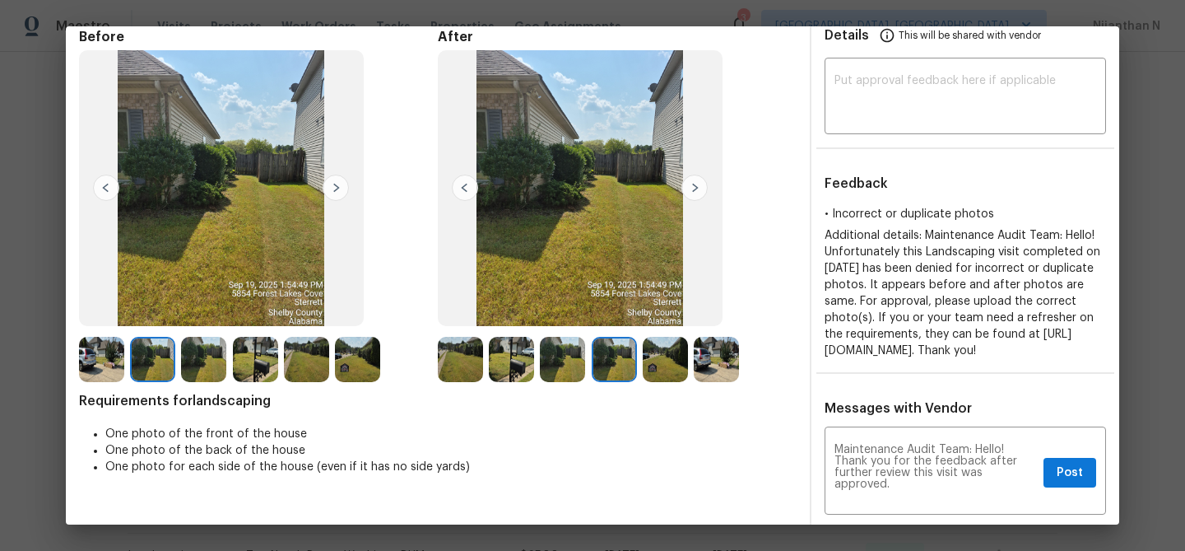
click at [561, 351] on img at bounding box center [562, 359] width 45 height 45
click at [669, 375] on img at bounding box center [665, 359] width 45 height 45
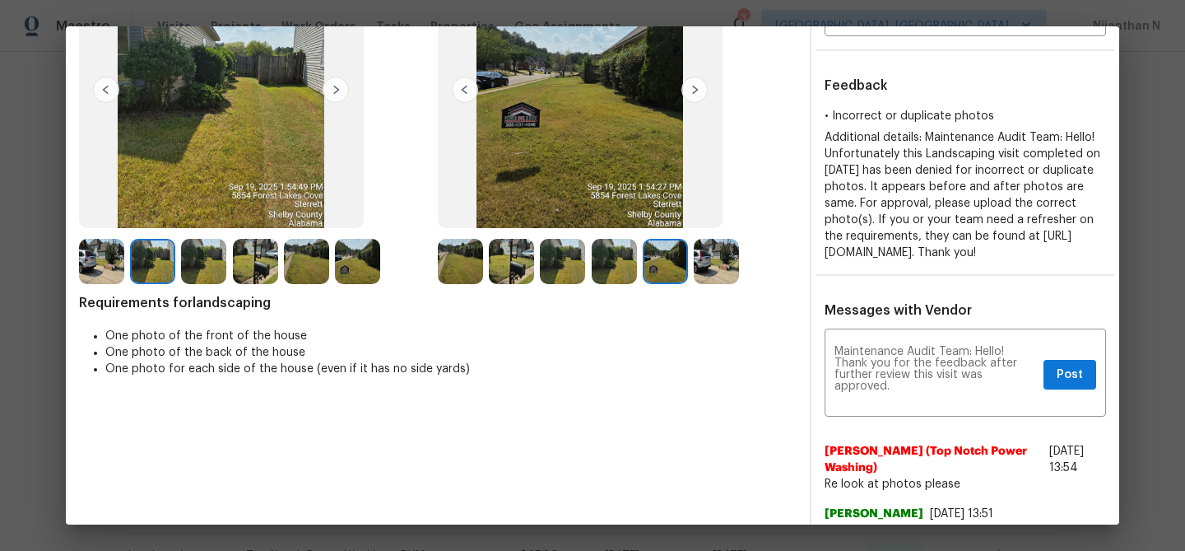
scroll to position [167, 0]
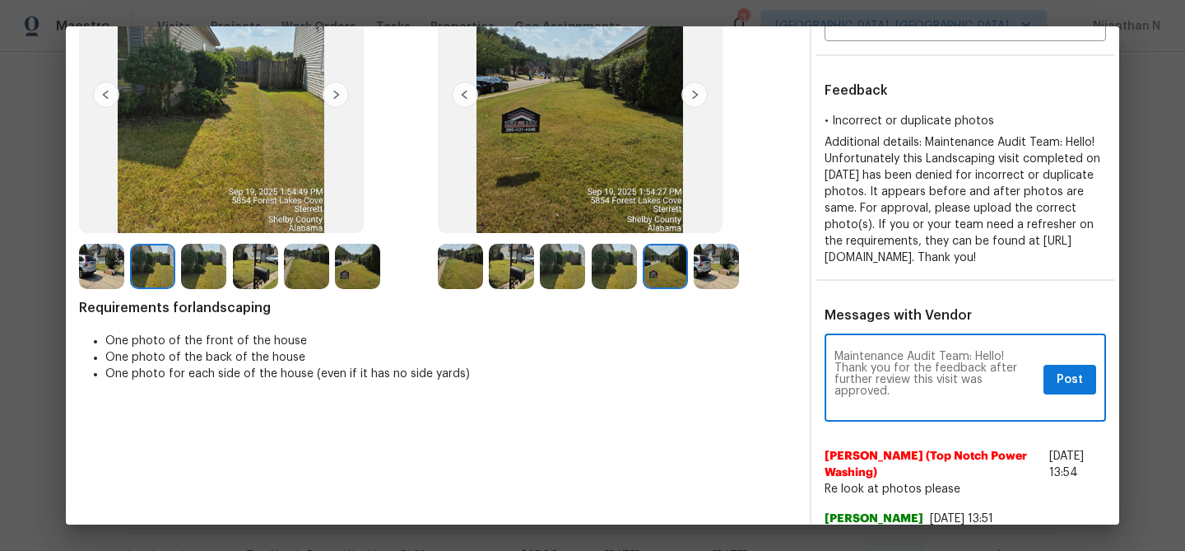
drag, startPoint x: 839, startPoint y: 370, endPoint x: 904, endPoint y: 406, distance: 74.4
click at [904, 406] on textarea "Maintenance Audit Team: Hello! Thank you for the feedback after further review …" at bounding box center [936, 380] width 203 height 58
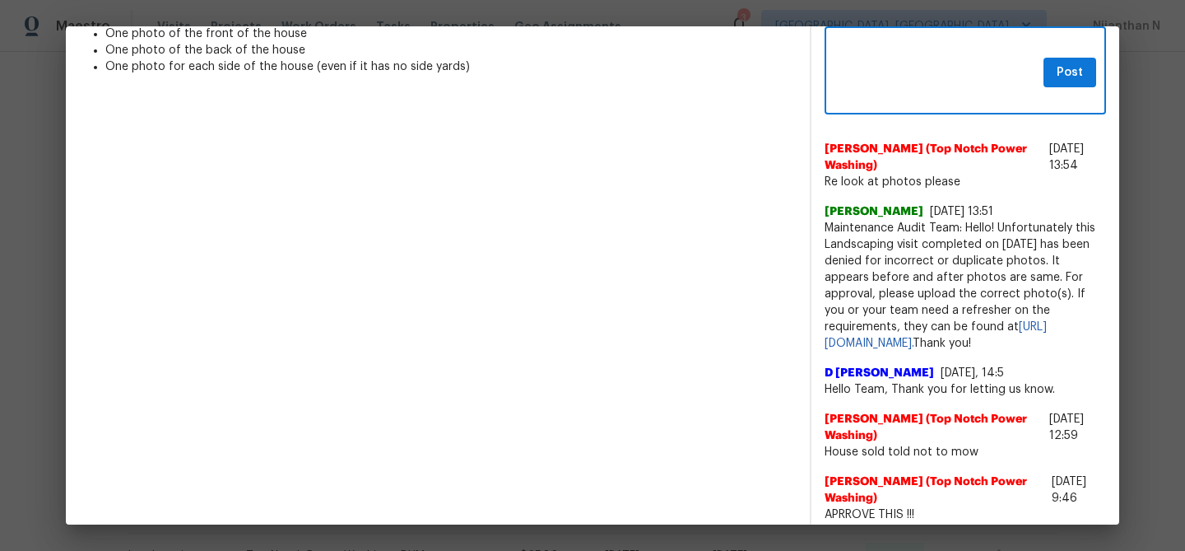
scroll to position [533, 0]
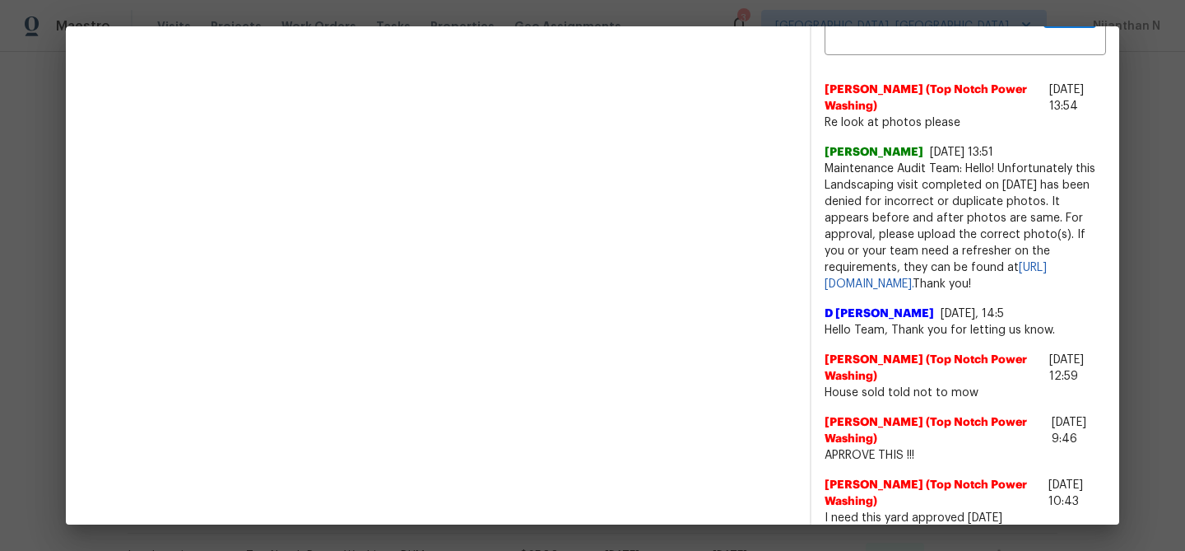
drag, startPoint x: 825, startPoint y: 180, endPoint x: 906, endPoint y: 323, distance: 164.1
click at [906, 292] on span "Maintenance Audit Team: Hello! Unfortunately this Landscaping visit completed o…" at bounding box center [966, 227] width 282 height 132
click at [905, 219] on span "Maintenance Audit Team: Hello! Unfortunately this Landscaping visit completed o…" at bounding box center [966, 227] width 282 height 132
drag, startPoint x: 826, startPoint y: 184, endPoint x: 974, endPoint y: 314, distance: 196.6
click at [974, 292] on span "Maintenance Audit Team: Hello! Unfortunately this Landscaping visit completed o…" at bounding box center [966, 227] width 282 height 132
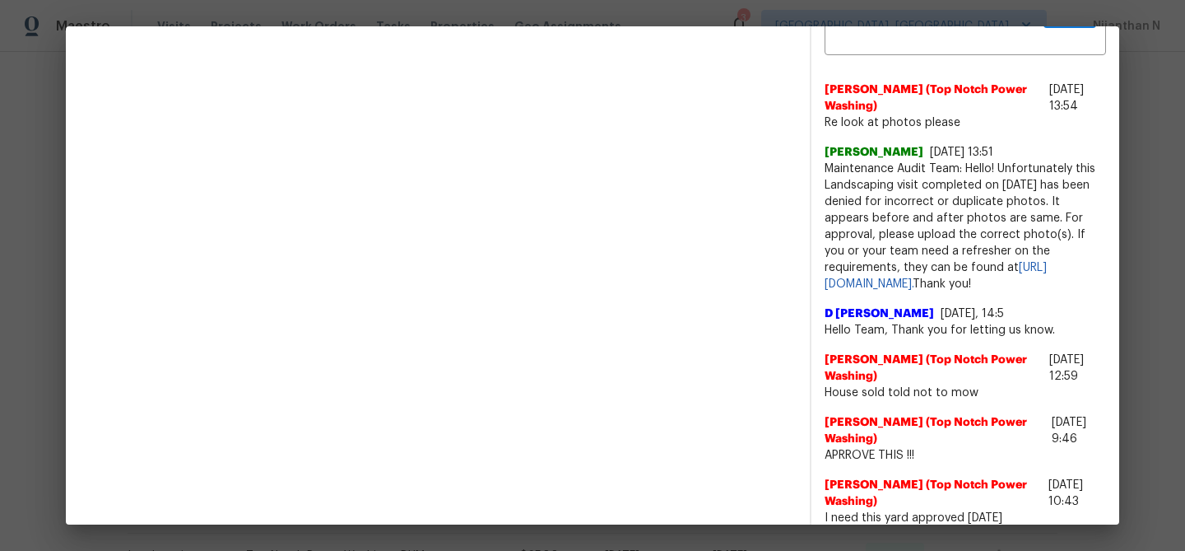
copy span "Maintenance Audit Team: Hello! Unfortunately this Landscaping visit completed o…"
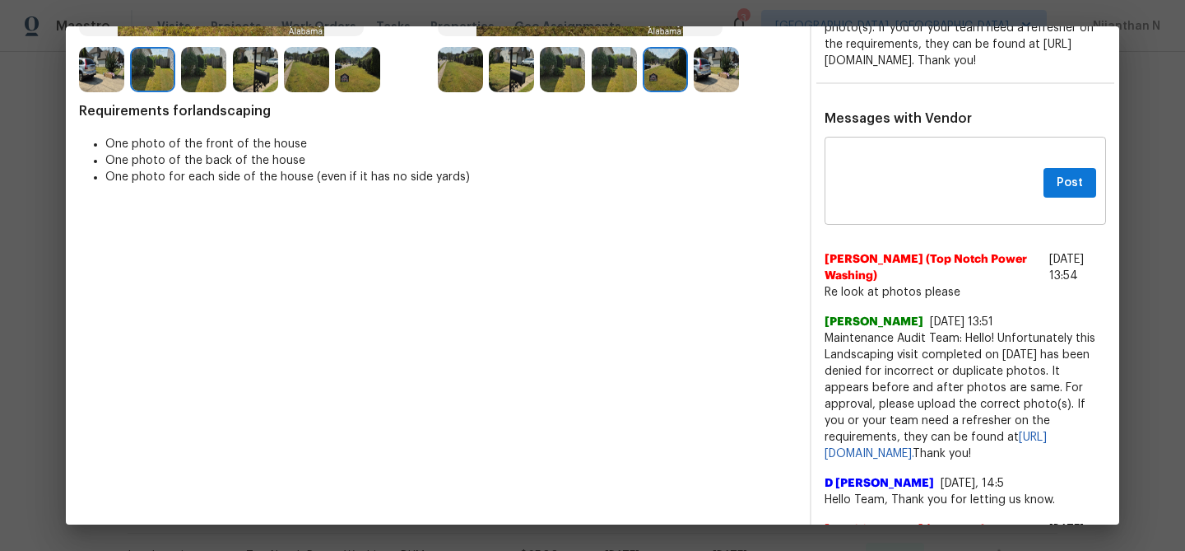
scroll to position [354, 0]
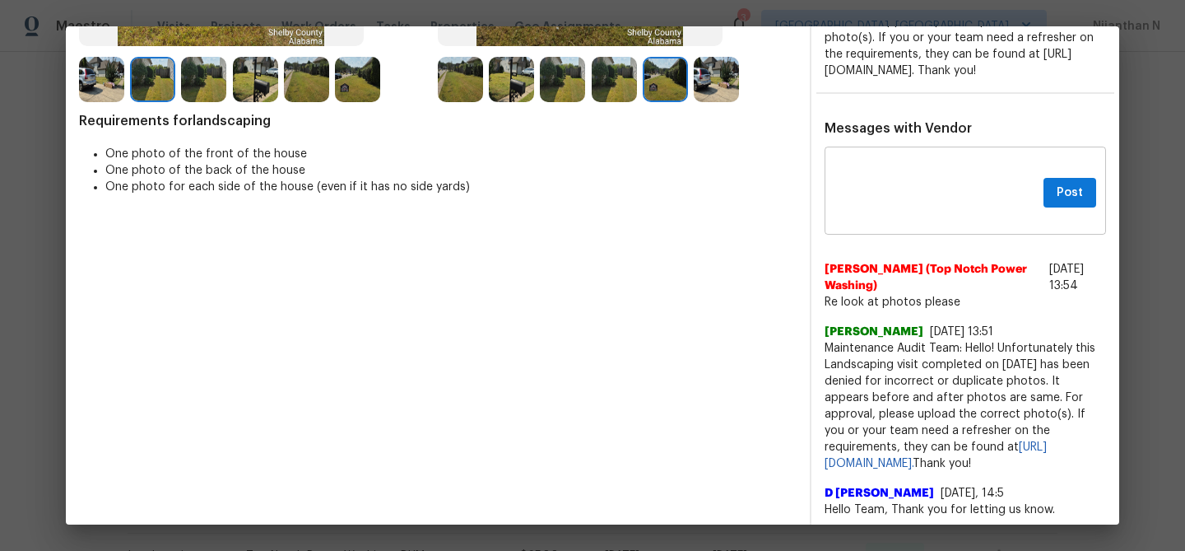
click at [915, 200] on textarea at bounding box center [936, 193] width 203 height 58
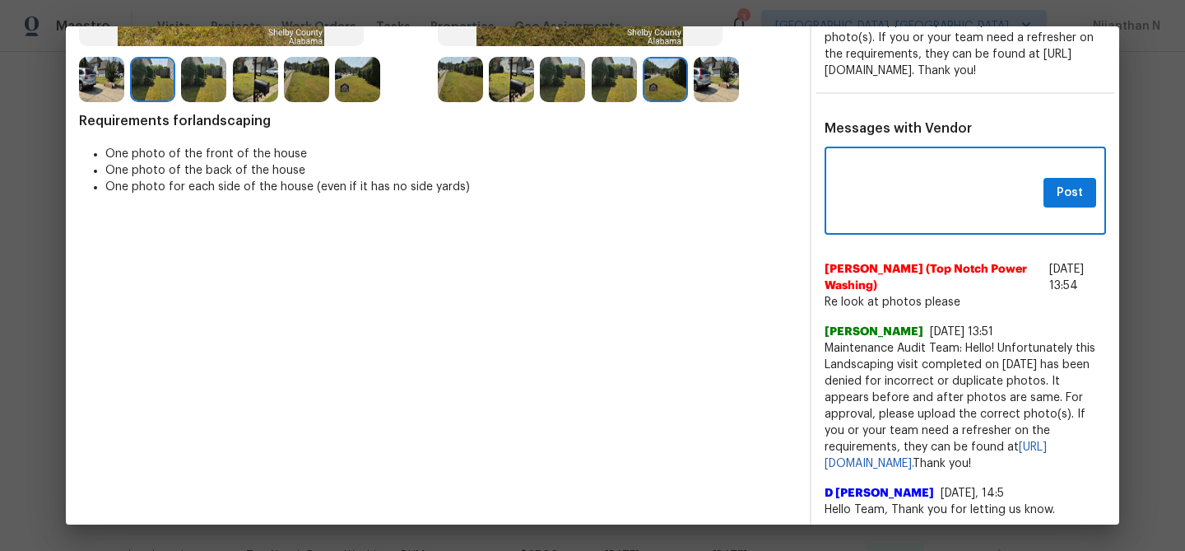
paste textarea "Maintenance Audit Team: Hello! Unfortunately this Landscaping visit completed o…"
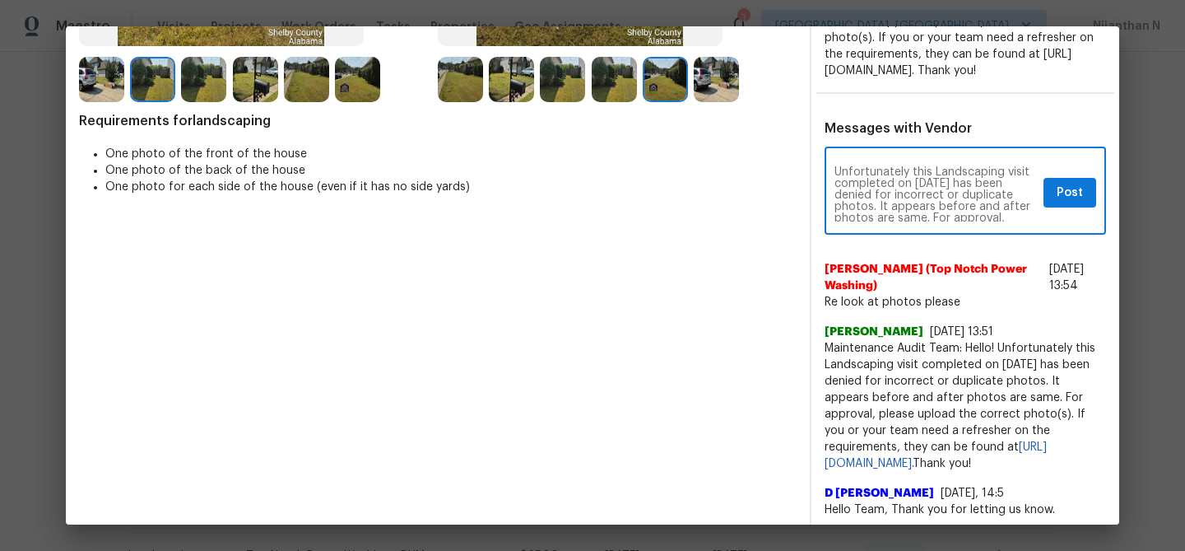
scroll to position [0, 0]
click at [837, 203] on textarea "Maintenance Audit Team: Hello! Unfortunately this Landscaping visit completed o…" at bounding box center [936, 193] width 203 height 58
type textarea "Maintenance Audit Team: Hello! Unfortunately this Landscaping visit completed o…"
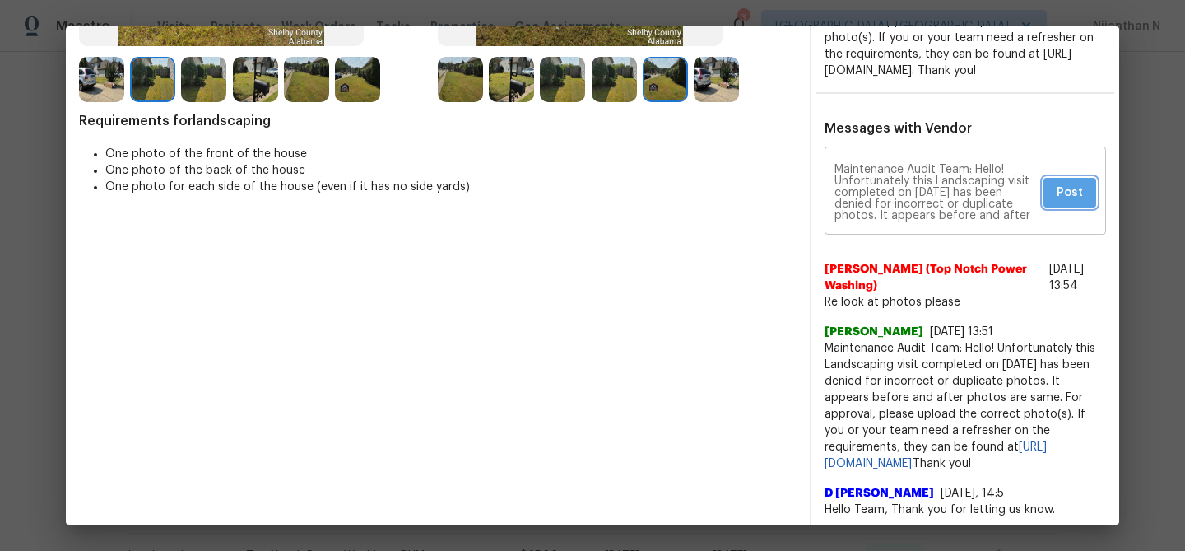
click at [1078, 203] on span "Post" at bounding box center [1070, 193] width 26 height 21
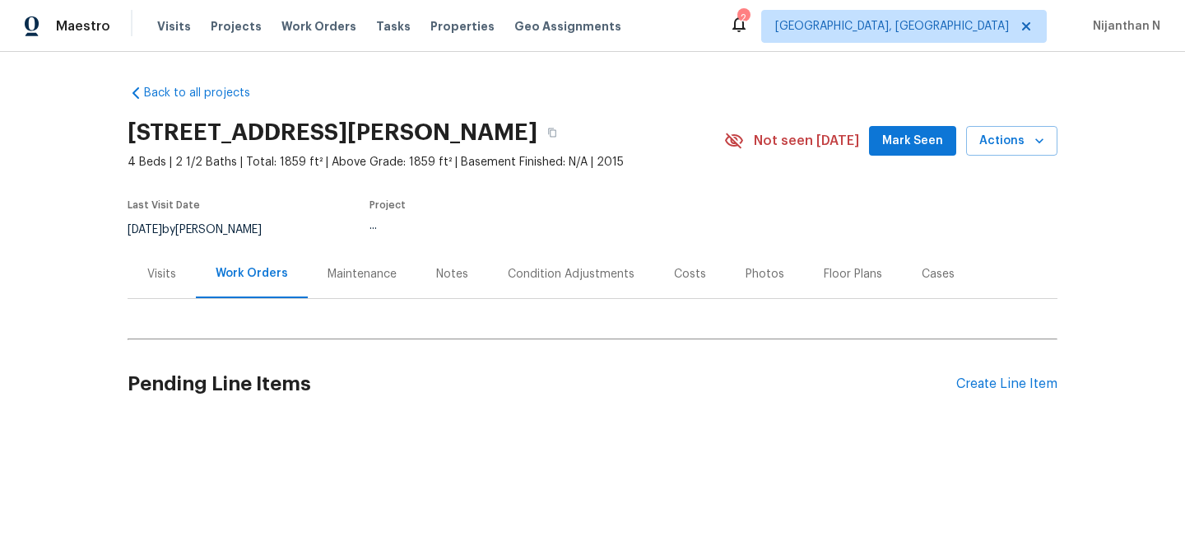
click at [378, 290] on div "Maintenance" at bounding box center [362, 273] width 109 height 49
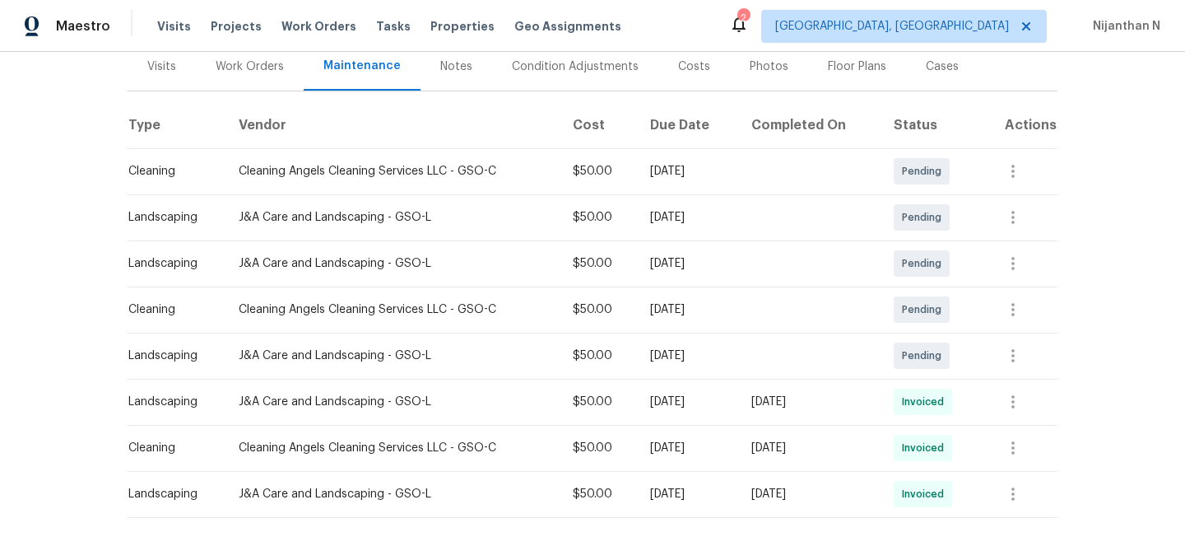
scroll to position [273, 0]
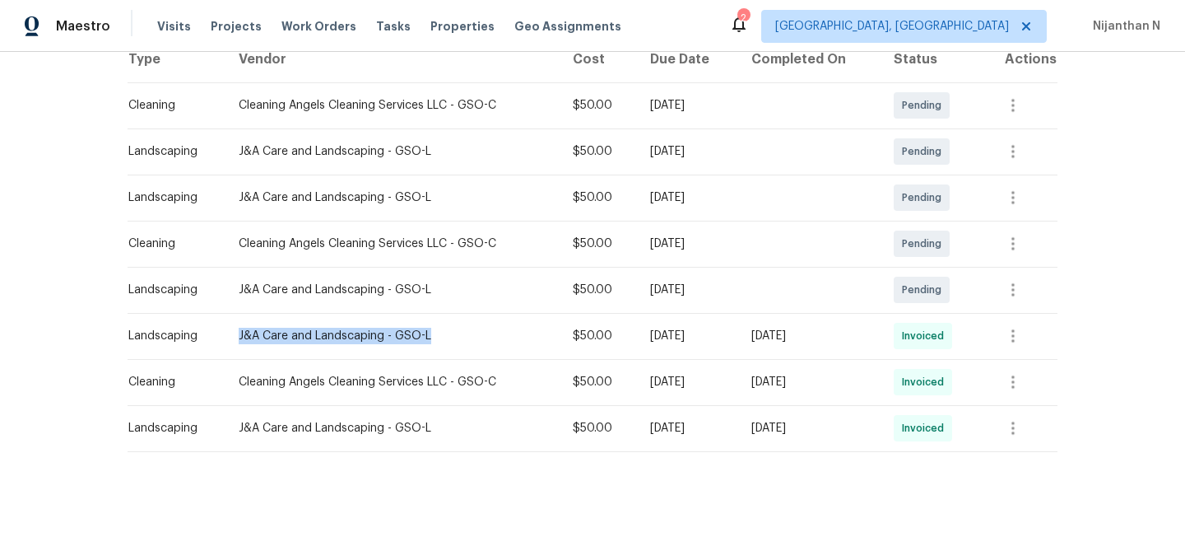
drag, startPoint x: 230, startPoint y: 336, endPoint x: 425, endPoint y: 342, distance: 194.4
click at [425, 342] on td "J&A Care and Landscaping - GSO-L" at bounding box center [393, 336] width 334 height 46
copy div "J&A Care and Landscaping - GSO-L"
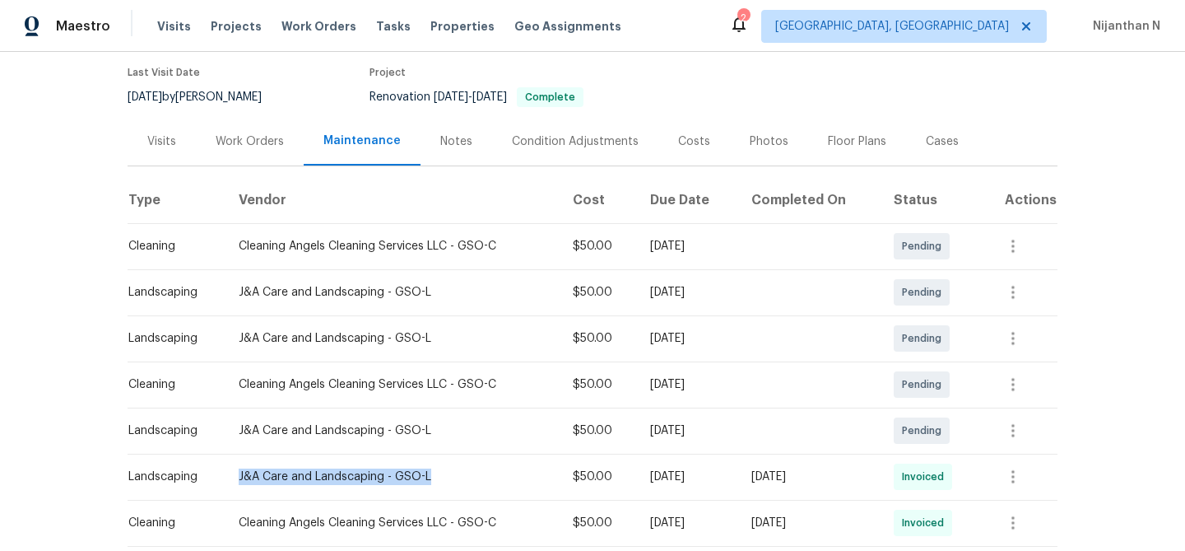
scroll to position [139, 0]
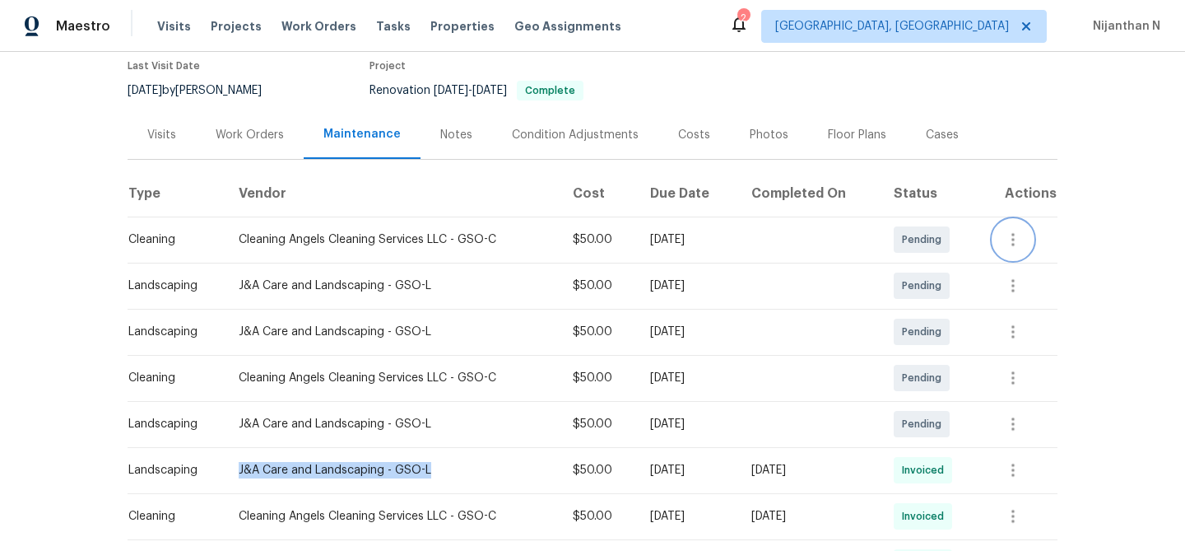
click at [1015, 241] on icon "button" at bounding box center [1013, 239] width 3 height 13
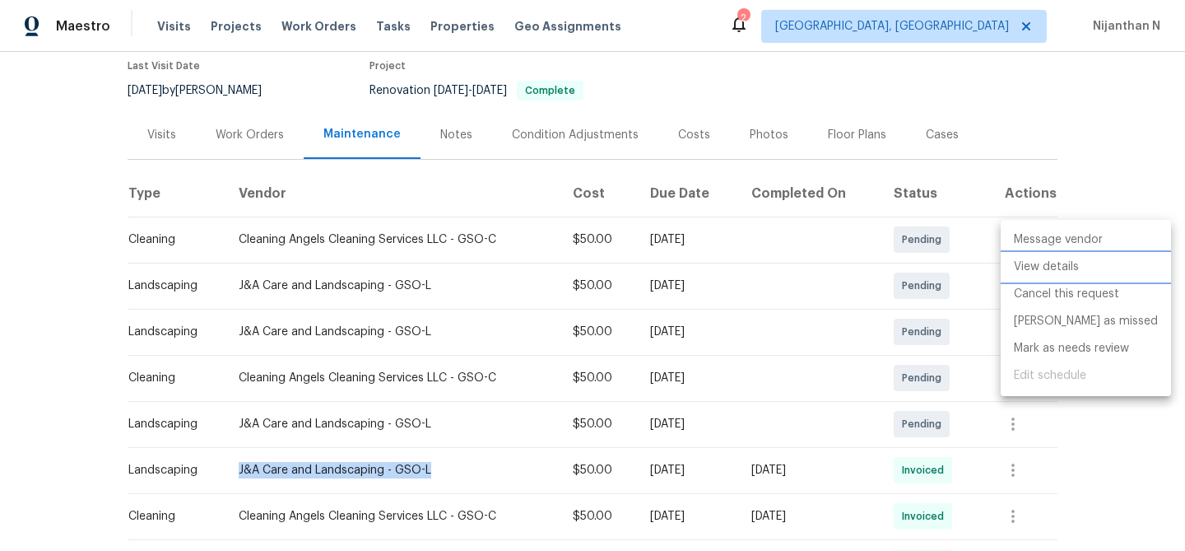
click at [1019, 273] on li "View details" at bounding box center [1086, 267] width 170 height 27
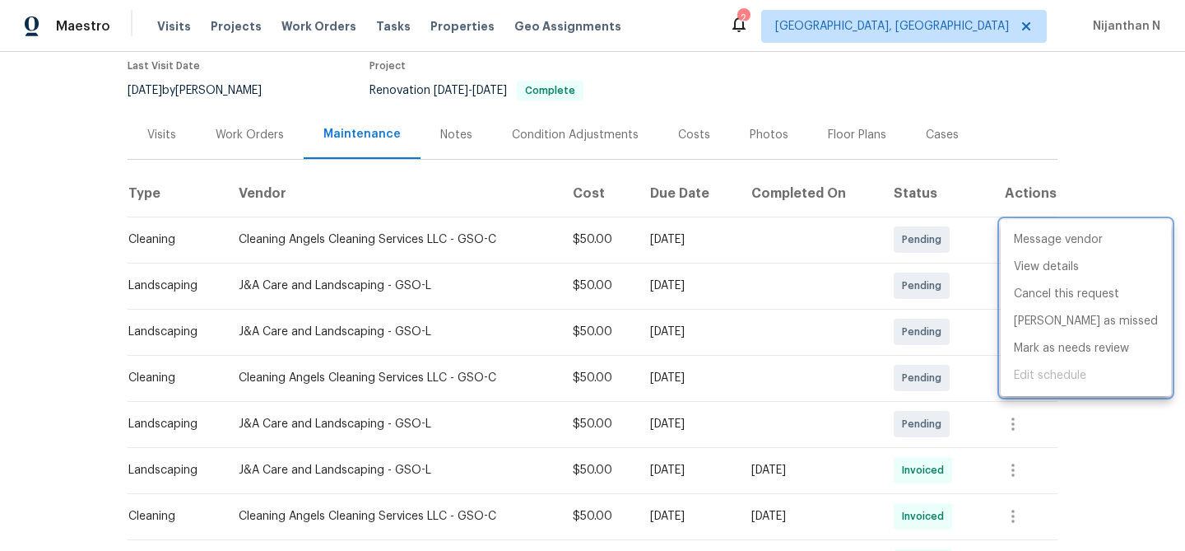
click at [853, 324] on div at bounding box center [592, 275] width 1185 height 551
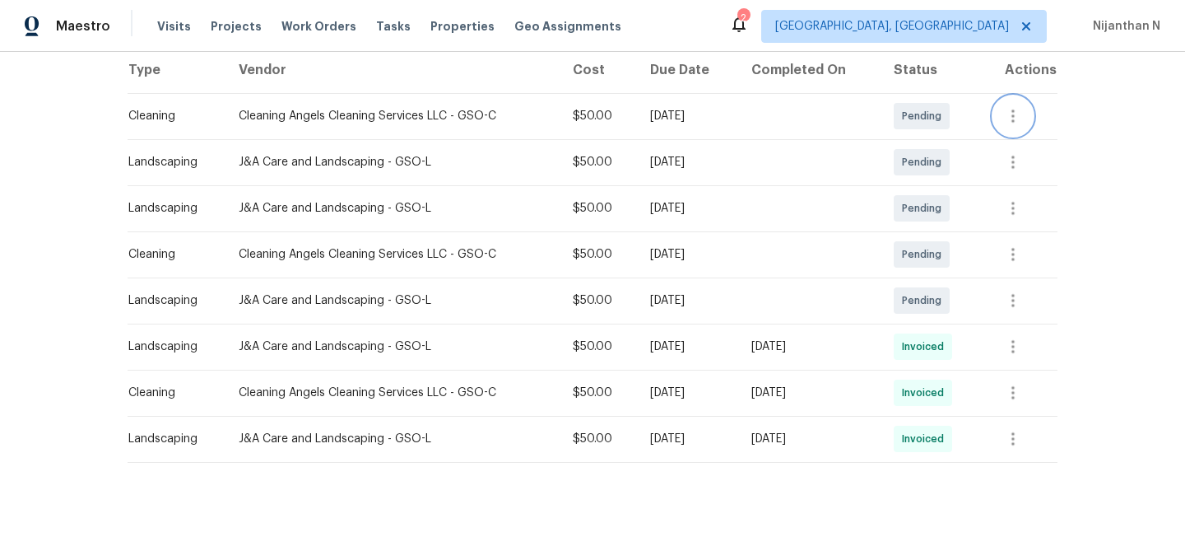
scroll to position [267, 0]
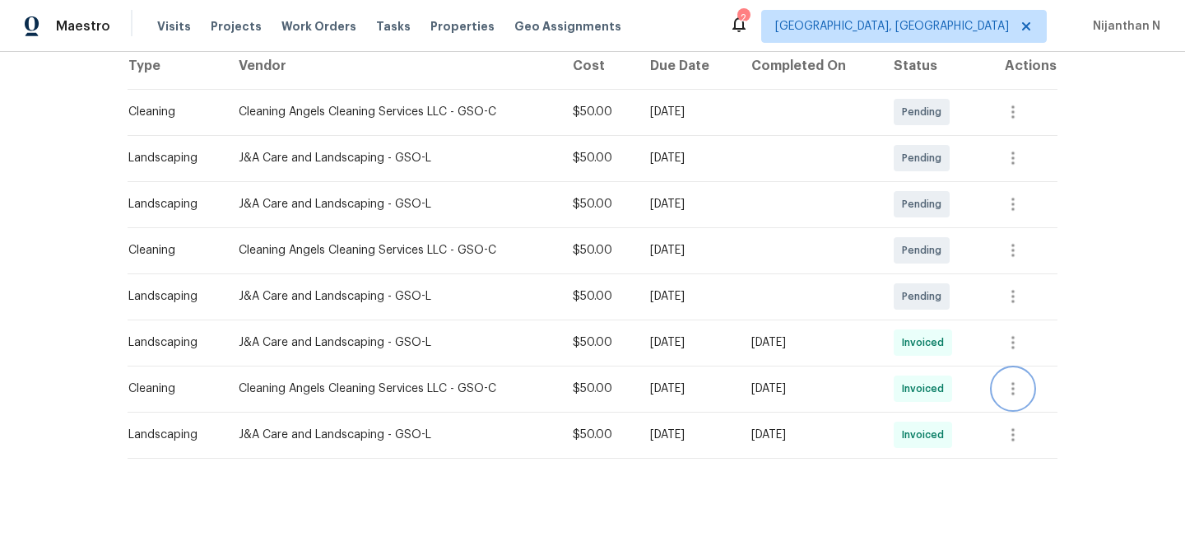
click at [1017, 383] on icon "button" at bounding box center [1013, 389] width 20 height 20
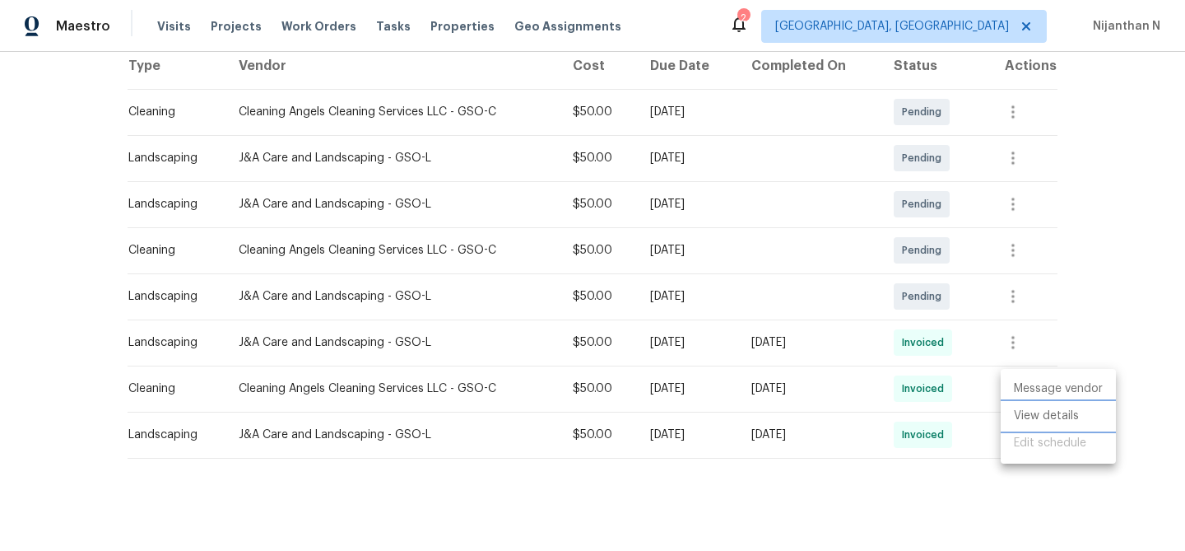
click at [1030, 411] on li "View details" at bounding box center [1058, 416] width 115 height 27
click at [780, 322] on div at bounding box center [592, 275] width 1185 height 551
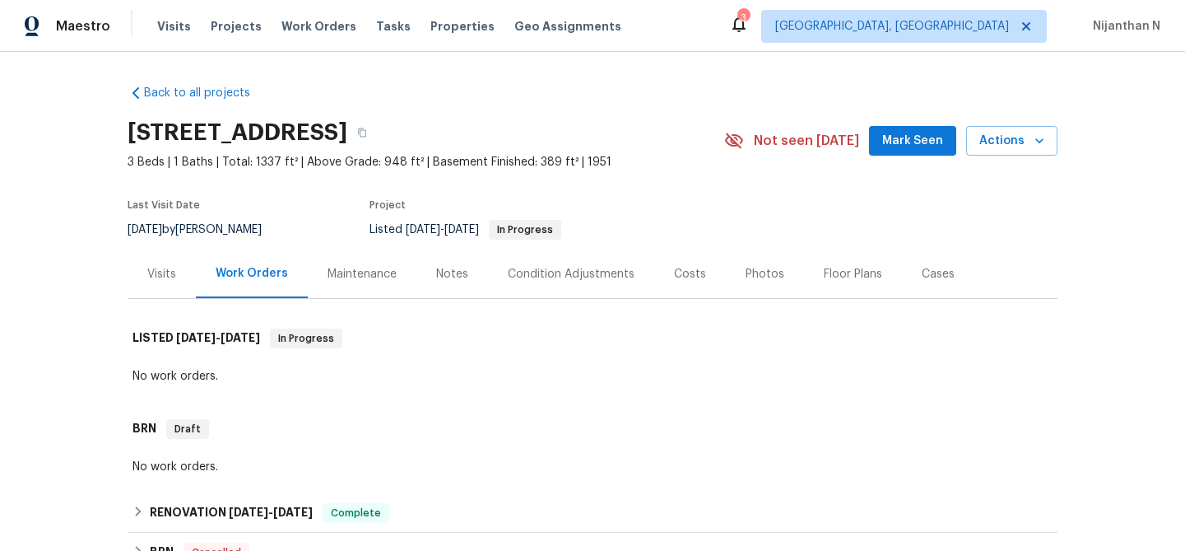
click at [361, 275] on div "Maintenance" at bounding box center [362, 274] width 69 height 16
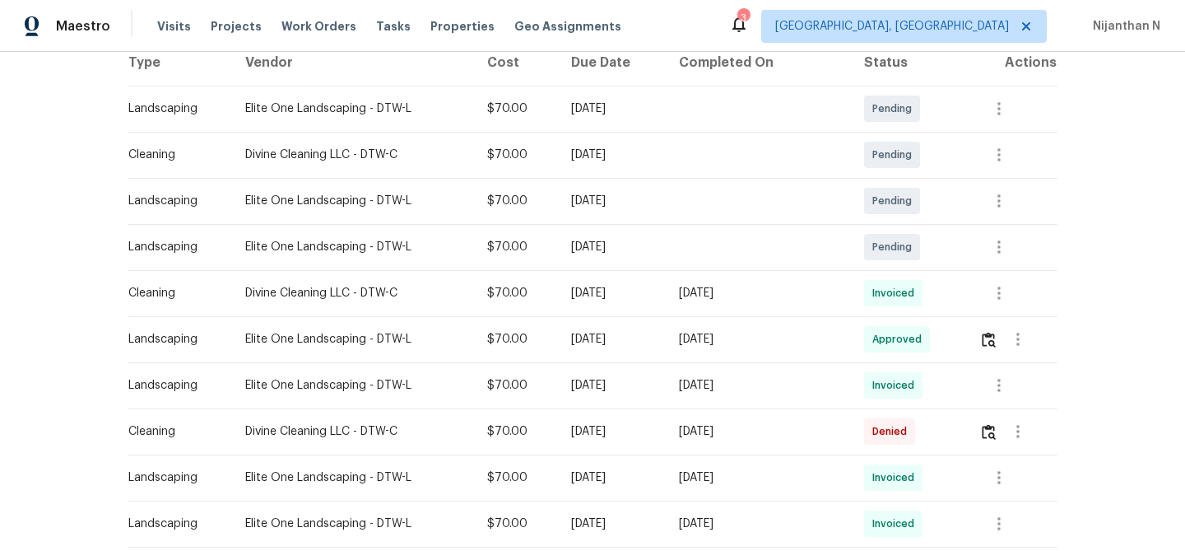
scroll to position [272, 0]
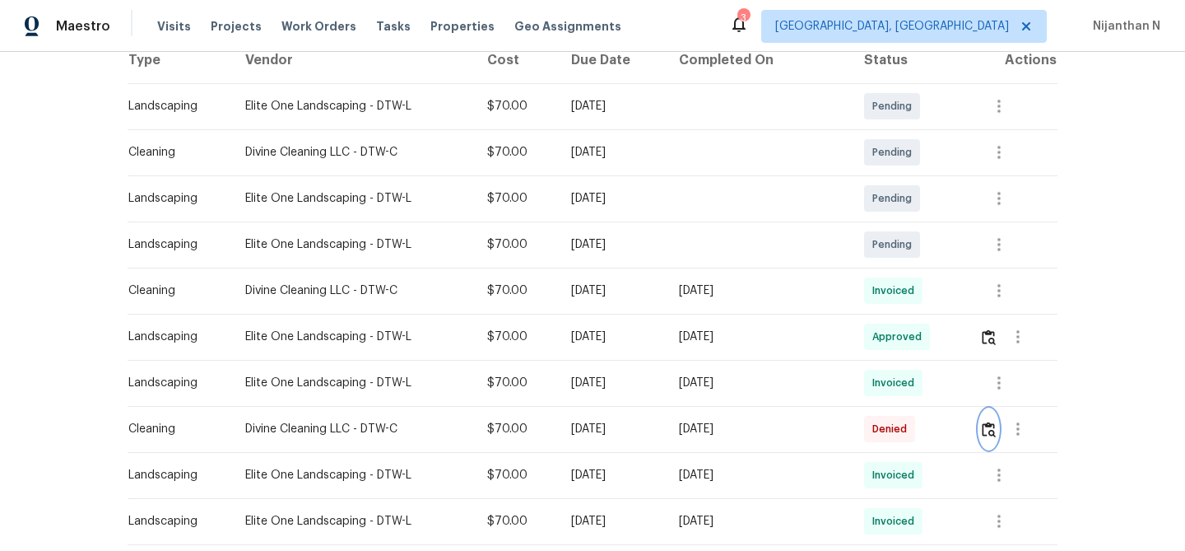
click at [989, 432] on img "button" at bounding box center [989, 429] width 14 height 16
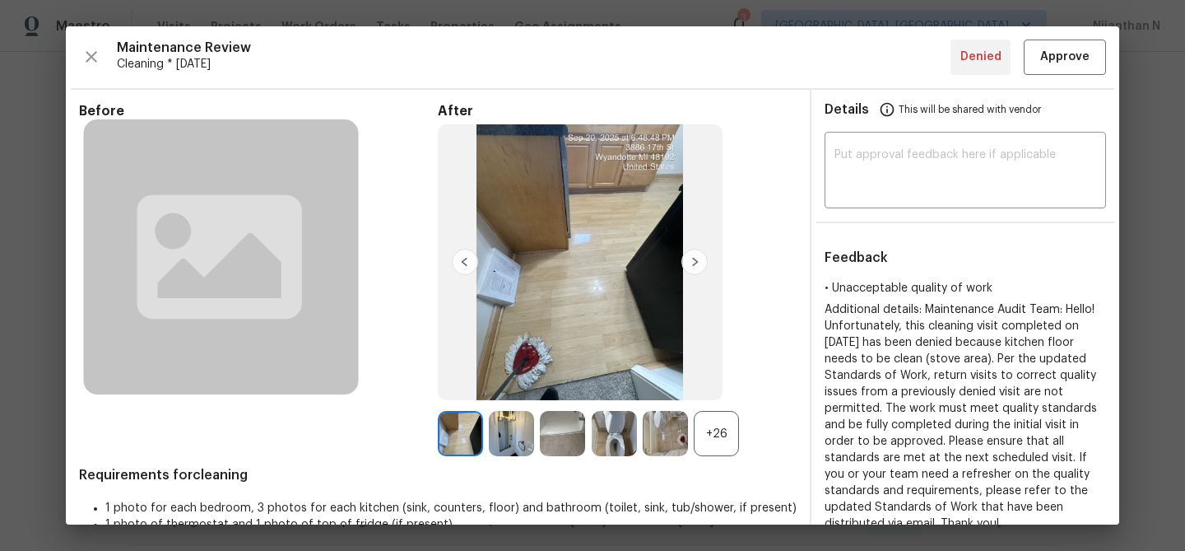
click at [729, 453] on div "+26" at bounding box center [716, 433] width 45 height 45
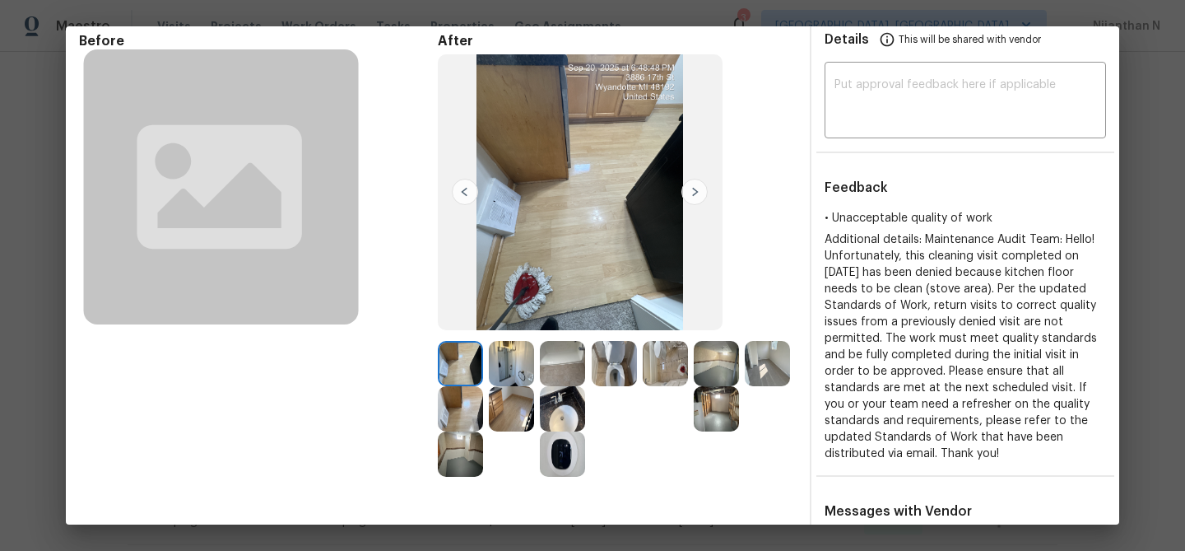
scroll to position [107, 0]
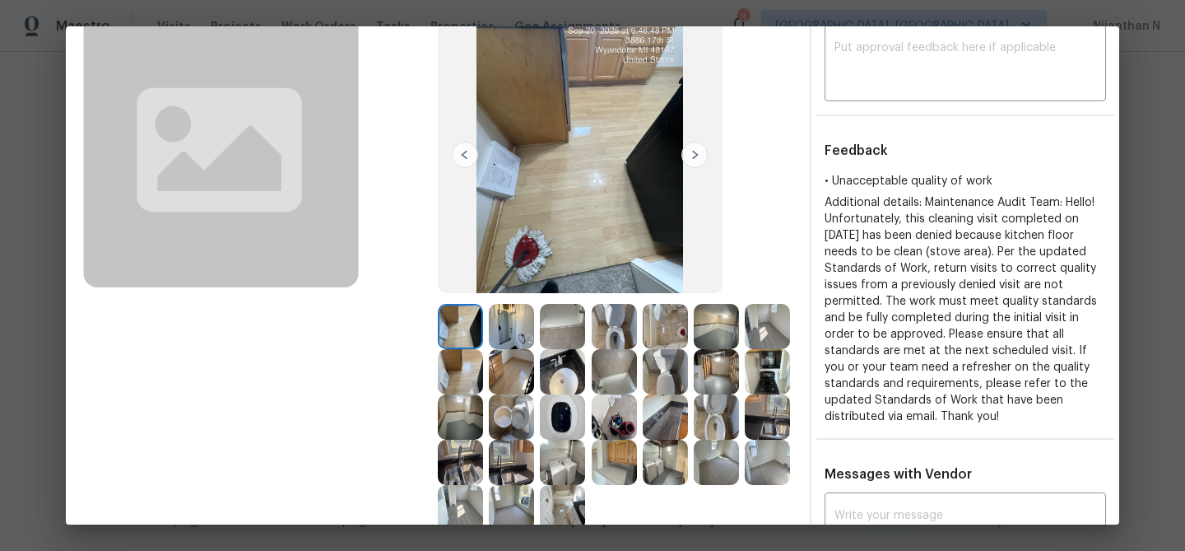
click at [610, 449] on img at bounding box center [614, 462] width 45 height 45
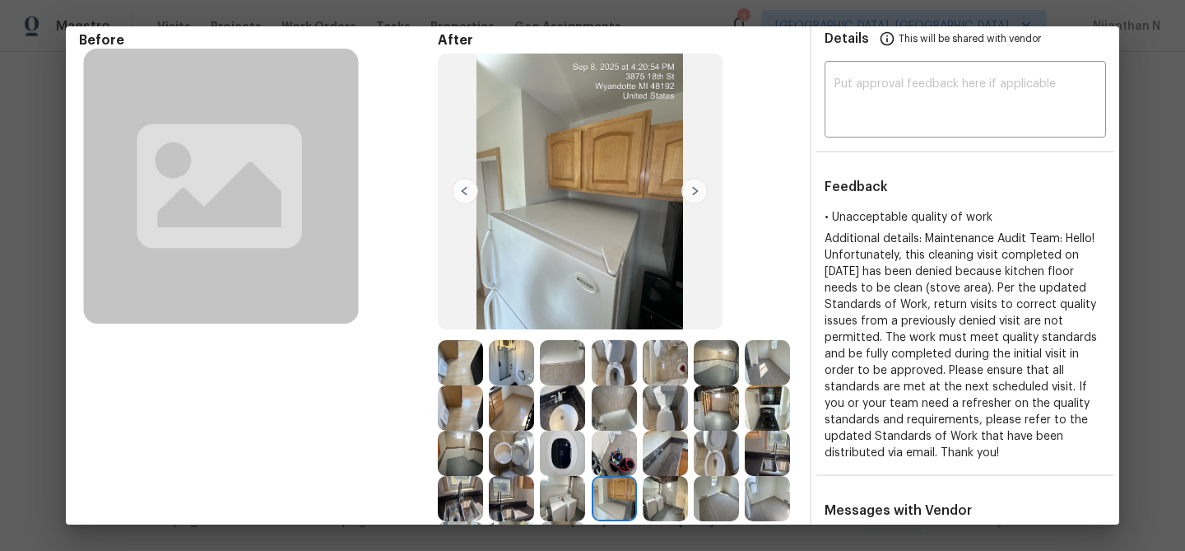
scroll to position [106, 0]
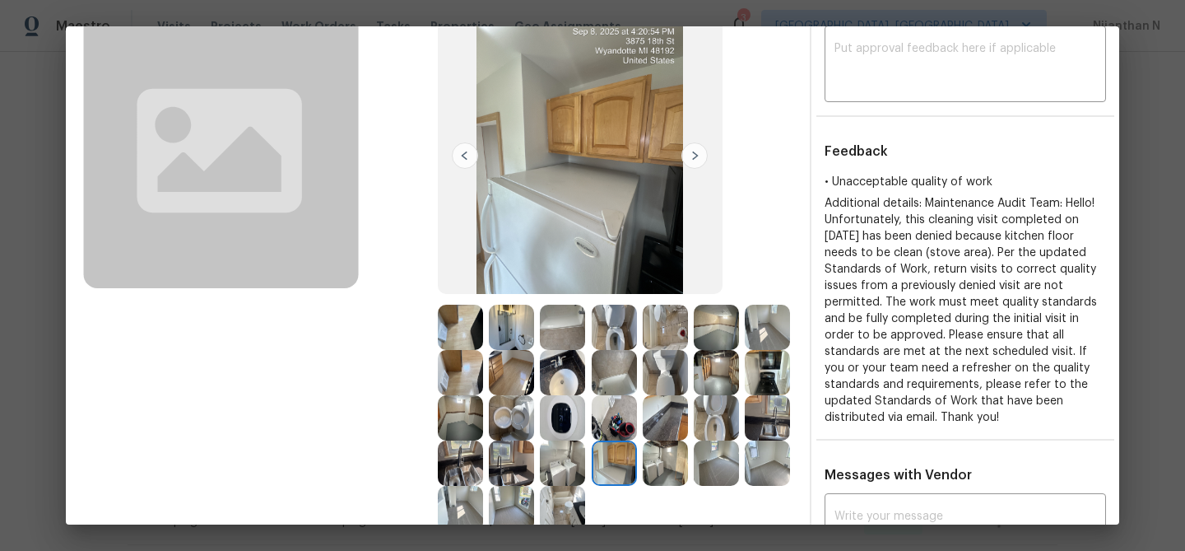
click at [468, 334] on img at bounding box center [460, 327] width 45 height 45
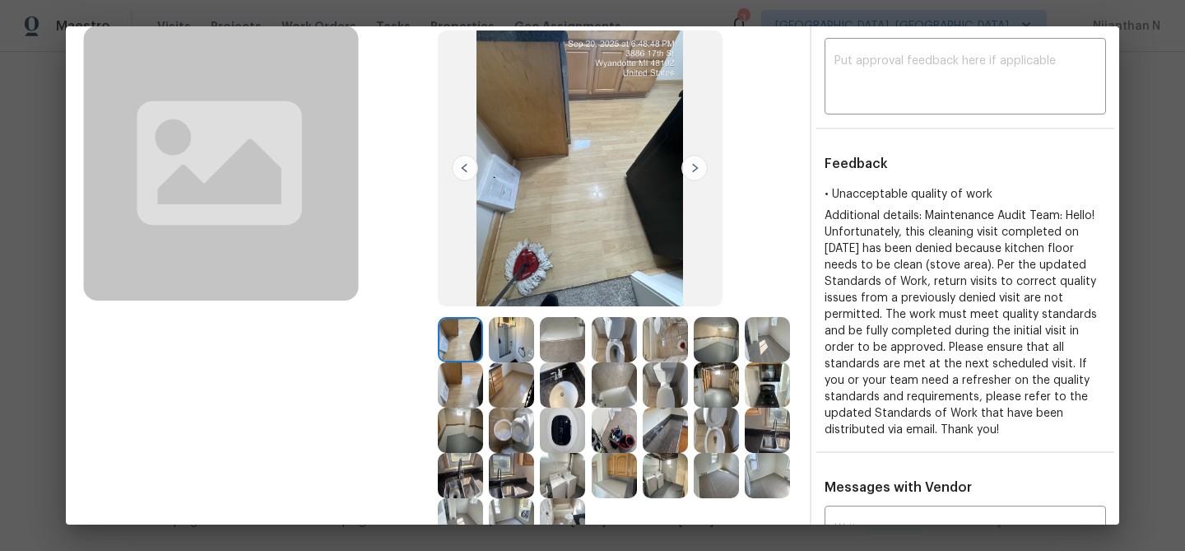
scroll to position [114, 0]
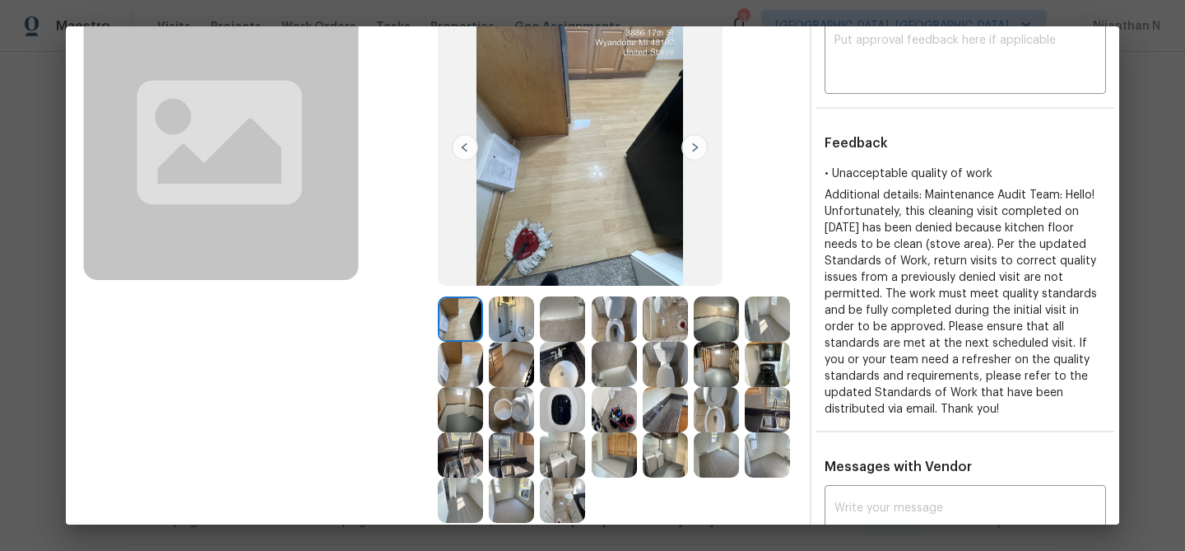
click at [503, 297] on img at bounding box center [511, 318] width 45 height 45
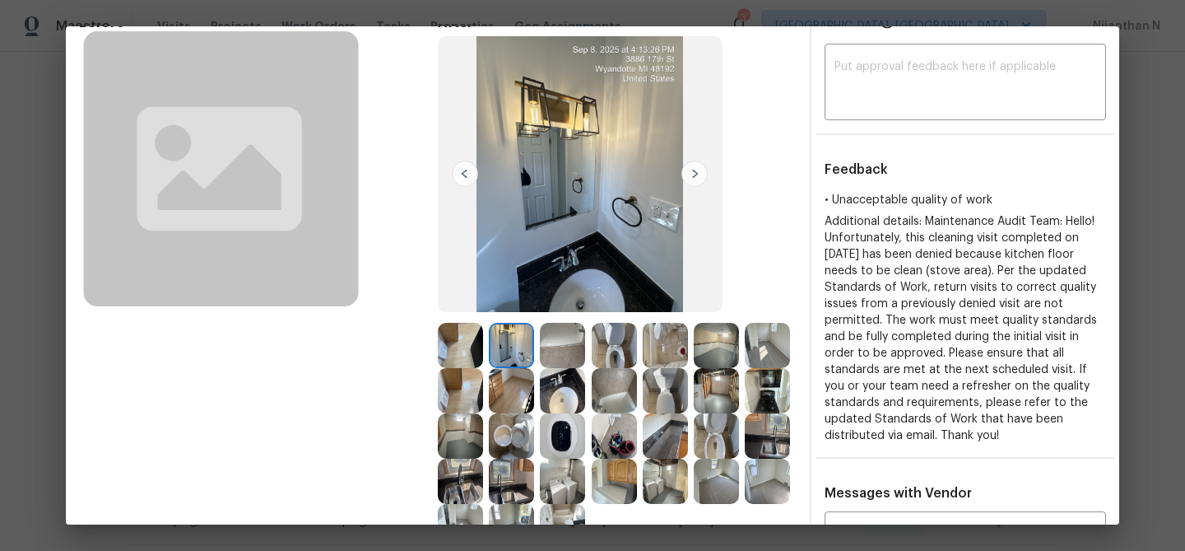
scroll to position [68, 0]
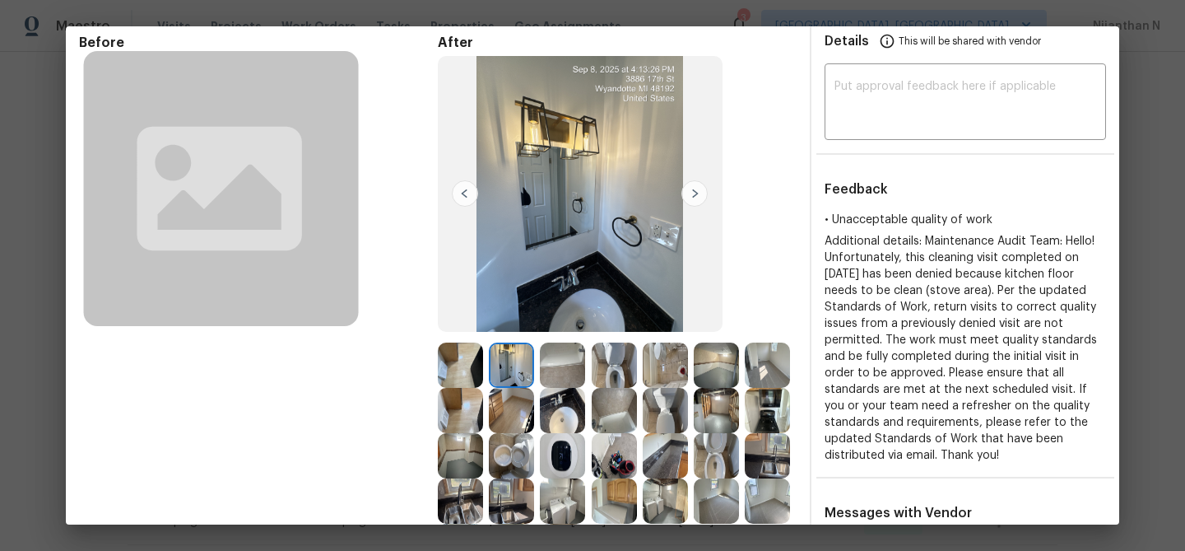
click at [449, 371] on img at bounding box center [460, 364] width 45 height 45
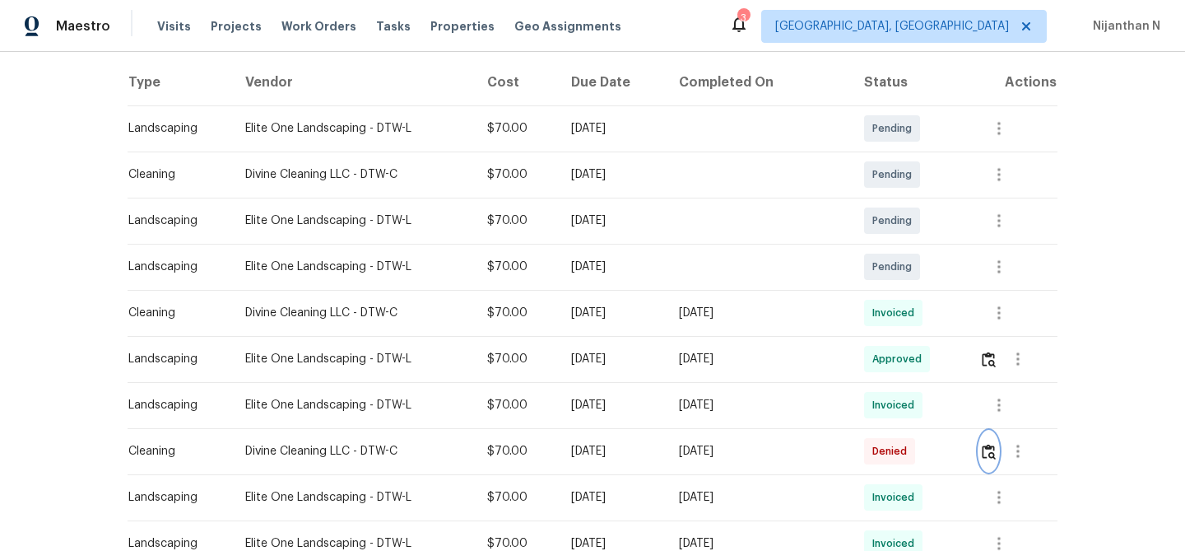
scroll to position [245, 0]
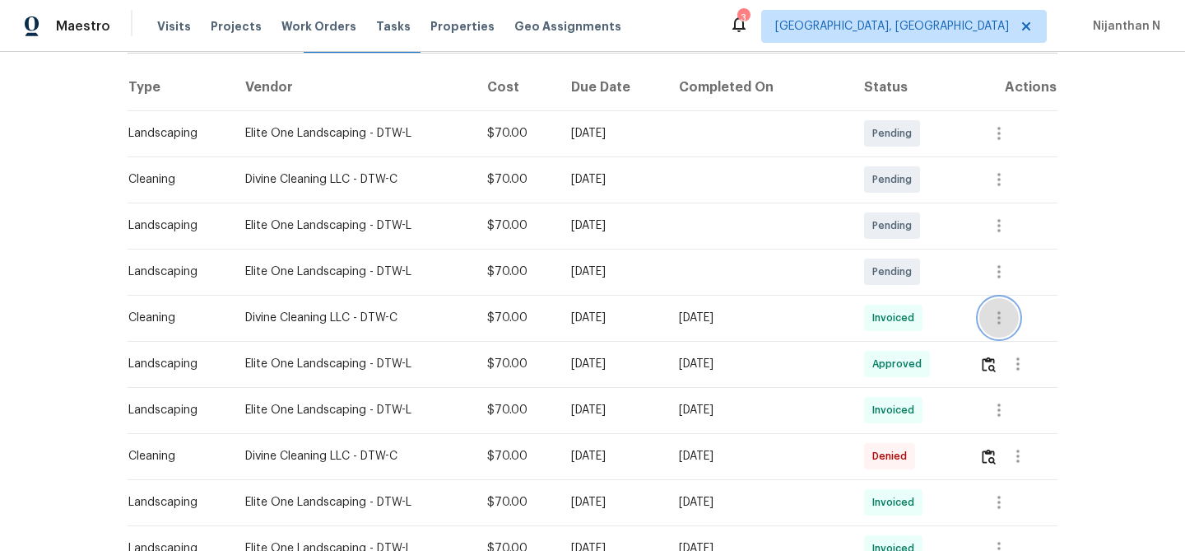
click at [1000, 312] on icon "button" at bounding box center [999, 317] width 3 height 13
click at [1003, 336] on li "View details" at bounding box center [1039, 345] width 115 height 27
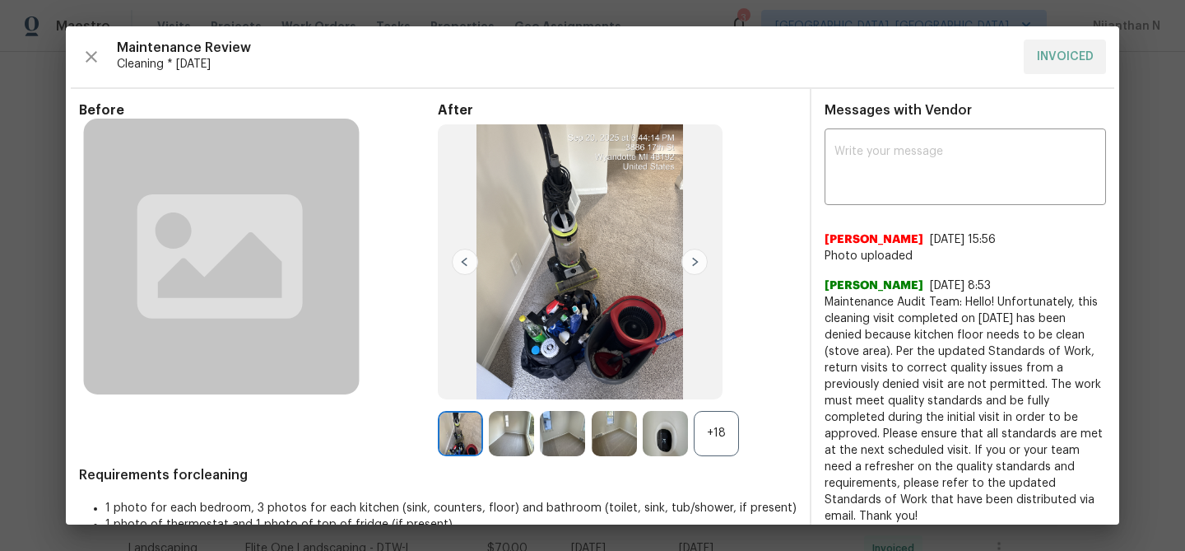
click at [705, 439] on div "+18" at bounding box center [716, 433] width 45 height 45
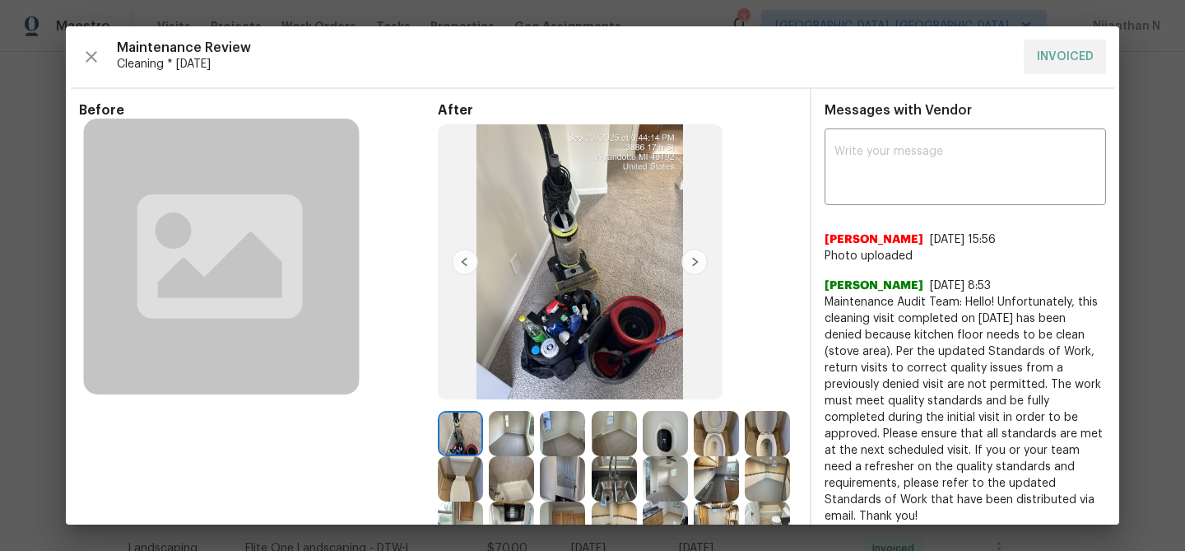
scroll to position [110, 0]
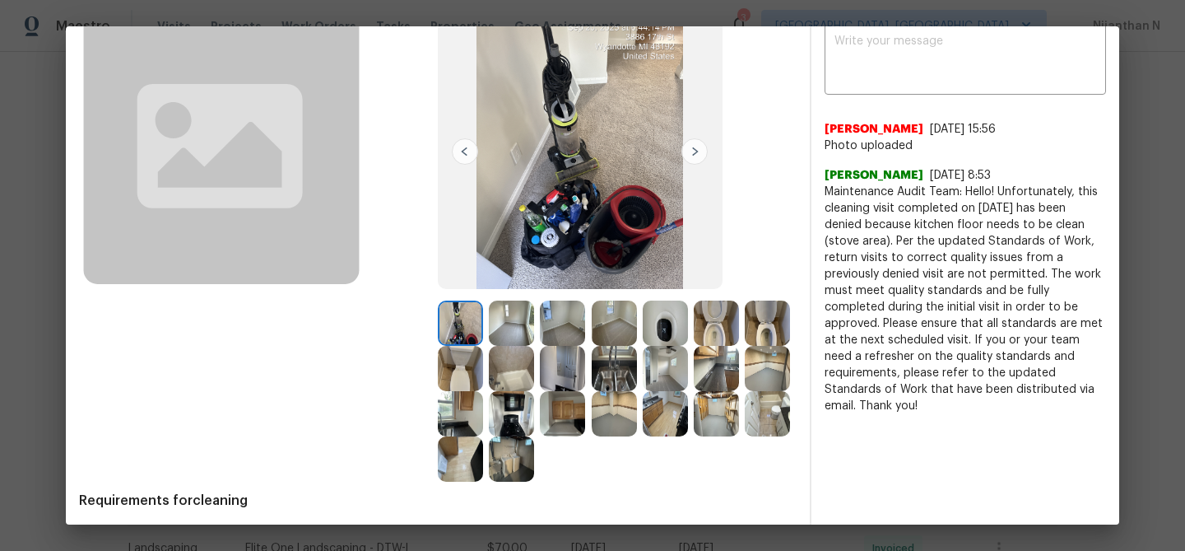
click at [1119, 328] on div "x ​ Devonta Nelson 9/20/25, 15:56 Photo uploaded Rajkumar Govindraj 9/9/25, 8:5…" at bounding box center [966, 218] width 308 height 392
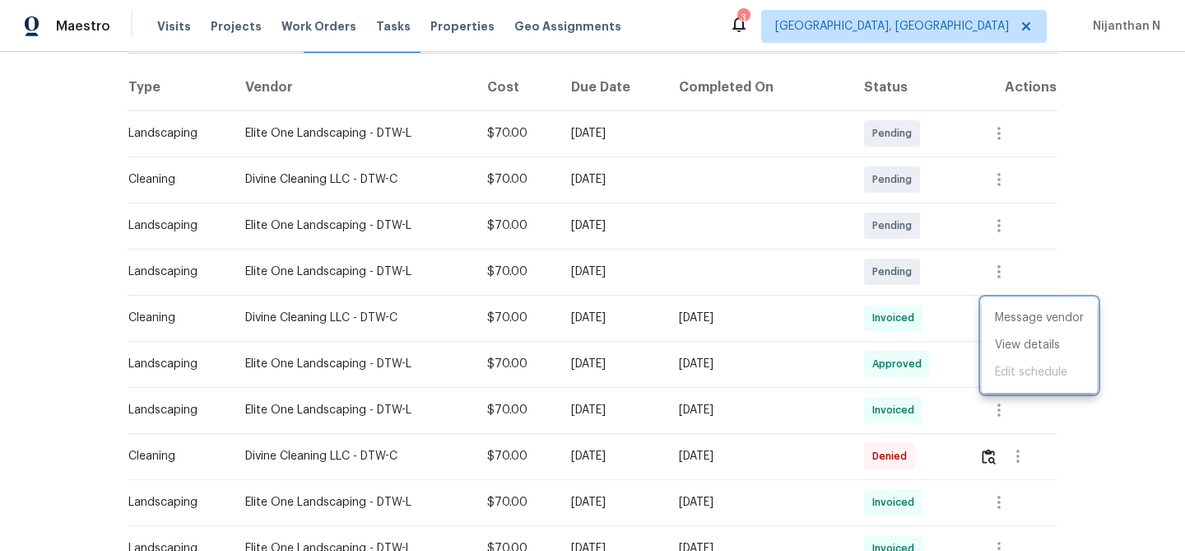
click at [513, 310] on div at bounding box center [592, 275] width 1185 height 551
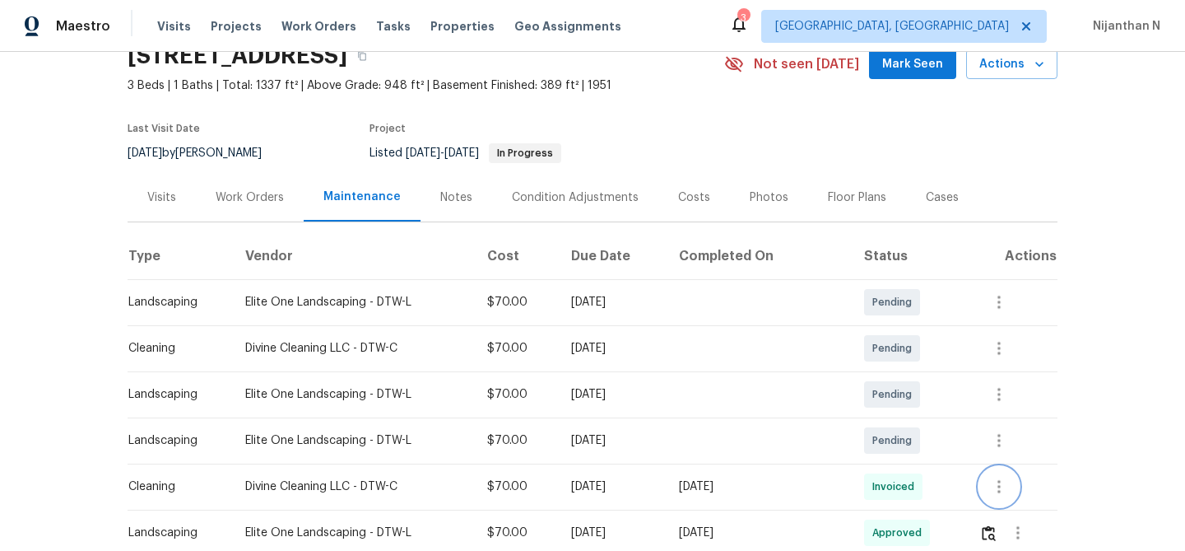
scroll to position [0, 0]
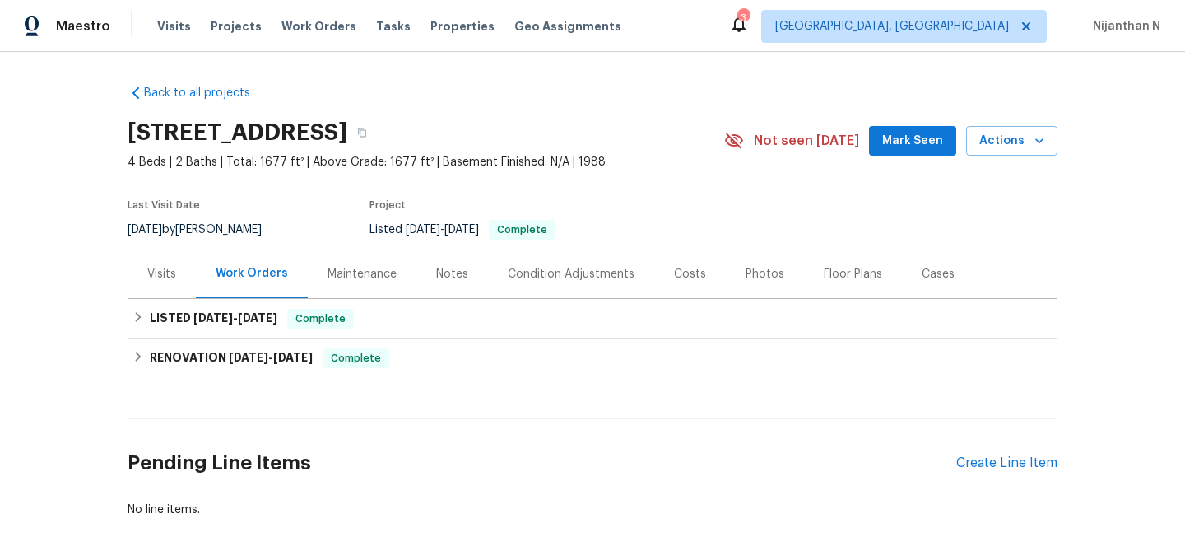
click at [336, 268] on div "Maintenance" at bounding box center [362, 274] width 69 height 16
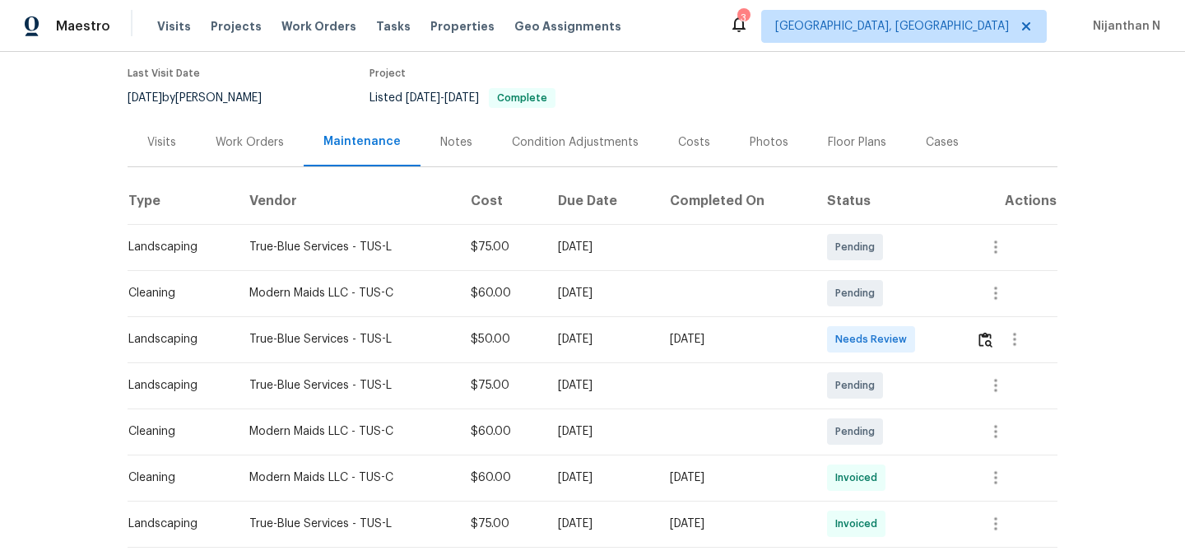
scroll to position [191, 0]
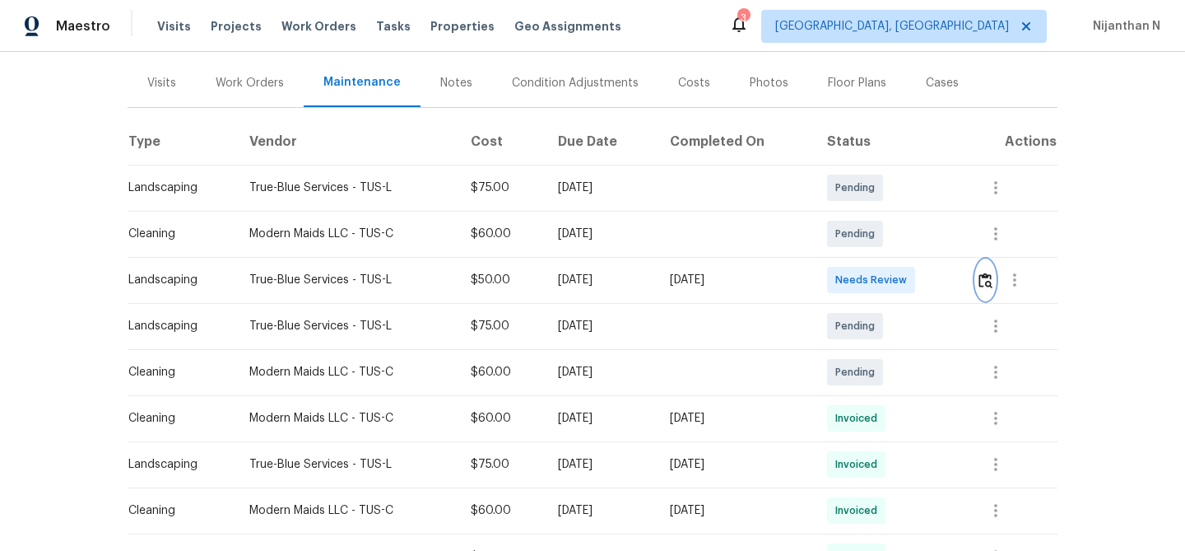
click at [989, 289] on button "button" at bounding box center [985, 280] width 19 height 40
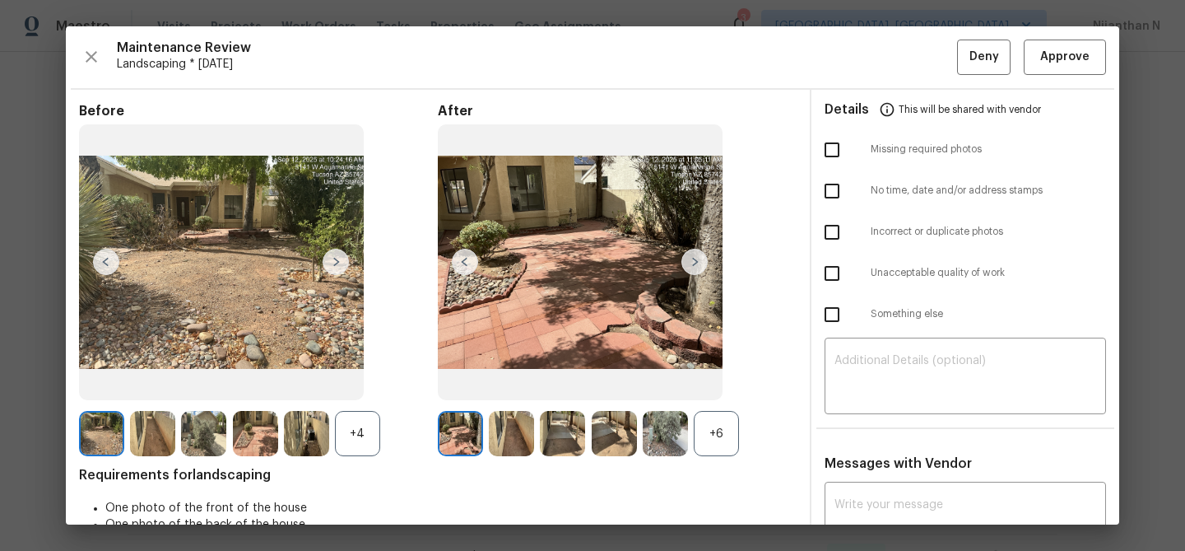
click at [723, 441] on div "+6" at bounding box center [716, 433] width 45 height 45
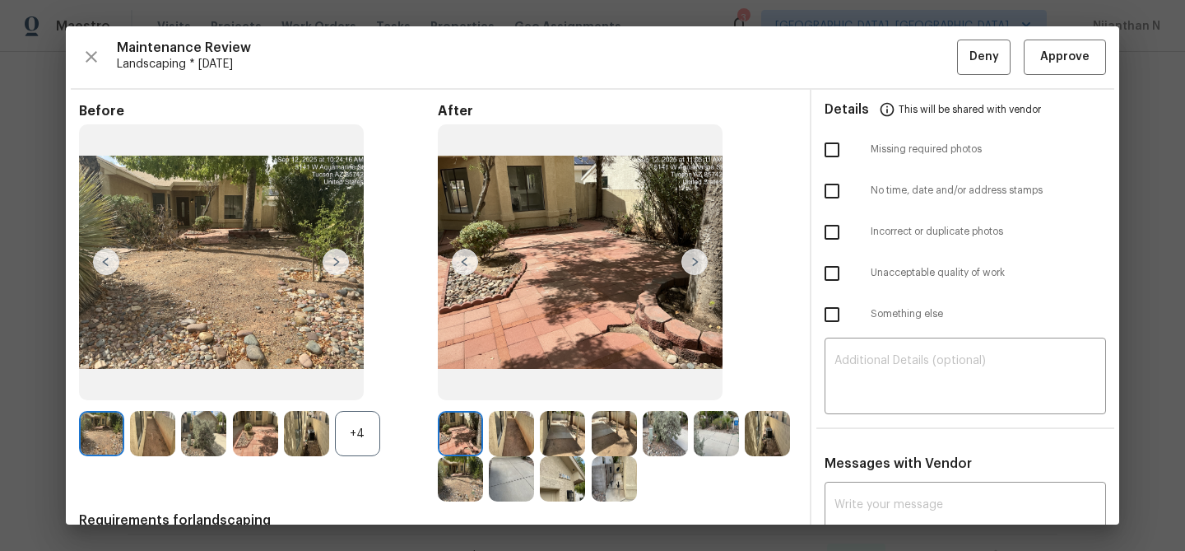
click at [357, 431] on div "+4" at bounding box center [357, 433] width 45 height 45
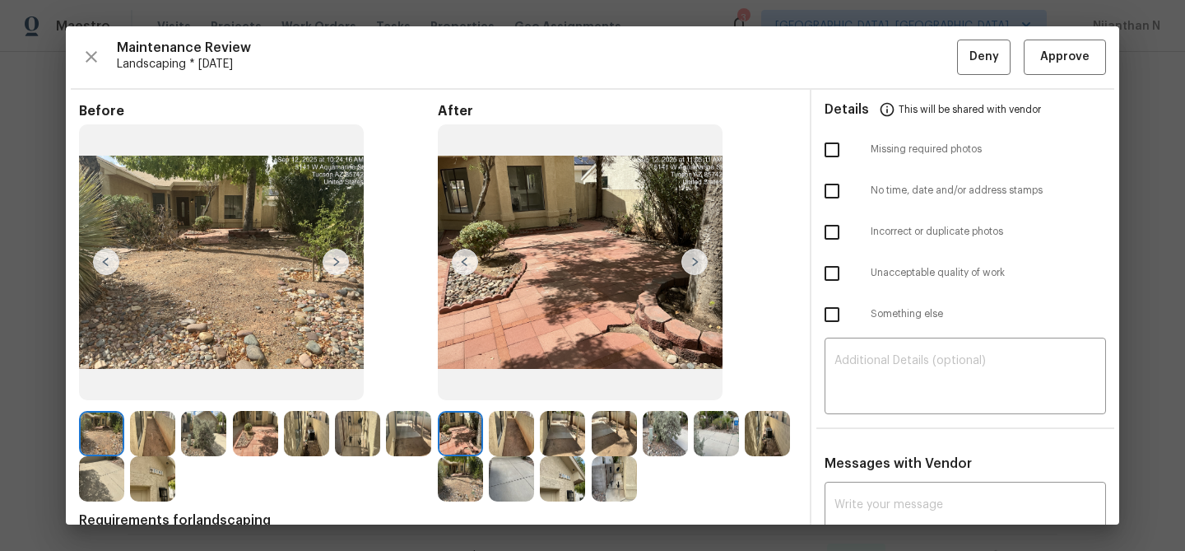
scroll to position [105, 0]
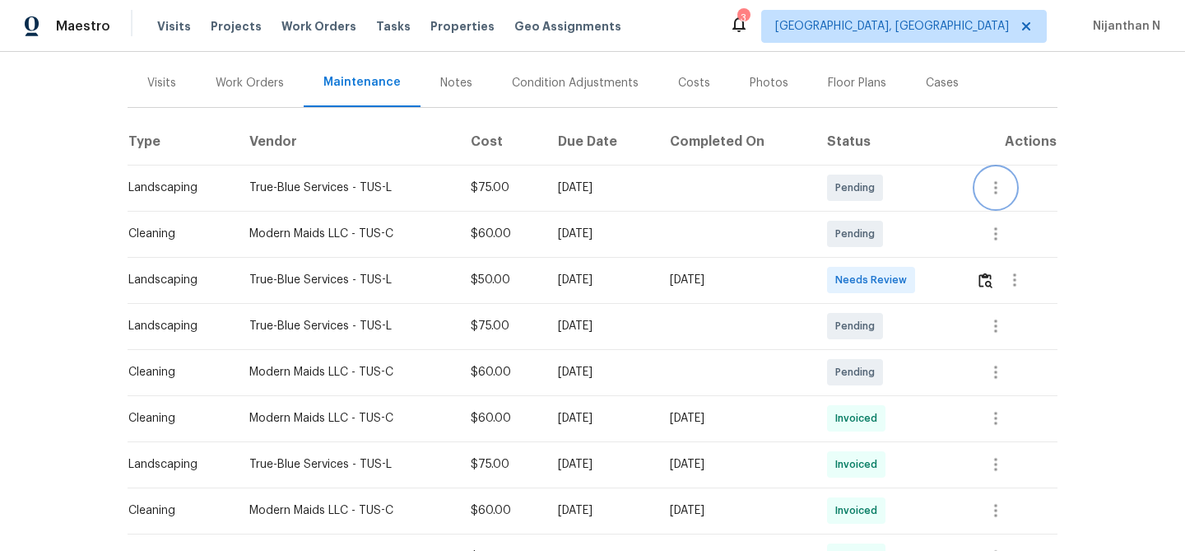
click at [999, 178] on icon "button" at bounding box center [996, 188] width 20 height 20
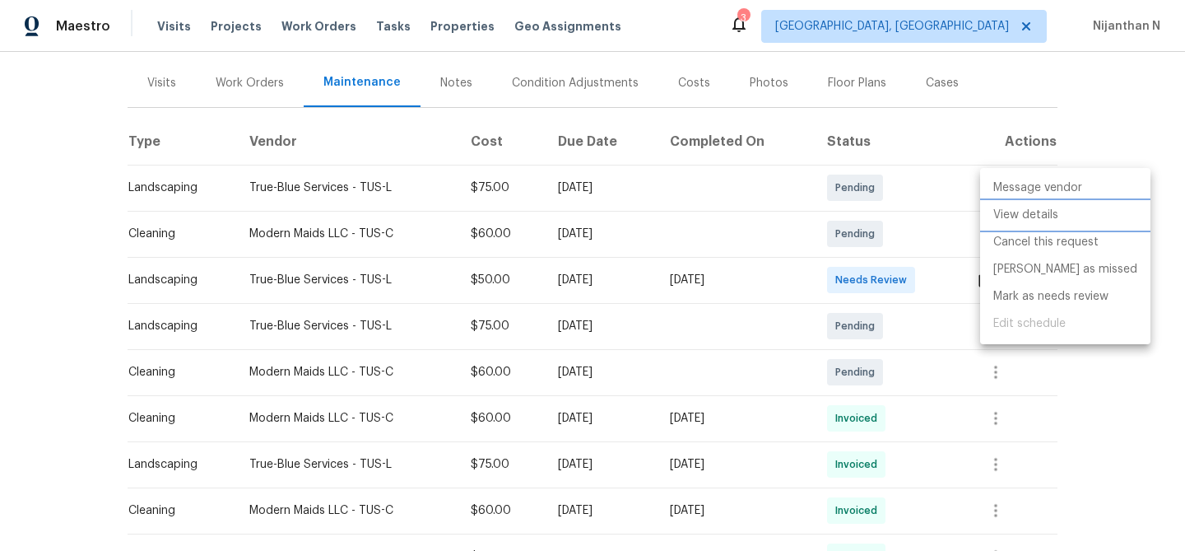
click at [1000, 207] on li "View details" at bounding box center [1065, 215] width 170 height 27
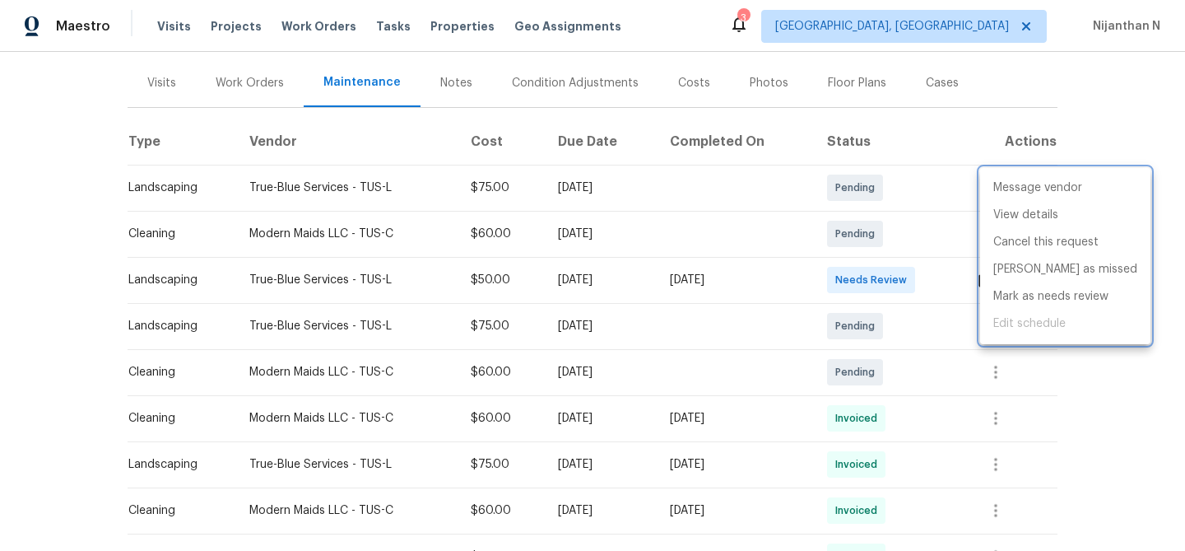
click at [775, 284] on div at bounding box center [592, 275] width 1185 height 551
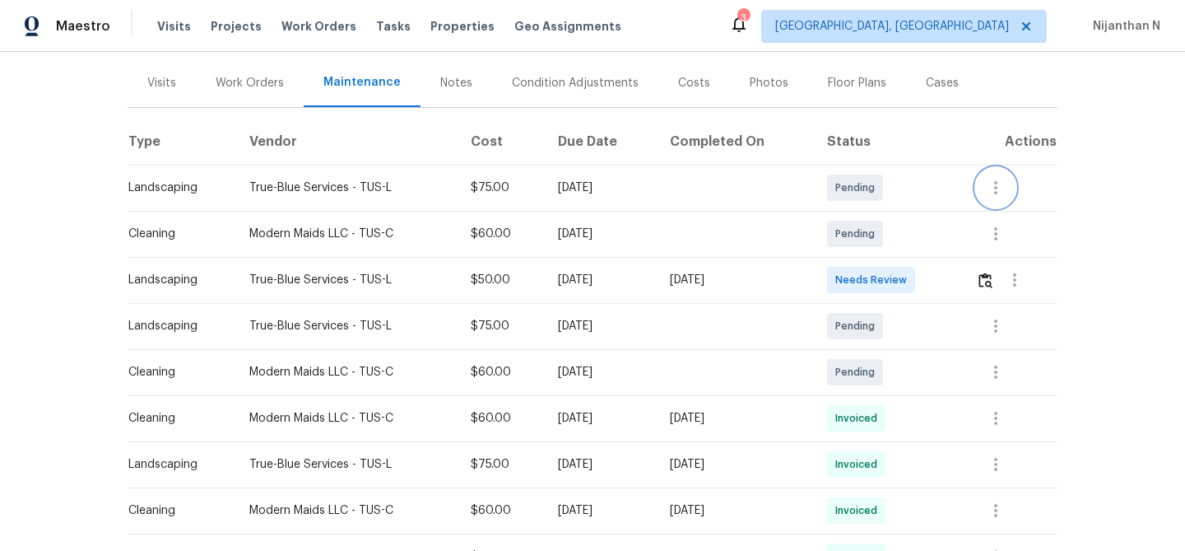
scroll to position [0, 0]
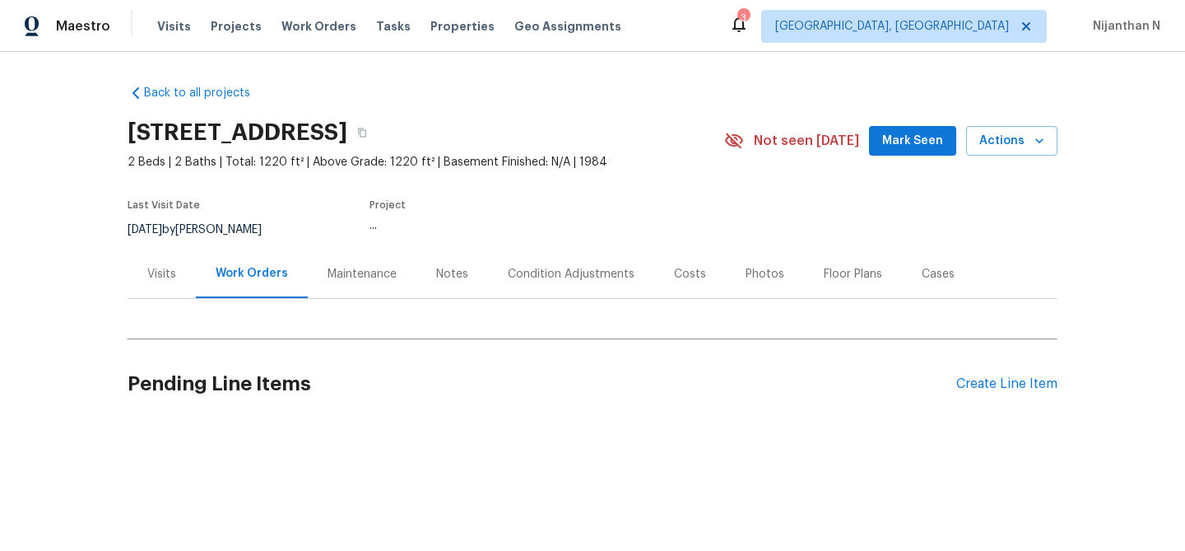
click at [322, 287] on div "Back to all projects [STREET_ADDRESS] 2 Beds | 2 Baths | Total: 1220 ft² | Abov…" at bounding box center [593, 254] width 930 height 364
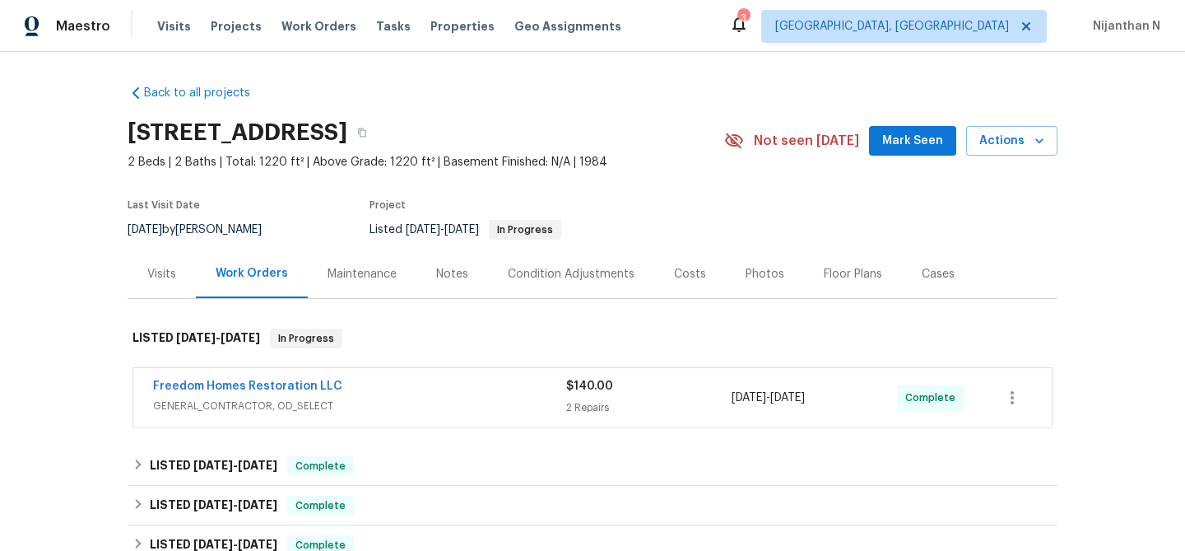
click at [352, 282] on div "Maintenance" at bounding box center [362, 274] width 69 height 16
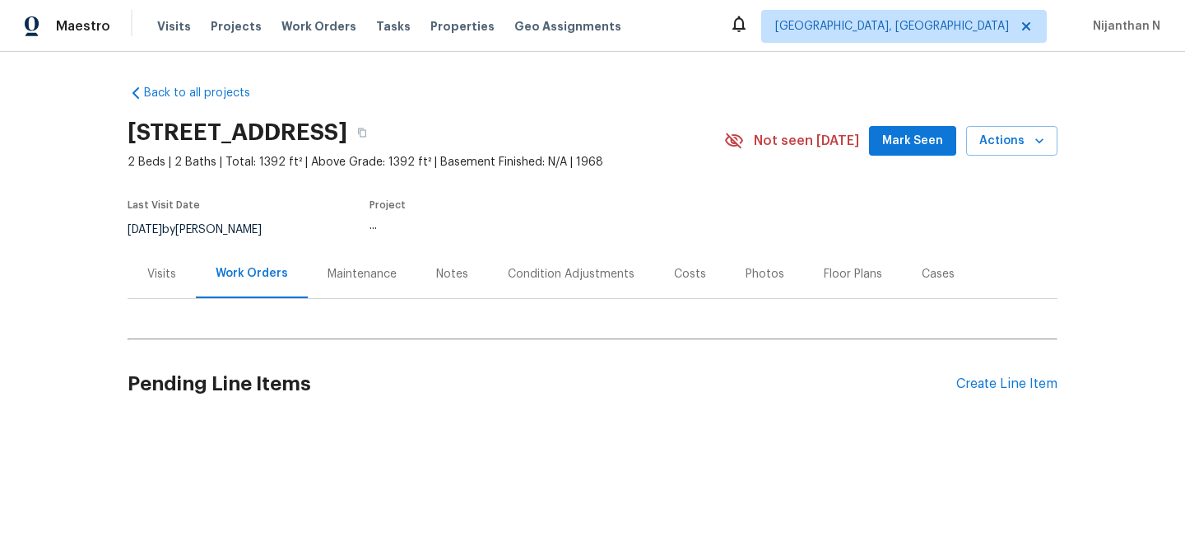
click at [349, 276] on div "Maintenance" at bounding box center [362, 274] width 69 height 16
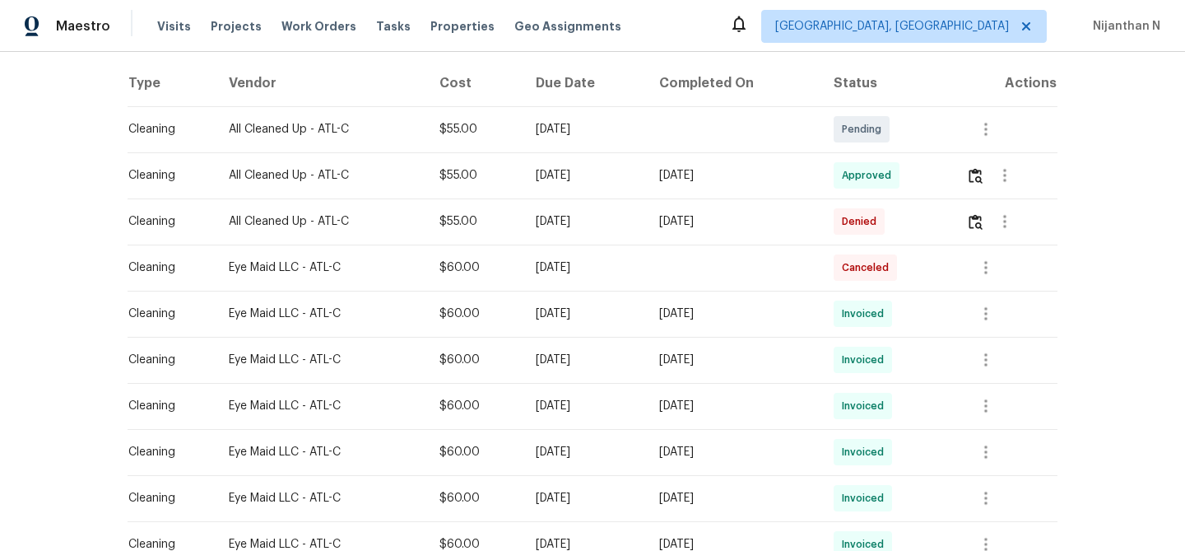
scroll to position [268, 0]
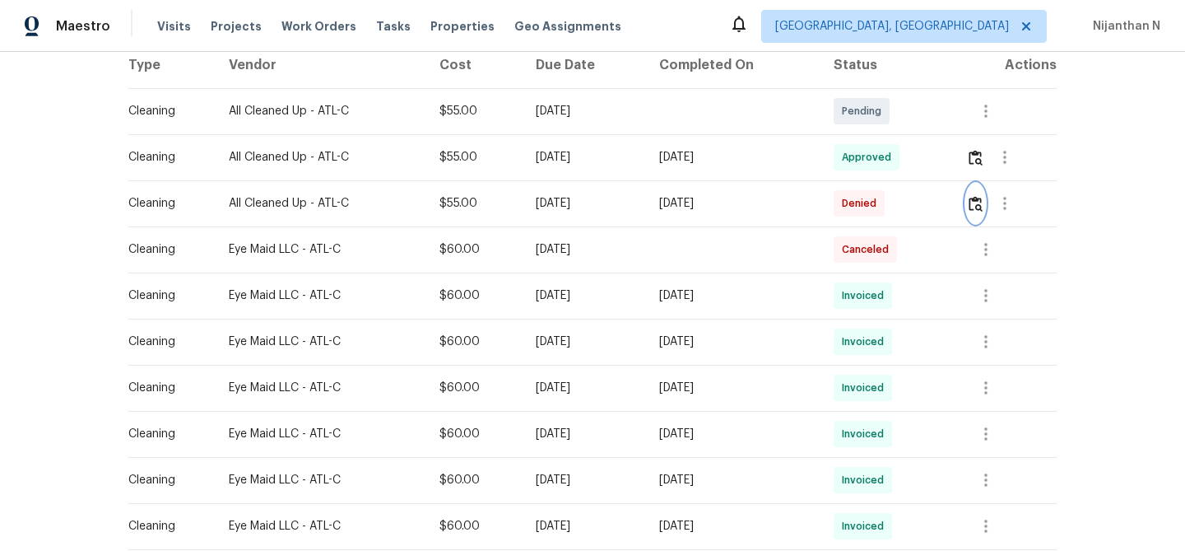
click at [983, 199] on img "button" at bounding box center [976, 204] width 14 height 16
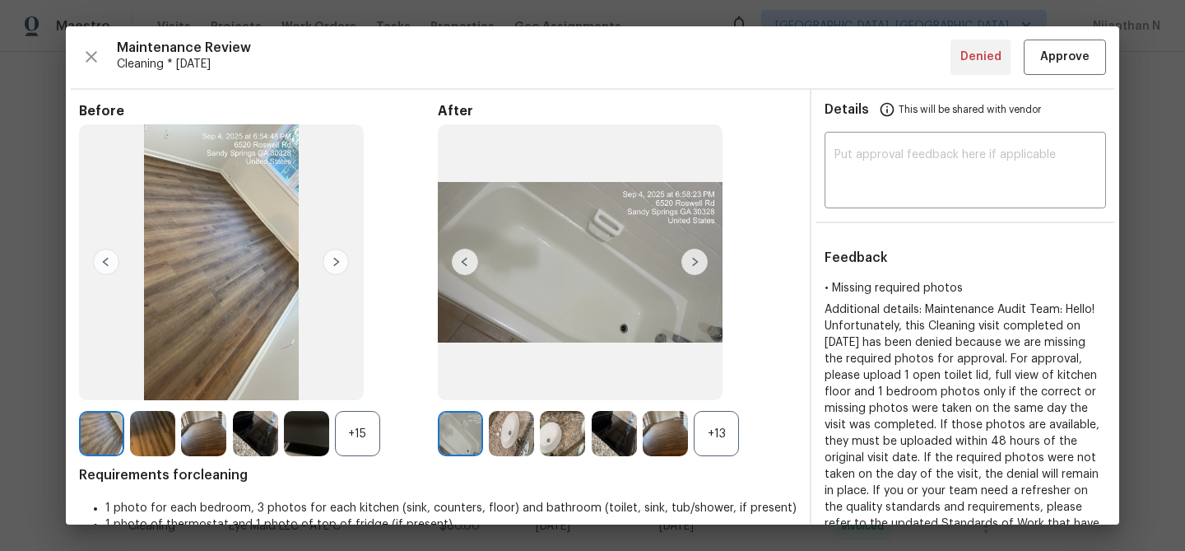
click at [717, 434] on div "+13" at bounding box center [716, 433] width 45 height 45
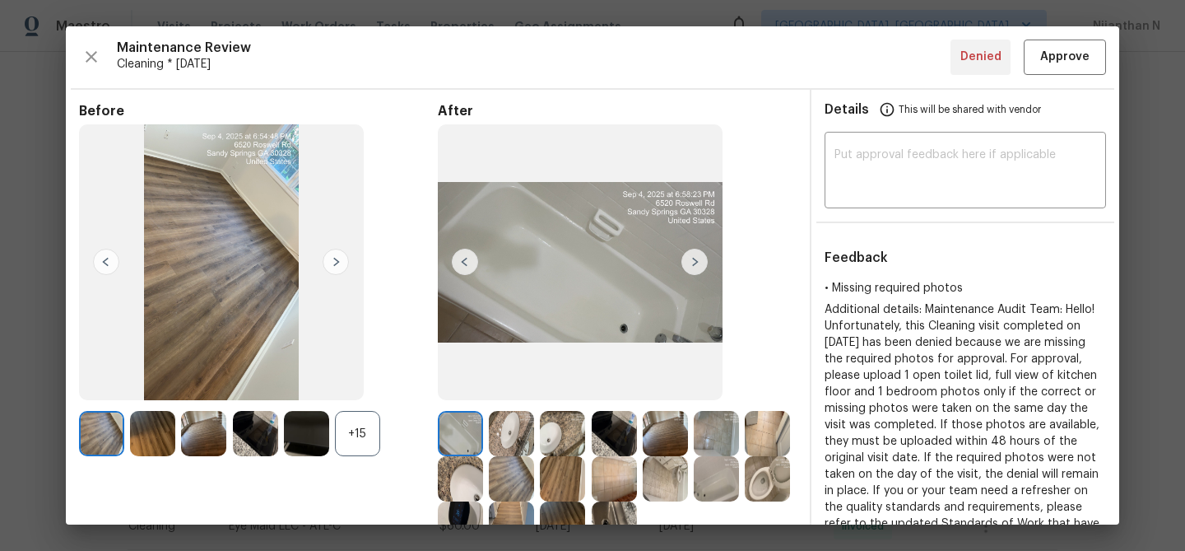
click at [351, 439] on div "+15" at bounding box center [357, 433] width 45 height 45
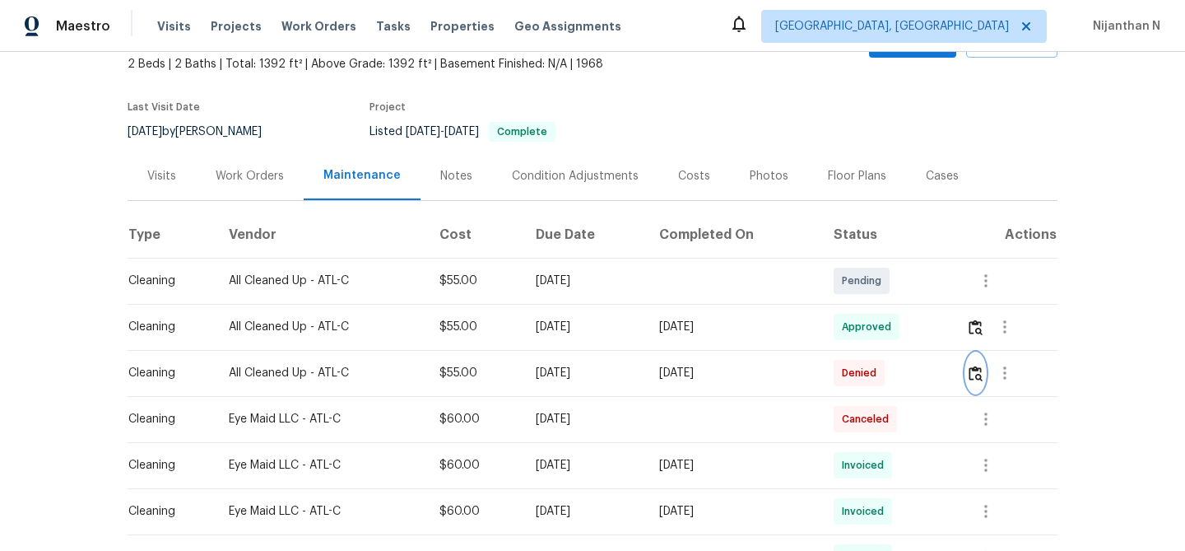
scroll to position [79, 0]
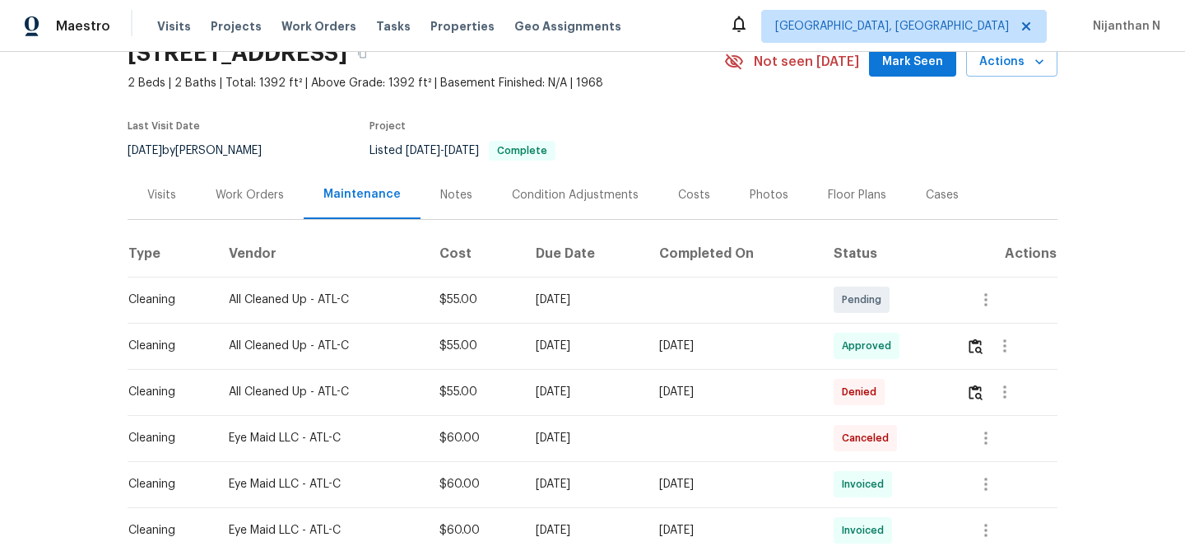
click at [1097, 368] on div "Back to all projects [STREET_ADDRESS] 2 Beds | 2 Baths | Total: 1392 ft² | Abov…" at bounding box center [592, 301] width 1185 height 499
